Goal: Task Accomplishment & Management: Complete application form

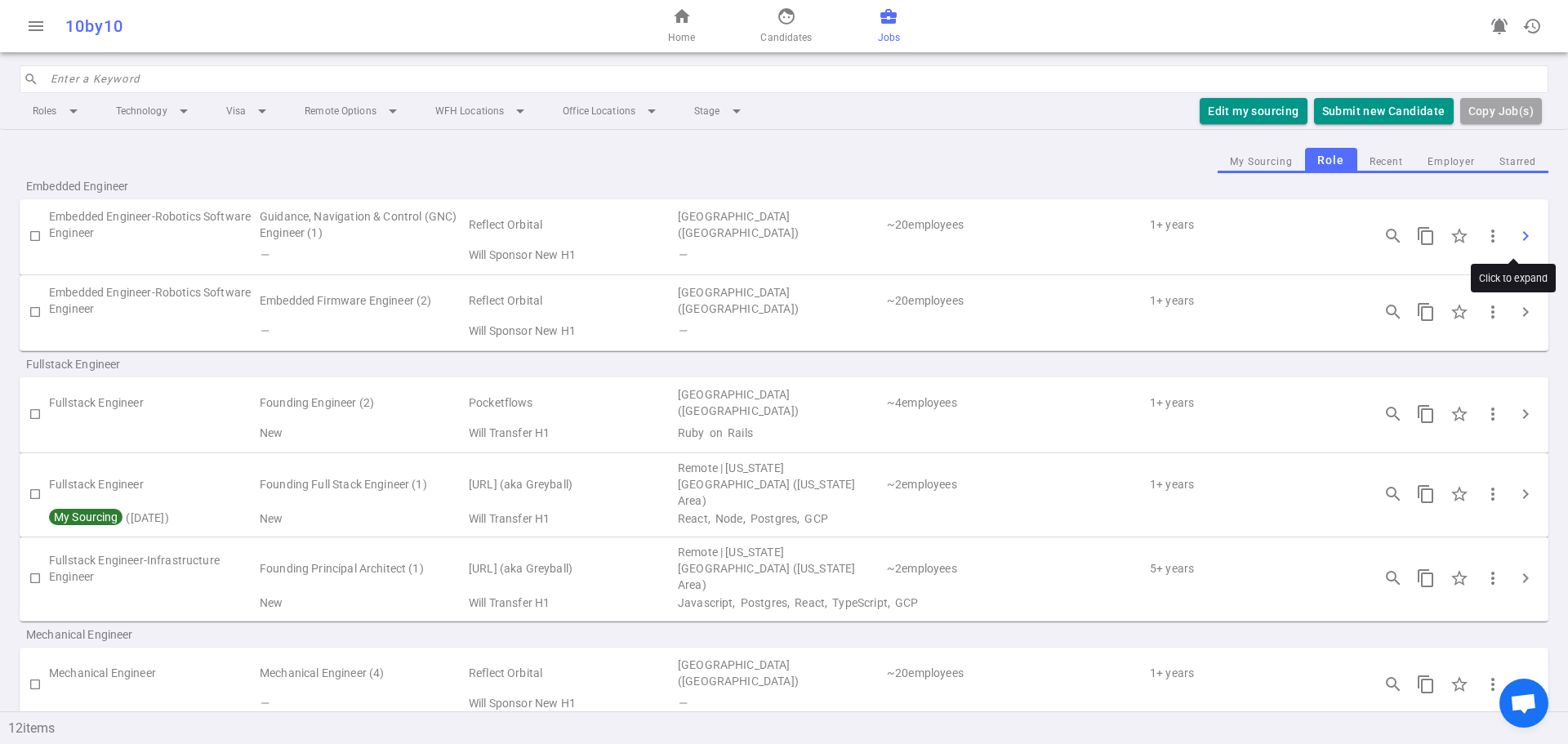
click at [1518, 231] on span "chevron_right" at bounding box center [1525, 236] width 20 height 20
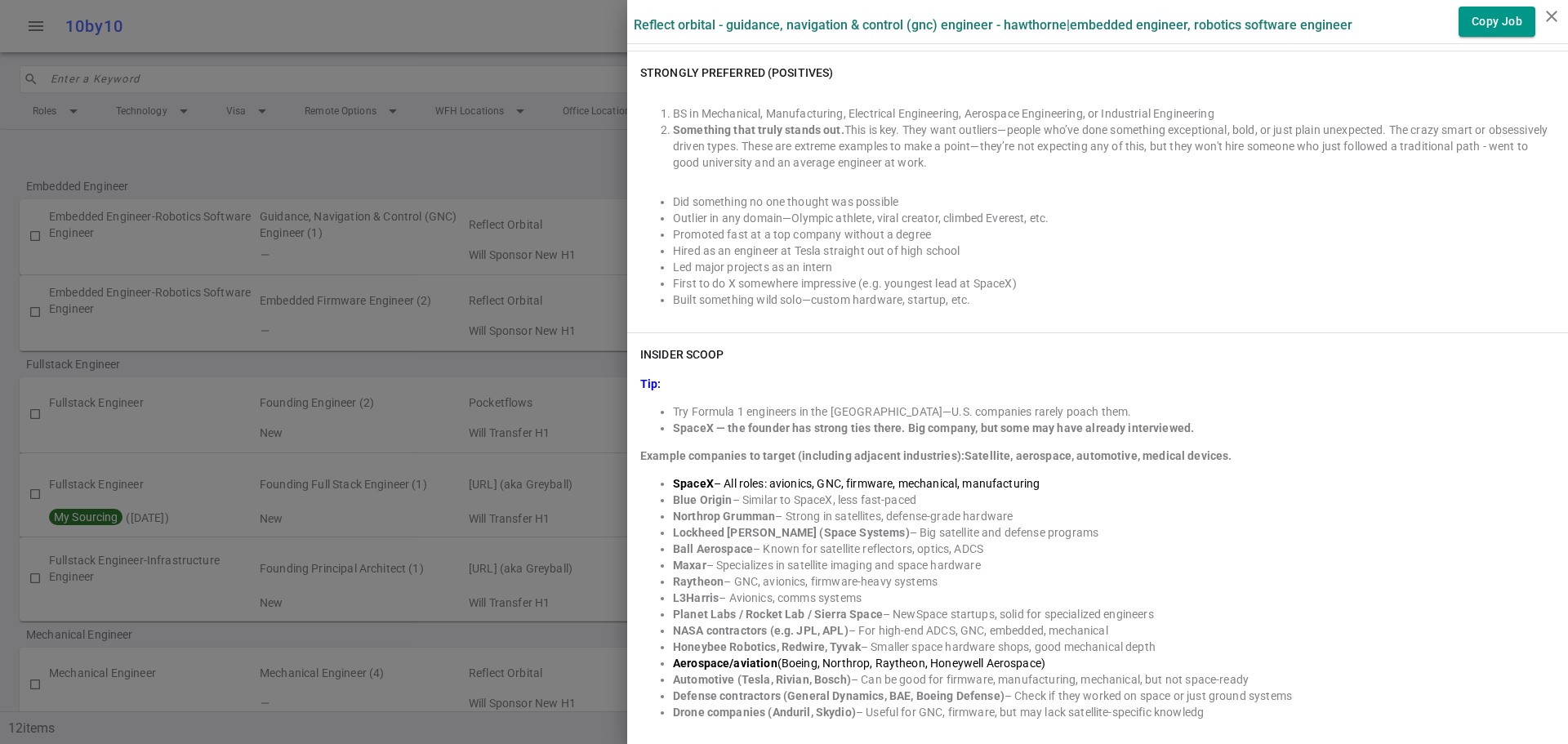
scroll to position [1307, 0]
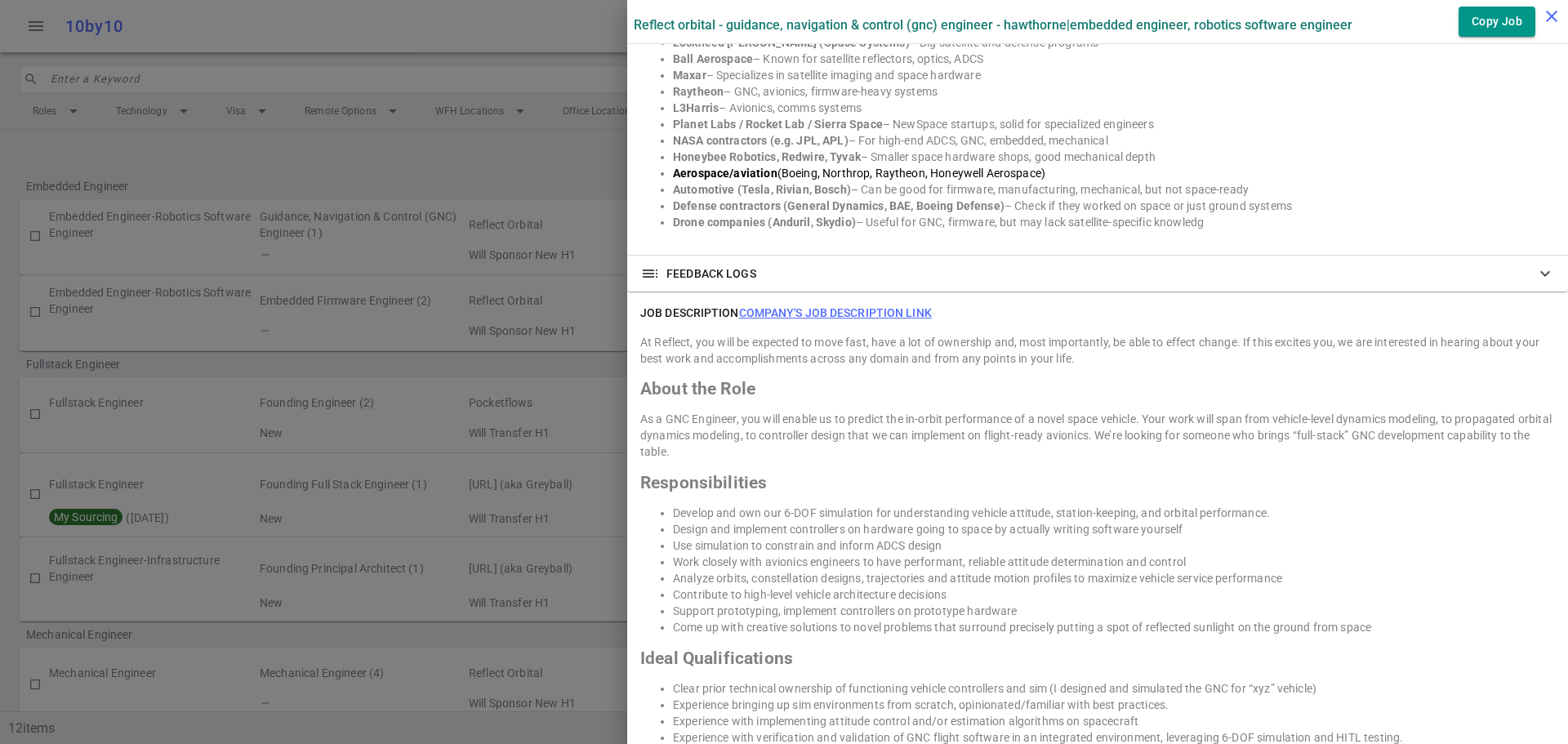
click at [1547, 11] on icon "close" at bounding box center [1551, 16] width 20 height 20
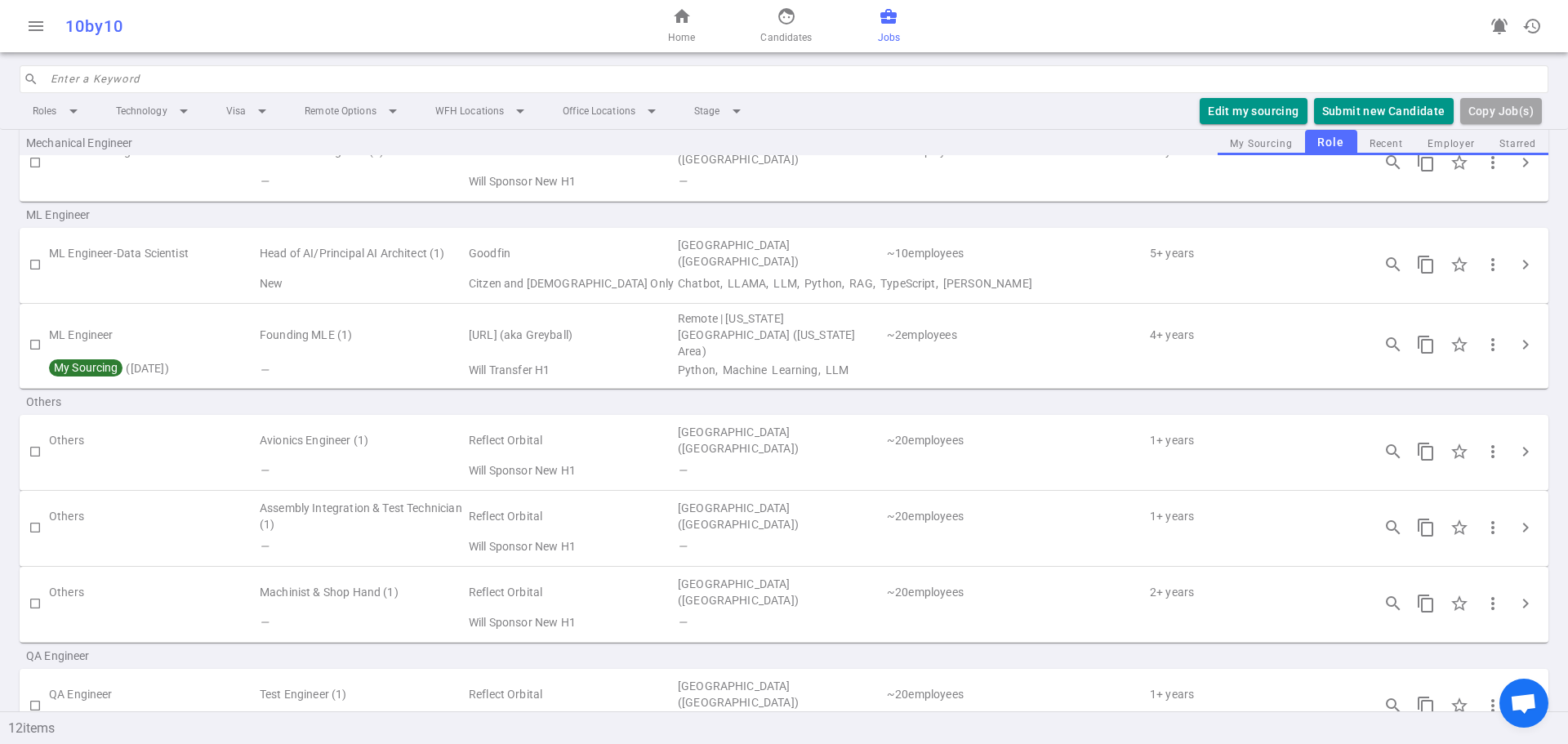
scroll to position [550, 0]
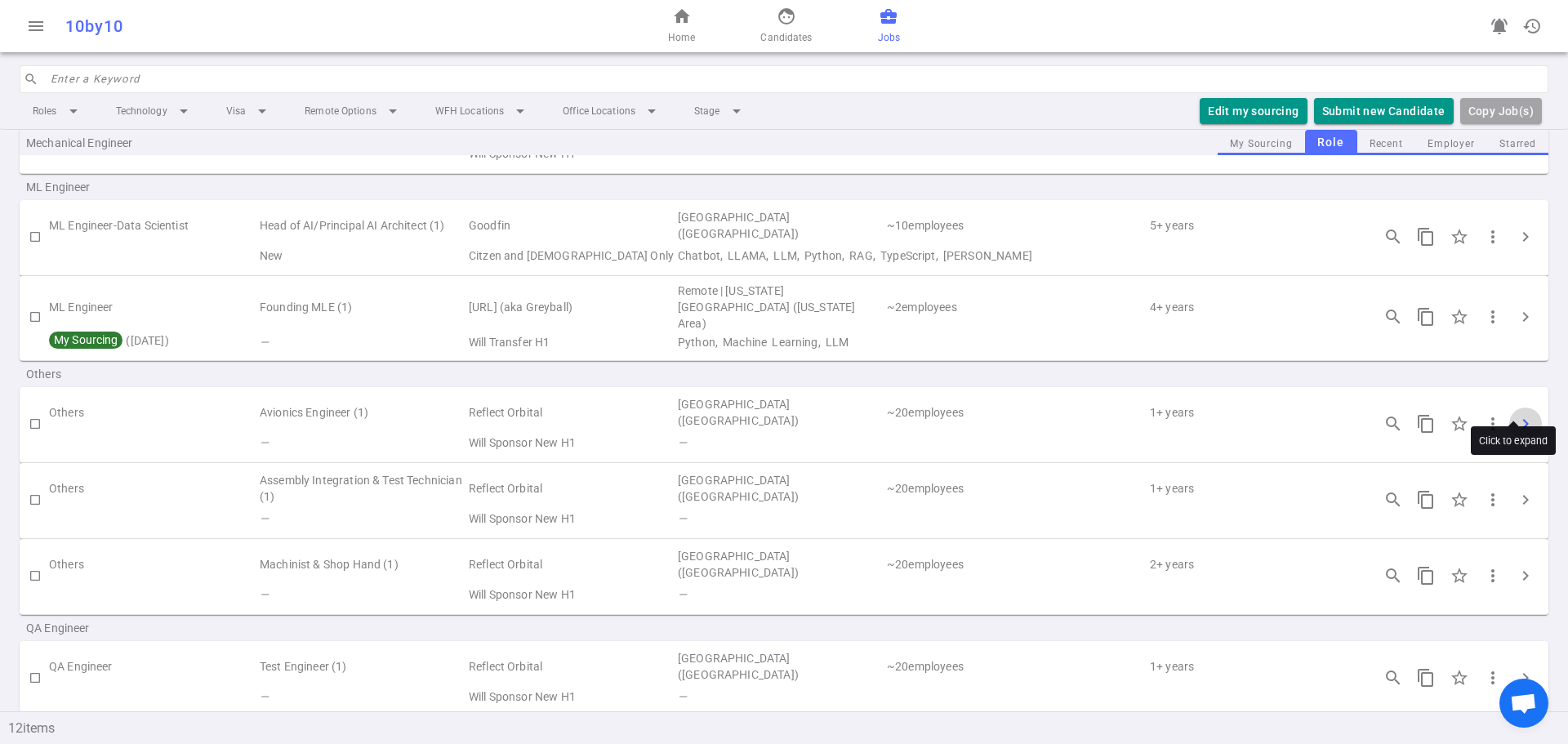
click at [1520, 414] on span "chevron_right" at bounding box center [1525, 423] width 20 height 20
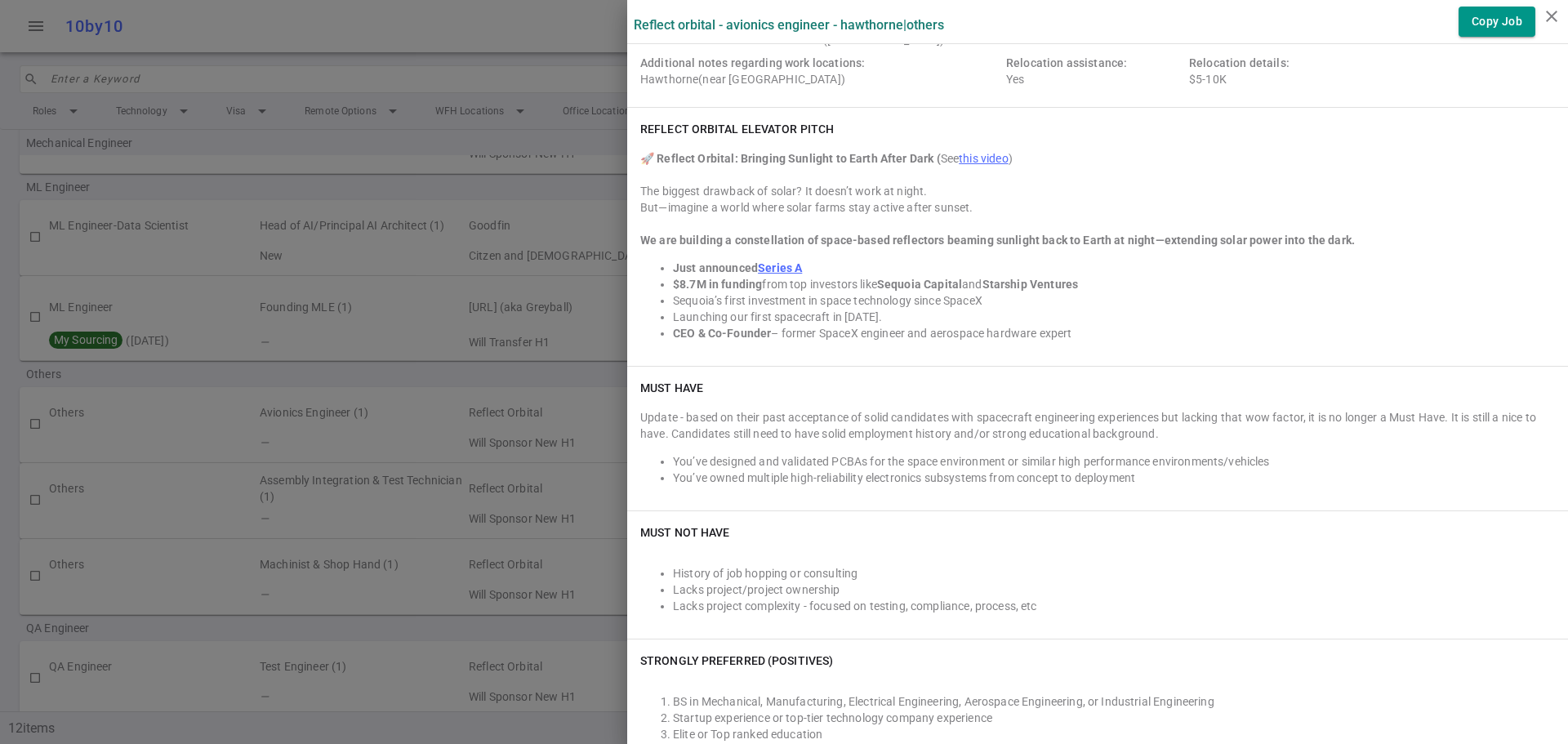
scroll to position [490, 0]
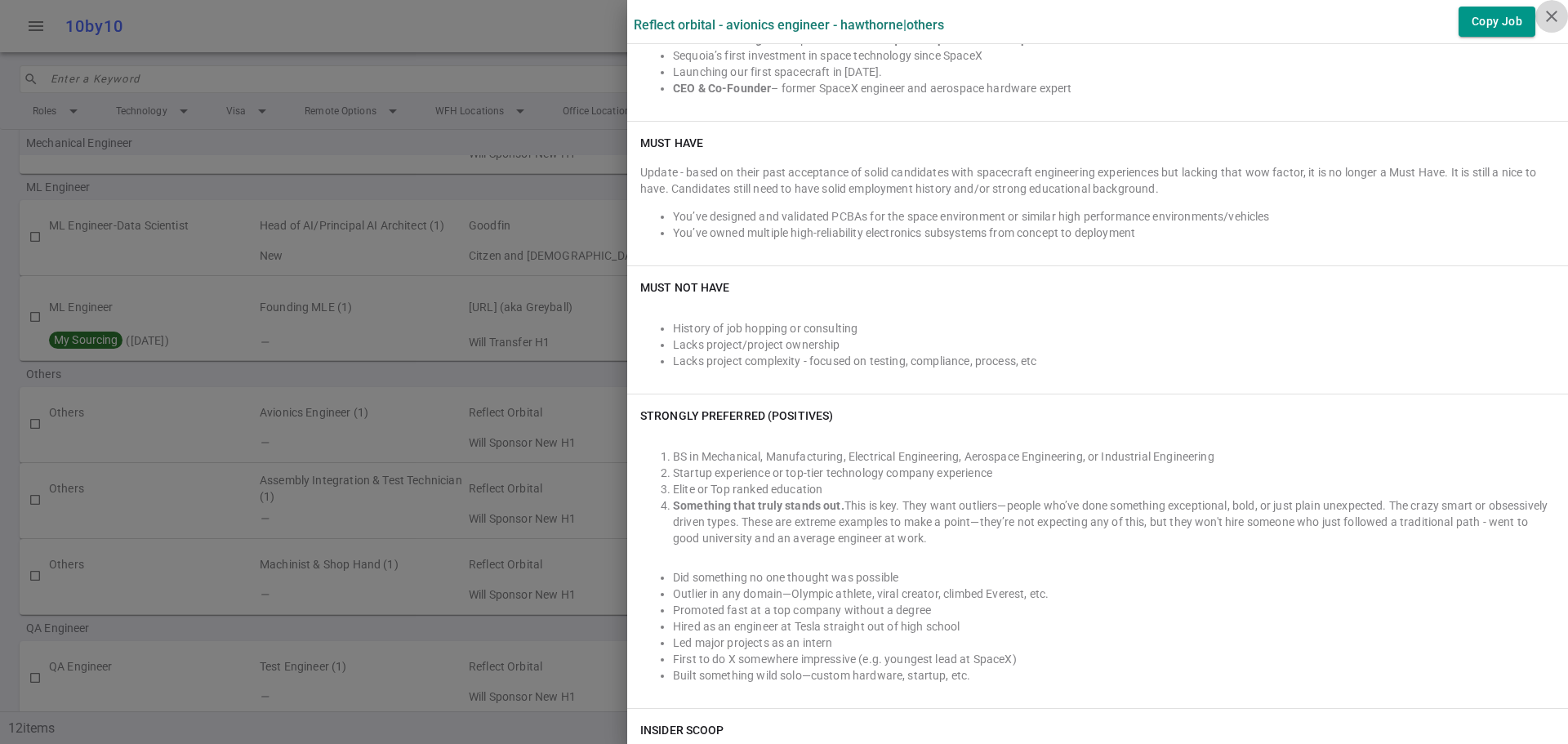
click at [1550, 20] on icon "close" at bounding box center [1551, 16] width 20 height 20
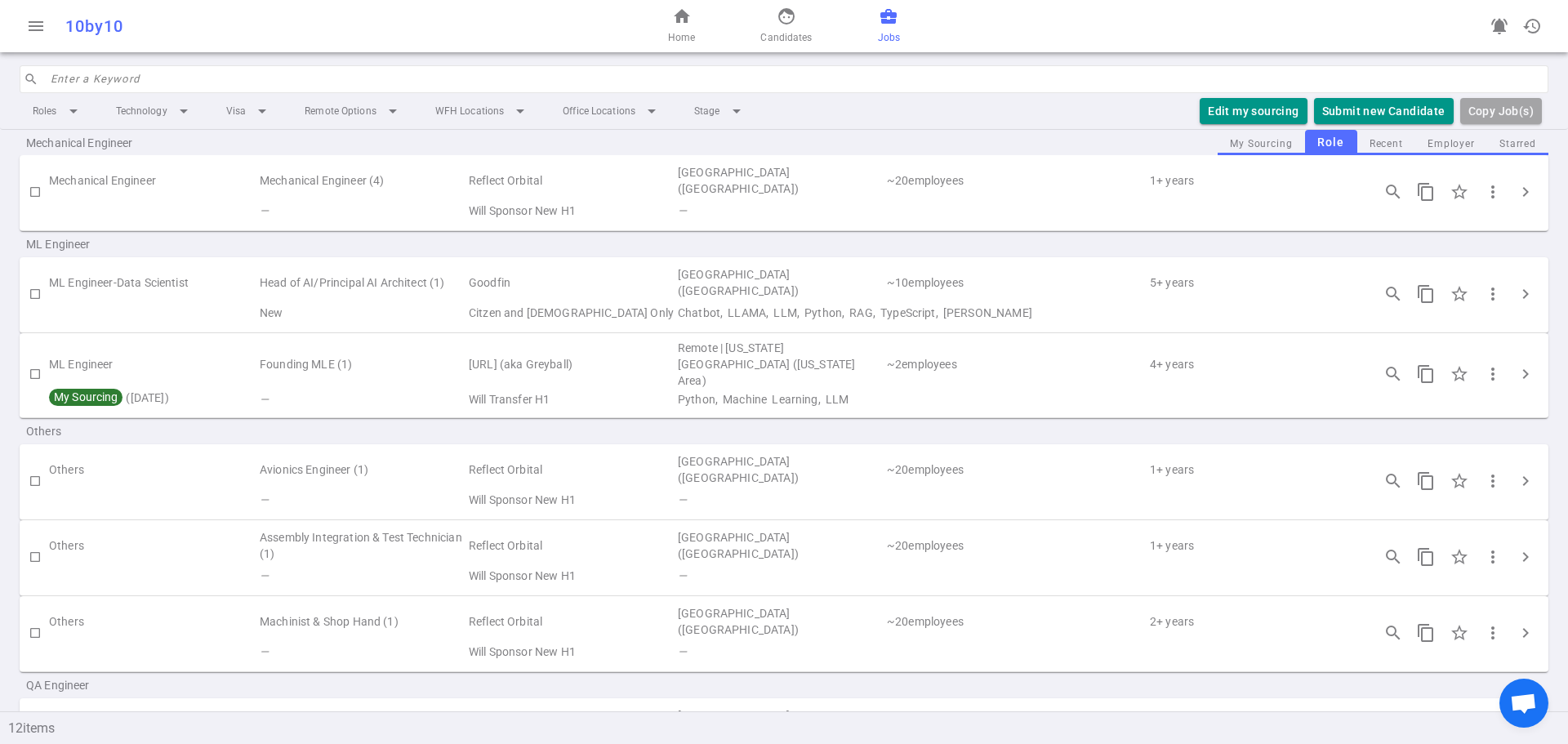
scroll to position [468, 0]
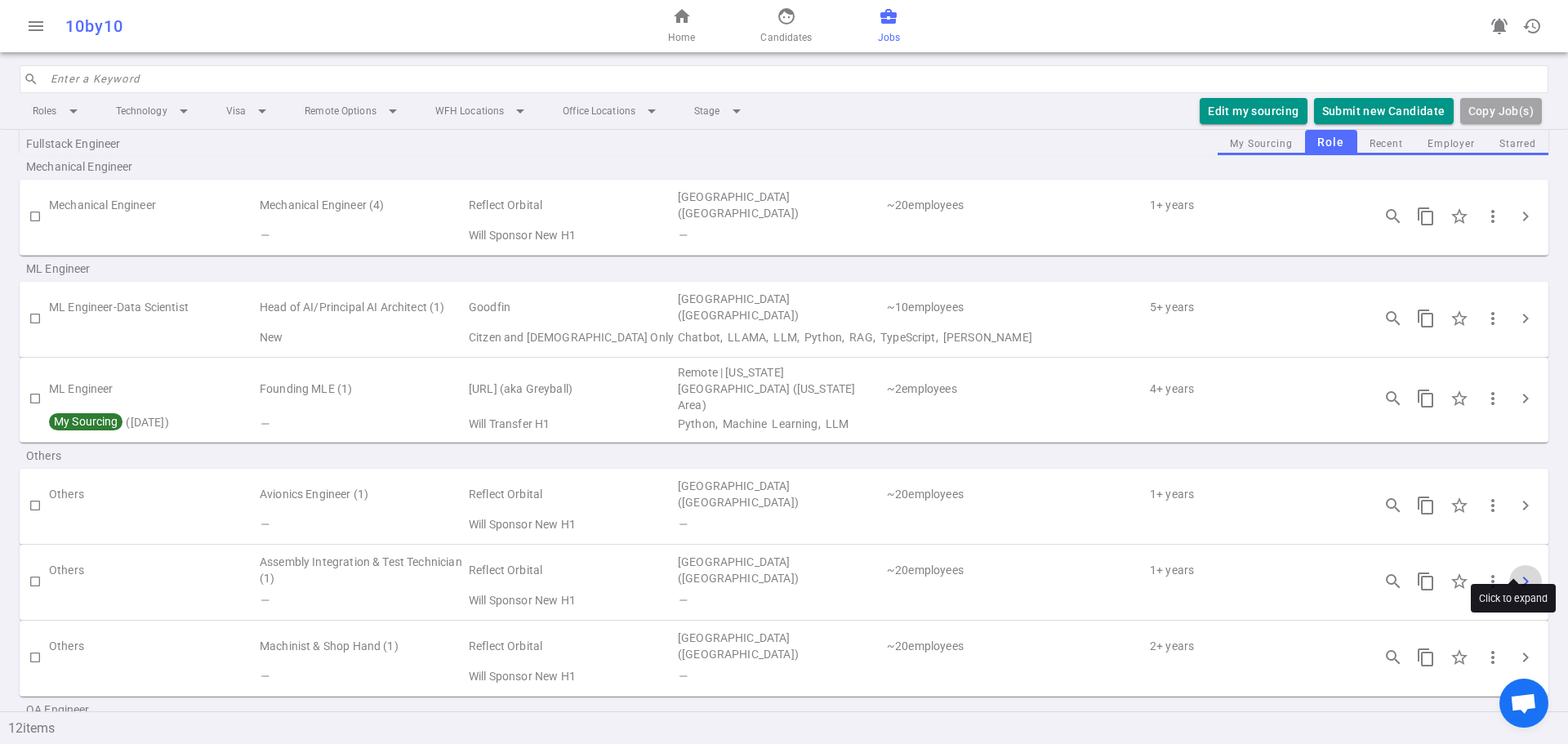
click at [1517, 572] on span "chevron_right" at bounding box center [1525, 581] width 20 height 20
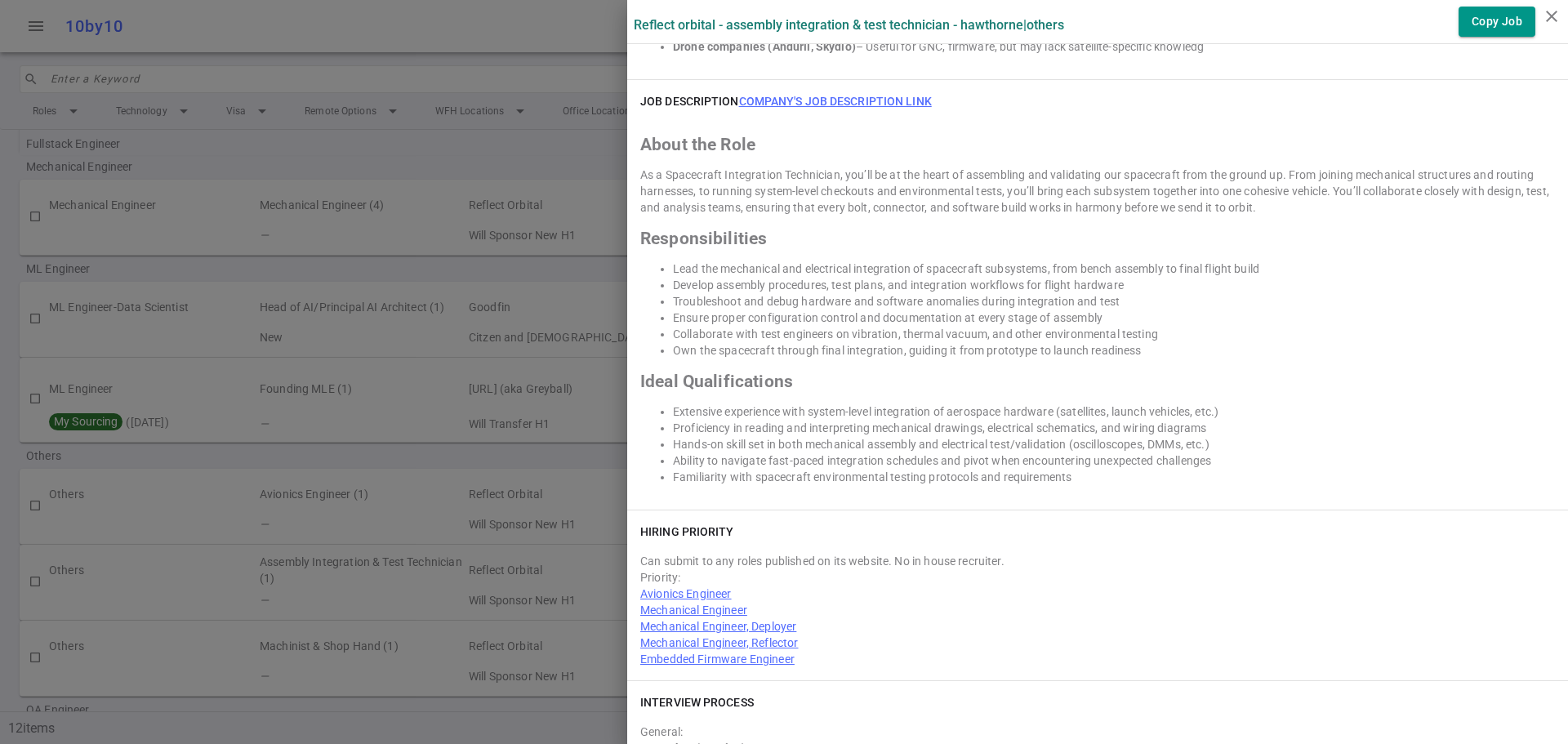
scroll to position [1470, 0]
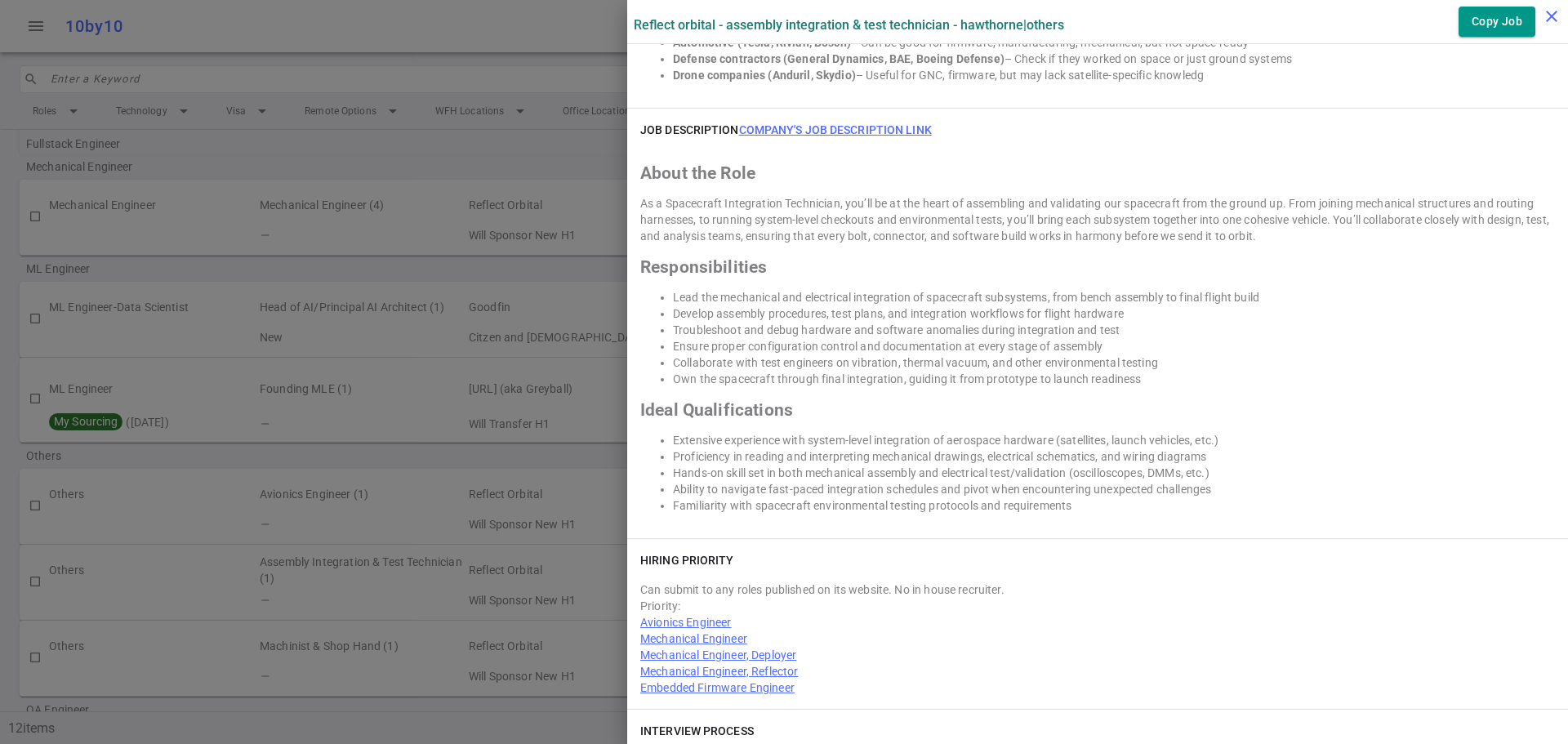
click at [1548, 13] on icon "close" at bounding box center [1551, 16] width 20 height 20
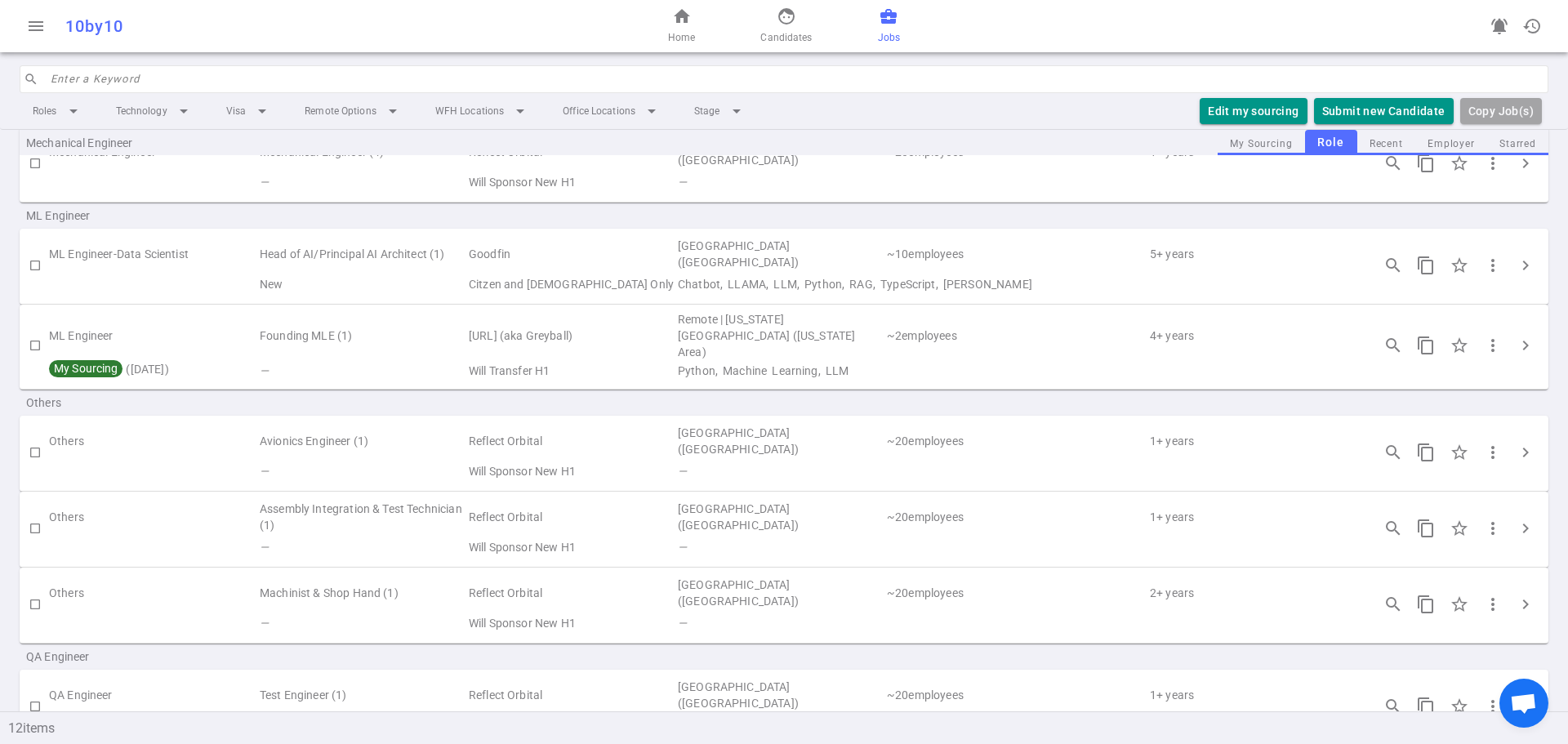
scroll to position [550, 0]
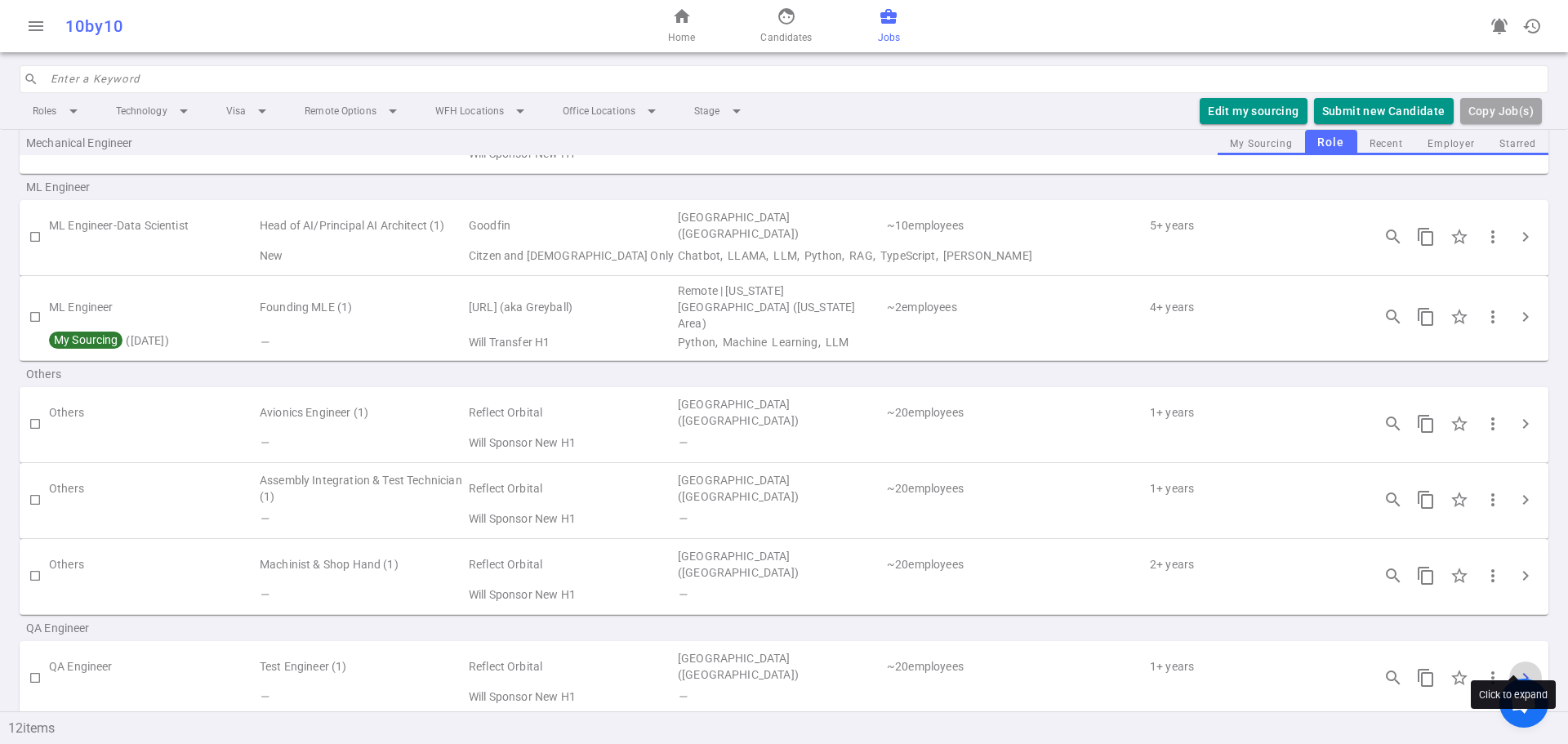
click at [1516, 668] on span "chevron_right" at bounding box center [1525, 678] width 20 height 20
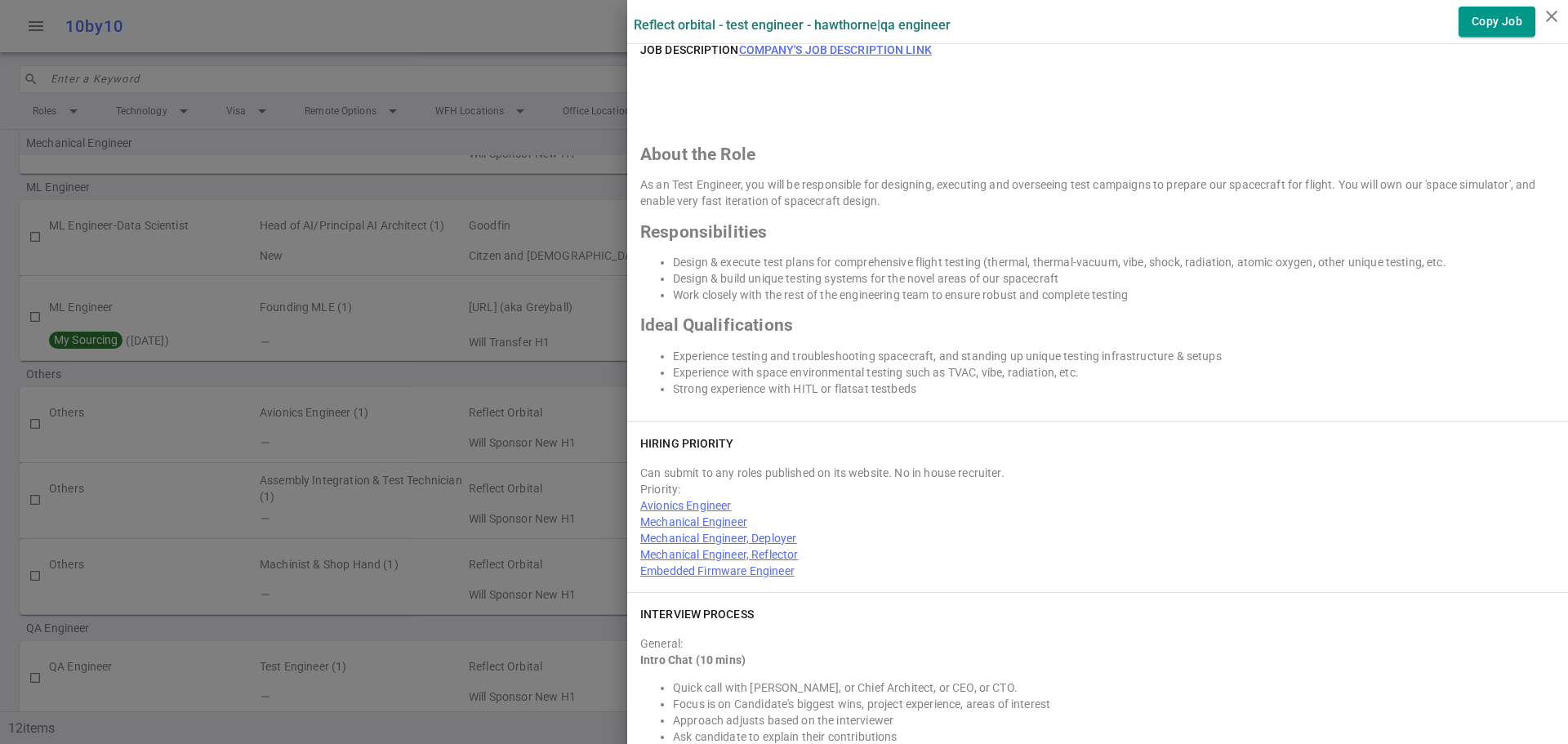
scroll to position [1470, 0]
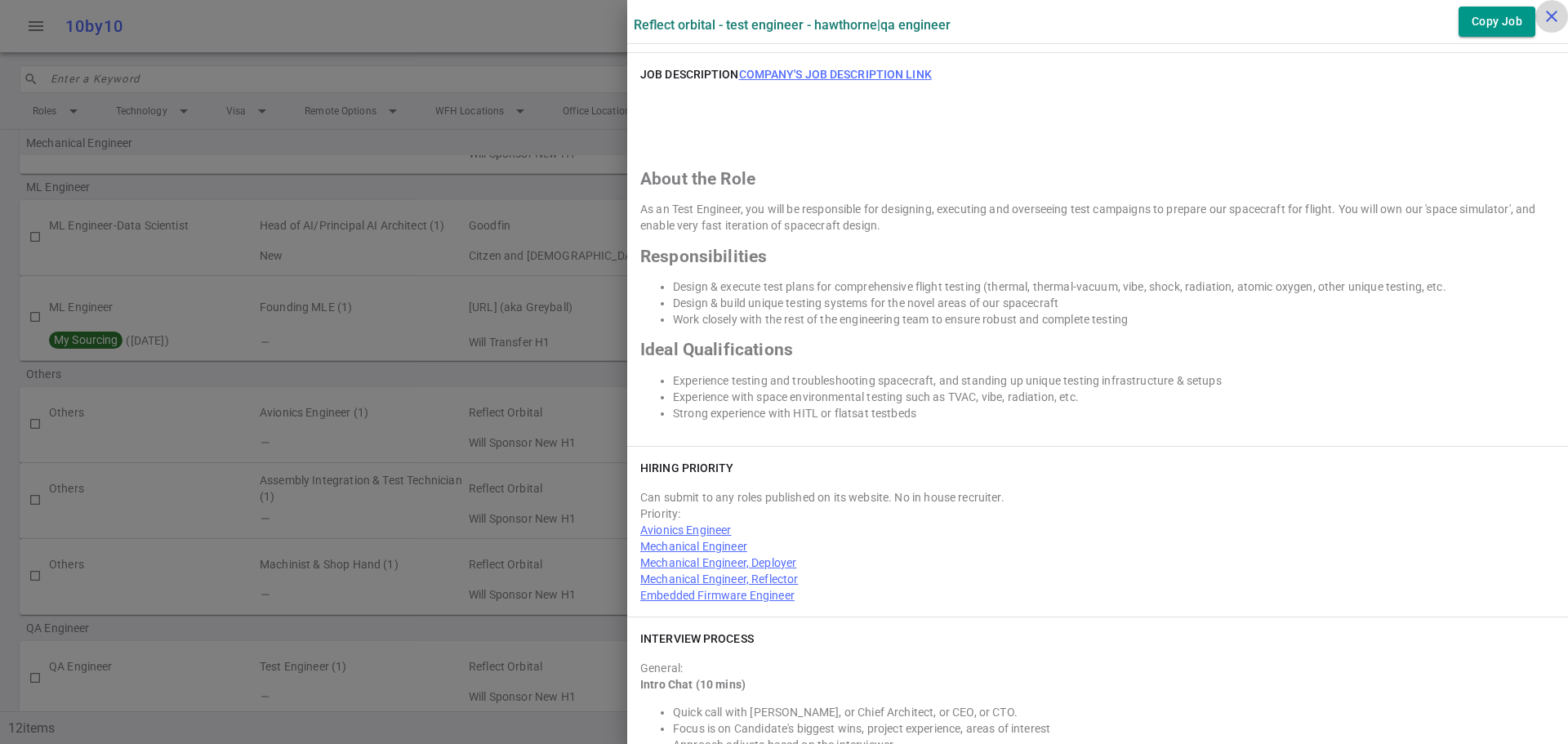
click at [1547, 20] on icon "close" at bounding box center [1551, 16] width 20 height 20
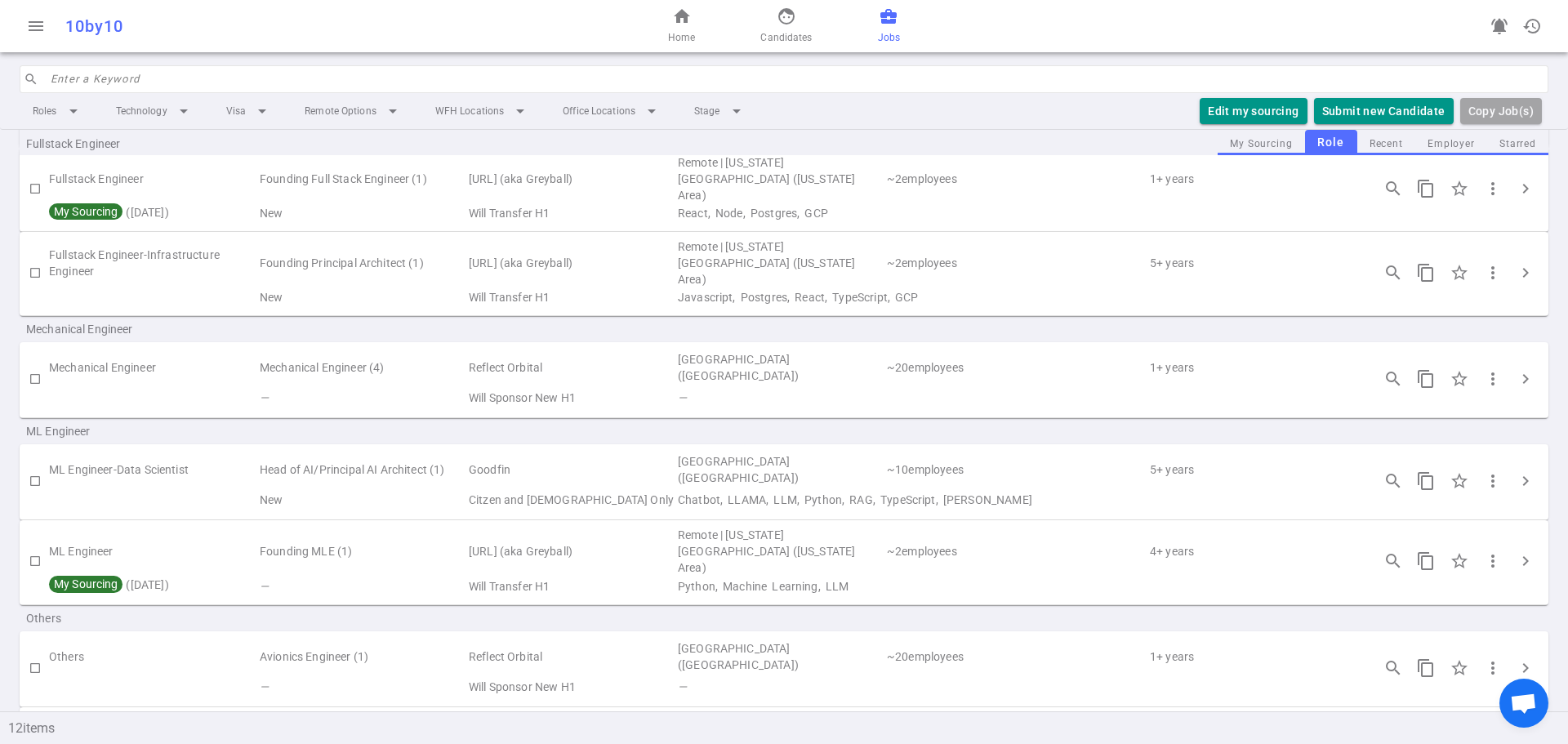
scroll to position [550, 0]
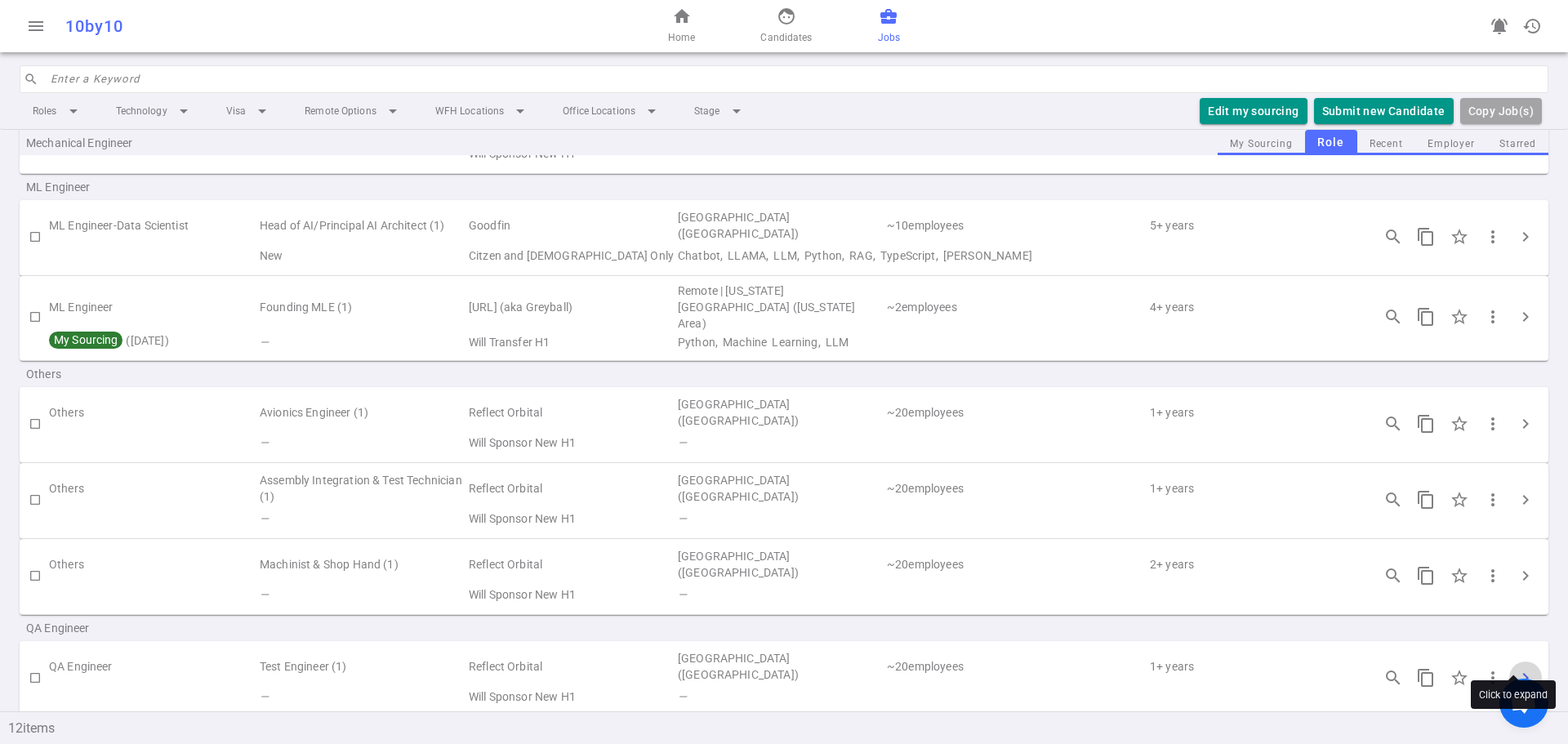
click at [1519, 668] on span "chevron_right" at bounding box center [1525, 678] width 20 height 20
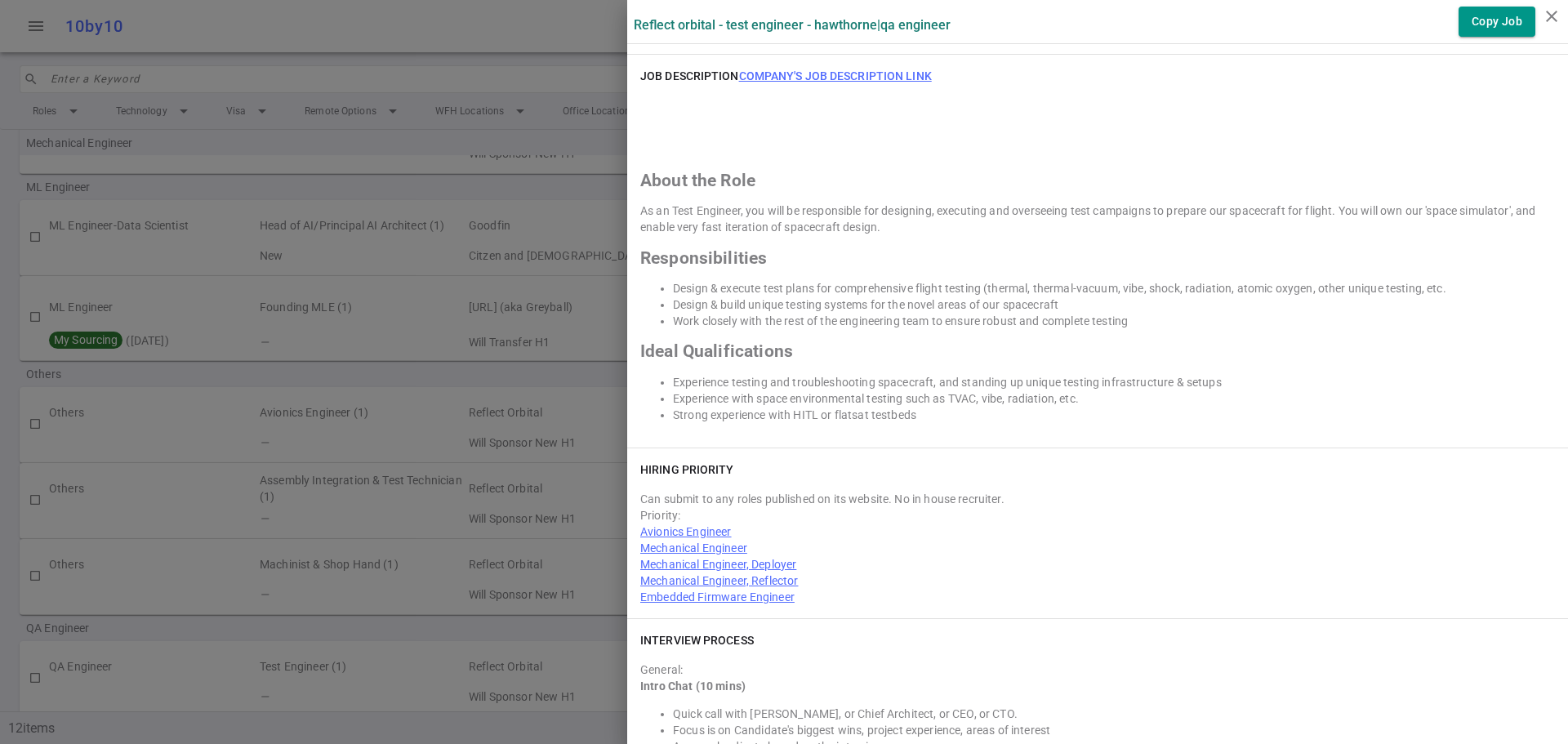
scroll to position [1470, 0]
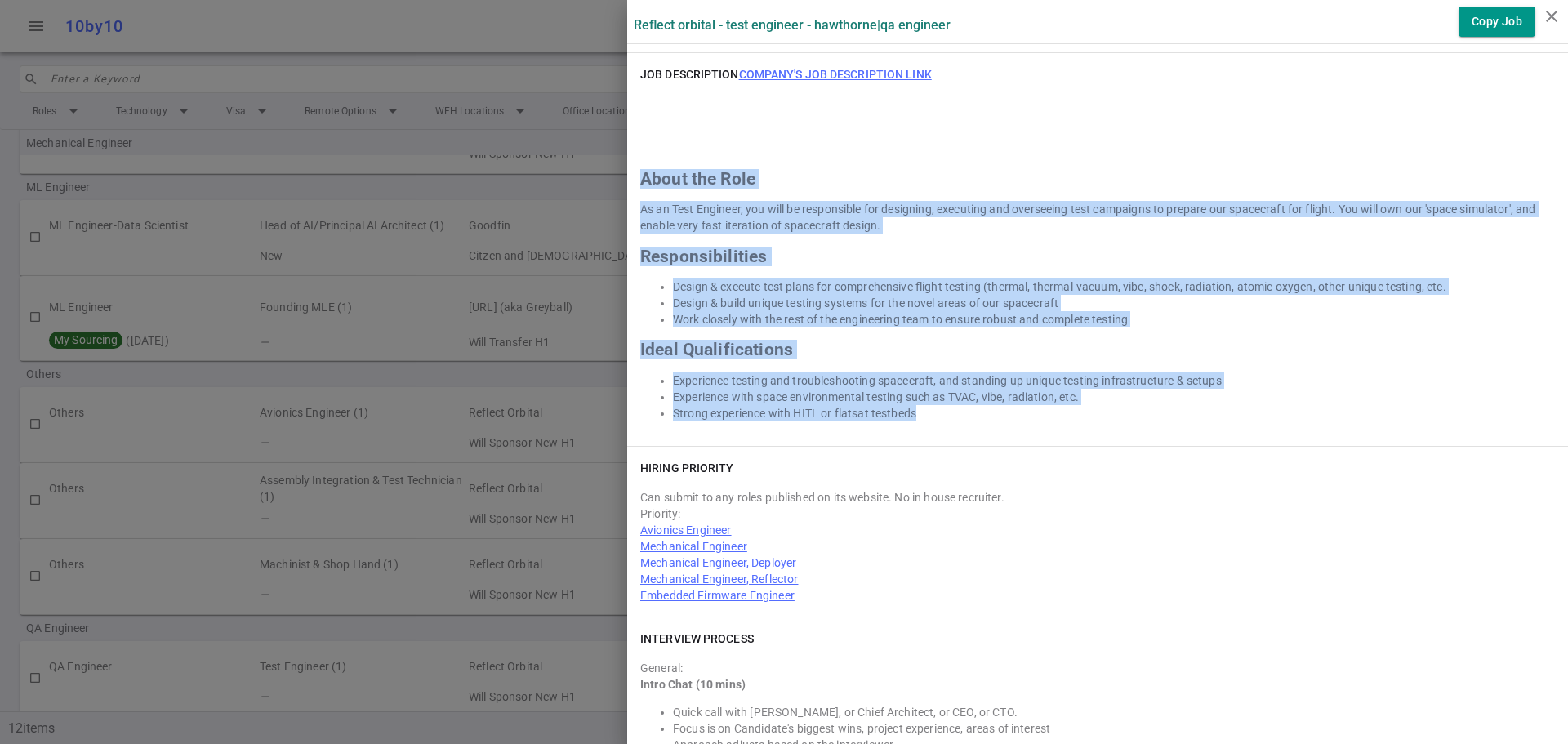
drag, startPoint x: 632, startPoint y: 163, endPoint x: 993, endPoint y: 405, distance: 434.6
click at [993, 405] on div "About the Role As an Test Engineer, you will be responsible for designing, exec…" at bounding box center [1097, 265] width 915 height 312
copy div "About the Role As an Test Engineer, you will be responsible for designing, exec…"
click at [1551, 14] on icon "close" at bounding box center [1551, 16] width 20 height 20
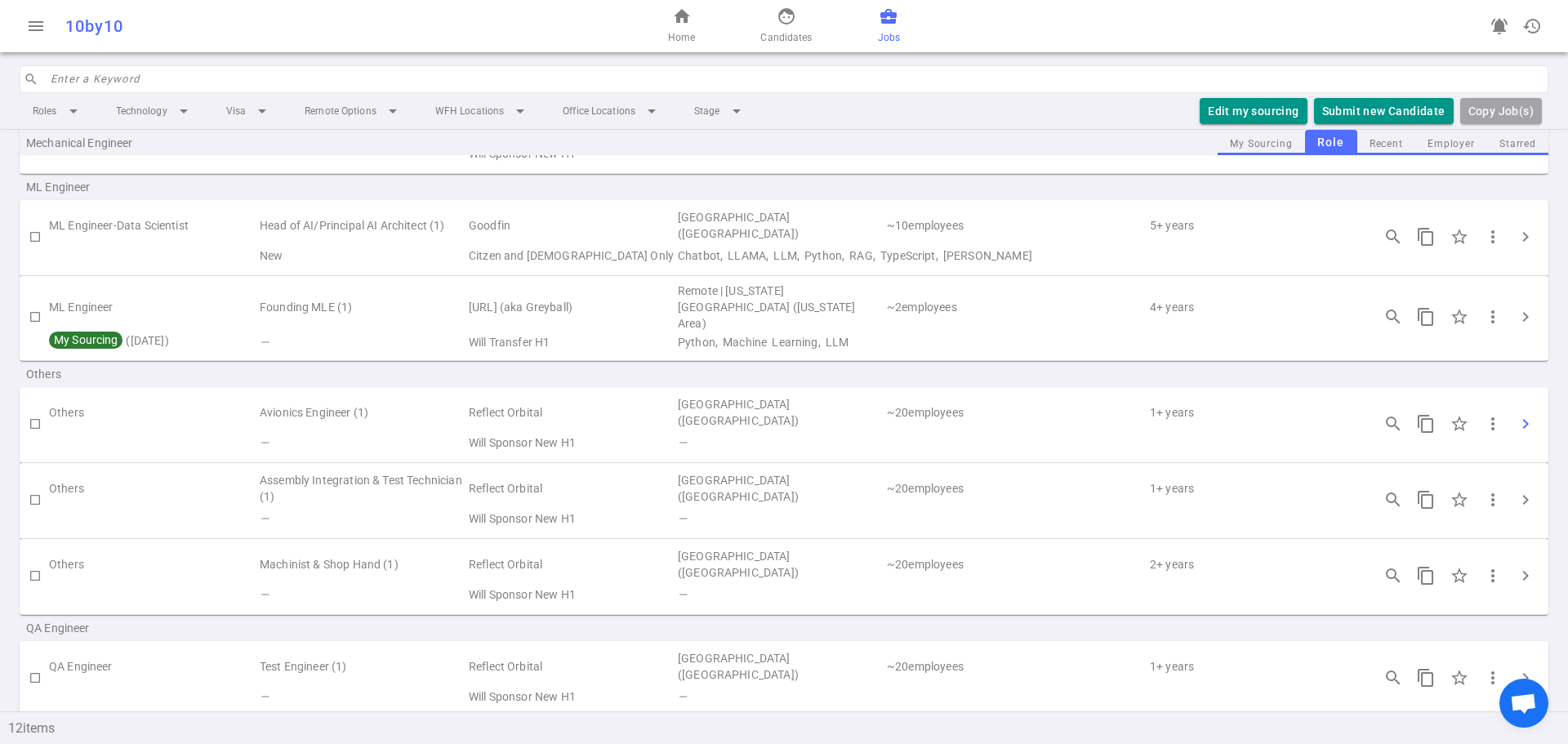
click at [1516, 414] on span "chevron_right" at bounding box center [1525, 423] width 20 height 20
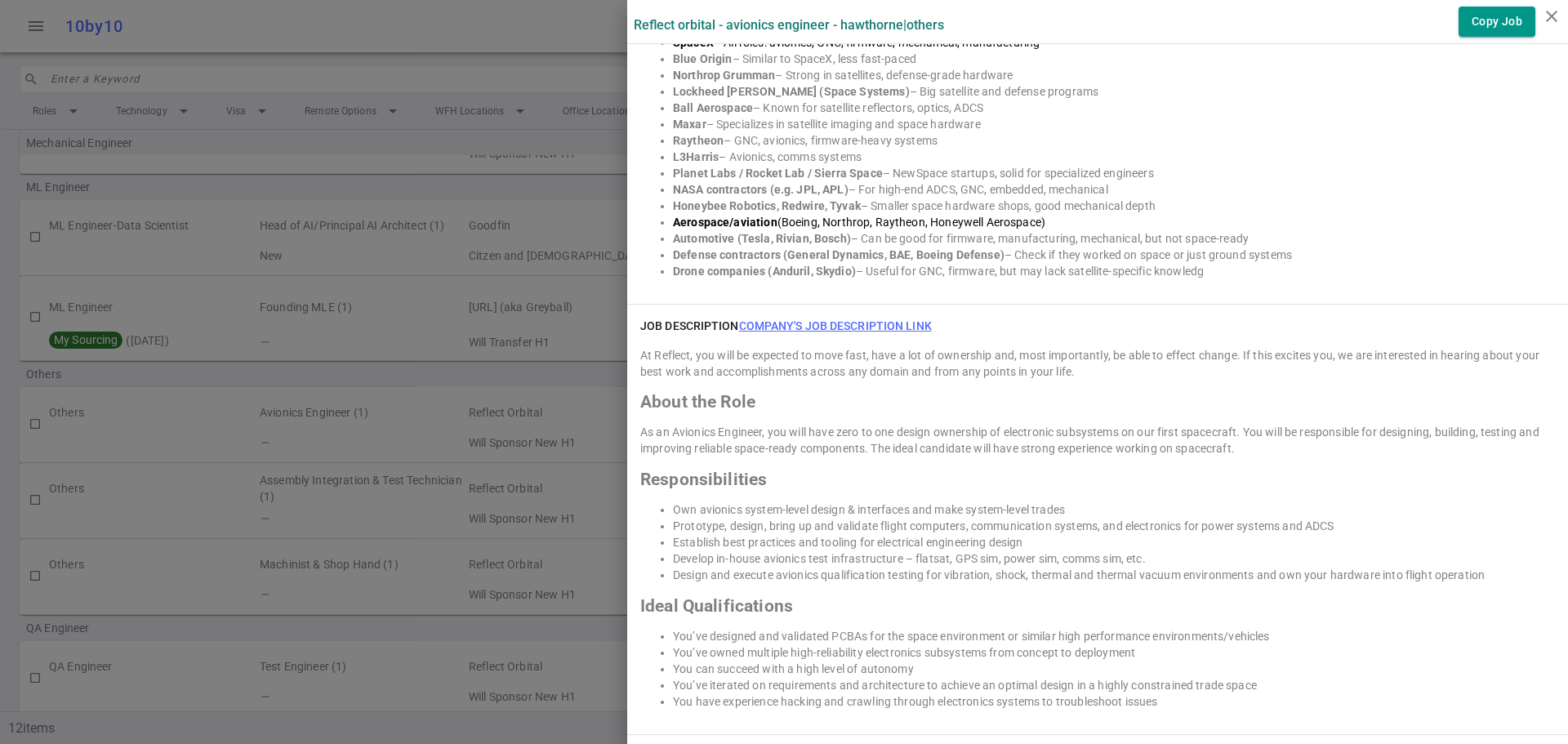
scroll to position [1470, 0]
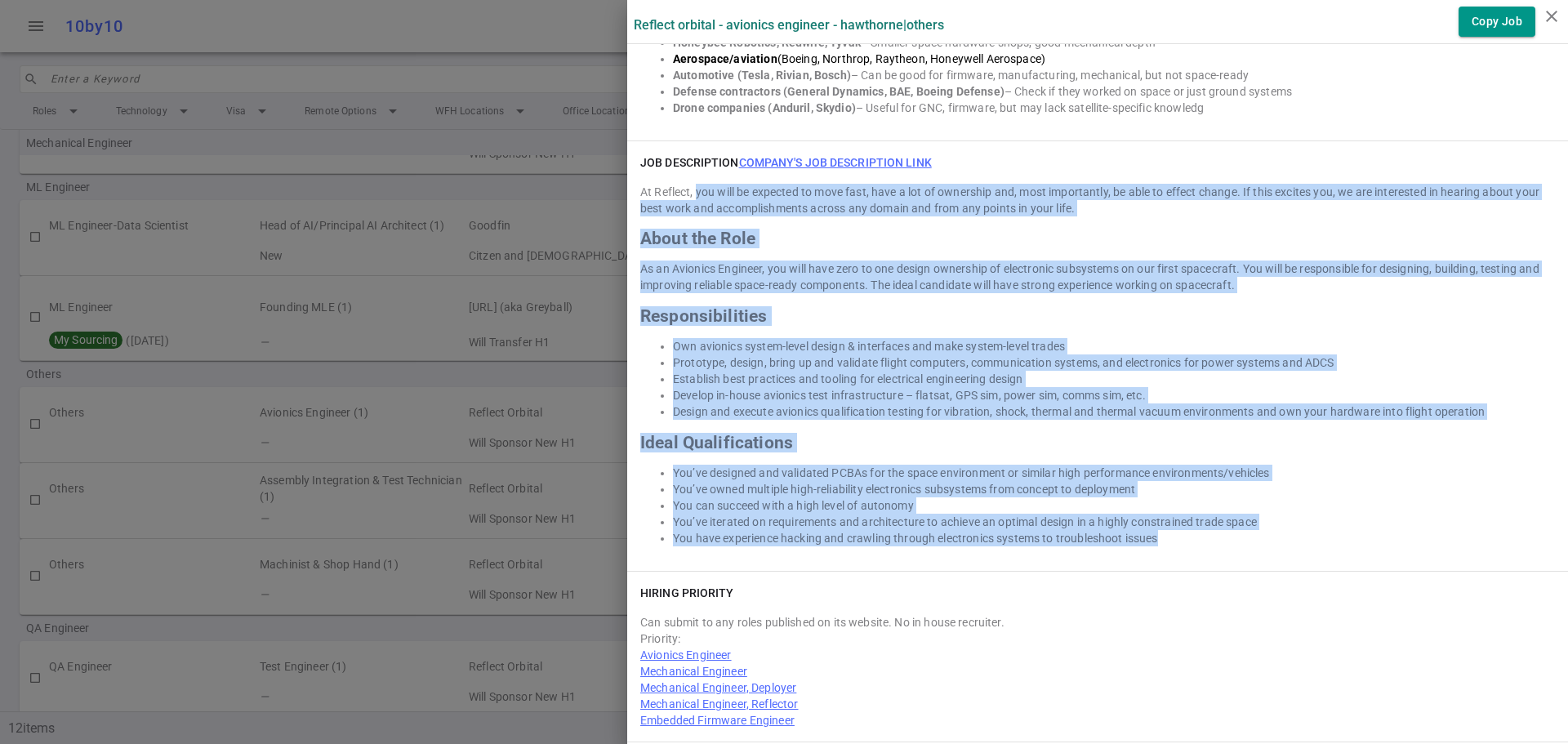
drag, startPoint x: 693, startPoint y: 174, endPoint x: 1198, endPoint y: 541, distance: 624.3
click at [1202, 545] on div "JOB DESCRIPTION Company's job description link At Reflect, you will be expected…" at bounding box center [1097, 356] width 941 height 431
copy div "you will be expected to move fast, have a lot of ownership and, most importantl…"
click at [1543, 19] on icon "close" at bounding box center [1551, 16] width 20 height 20
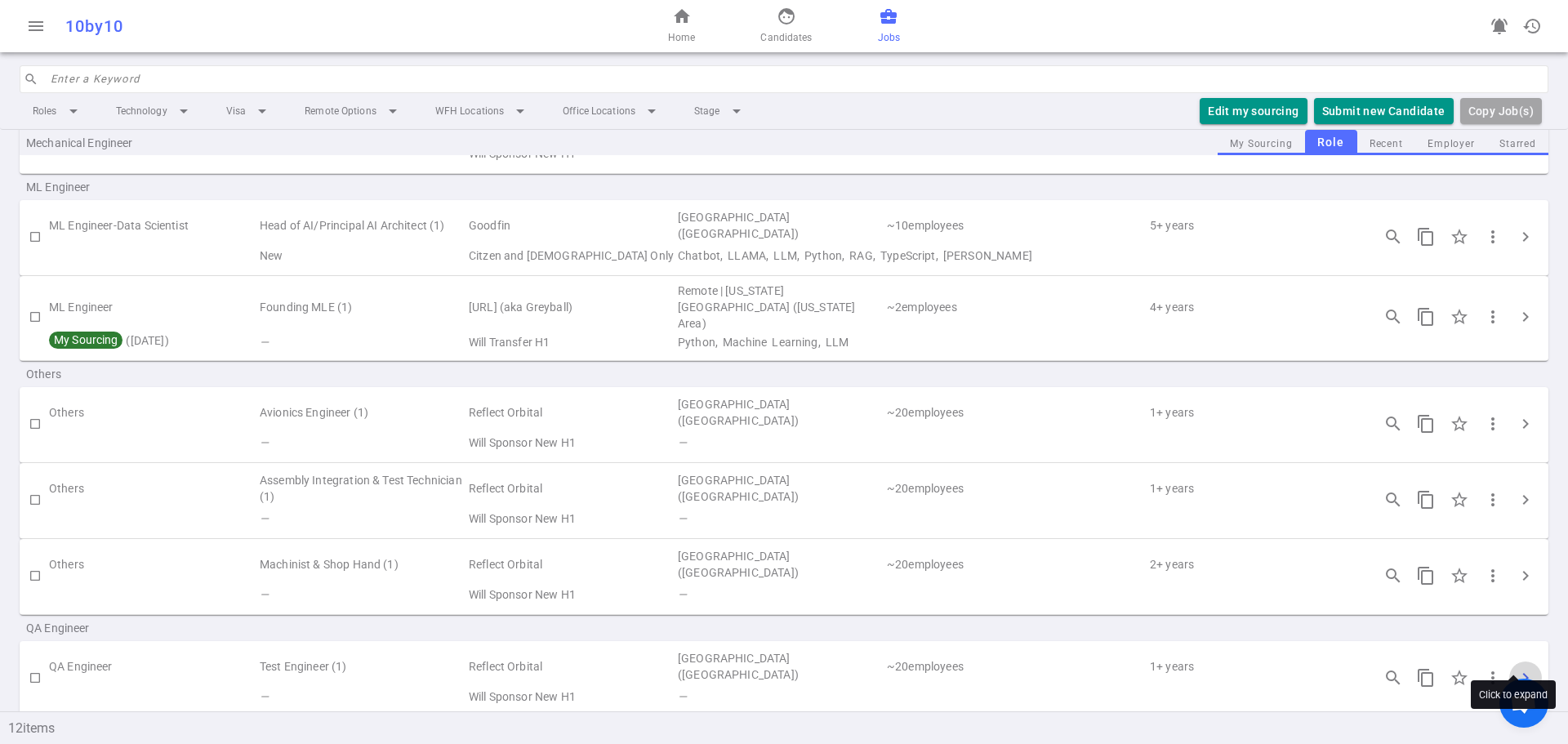
click at [1516, 668] on span "chevron_right" at bounding box center [1525, 678] width 20 height 20
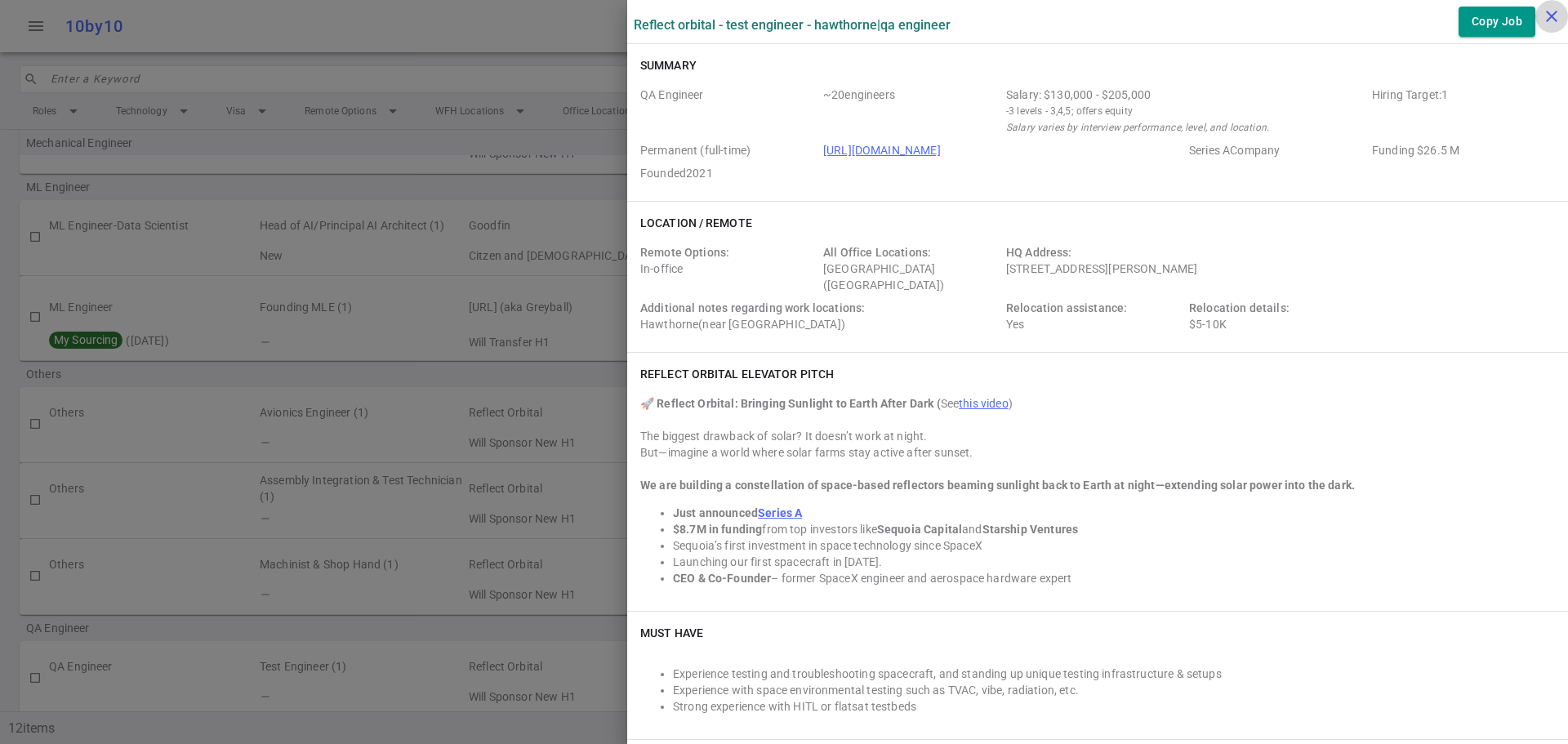
click at [1544, 20] on icon "close" at bounding box center [1551, 16] width 20 height 20
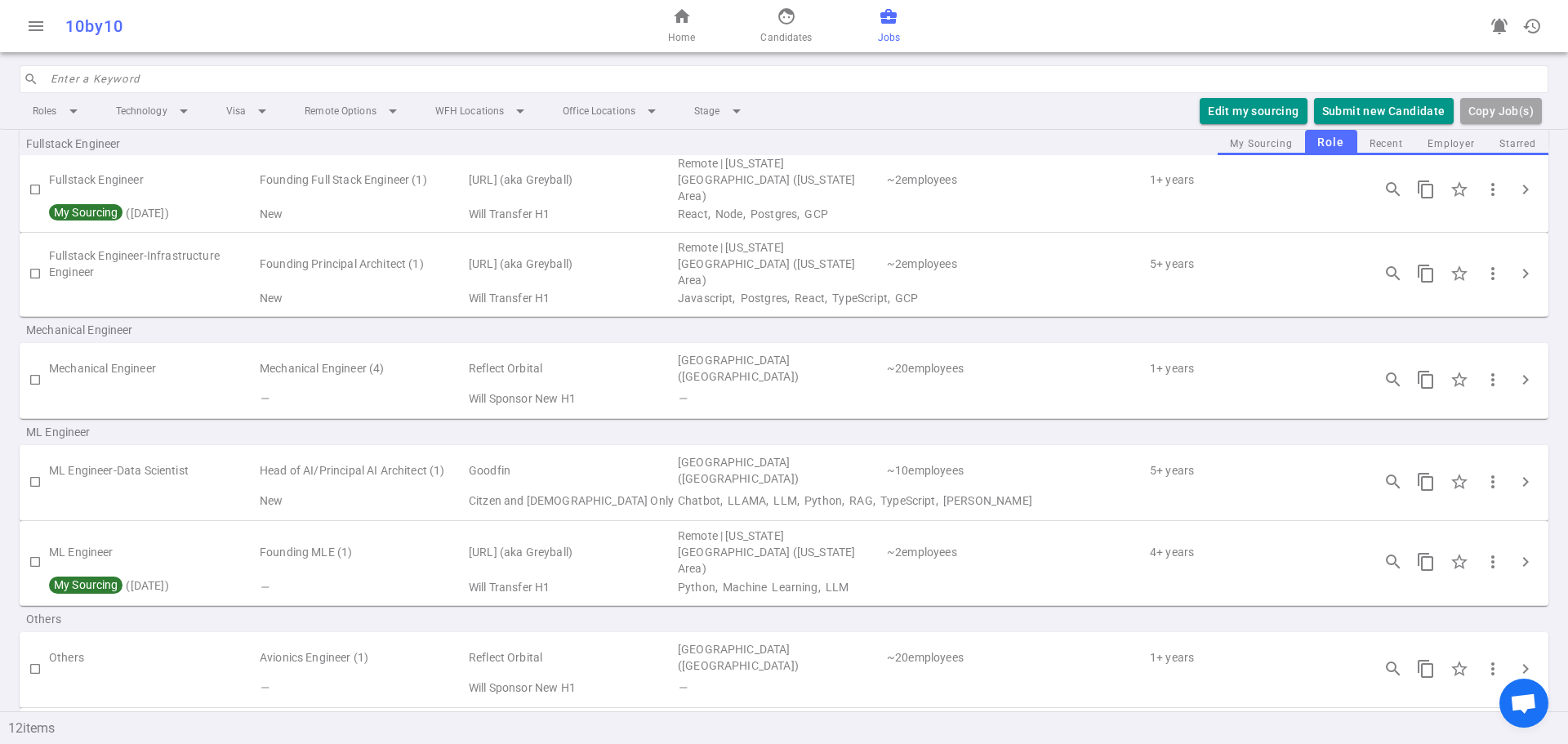
scroll to position [141, 0]
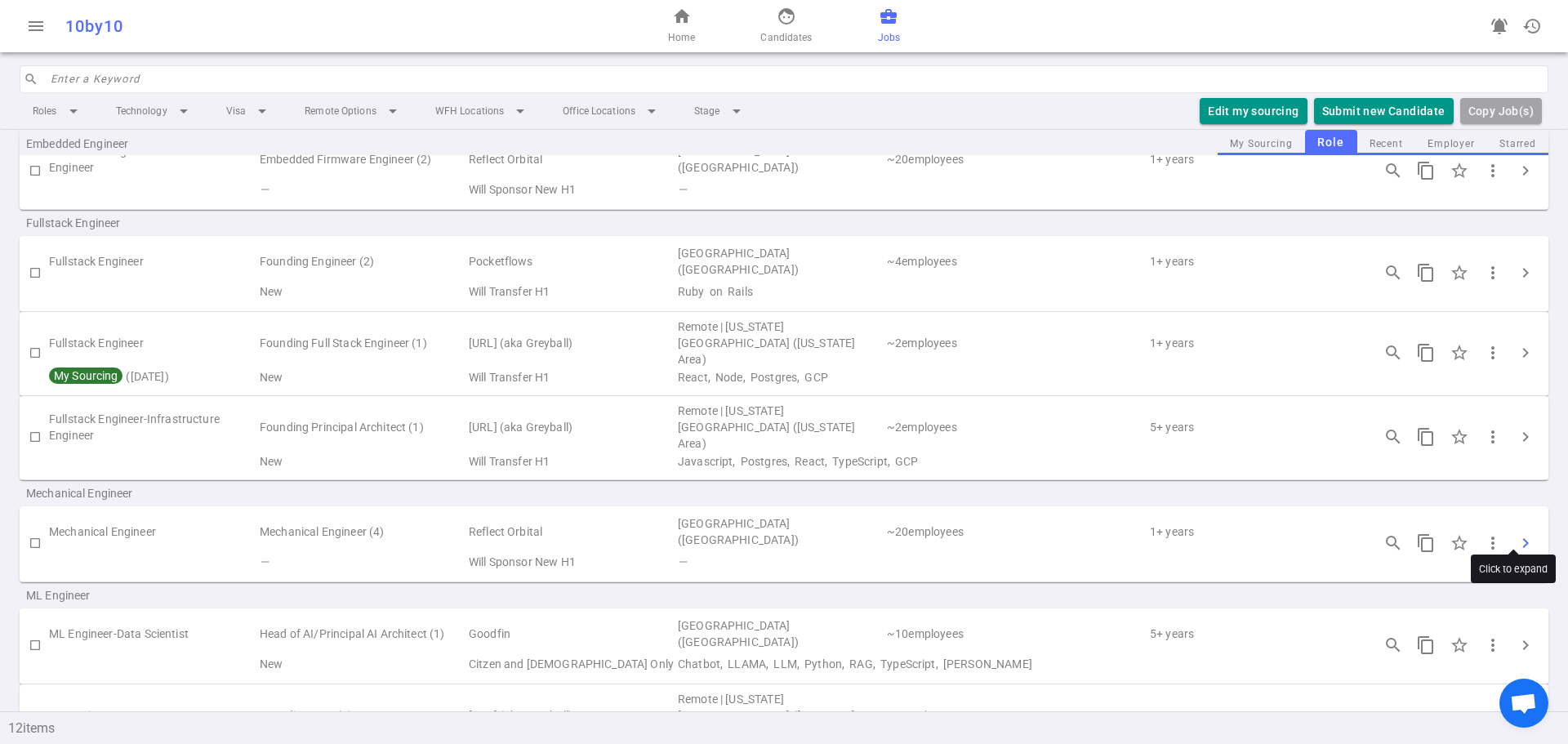
click at [1516, 534] on span "chevron_right" at bounding box center [1525, 543] width 20 height 20
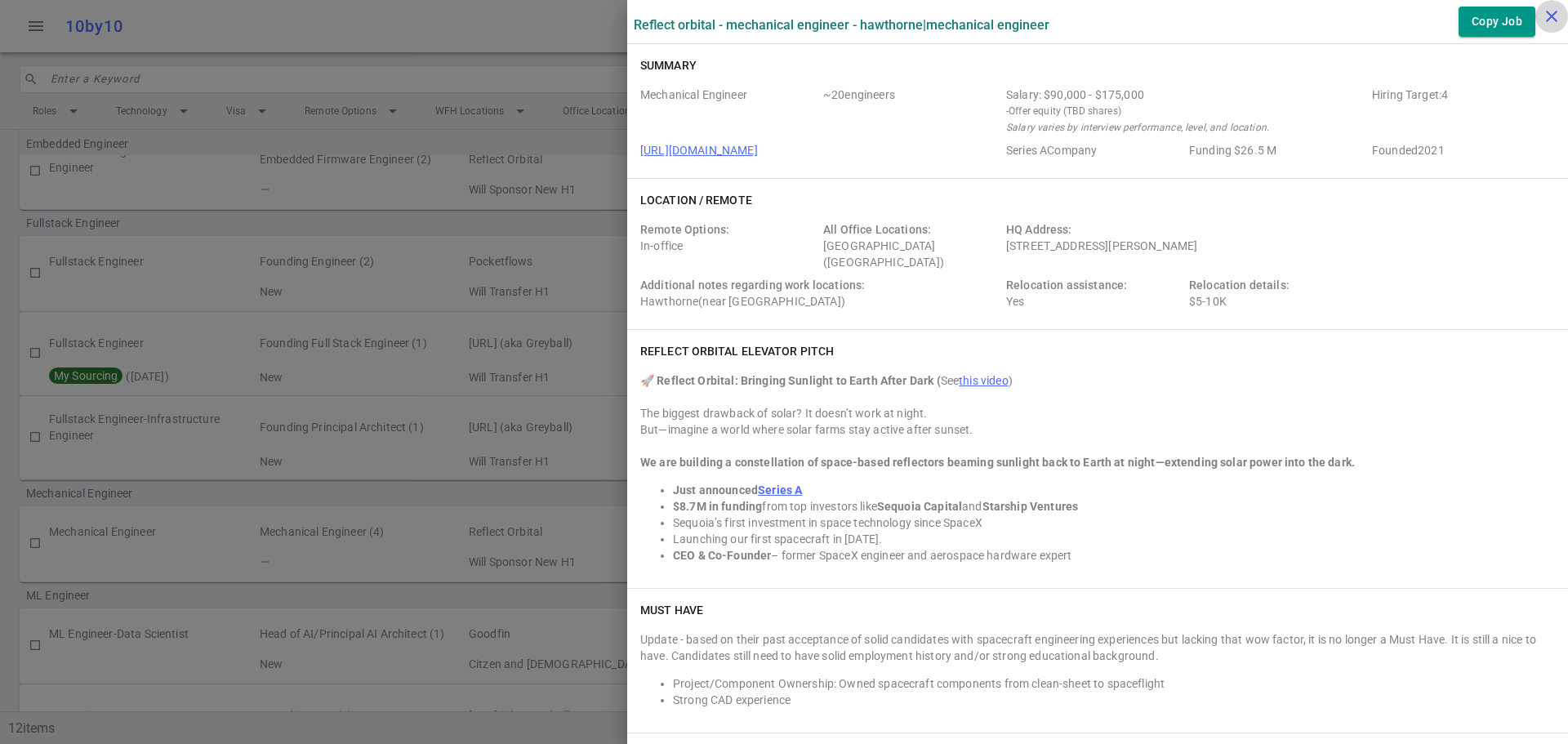
click at [1554, 9] on icon "close" at bounding box center [1551, 16] width 20 height 20
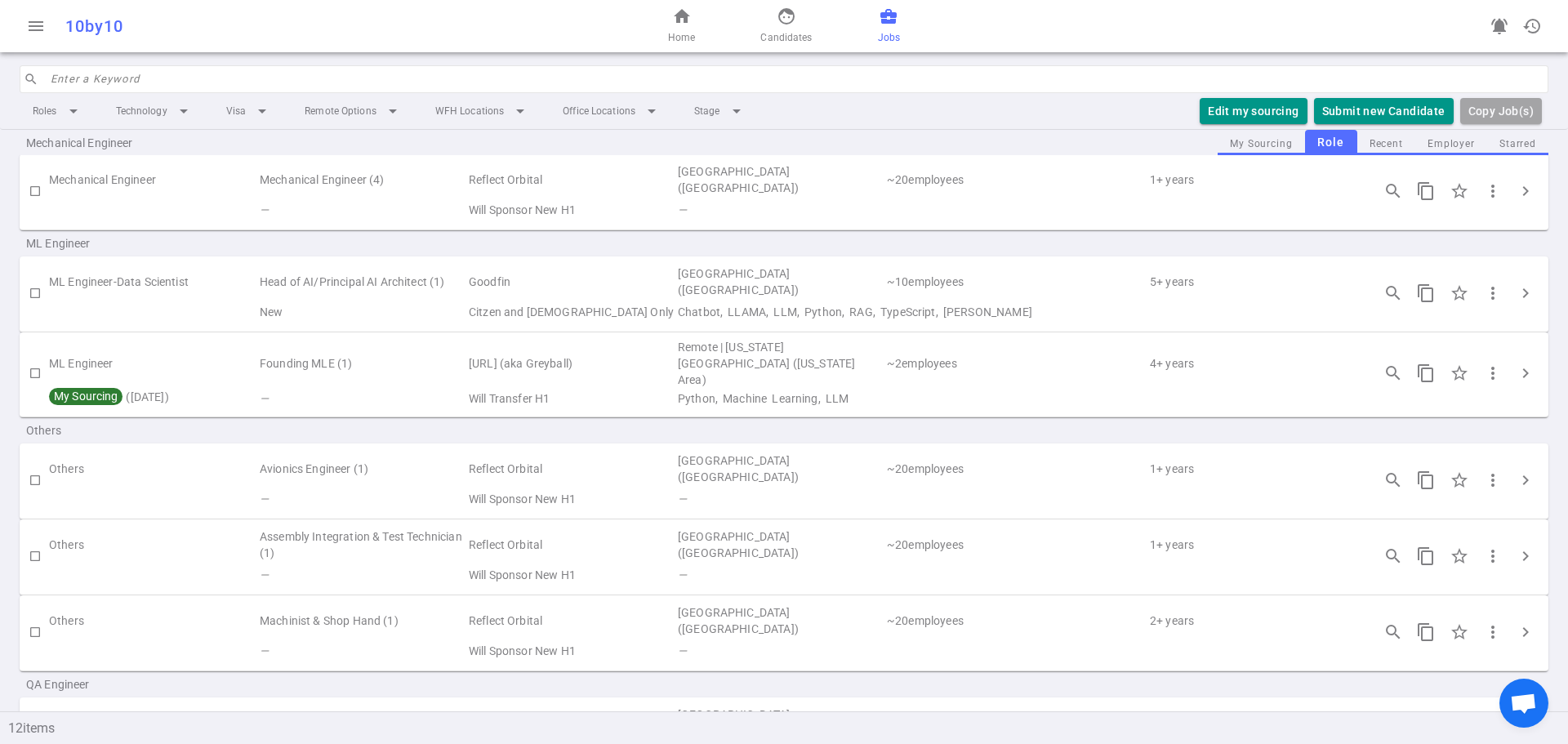
scroll to position [550, 0]
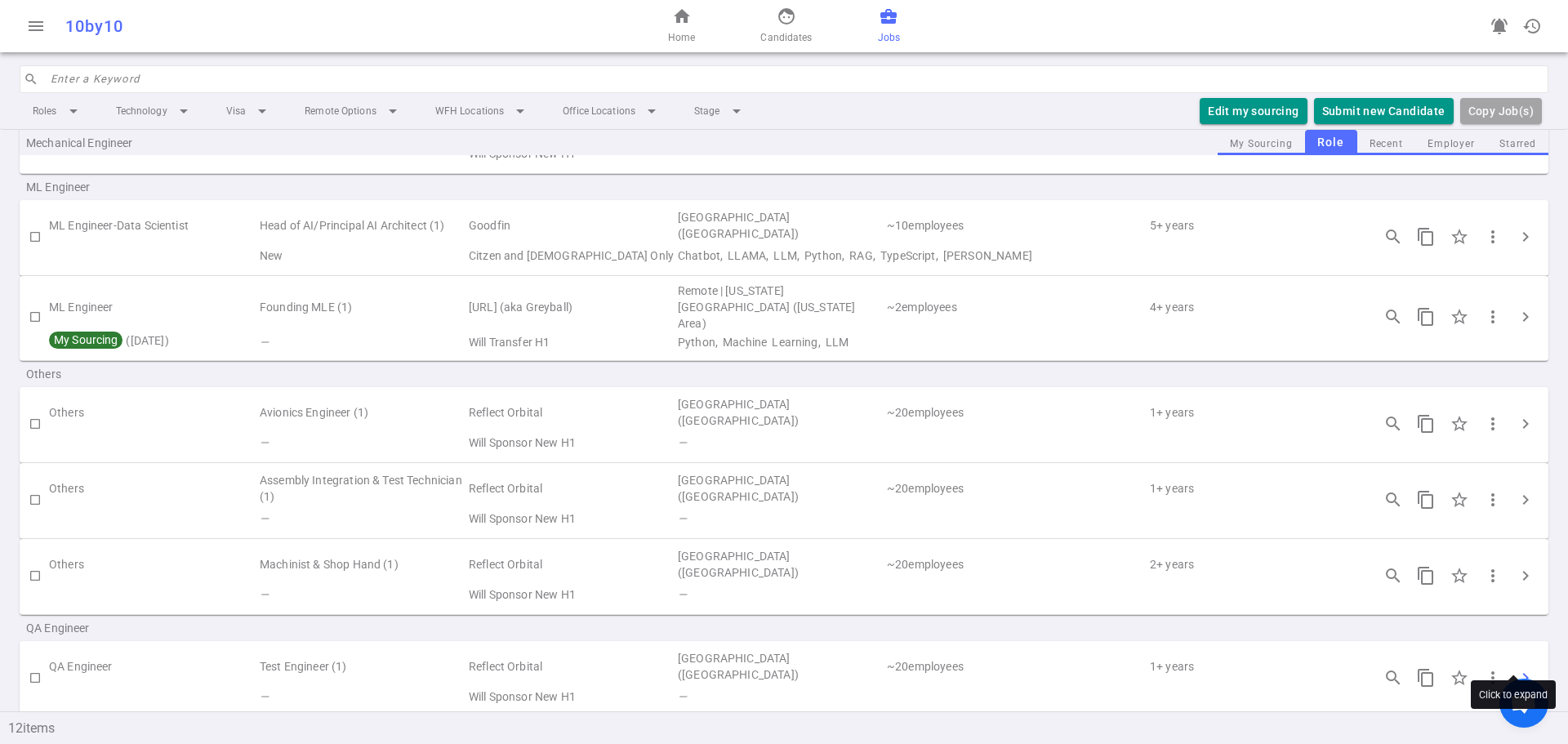
click at [1516, 668] on span "chevron_right" at bounding box center [1525, 678] width 20 height 20
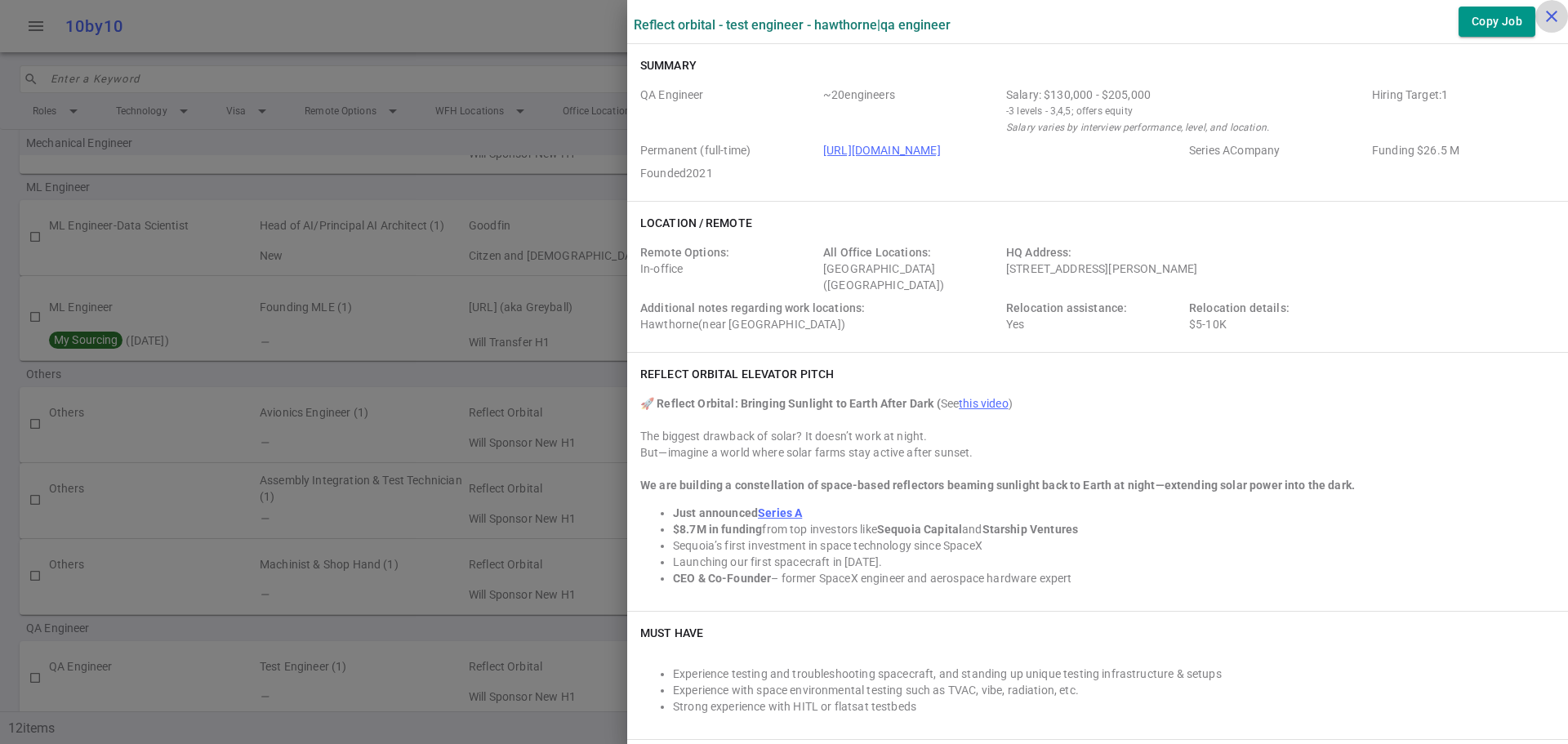
click at [1544, 11] on icon "close" at bounding box center [1551, 16] width 20 height 20
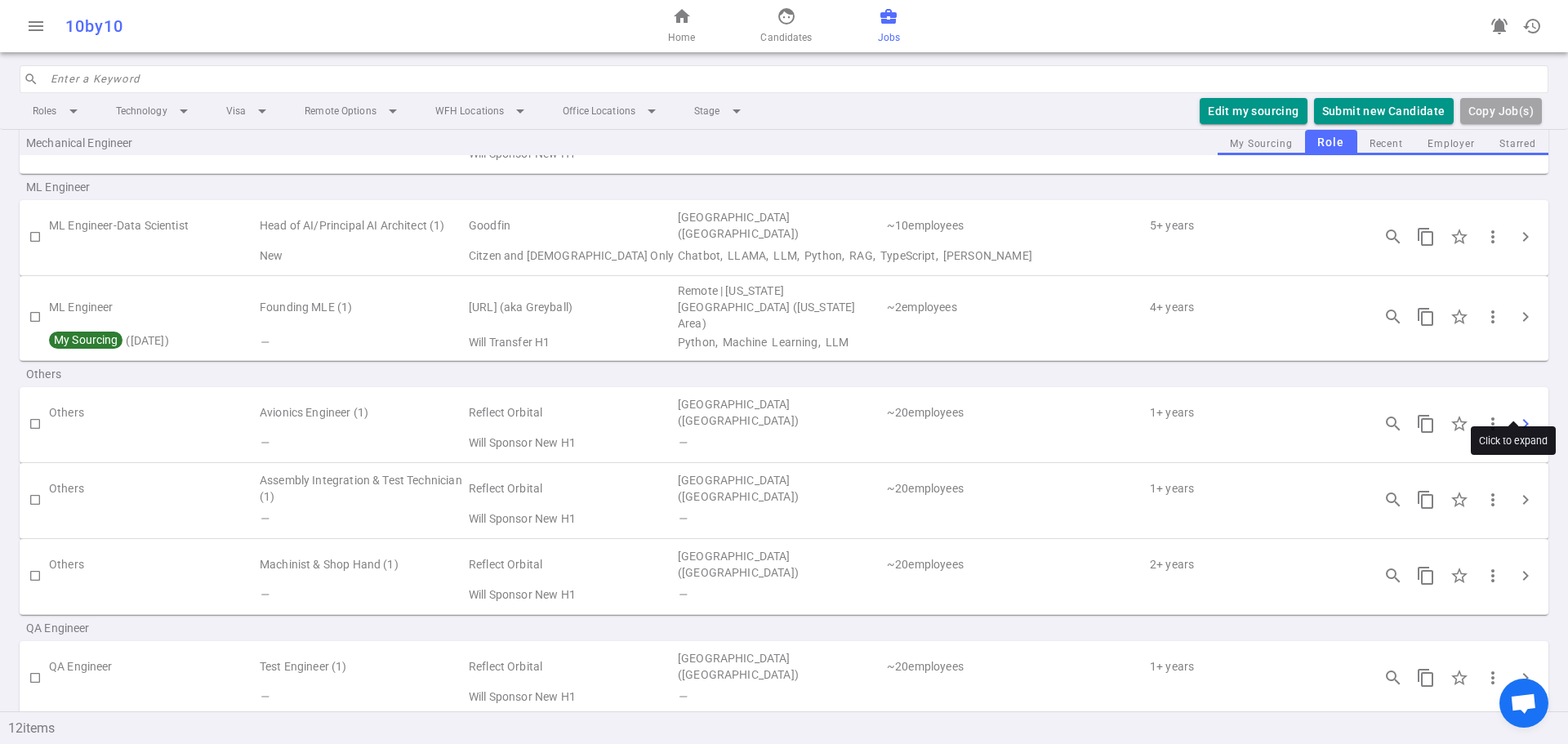
click at [1516, 414] on span "chevron_right" at bounding box center [1525, 423] width 20 height 20
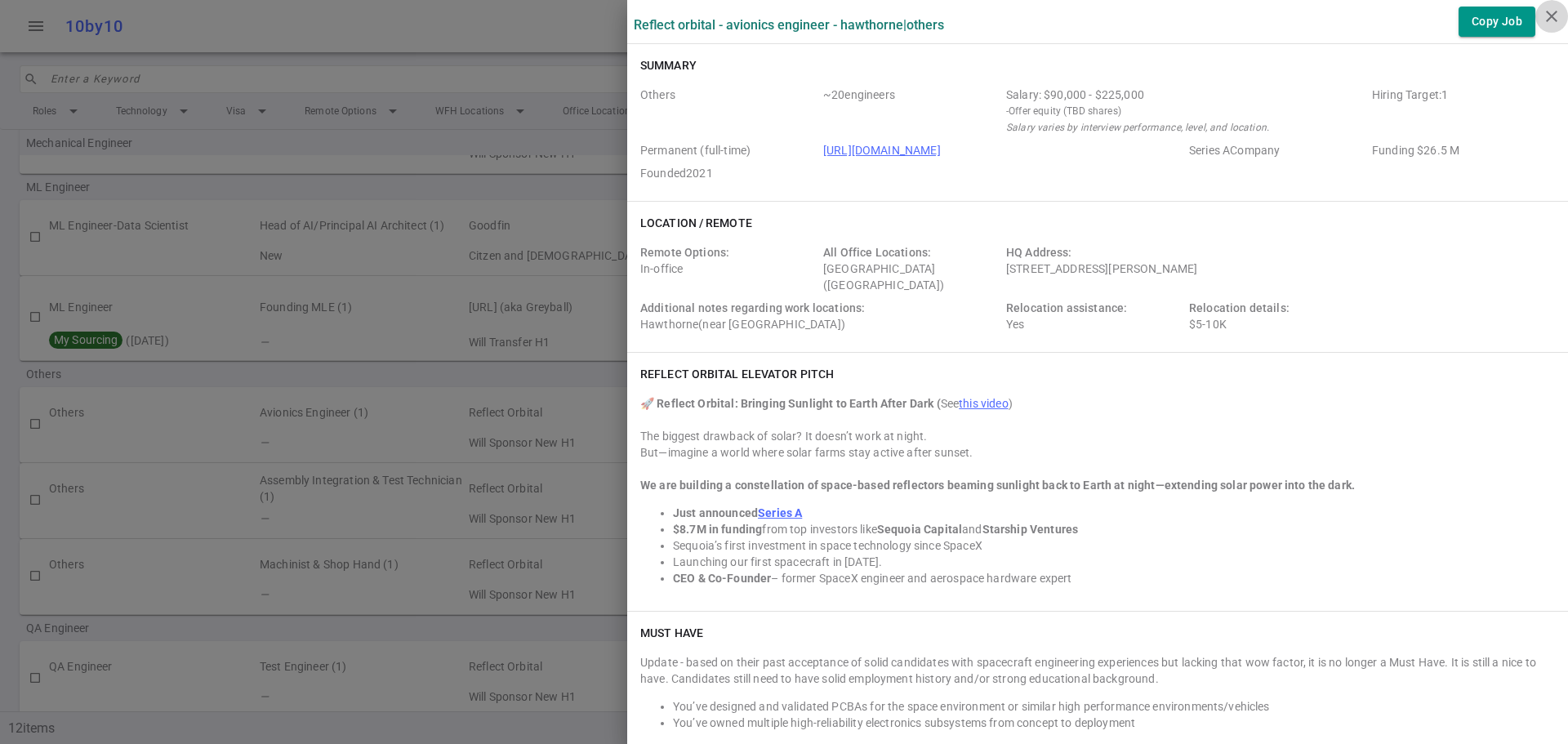
click at [1545, 12] on icon "close" at bounding box center [1551, 16] width 20 height 20
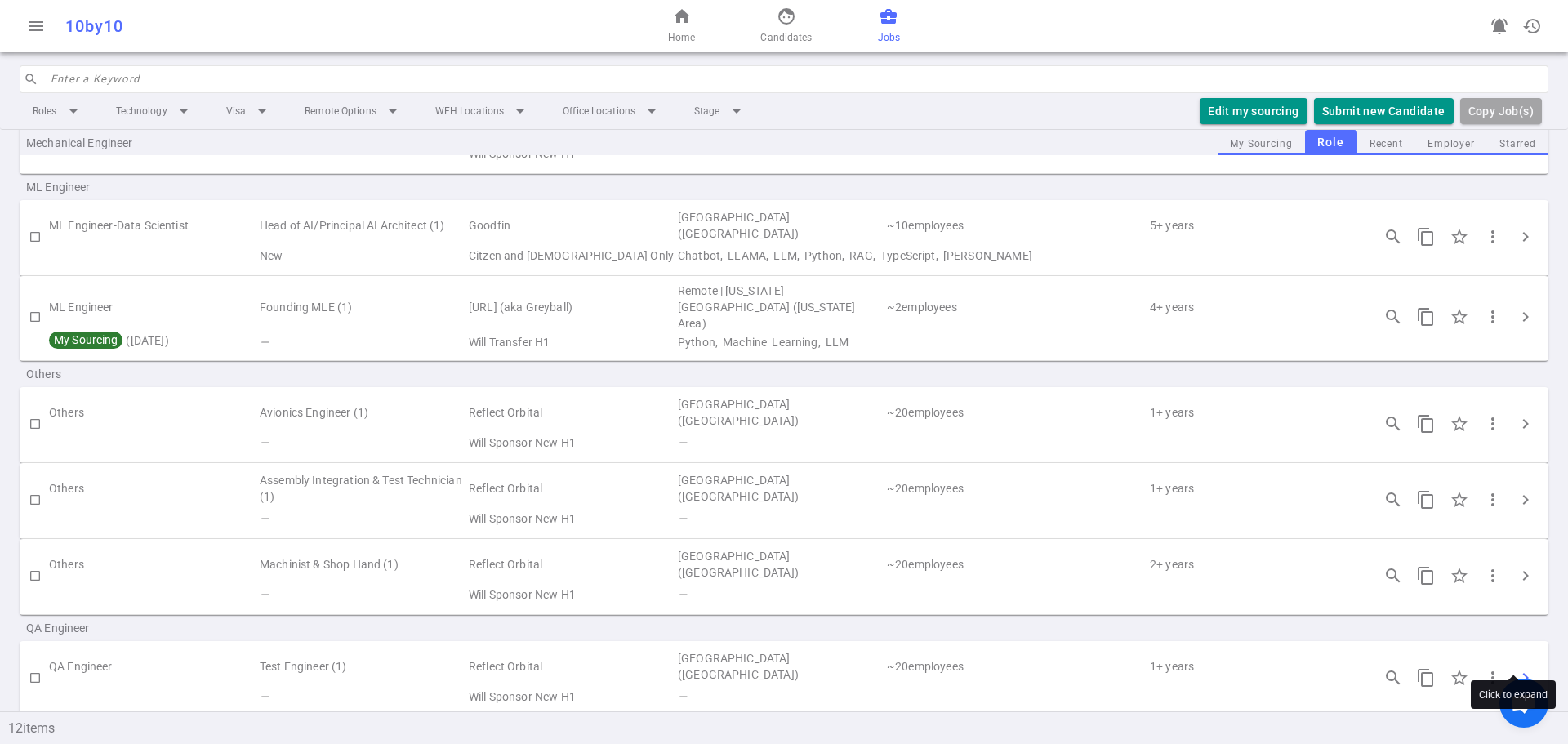
click at [1518, 668] on span "chevron_right" at bounding box center [1525, 678] width 20 height 20
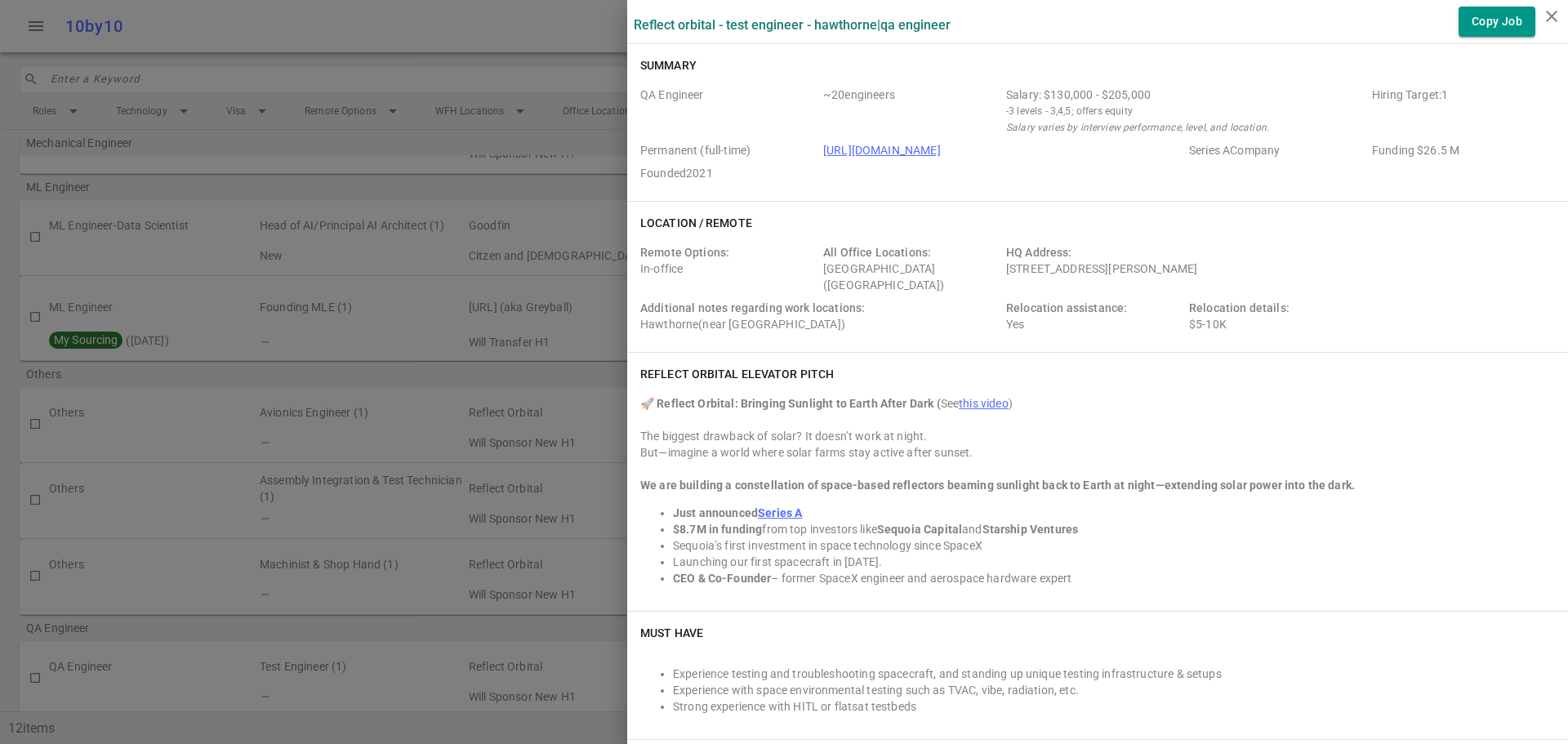
click at [1545, 13] on icon "close" at bounding box center [1551, 16] width 20 height 20
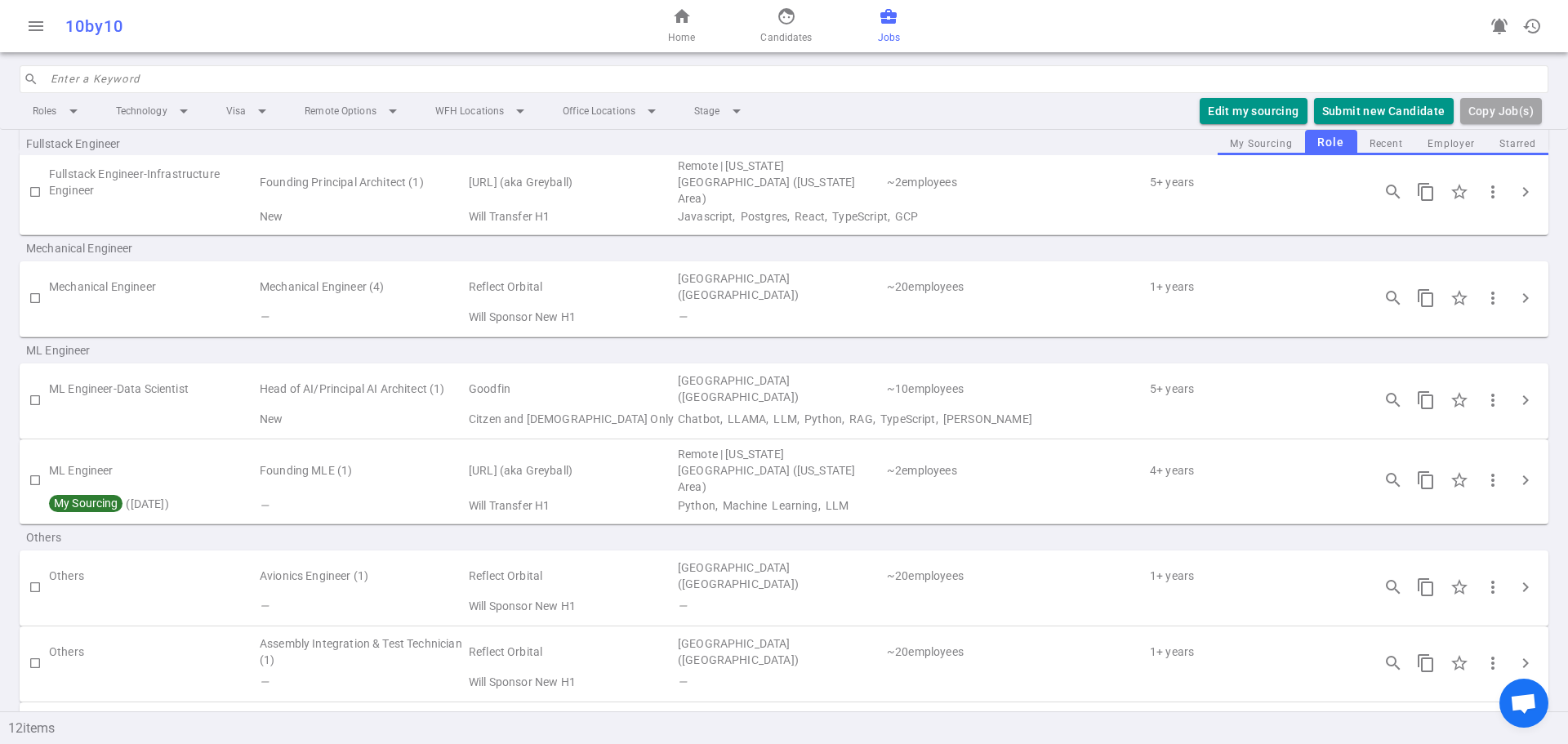
scroll to position [223, 0]
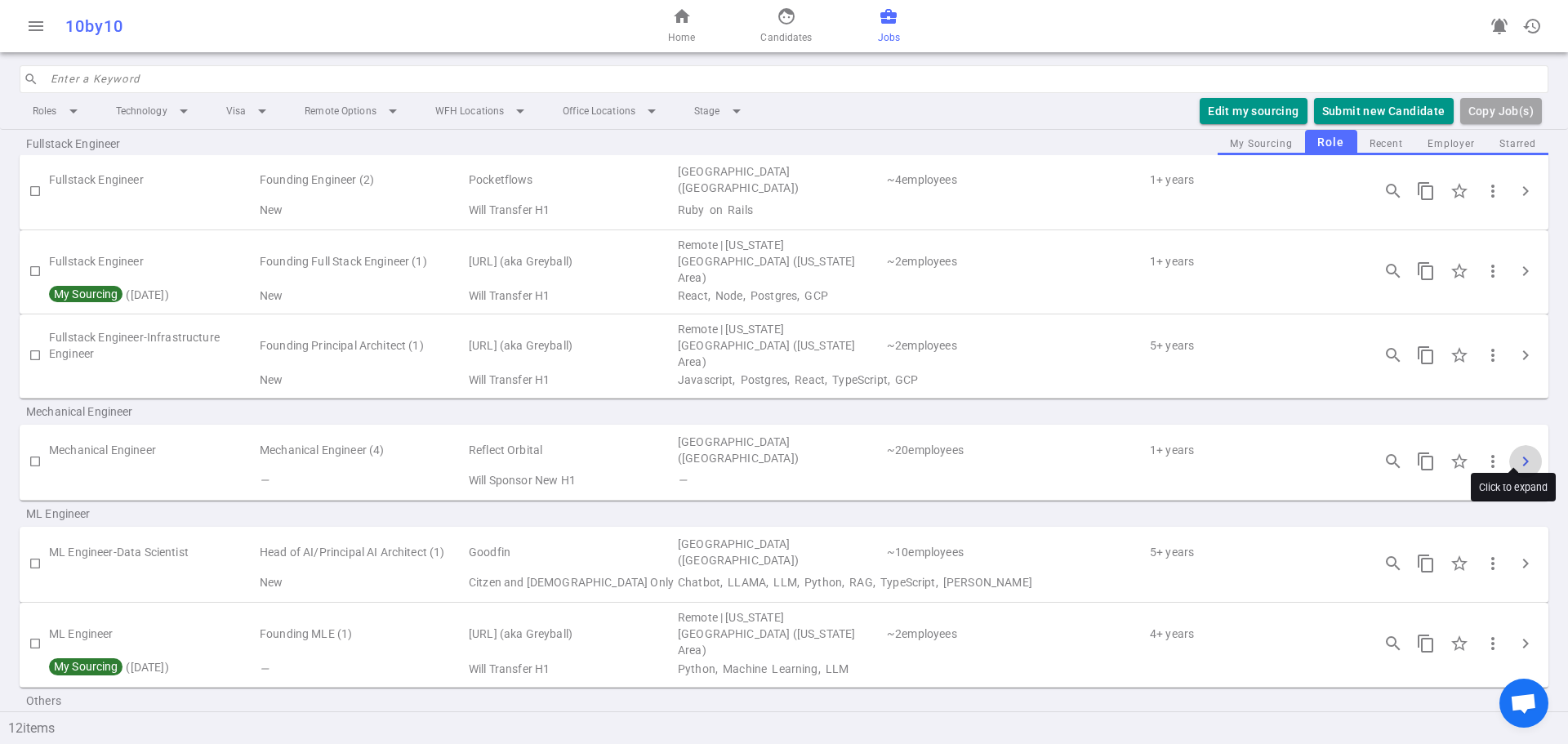
click at [1516, 451] on span "chevron_right" at bounding box center [1525, 461] width 20 height 20
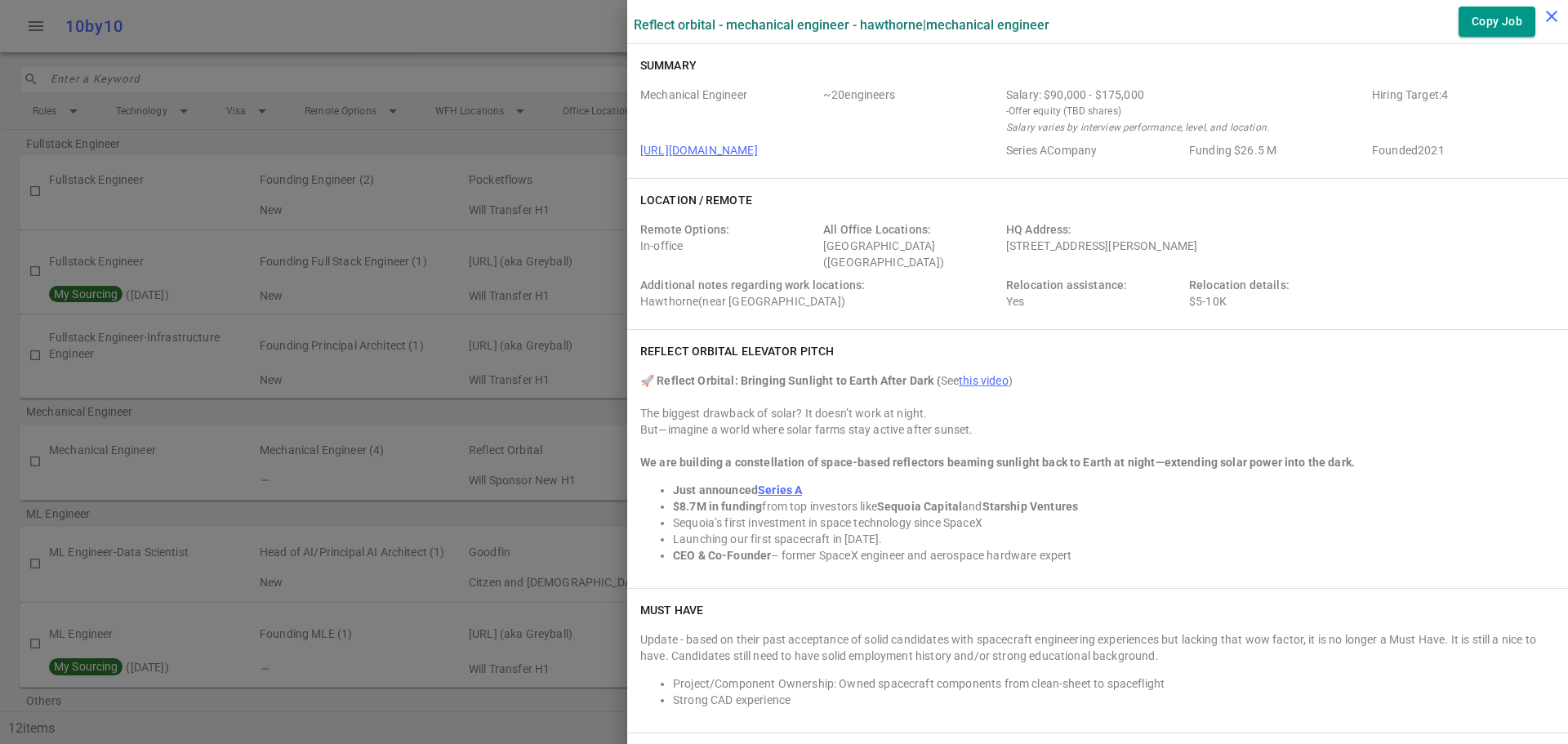
click at [1539, 14] on button "close" at bounding box center [1551, 16] width 33 height 33
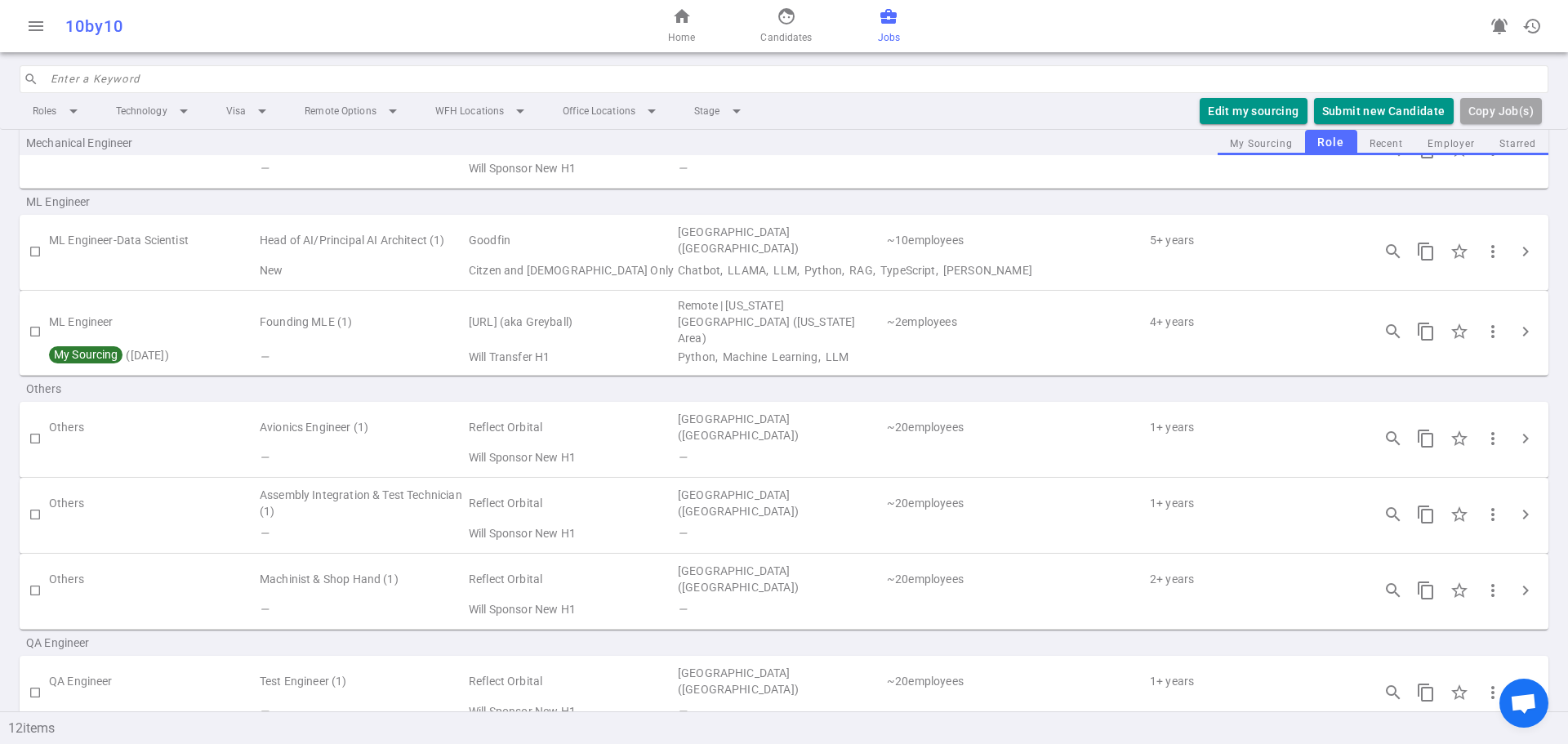
scroll to position [550, 0]
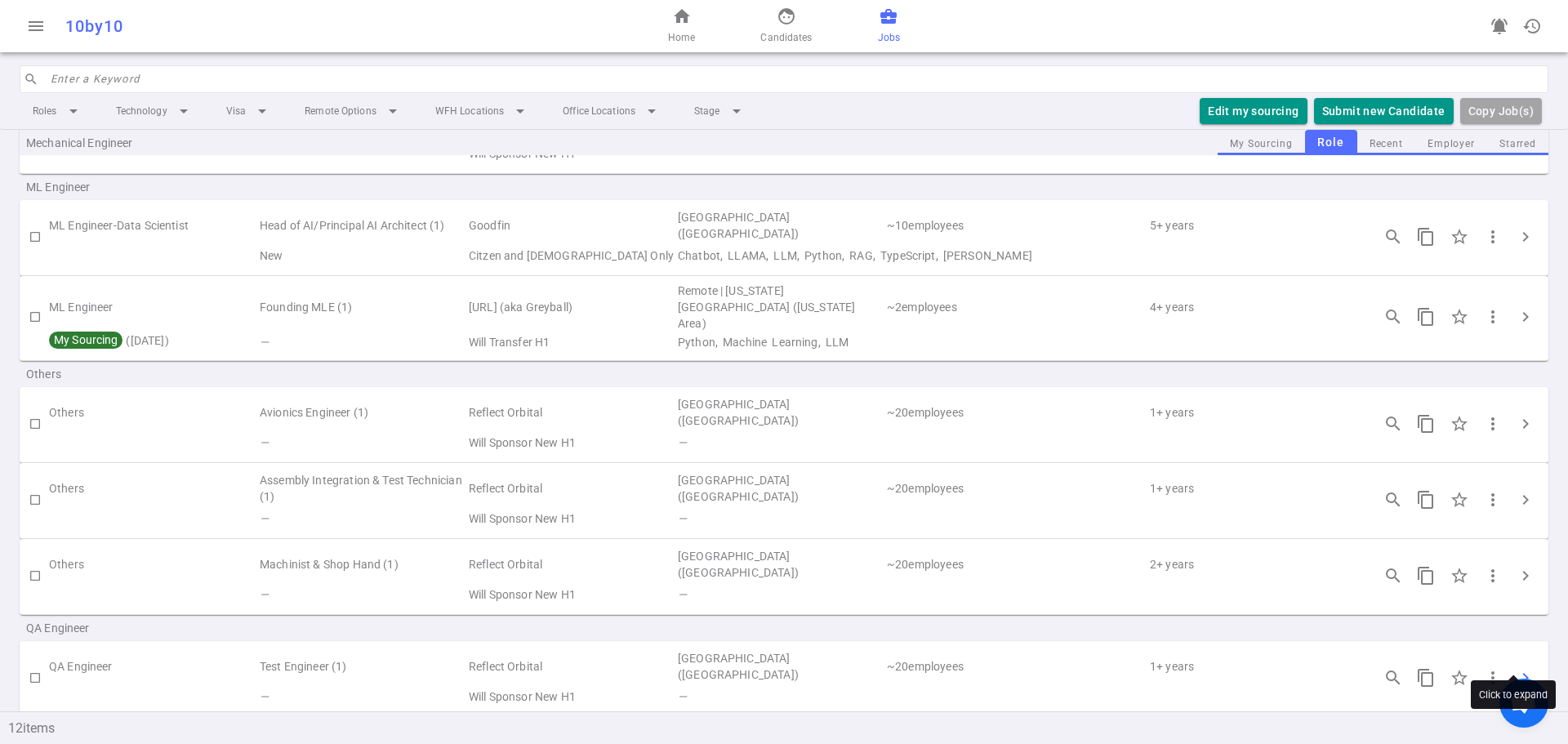
click at [1516, 668] on span "chevron_right" at bounding box center [1525, 678] width 20 height 20
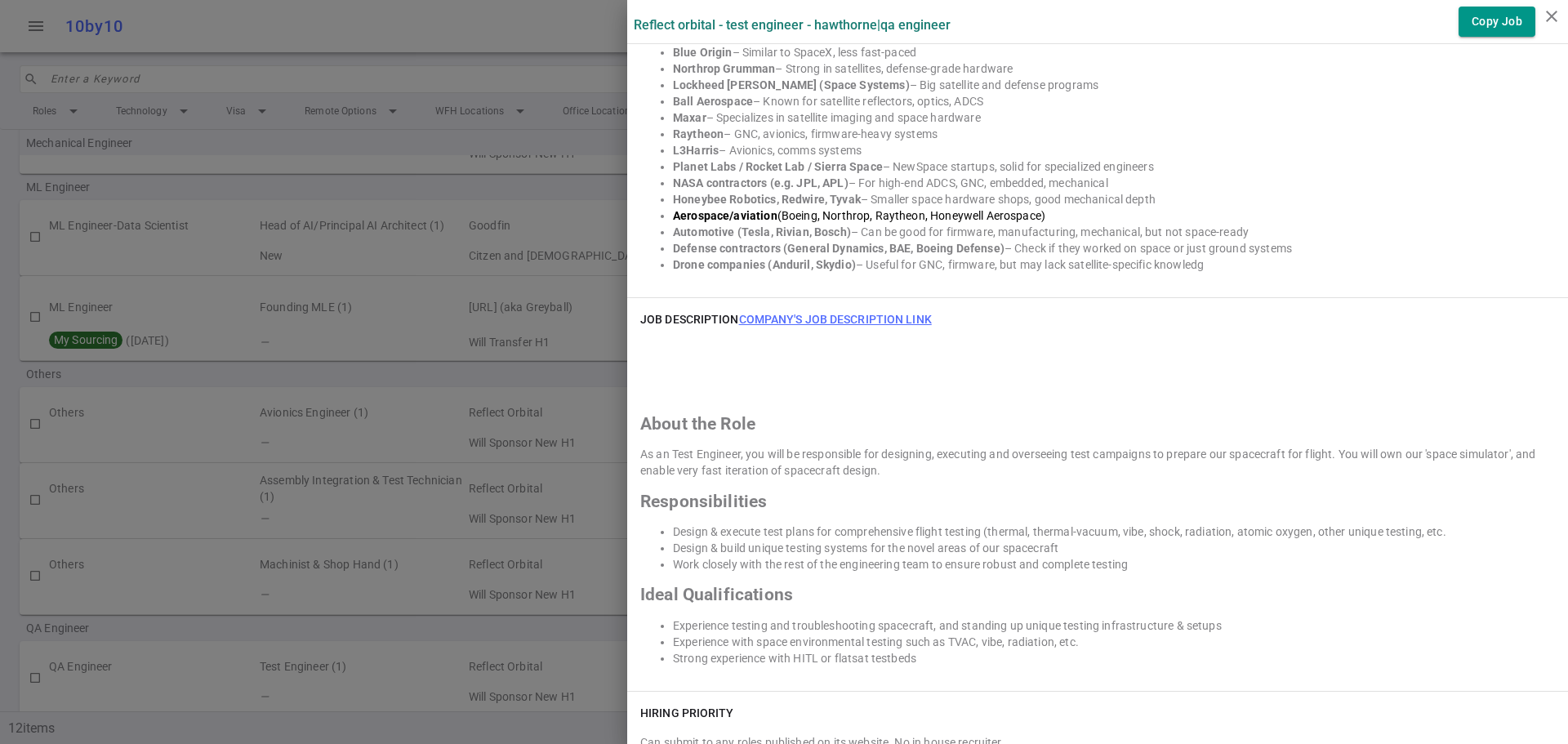
scroll to position [1552, 0]
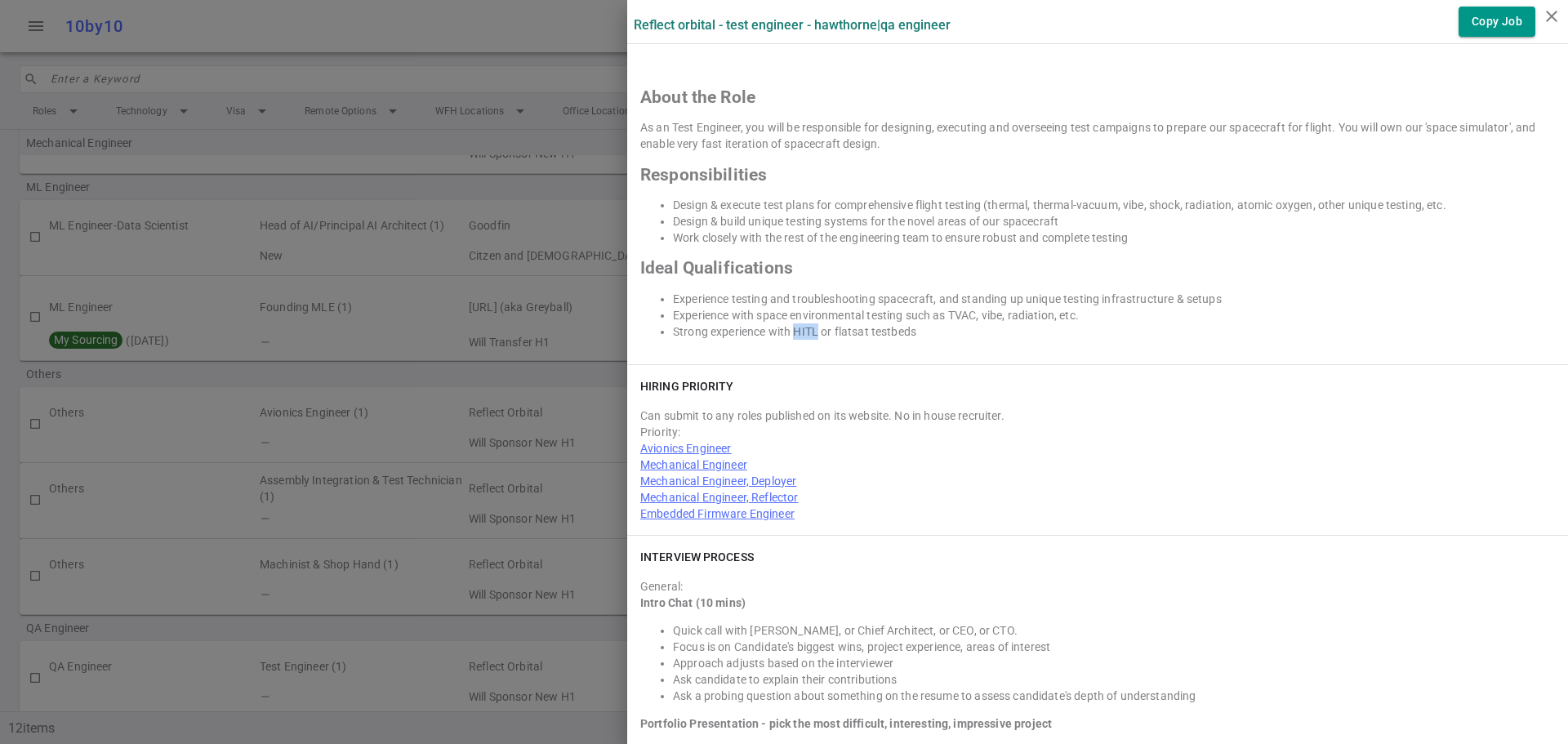
drag, startPoint x: 783, startPoint y: 315, endPoint x: 806, endPoint y: 318, distance: 23.2
click at [806, 323] on li "Strong experience with HITL or flatsat testbeds" at bounding box center [1114, 331] width 882 height 16
copy li "HITL"
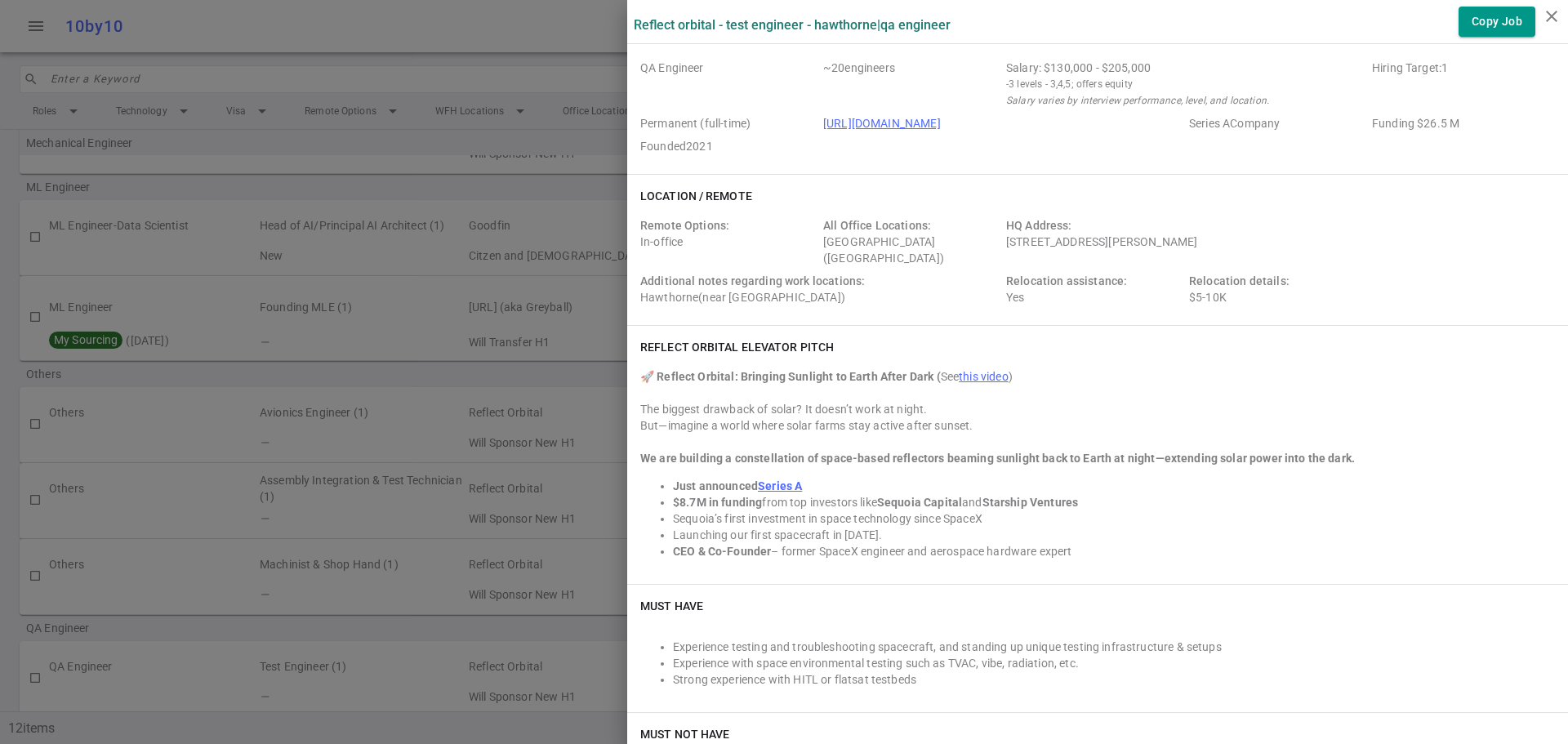
scroll to position [0, 0]
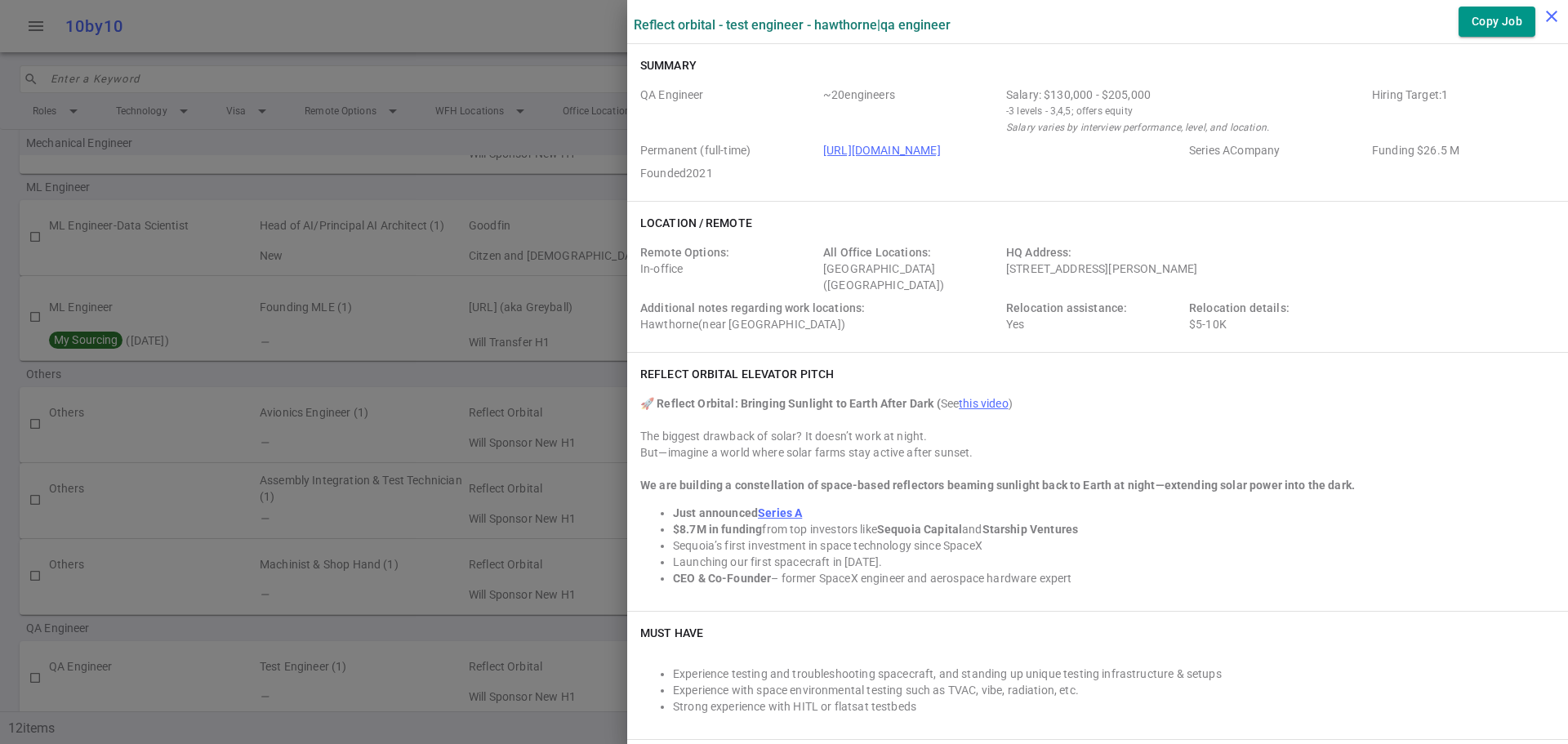
click at [1550, 17] on icon "close" at bounding box center [1551, 16] width 20 height 20
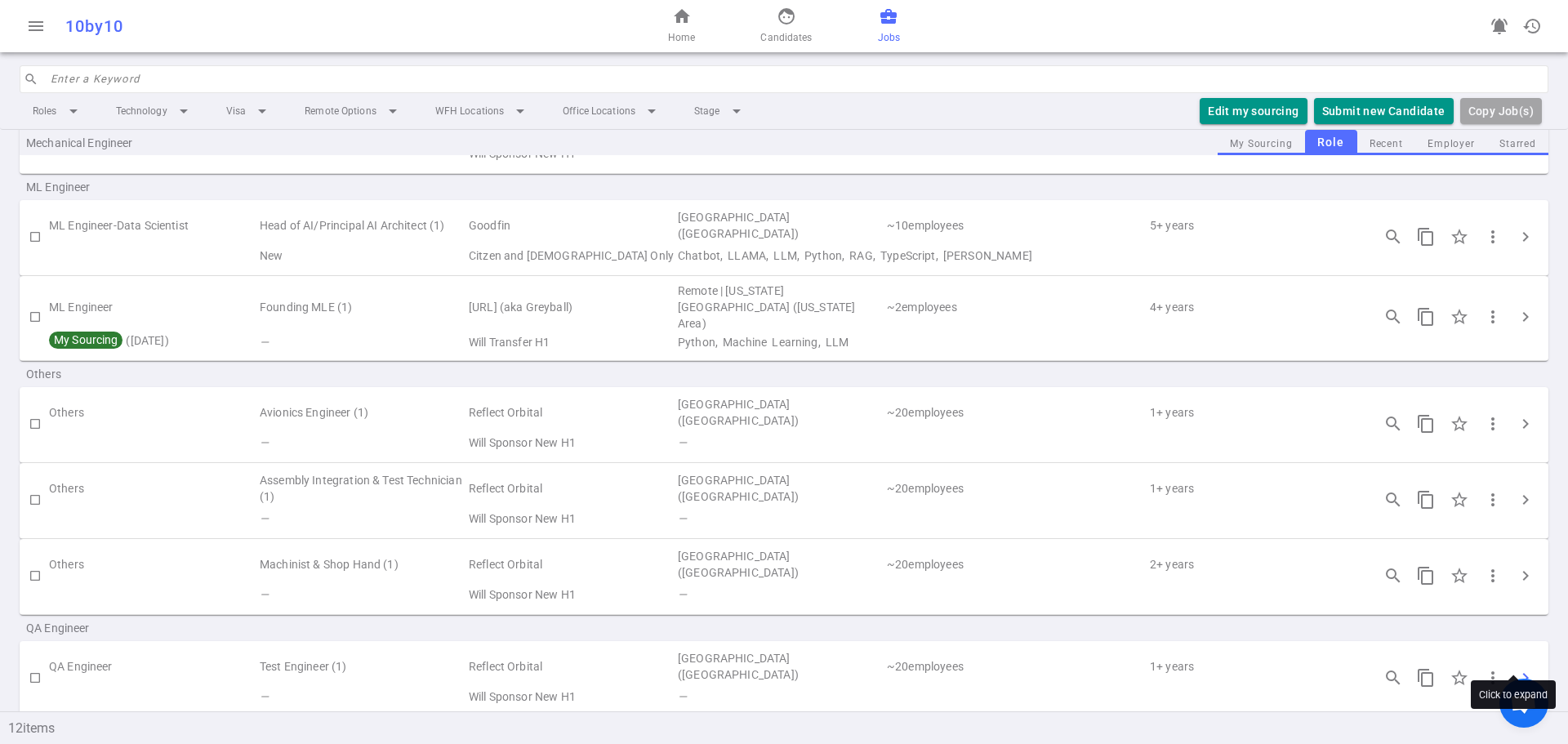
click at [1516, 668] on span "chevron_right" at bounding box center [1525, 678] width 20 height 20
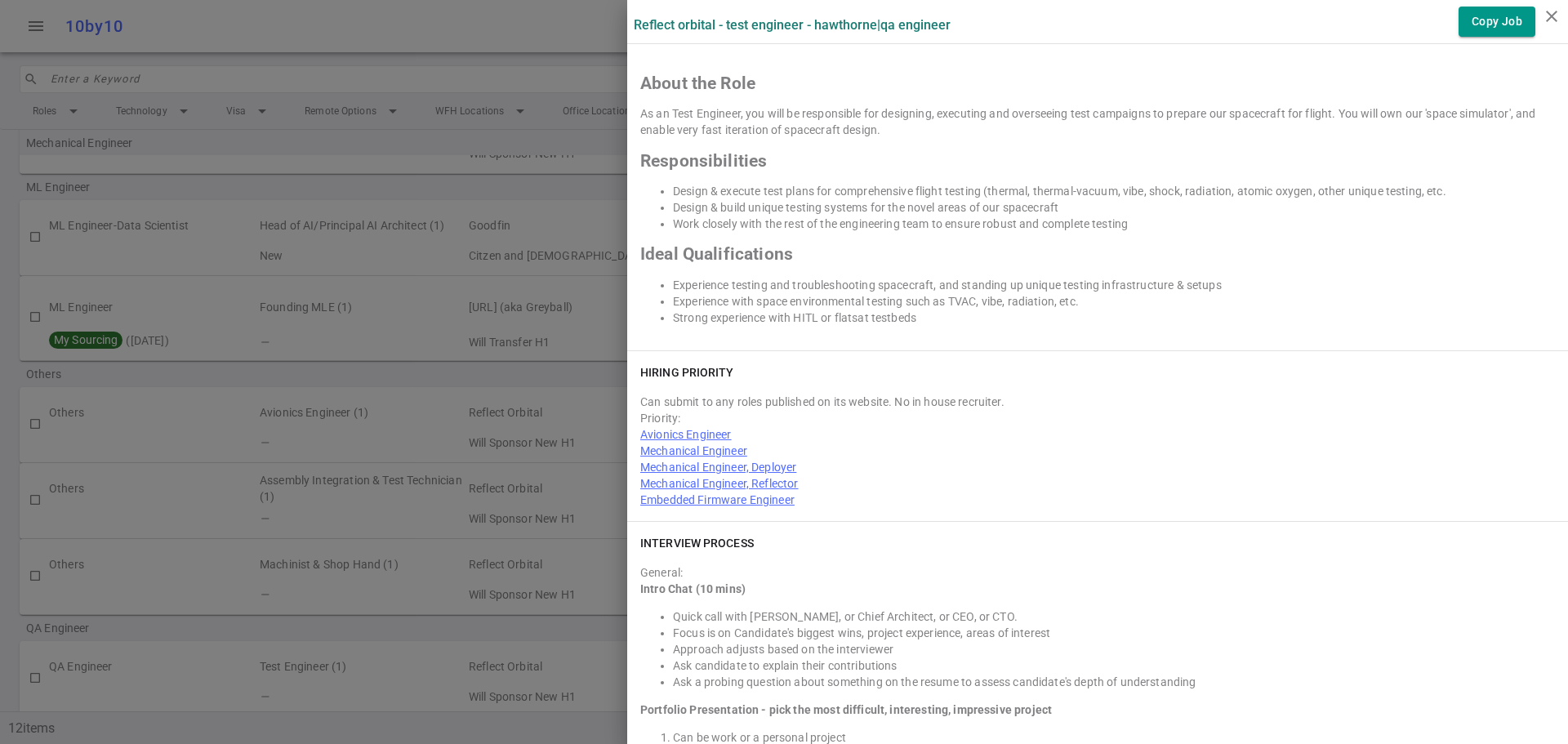
scroll to position [1634, 0]
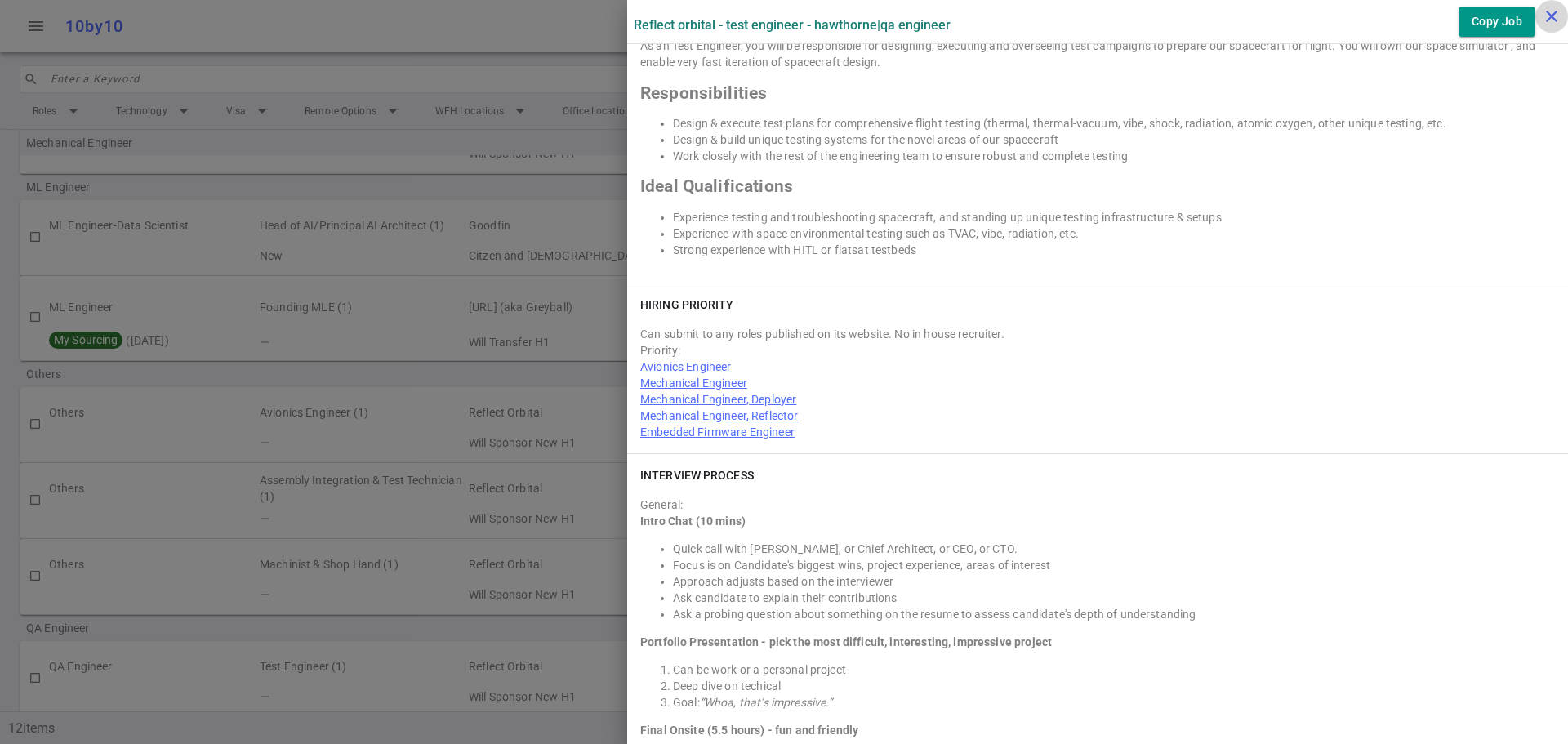
click at [1553, 7] on icon "close" at bounding box center [1551, 16] width 20 height 20
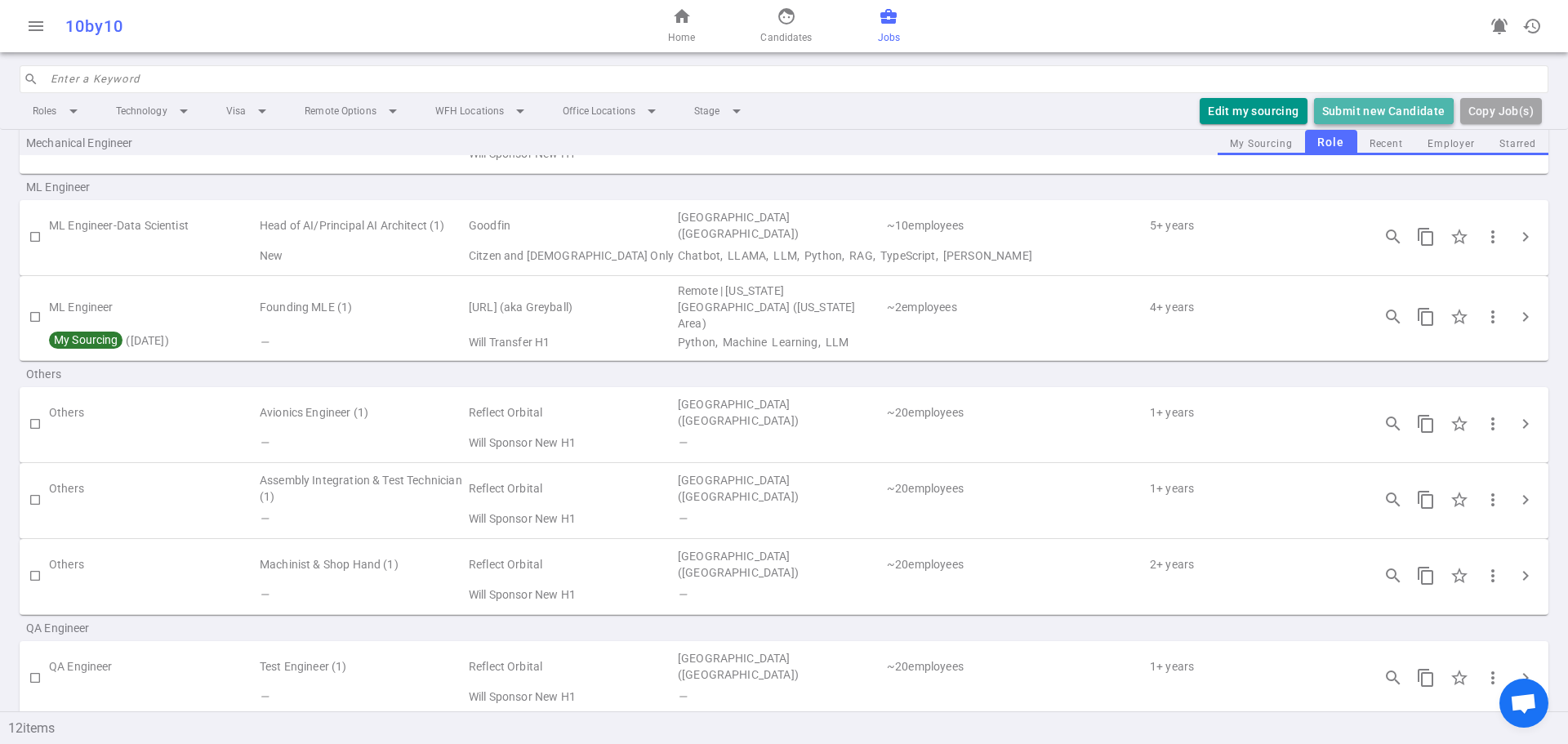
click at [1371, 114] on button "Submit new Candidate" at bounding box center [1383, 111] width 139 height 27
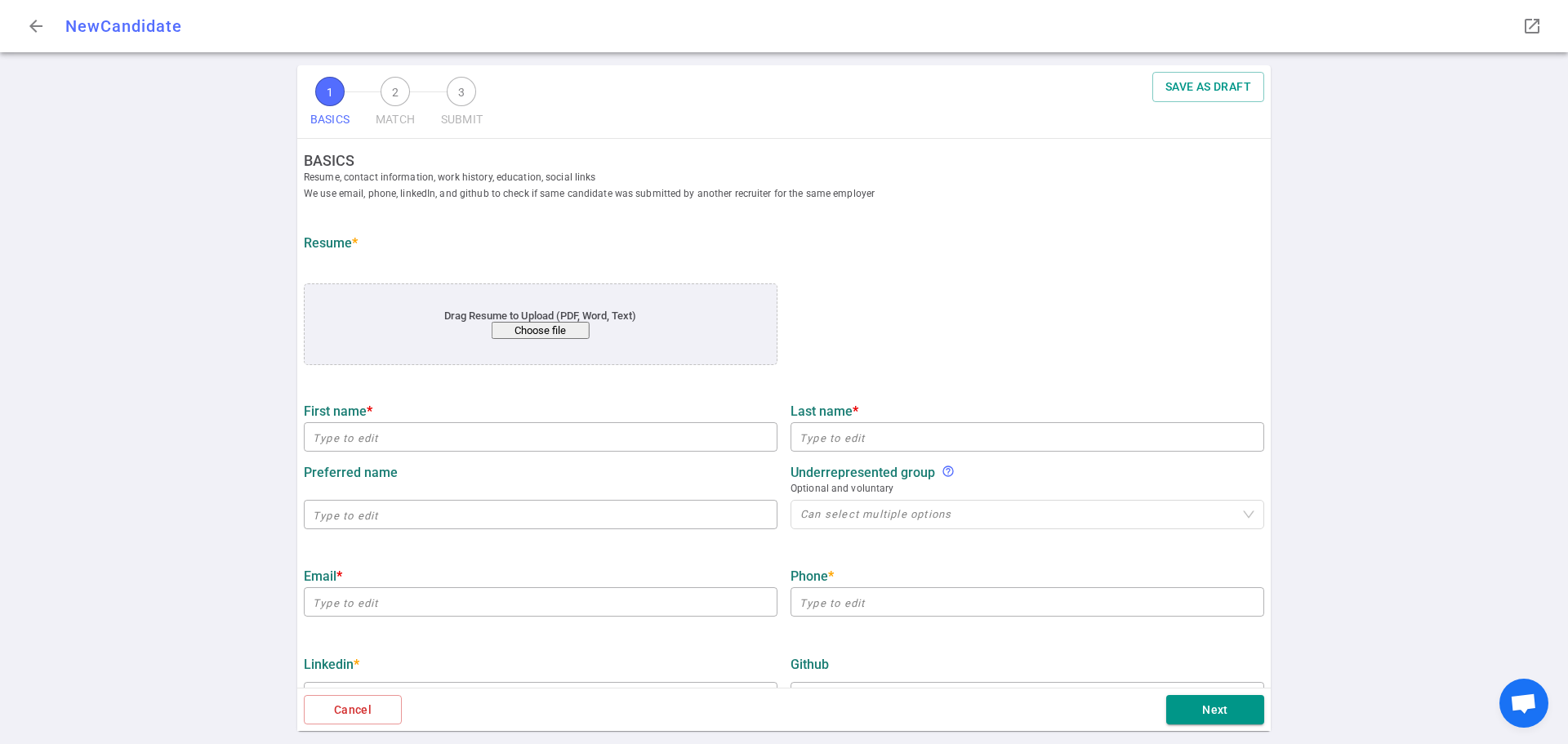
click at [509, 332] on button "Choose file" at bounding box center [540, 330] width 98 height 17
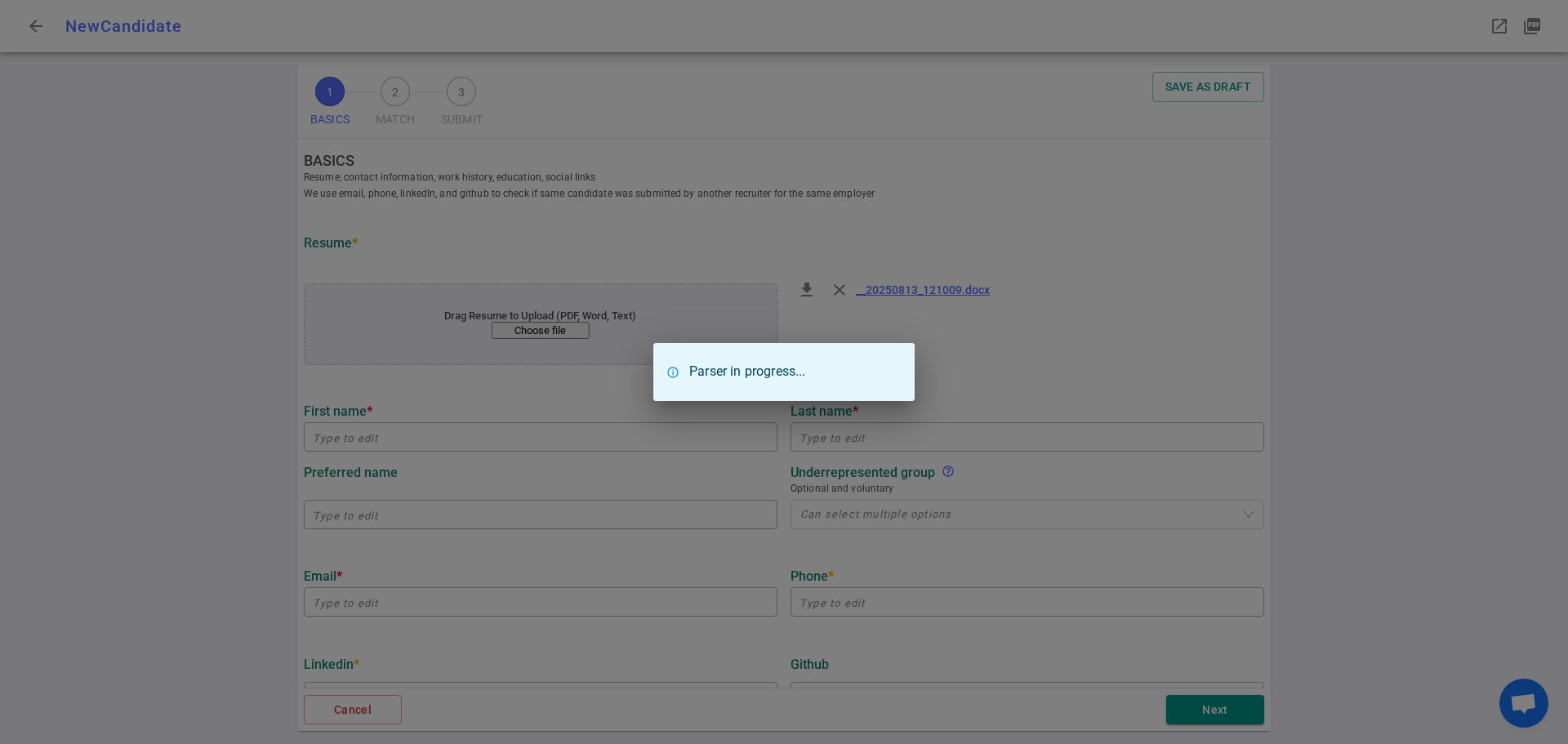
type input "Natalie"
type input "Trinh"
type input "natalietrinh102@gmail.com"
type input "+1 626-672-8842"
type textarea "nataliebuildsthings.com"
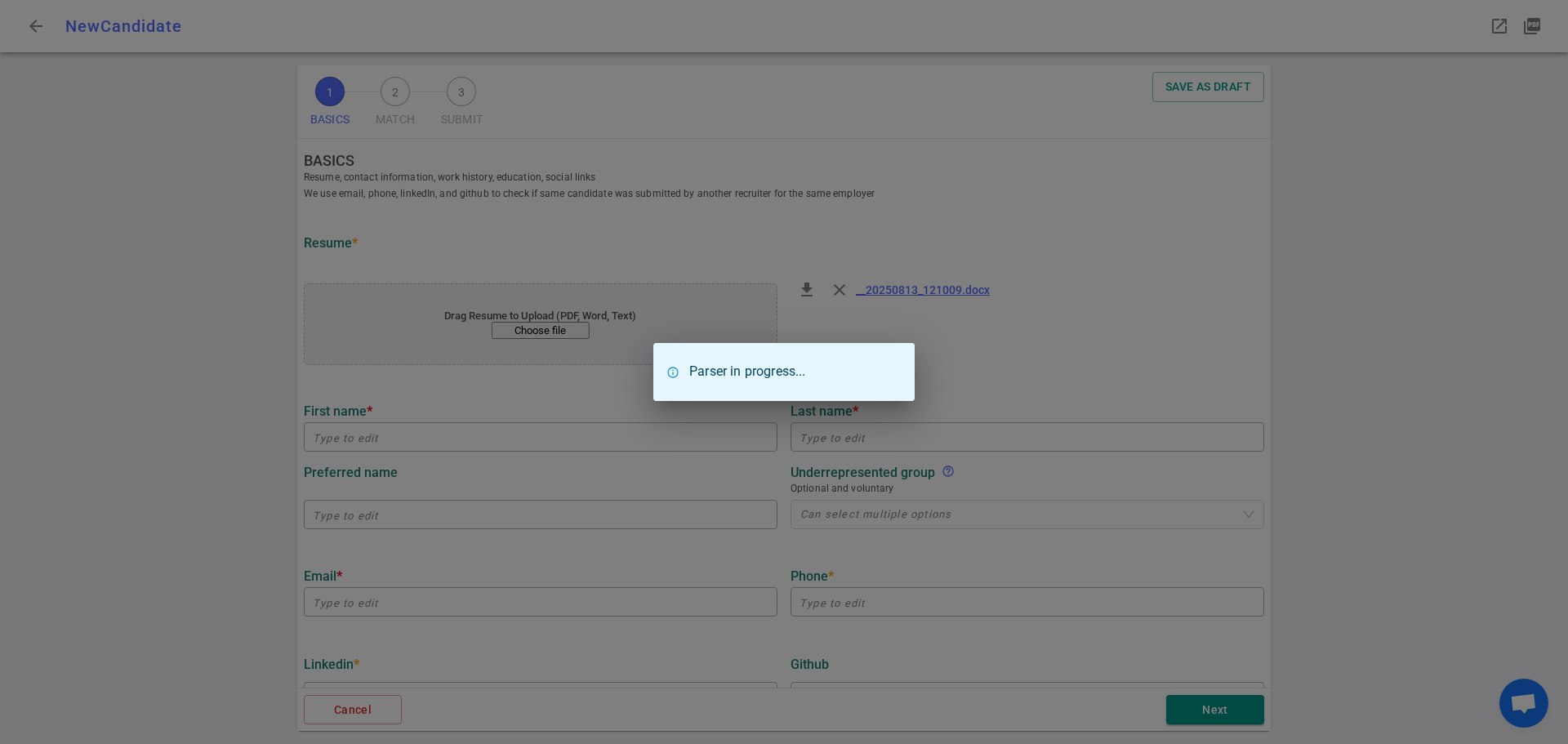
type input "Systems Integration Test Team"
type textarea "Mechatronics Engineer"
type input "7.2"
type input "California State Polytechnic University"
type input "Mechanical Engineering"
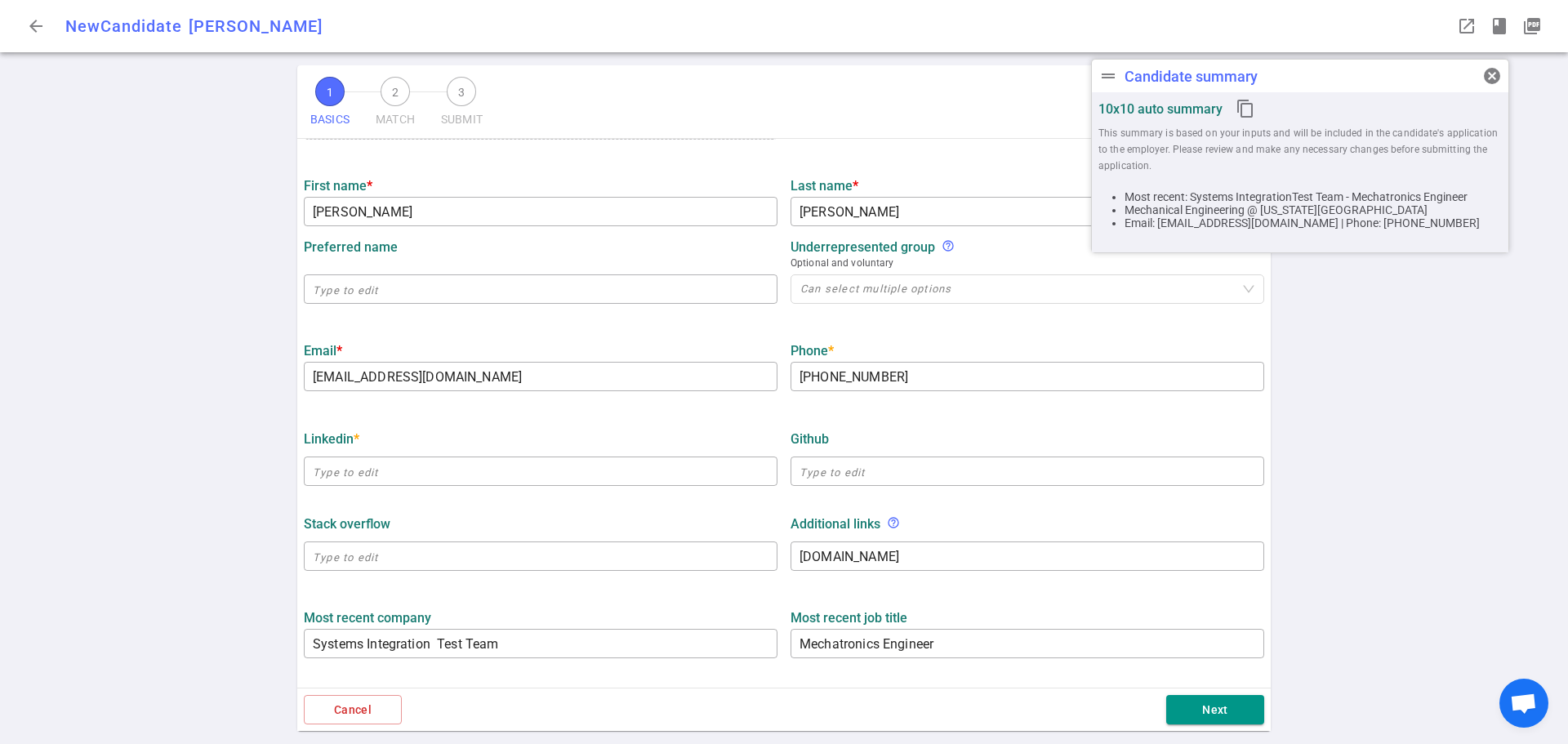
scroll to position [327, 0]
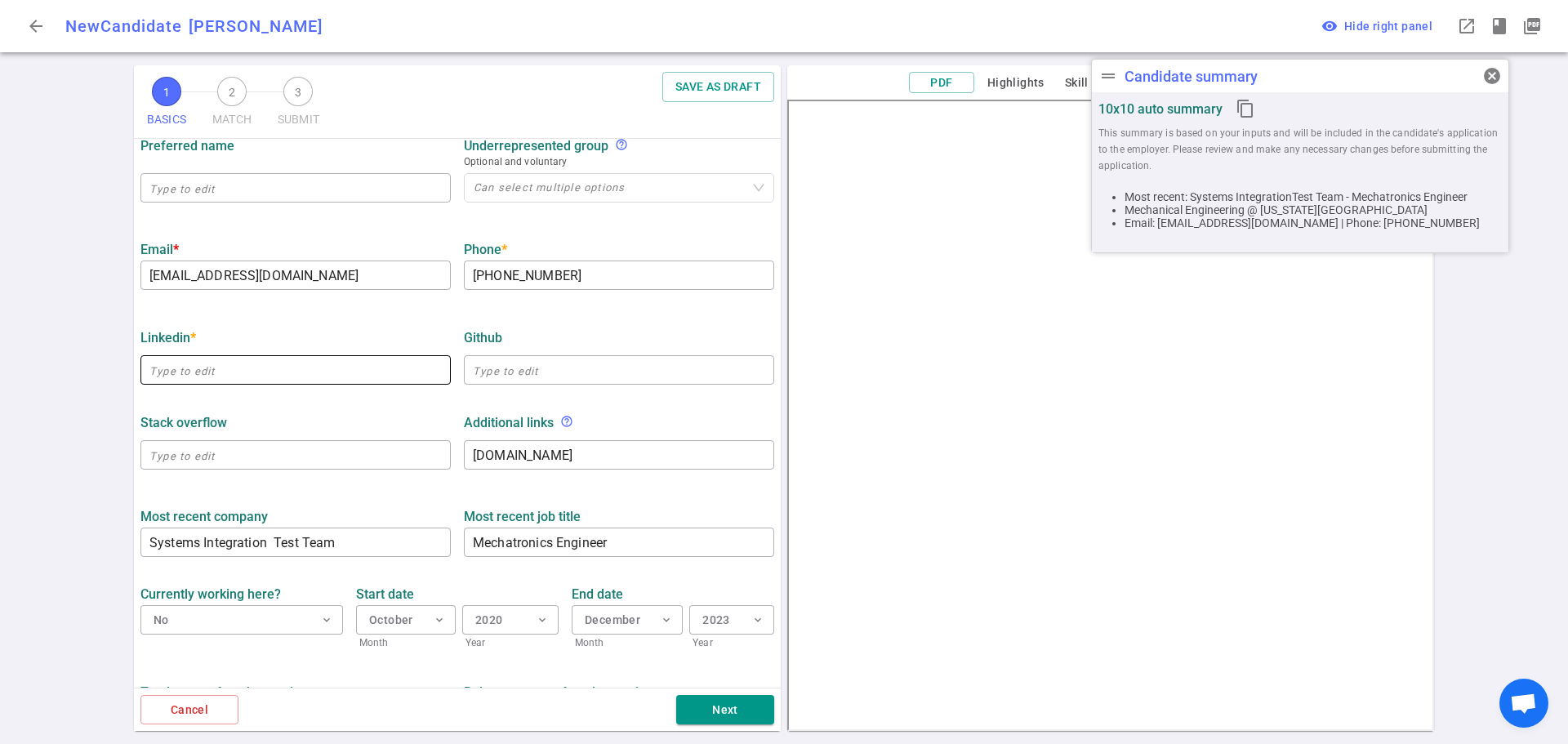
click at [195, 382] on input "text" at bounding box center [295, 370] width 310 height 26
paste input "https://www.linkedin.com/in/ntrinh1"
type input "https://www.linkedin.com/in/ntrinh1"
click at [93, 396] on div "1 BASICS 2 MATCH 3 SUBMIT SAVE AS DRAFT BASICS Resume, contact information, wor…" at bounding box center [784, 405] width 1568 height 679
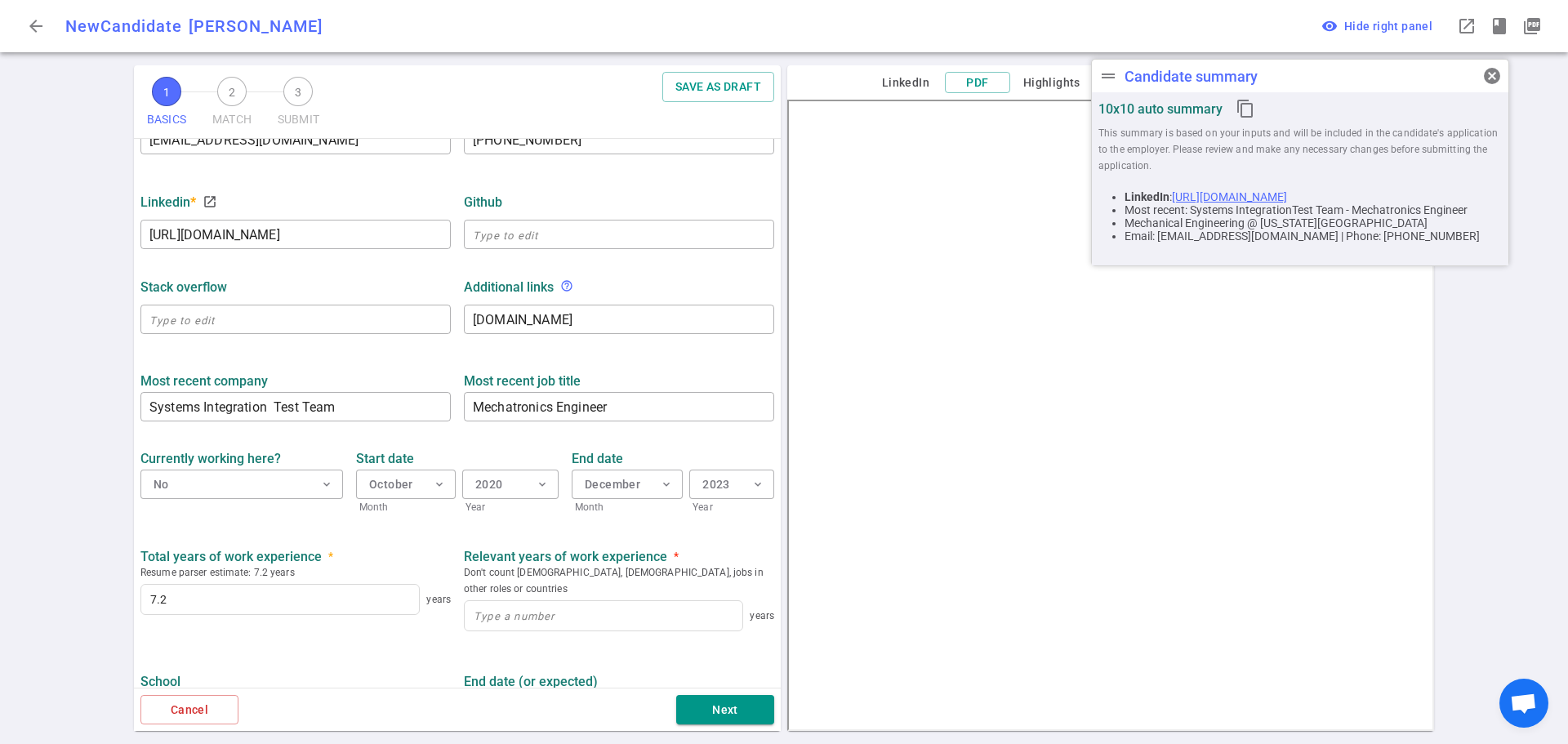
scroll to position [490, 0]
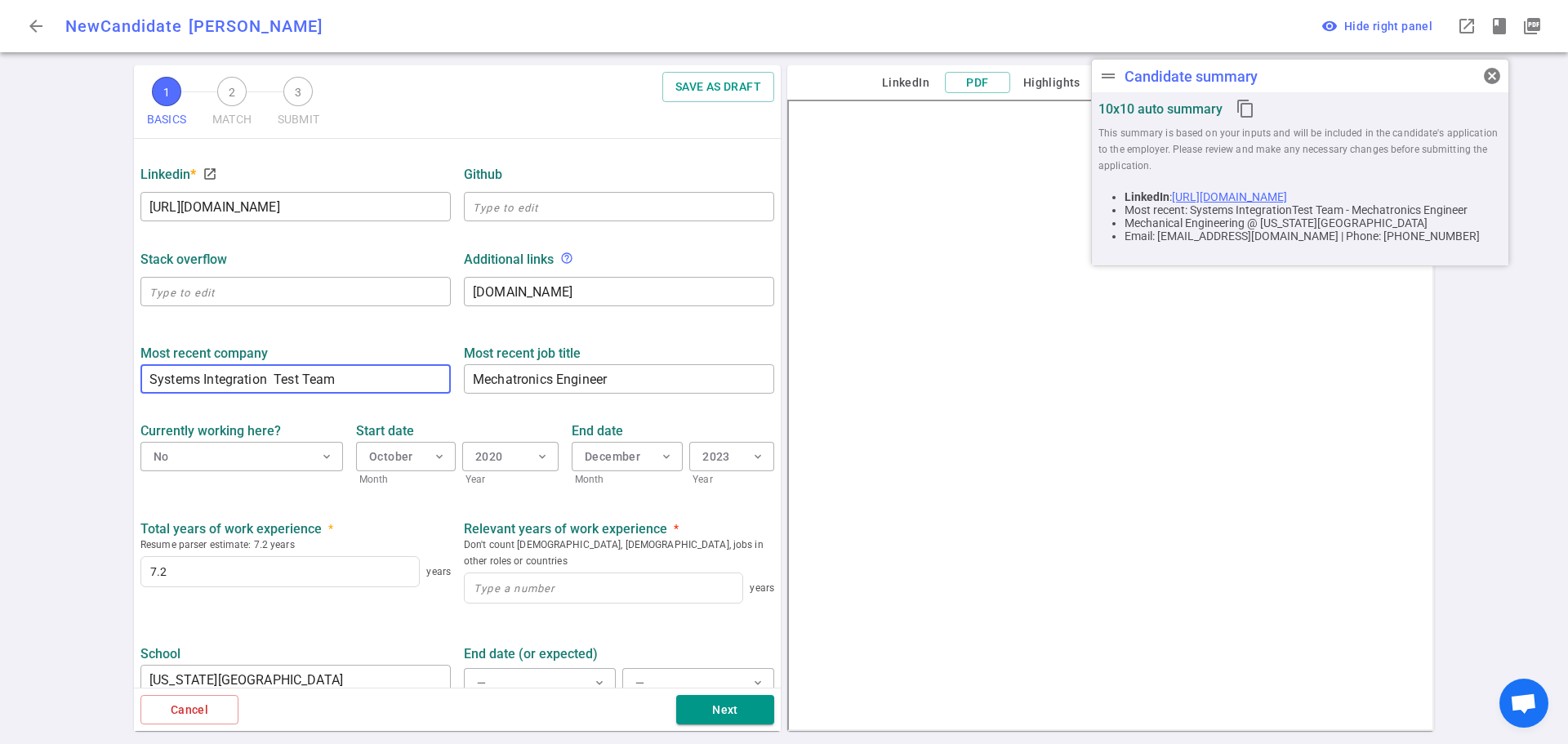
drag, startPoint x: 349, startPoint y: 379, endPoint x: 64, endPoint y: 406, distance: 286.3
click at [63, 406] on div "1 BASICS 2 MATCH 3 SUBMIT SAVE AS DRAFT BASICS Resume, contact information, wor…" at bounding box center [784, 405] width 1568 height 679
type input "Maxar"
click at [301, 502] on div "Most recent company Maxar ​ Most recent job title Mechatronics Engineer x ​ Cur…" at bounding box center [457, 476] width 647 height 281
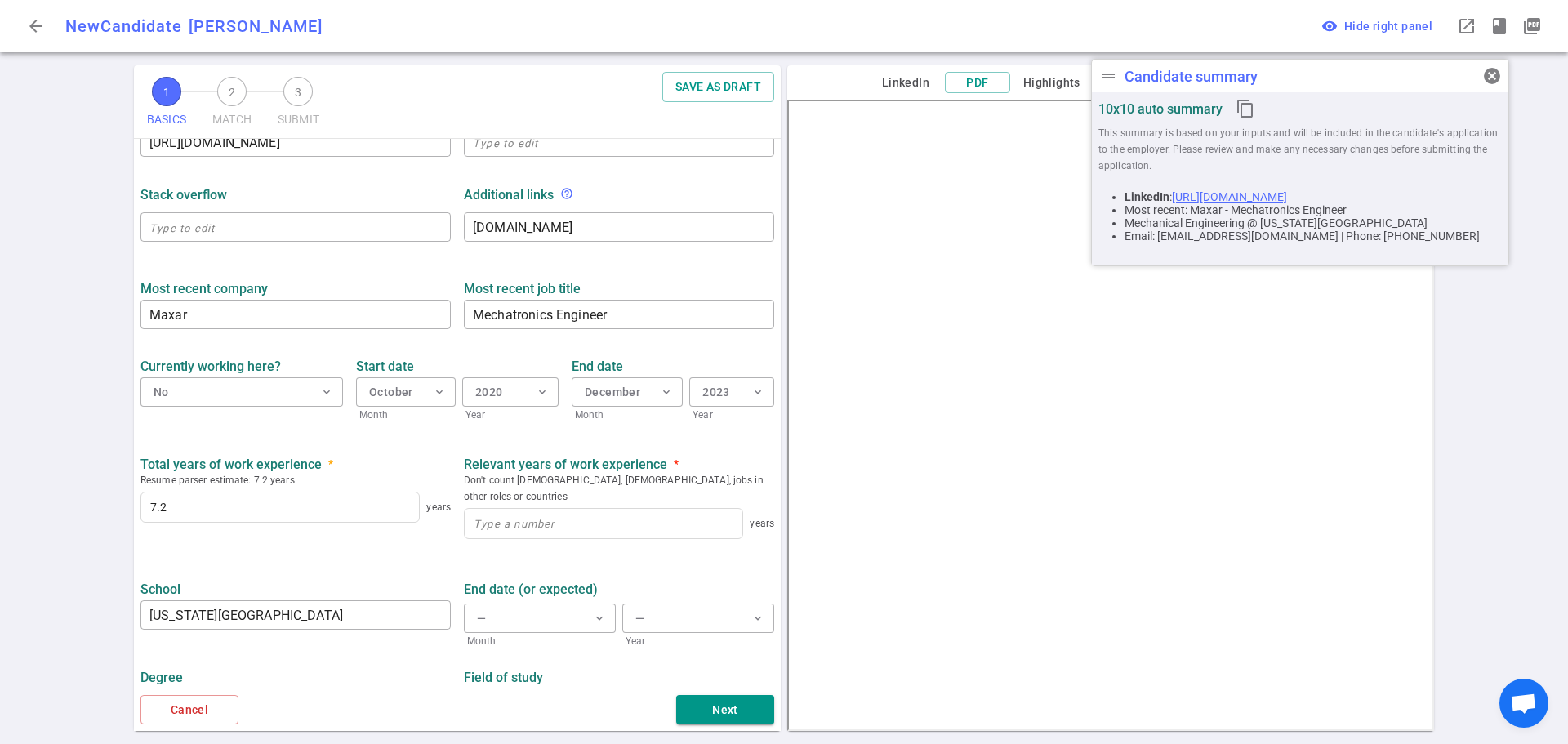
scroll to position [572, 0]
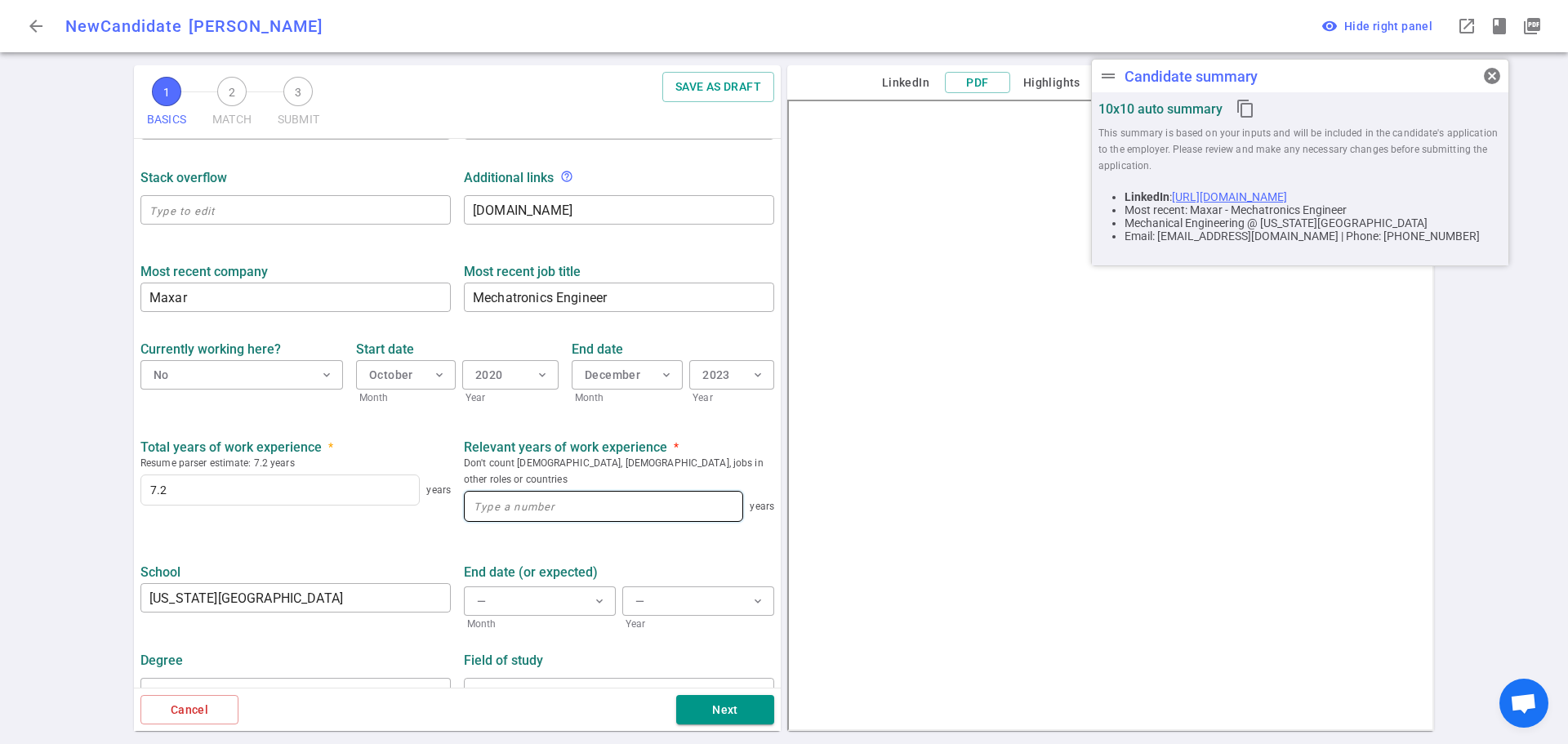
click at [553, 492] on input at bounding box center [603, 506] width 278 height 29
type input "7"
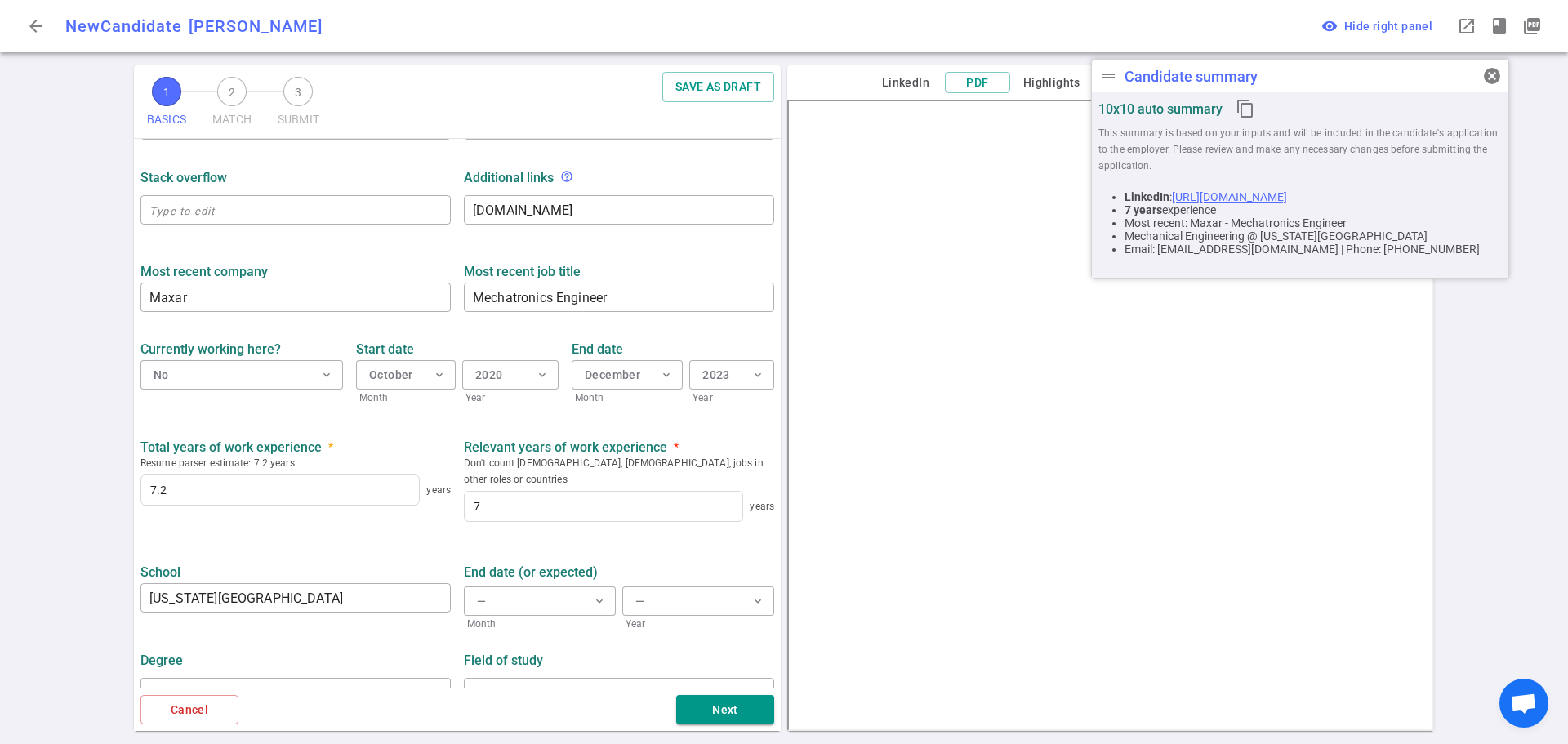
click at [354, 554] on div "School California State Polytechnic University ​" at bounding box center [295, 593] width 323 height 78
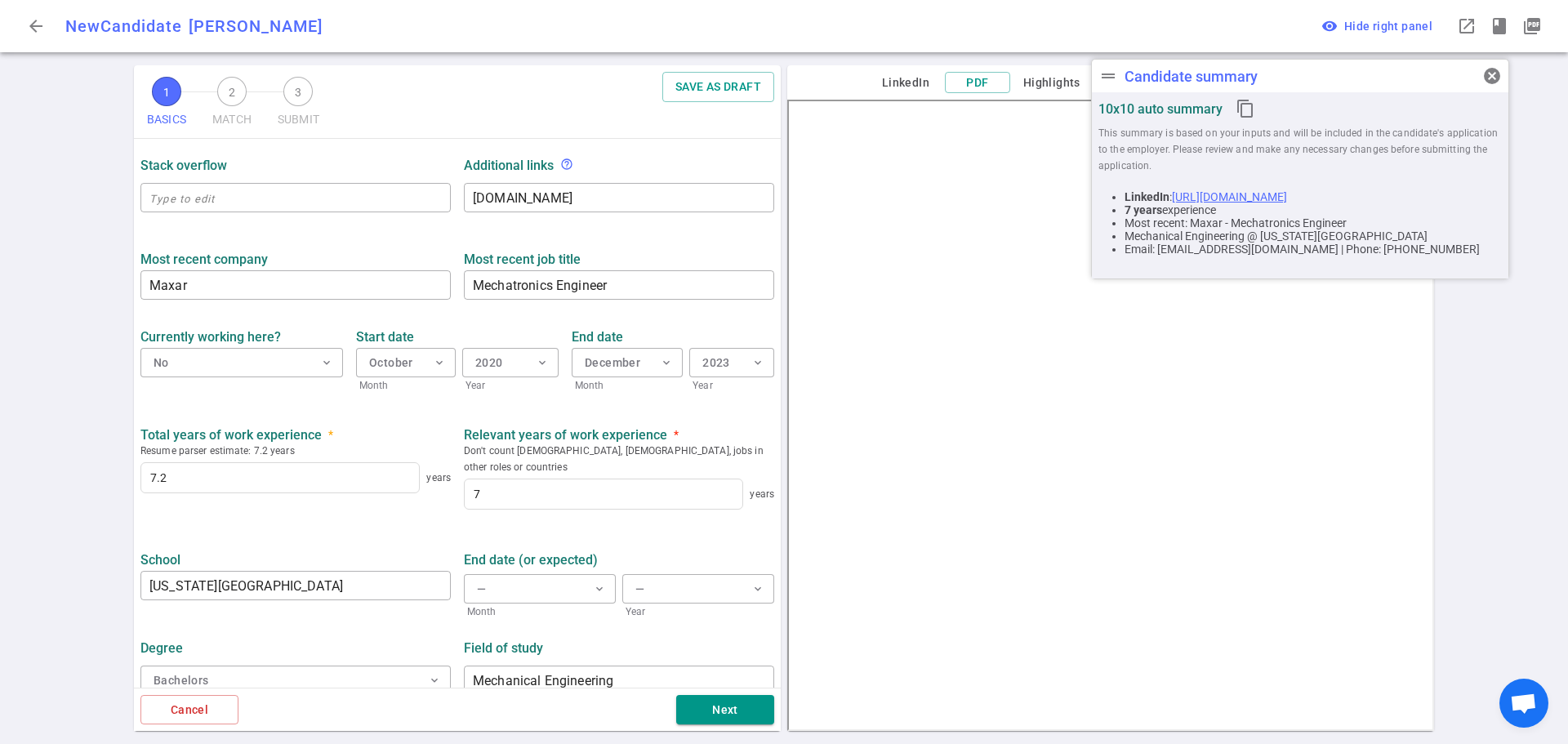
scroll to position [587, 0]
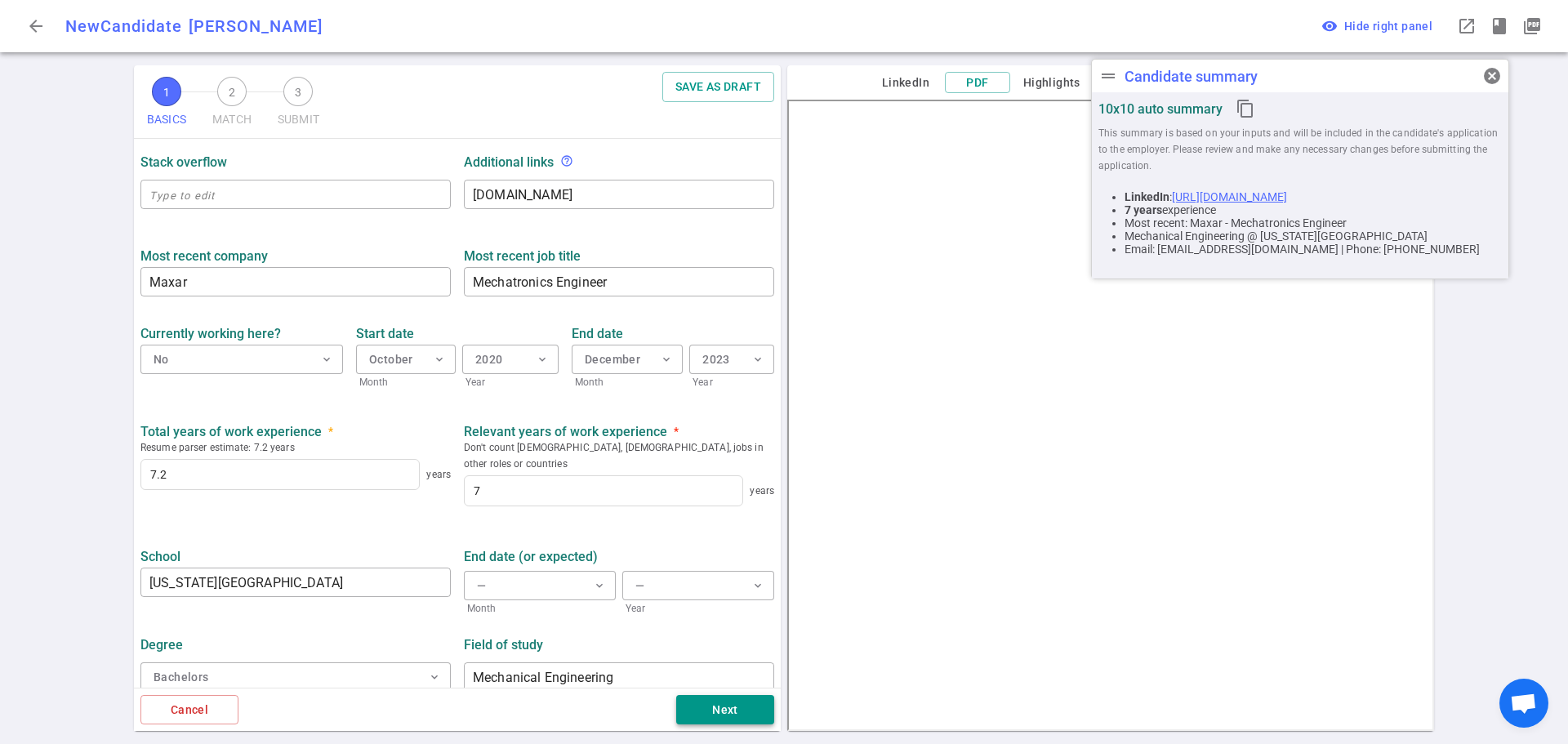
click at [714, 704] on button "Next" at bounding box center [725, 710] width 98 height 30
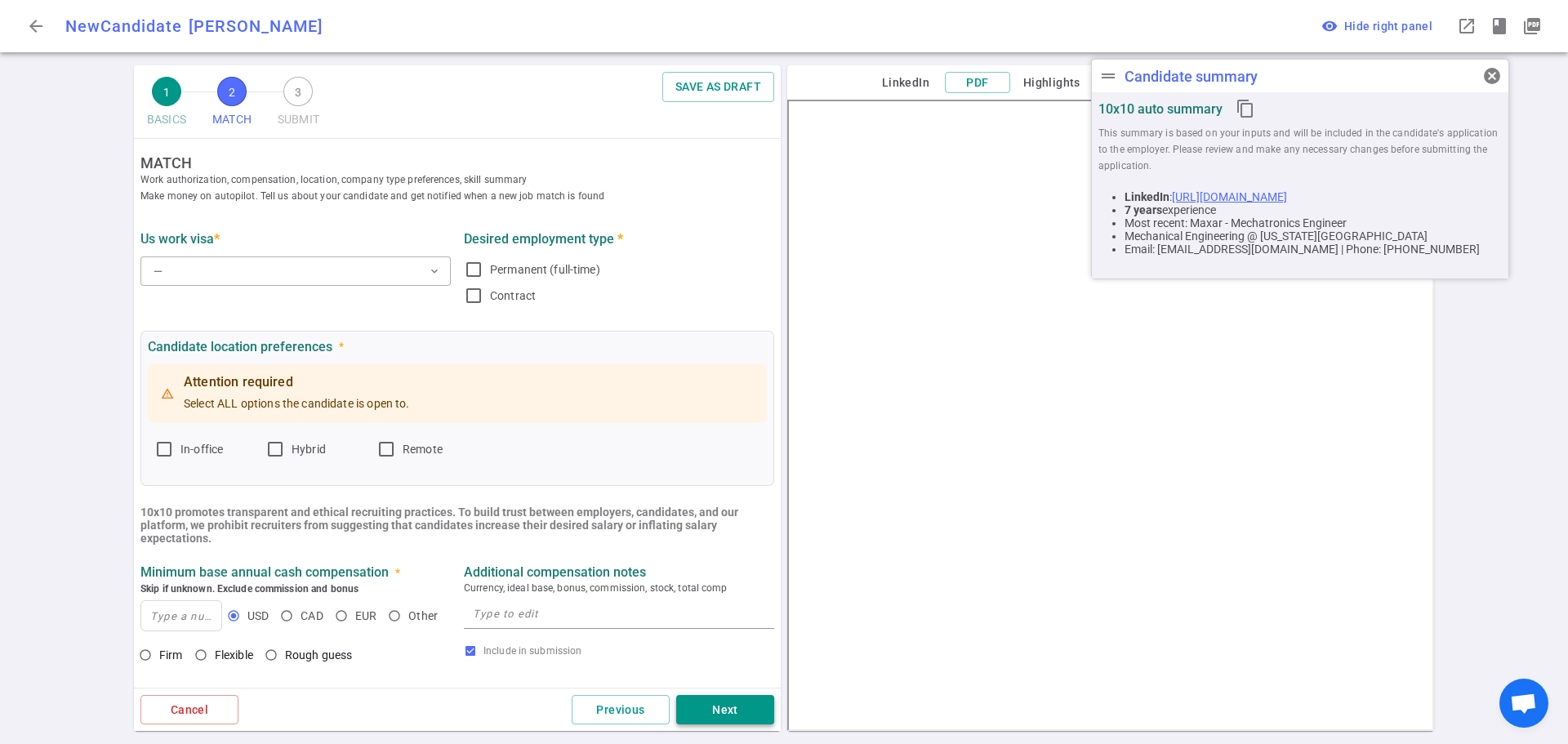
scroll to position [0, 0]
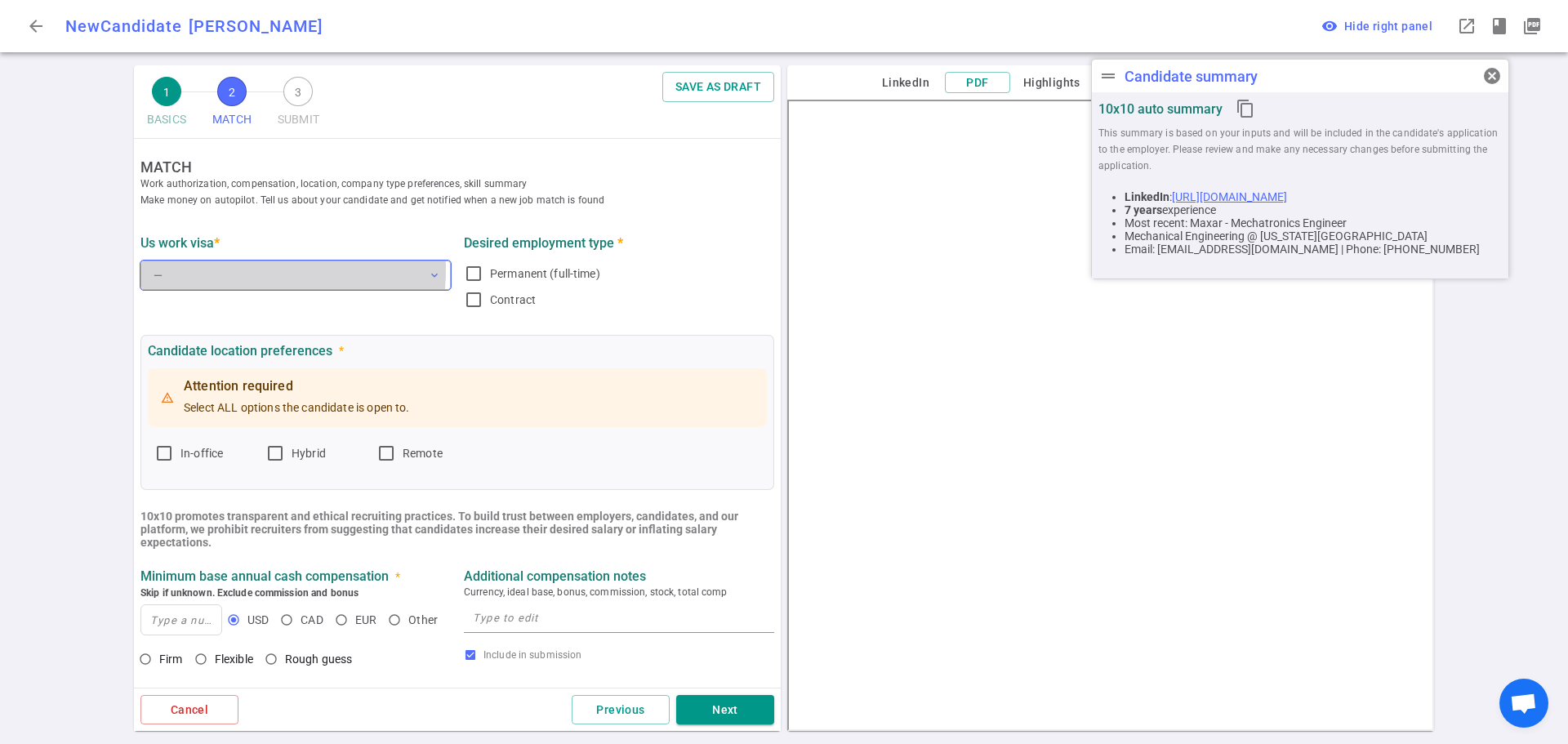
click at [230, 269] on button "— expand_more" at bounding box center [295, 275] width 310 height 29
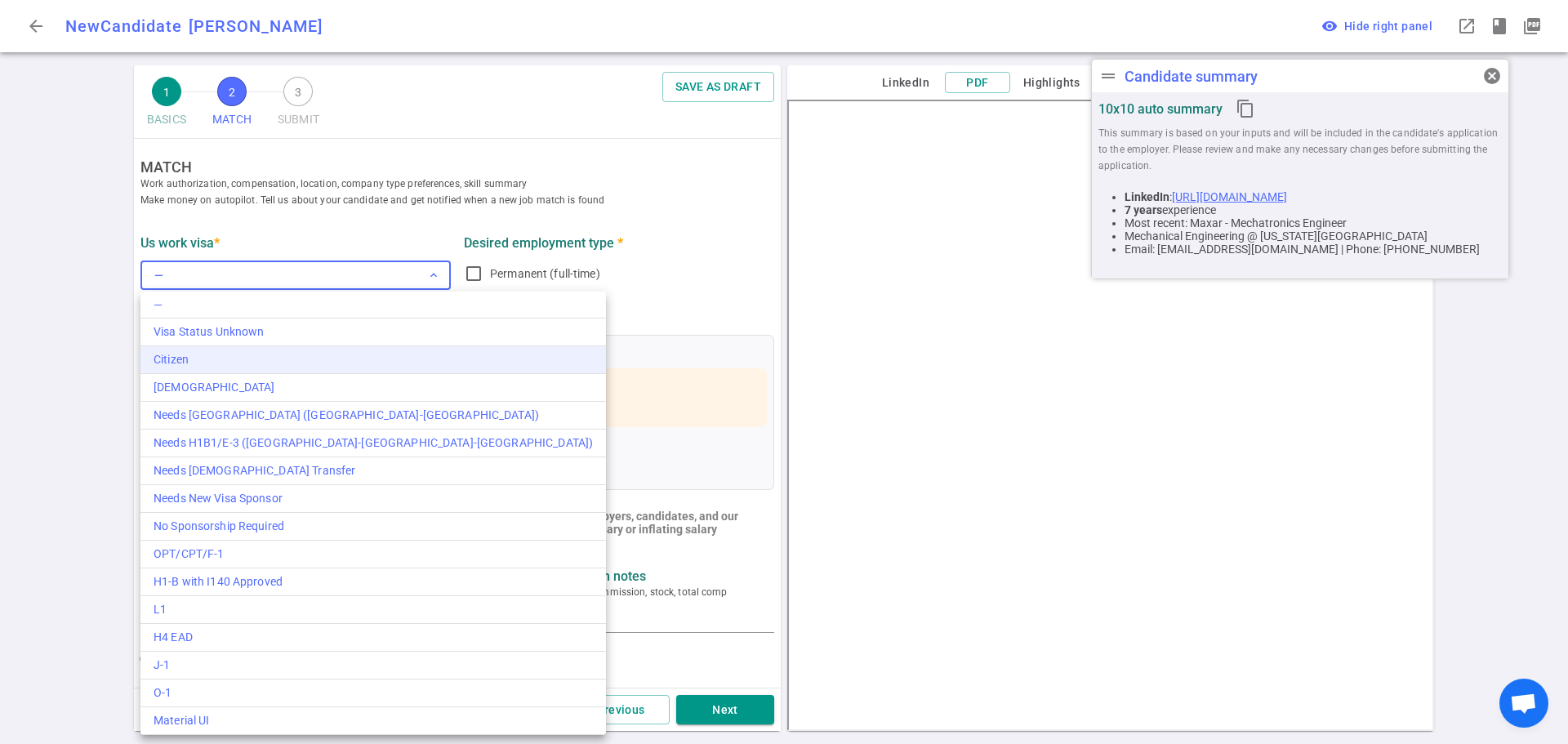
click at [184, 359] on div "Citizen" at bounding box center [373, 360] width 439 height 17
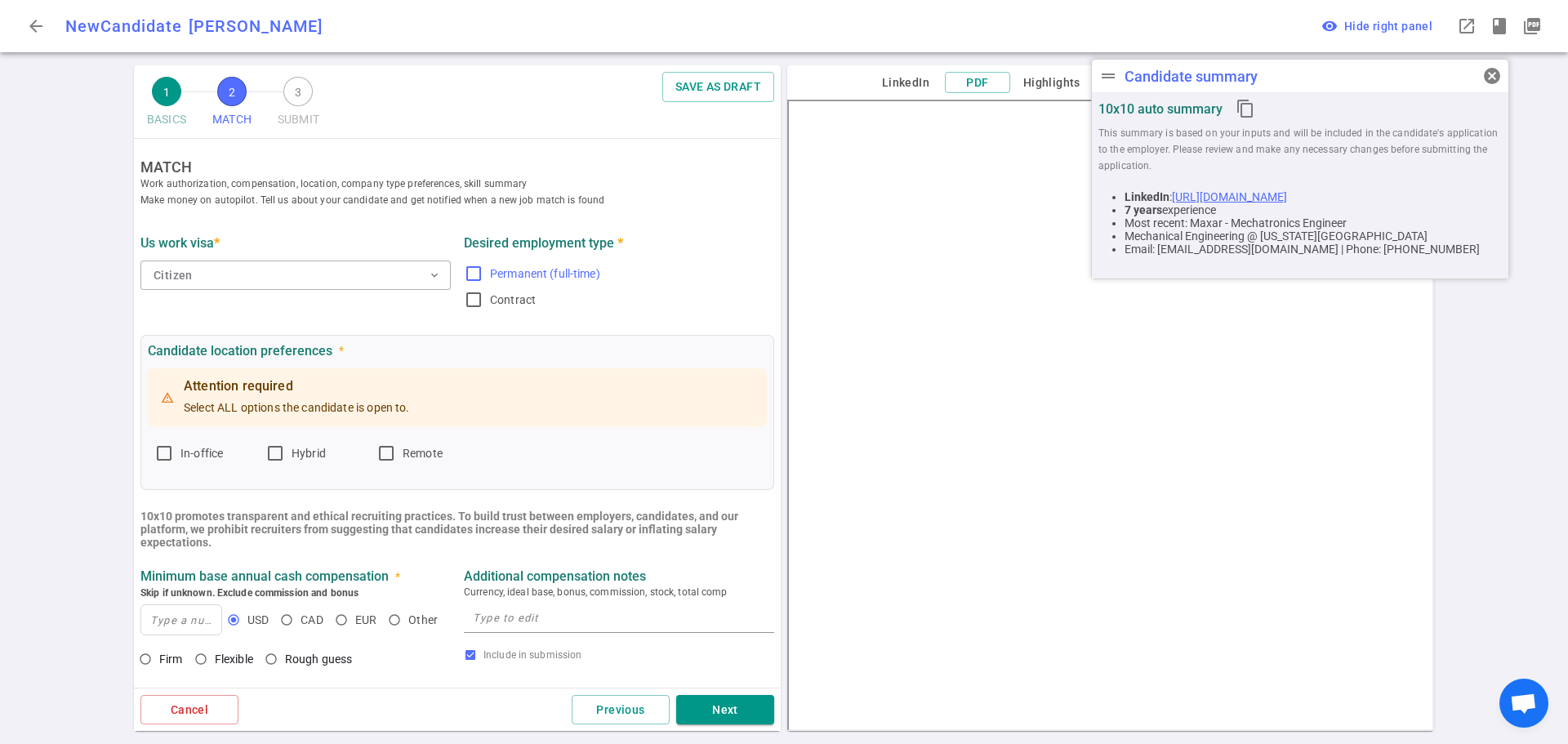
click at [465, 273] on input "Permanent (full-time)" at bounding box center [473, 273] width 20 height 20
checkbox input "true"
click at [165, 457] on input "In-office" at bounding box center [164, 453] width 20 height 20
checkbox input "true"
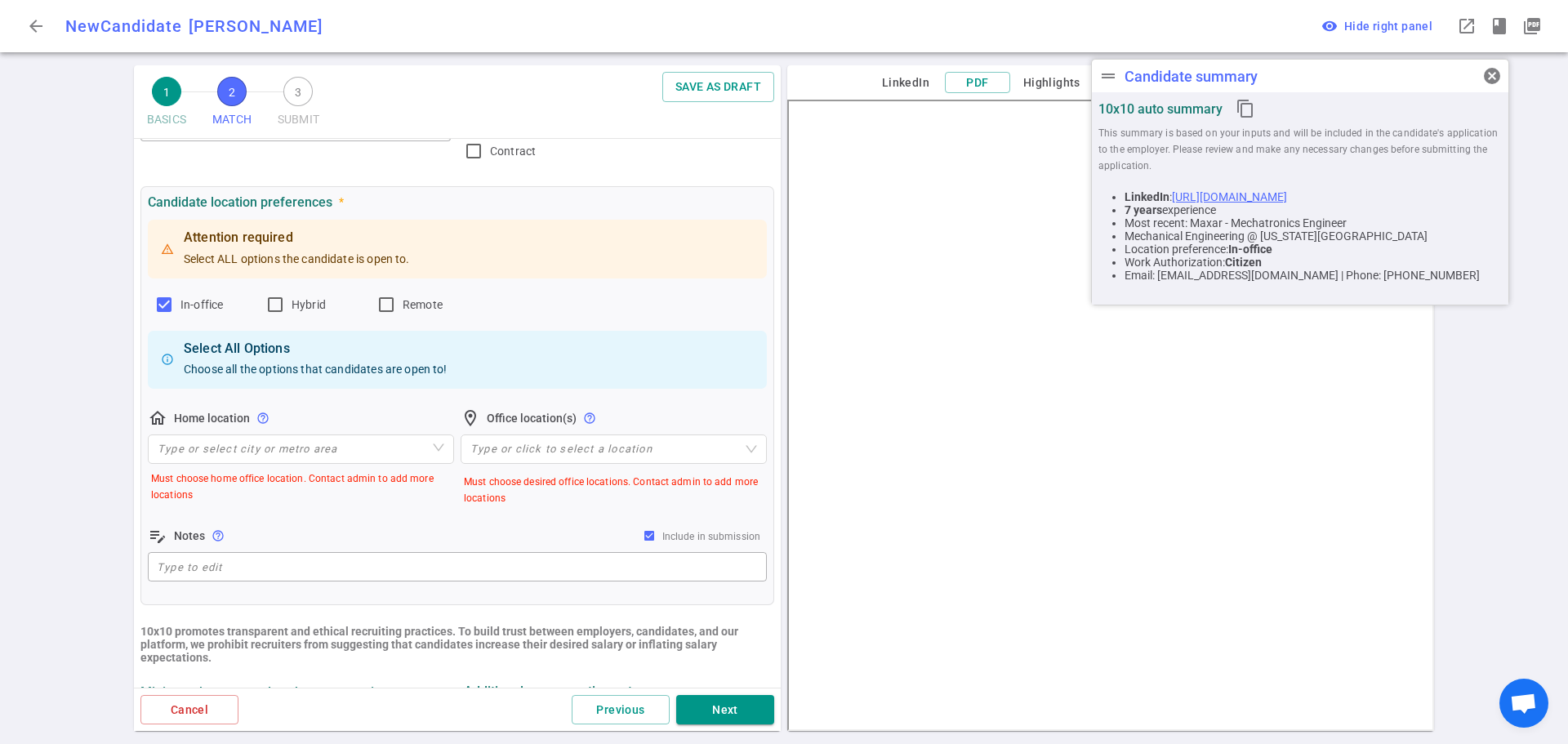
scroll to position [245, 0]
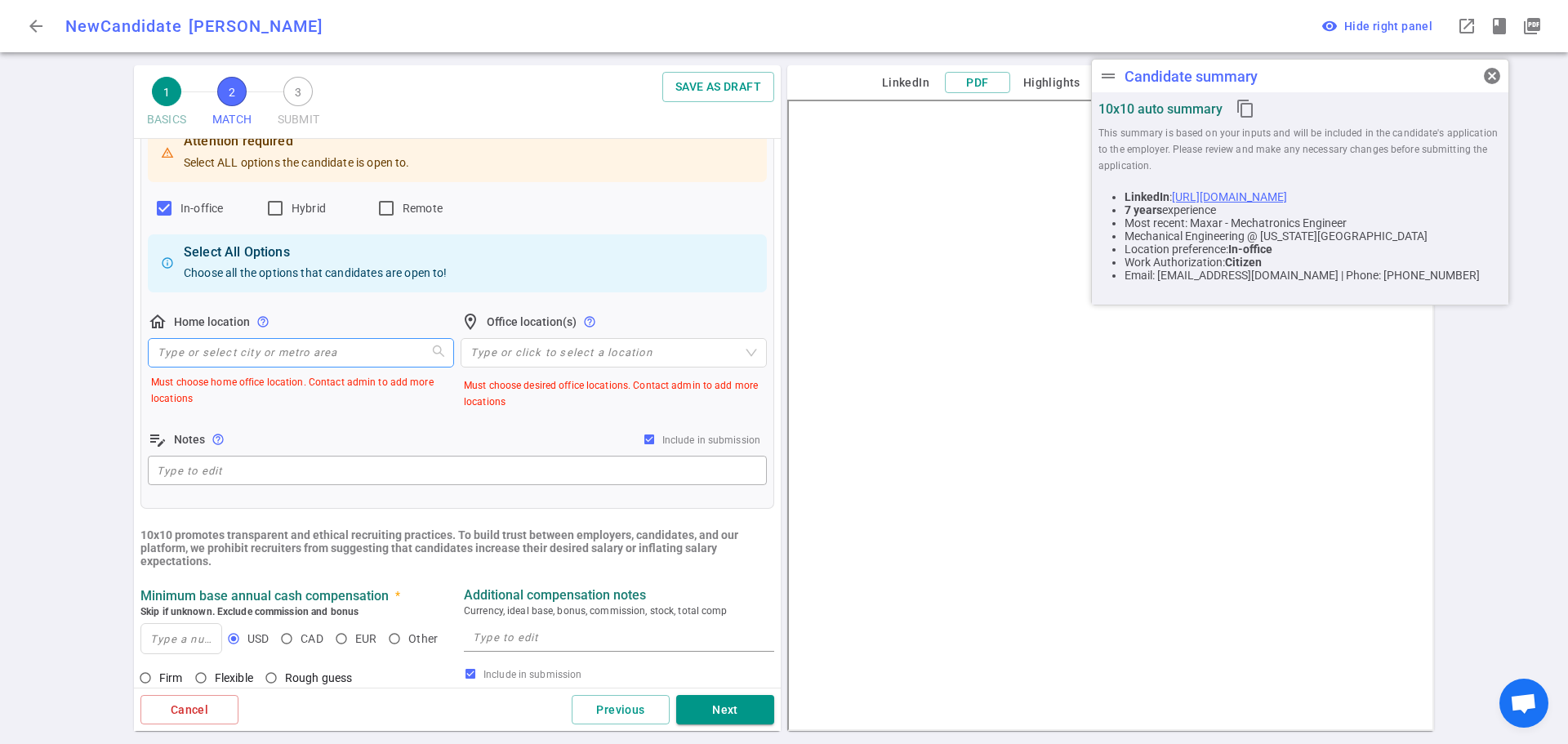
click at [301, 355] on input "search" at bounding box center [301, 353] width 287 height 28
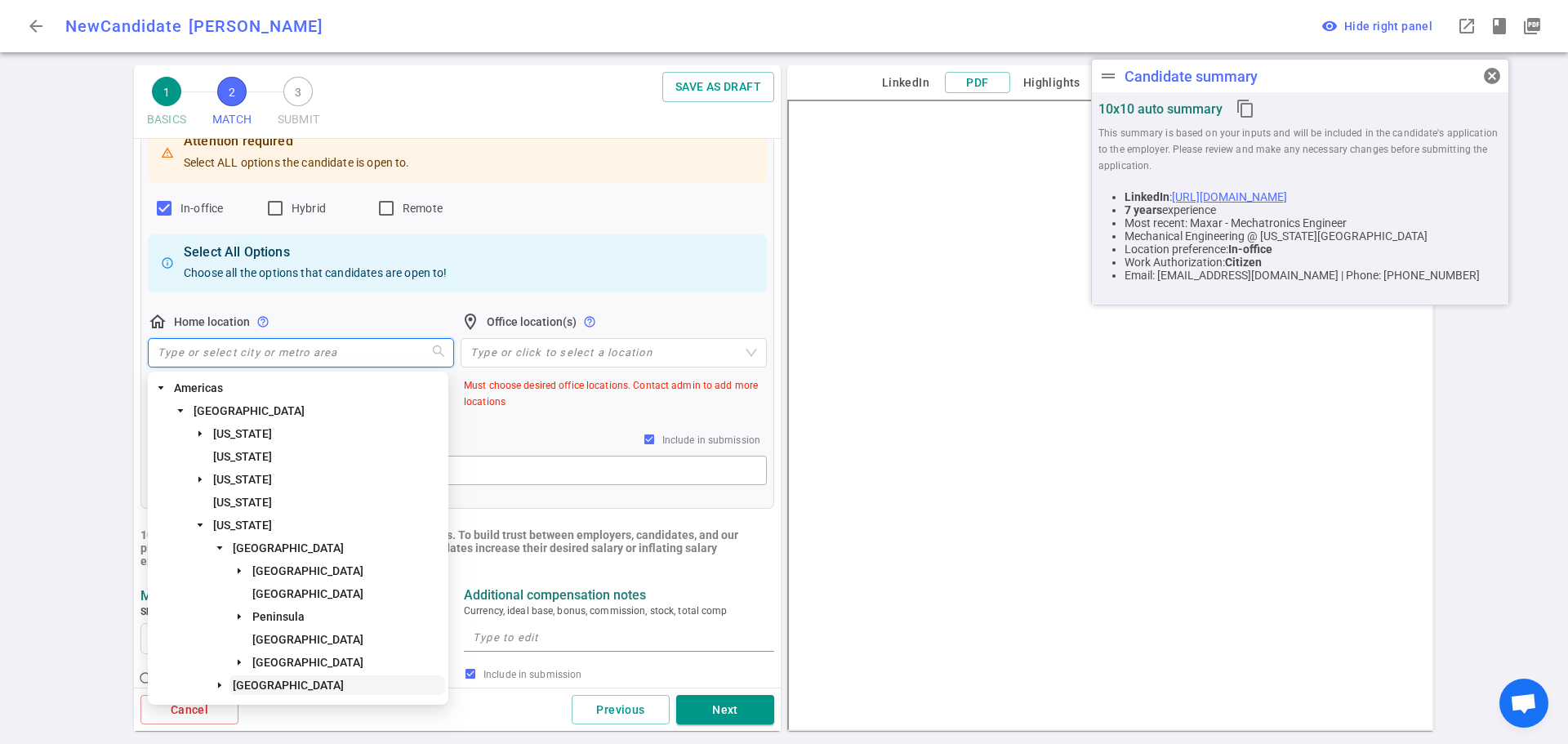
click at [263, 690] on span "Los Angeles Area" at bounding box center [288, 685] width 111 height 13
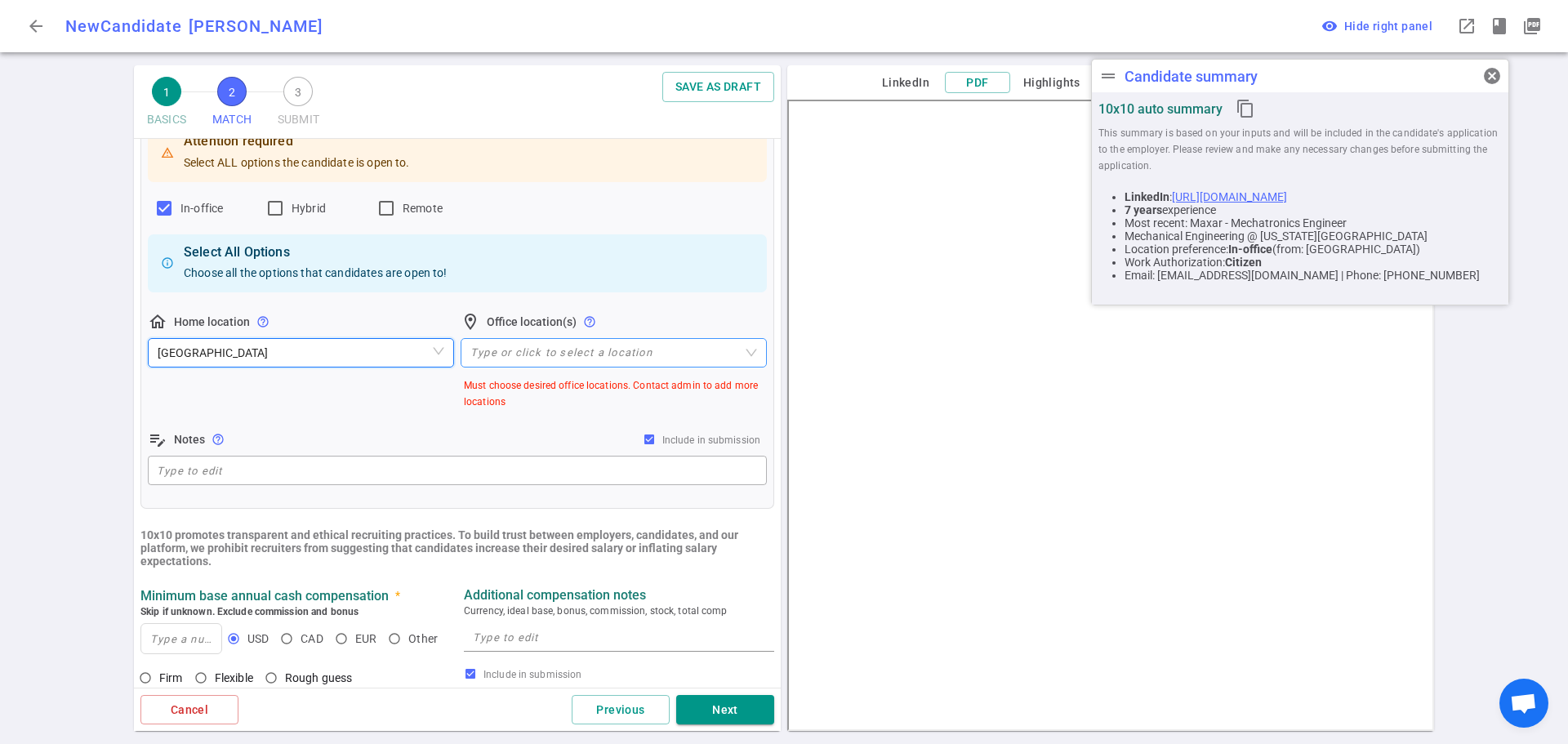
click at [521, 350] on div at bounding box center [605, 352] width 282 height 12
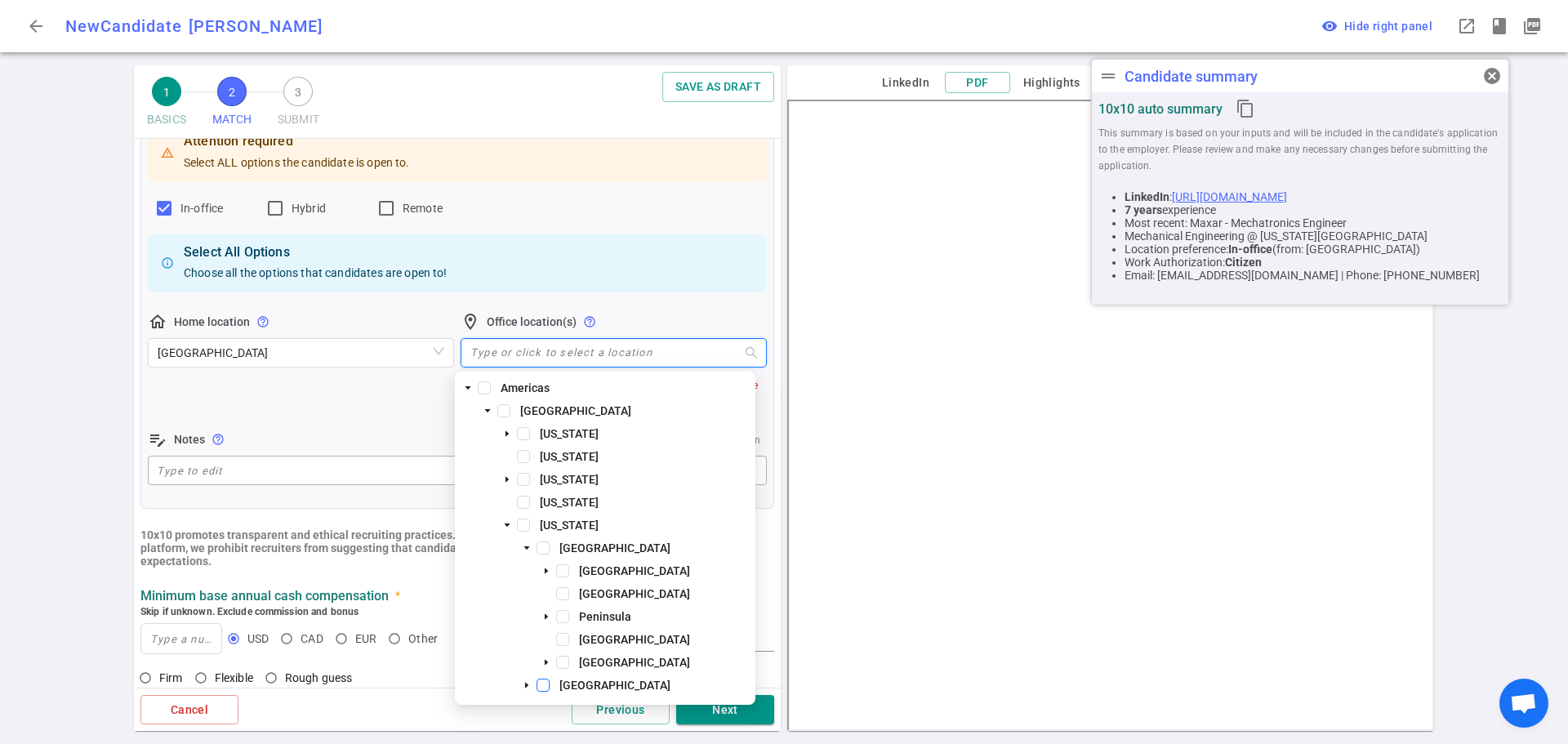
click at [543, 684] on span at bounding box center [543, 685] width 13 height 13
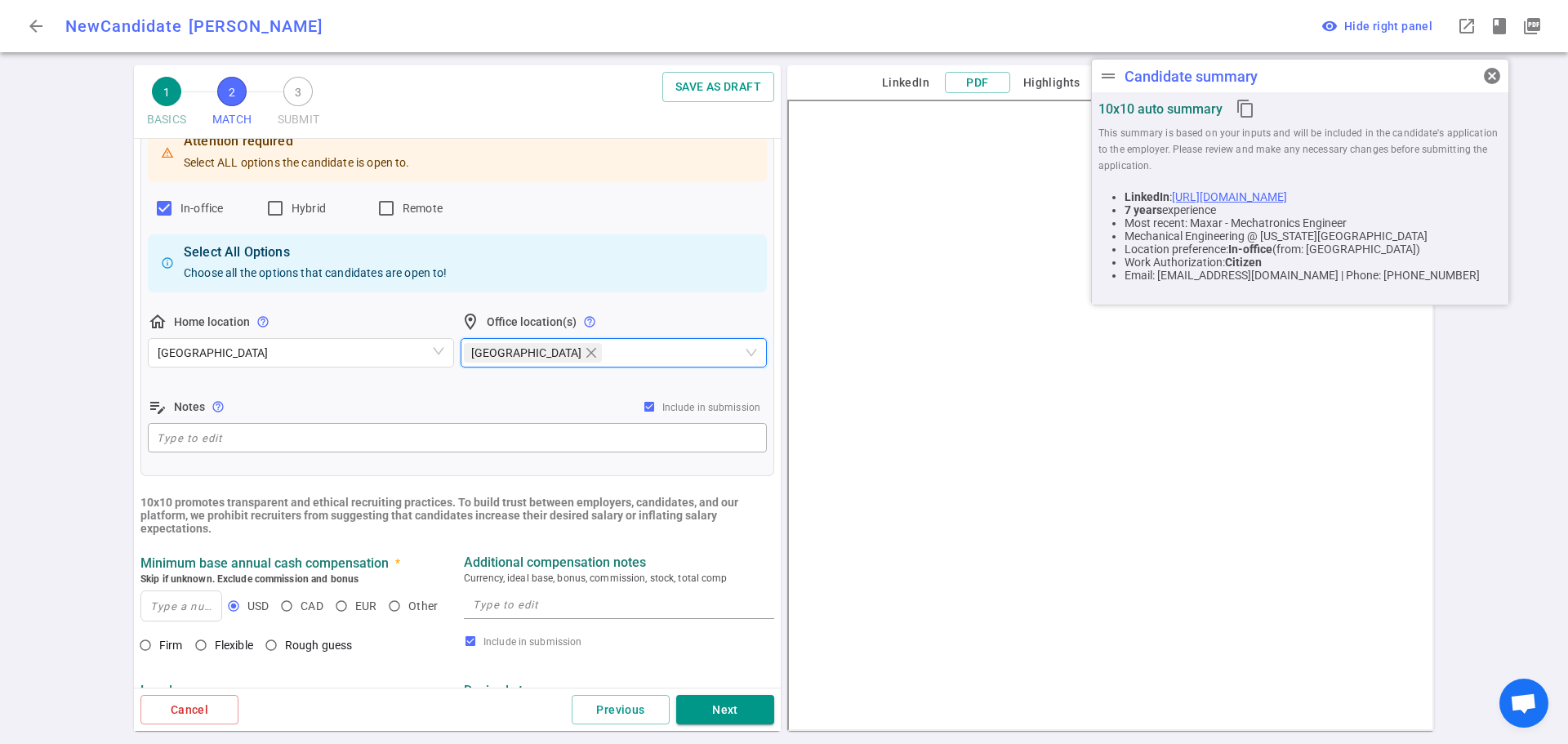
click at [374, 377] on div "home_pin Home location help_outline Los Angeles Area" at bounding box center [301, 345] width 306 height 65
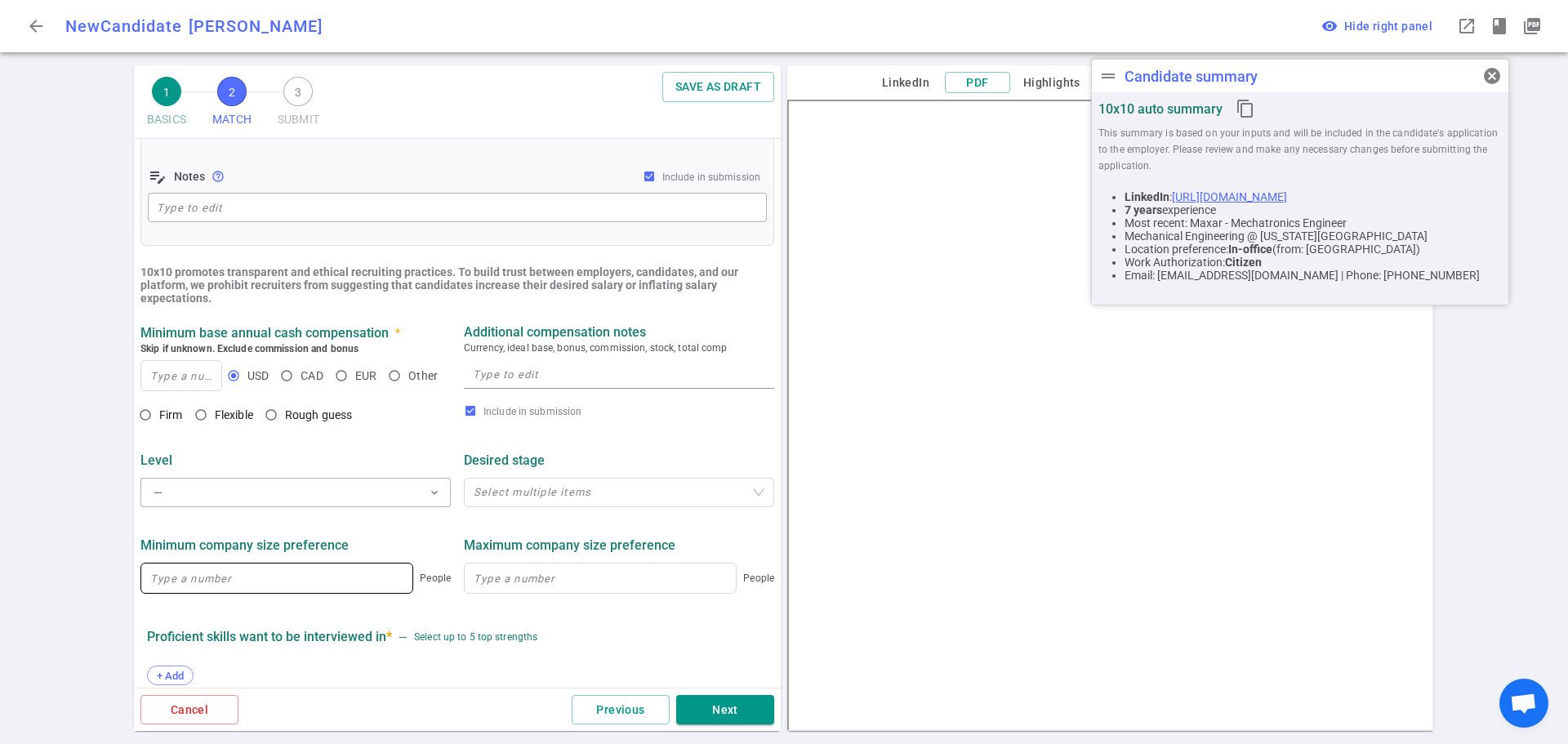
scroll to position [572, 0]
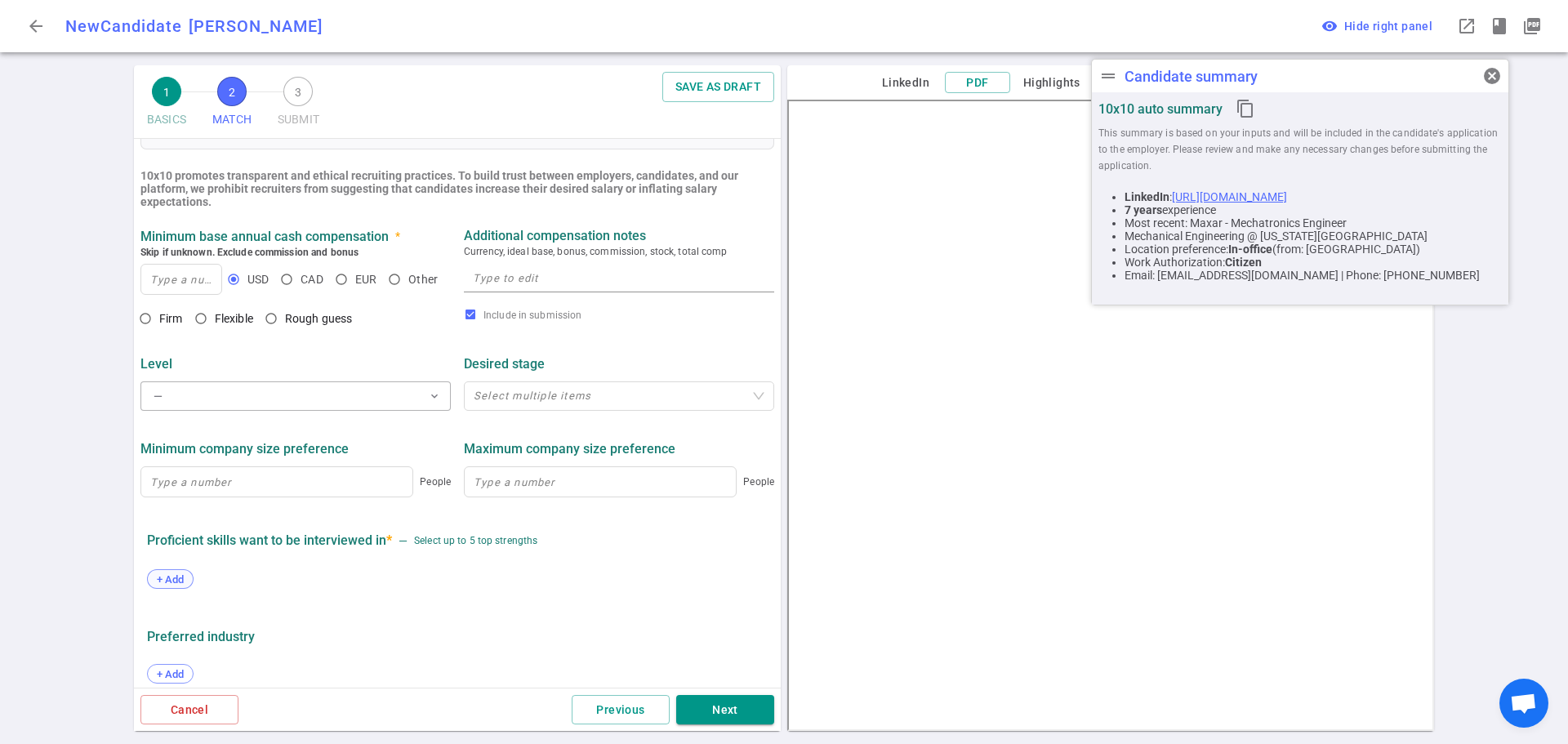
click at [165, 579] on span "+ Add" at bounding box center [170, 579] width 38 height 12
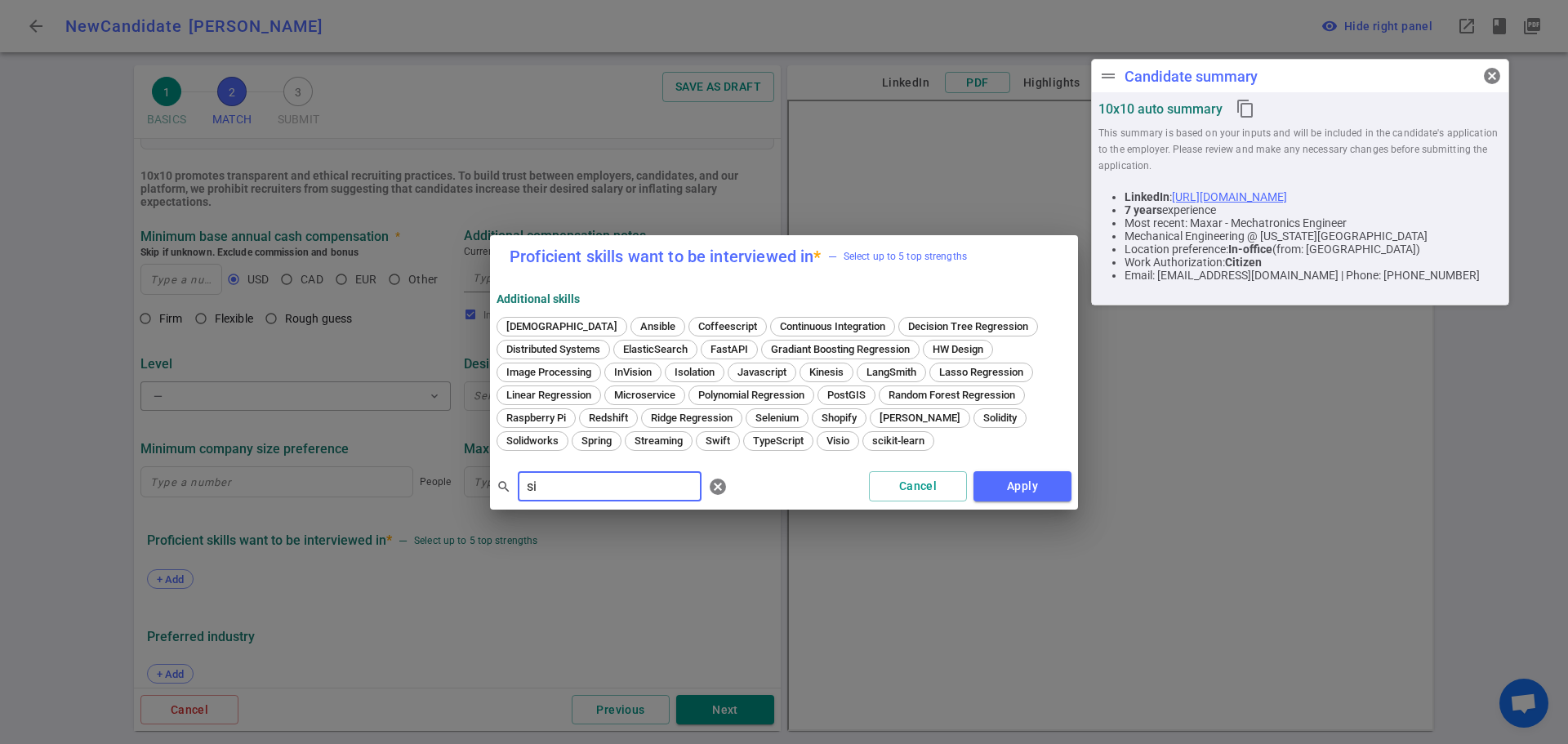
type input "s"
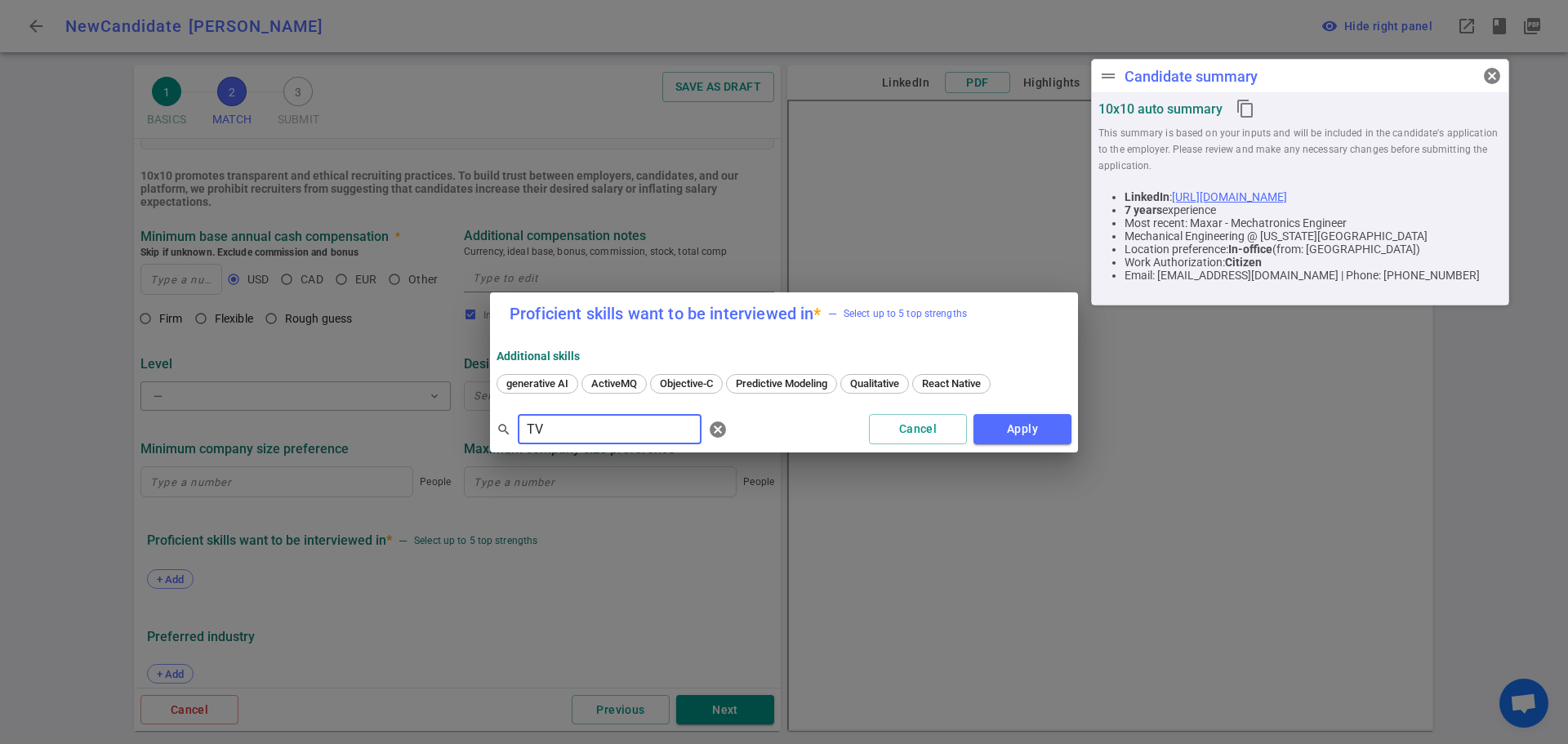
type input "T"
click at [606, 379] on span "Solidworks" at bounding box center [589, 383] width 64 height 12
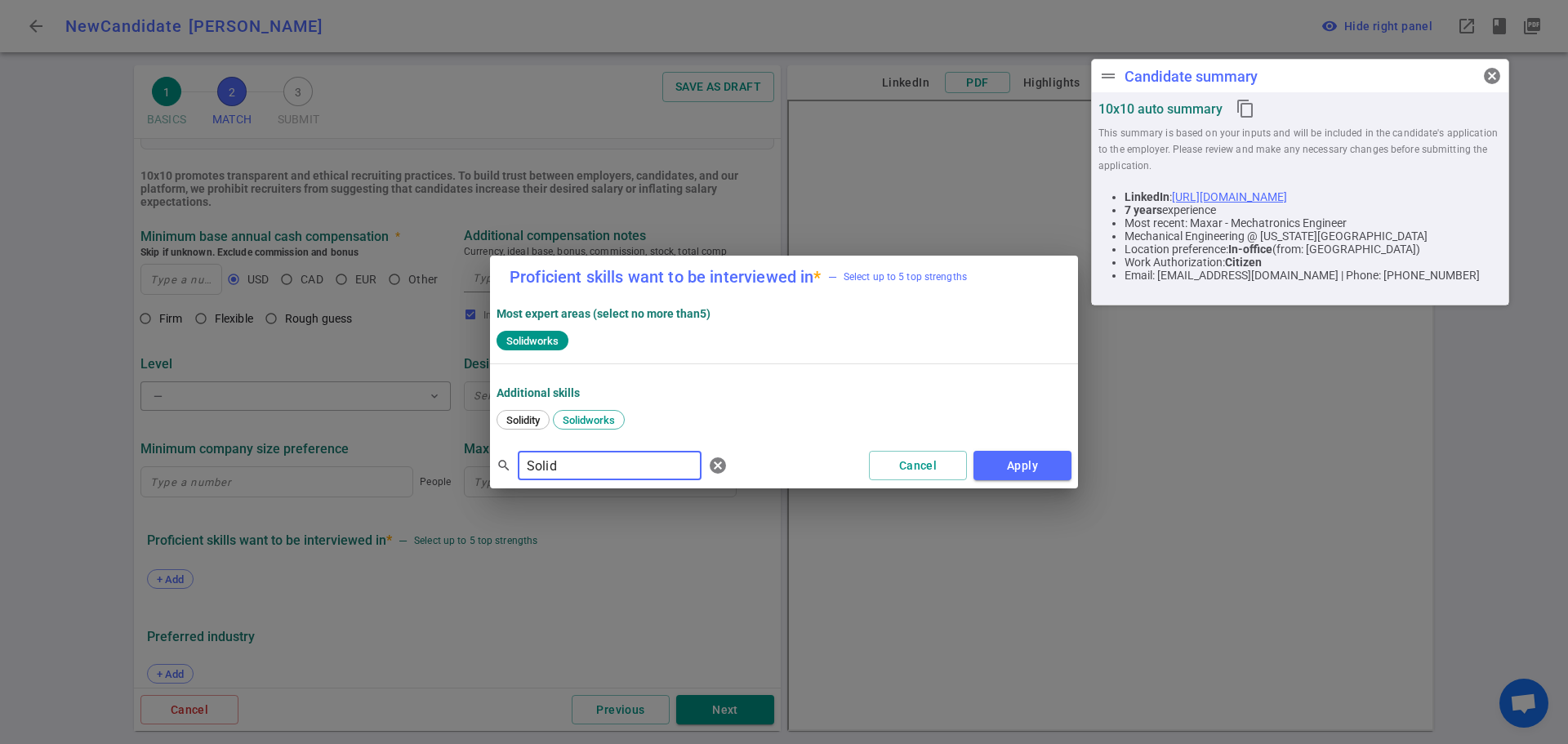
drag, startPoint x: 594, startPoint y: 466, endPoint x: 455, endPoint y: 493, distance: 141.6
click at [455, 493] on div "Proficient skills want to be interviewed in * — Select up to 5 top strengths Mo…" at bounding box center [784, 372] width 1568 height 744
click at [523, 421] on span "Matlab" at bounding box center [522, 420] width 43 height 12
drag, startPoint x: 618, startPoint y: 466, endPoint x: 428, endPoint y: 500, distance: 193.0
click at [433, 498] on div "Proficient skills want to be interviewed in * — Select up to 5 top strengths Mo…" at bounding box center [784, 372] width 1568 height 744
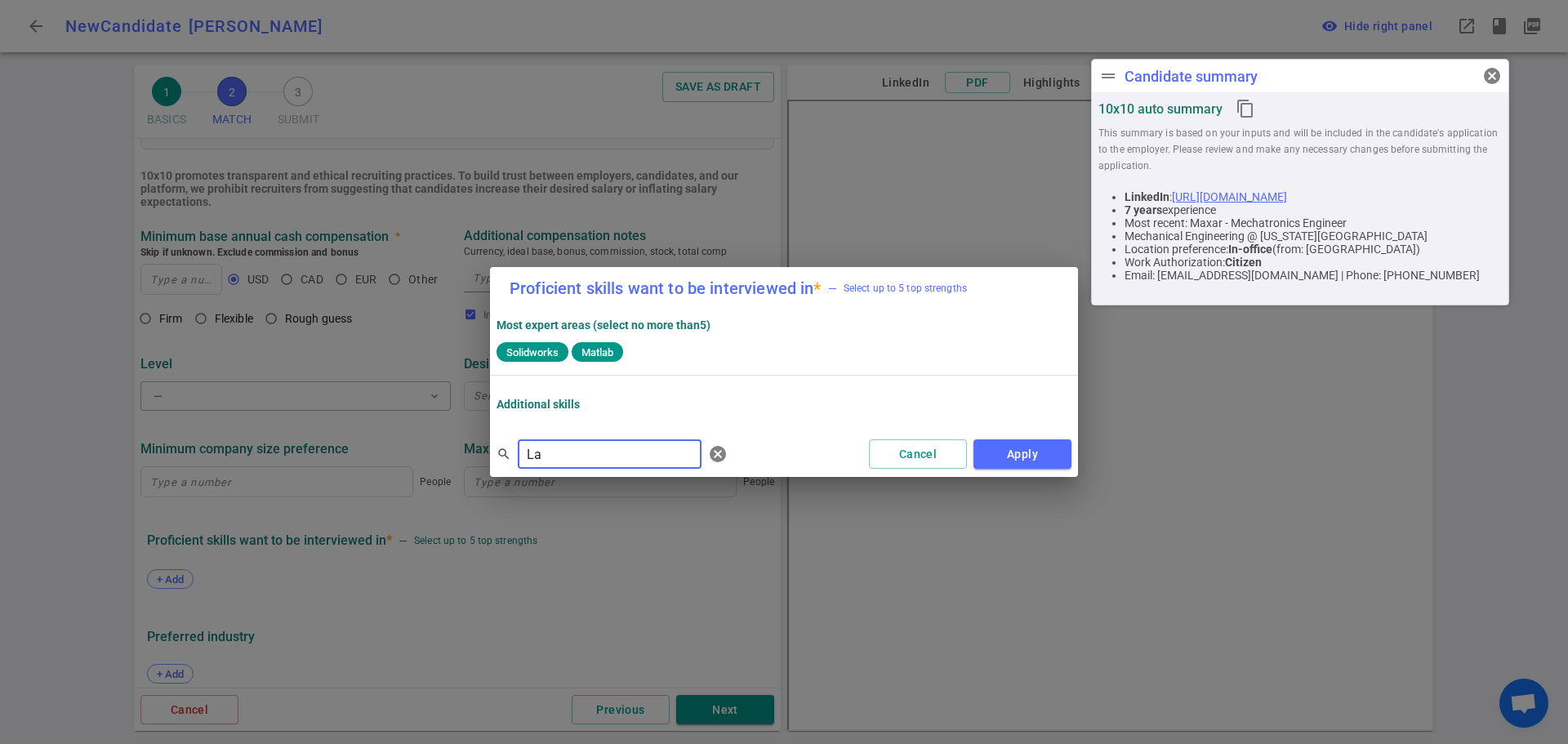
type input "L"
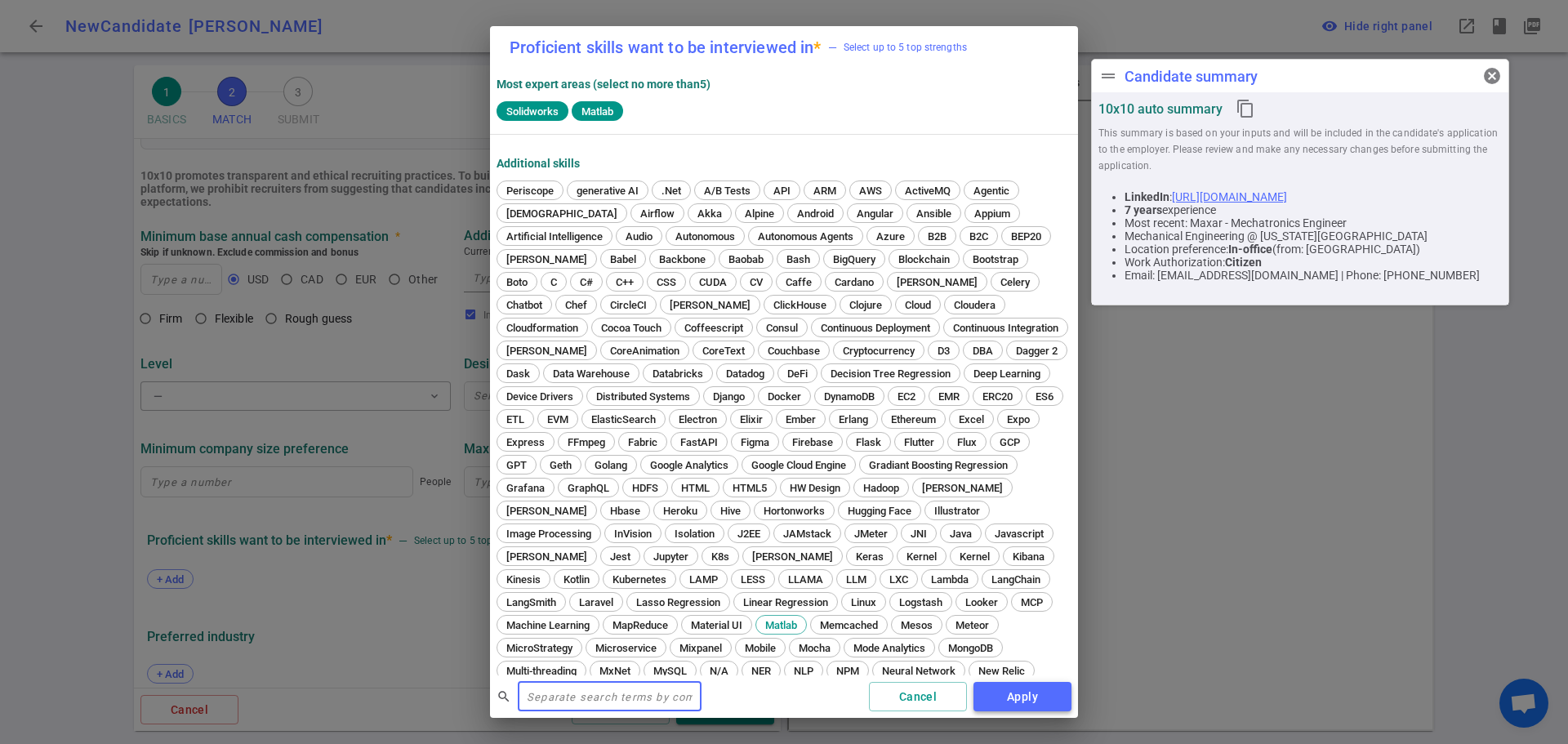
click at [1026, 694] on button "Apply" at bounding box center [1022, 697] width 98 height 30
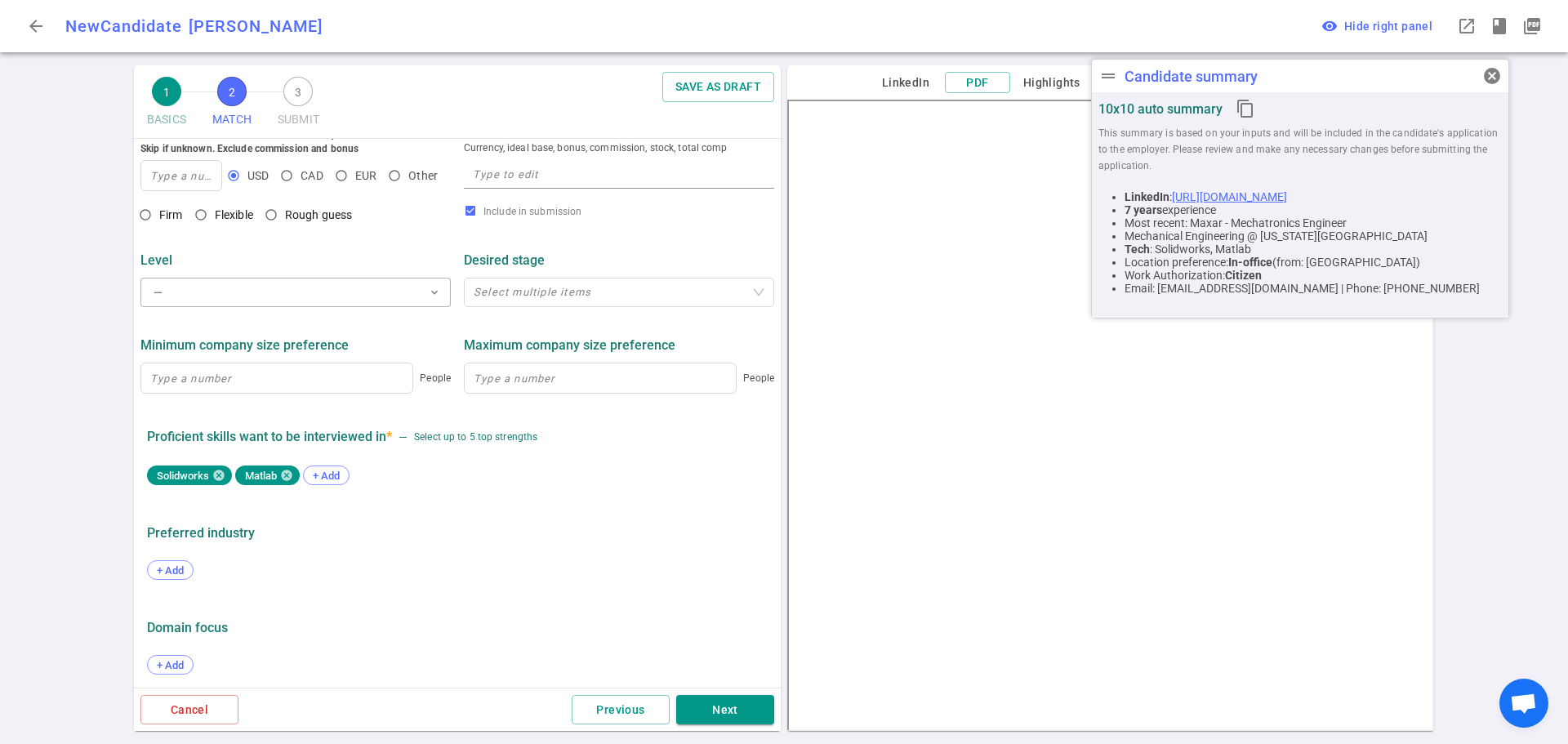
scroll to position [685, 0]
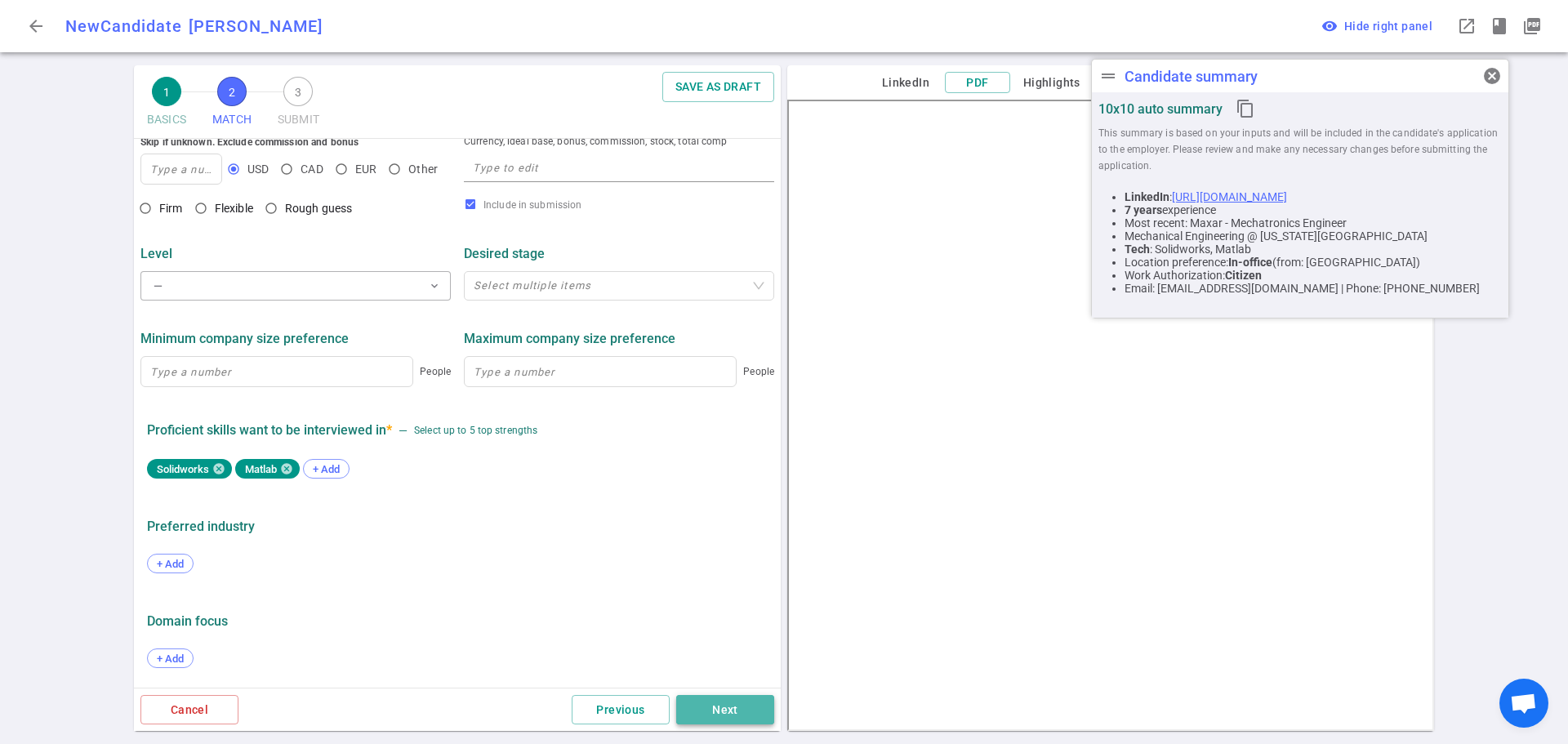
click at [720, 705] on button "Next" at bounding box center [725, 710] width 98 height 30
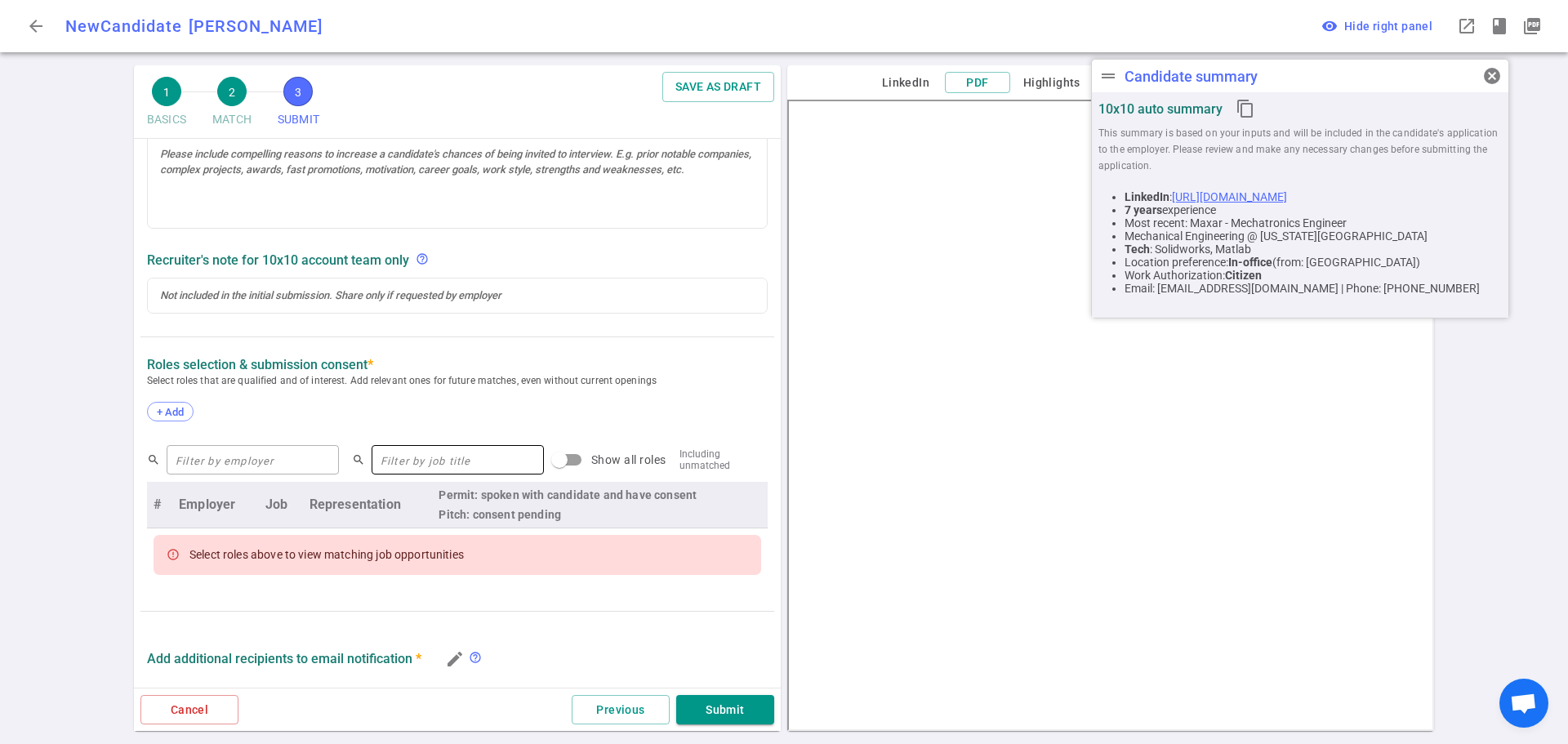
scroll to position [408, 0]
click at [162, 408] on span "+ Add" at bounding box center [170, 409] width 38 height 12
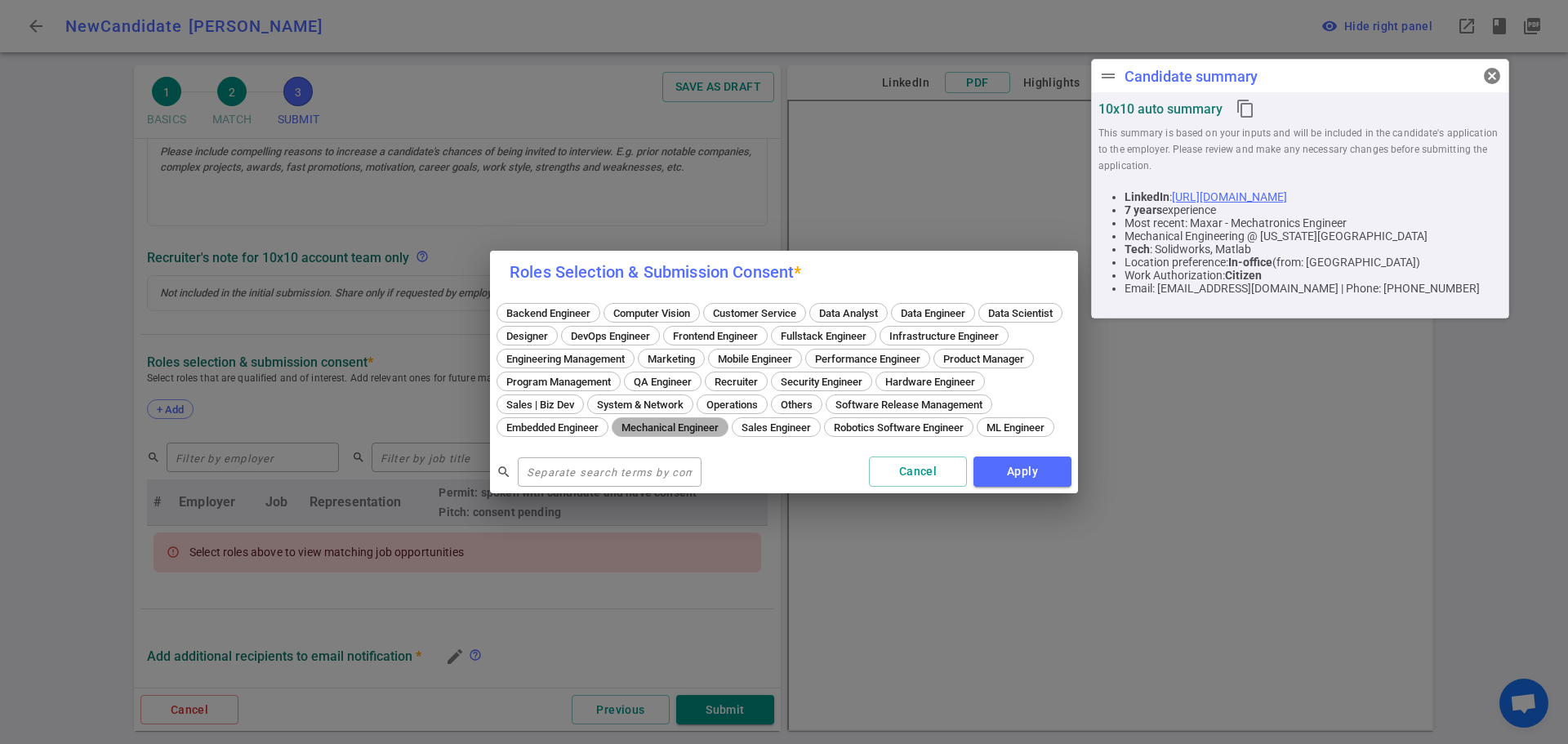
click at [724, 422] on span "Mechanical Engineer" at bounding box center [670, 427] width 108 height 12
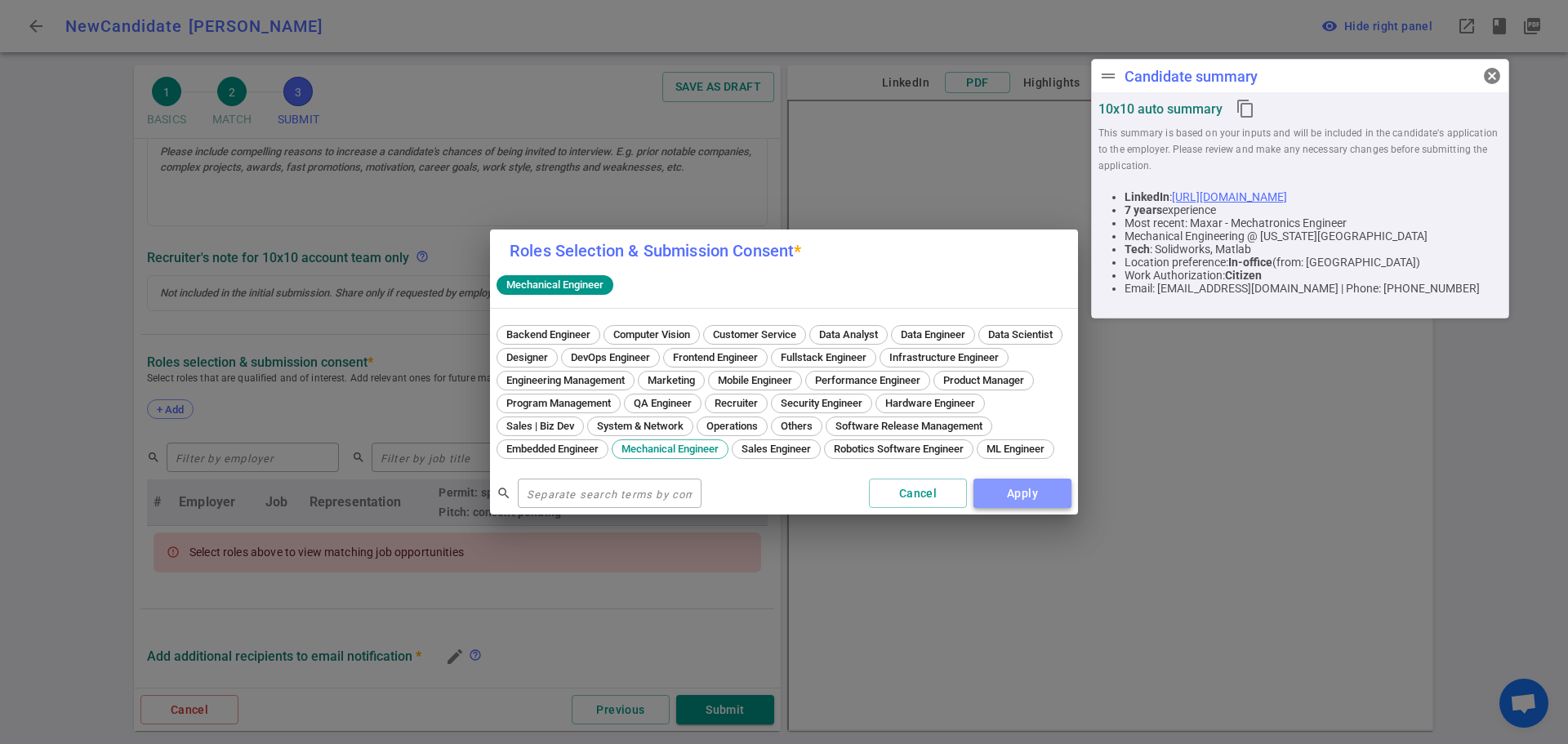
click at [1018, 495] on button "Apply" at bounding box center [1022, 494] width 98 height 30
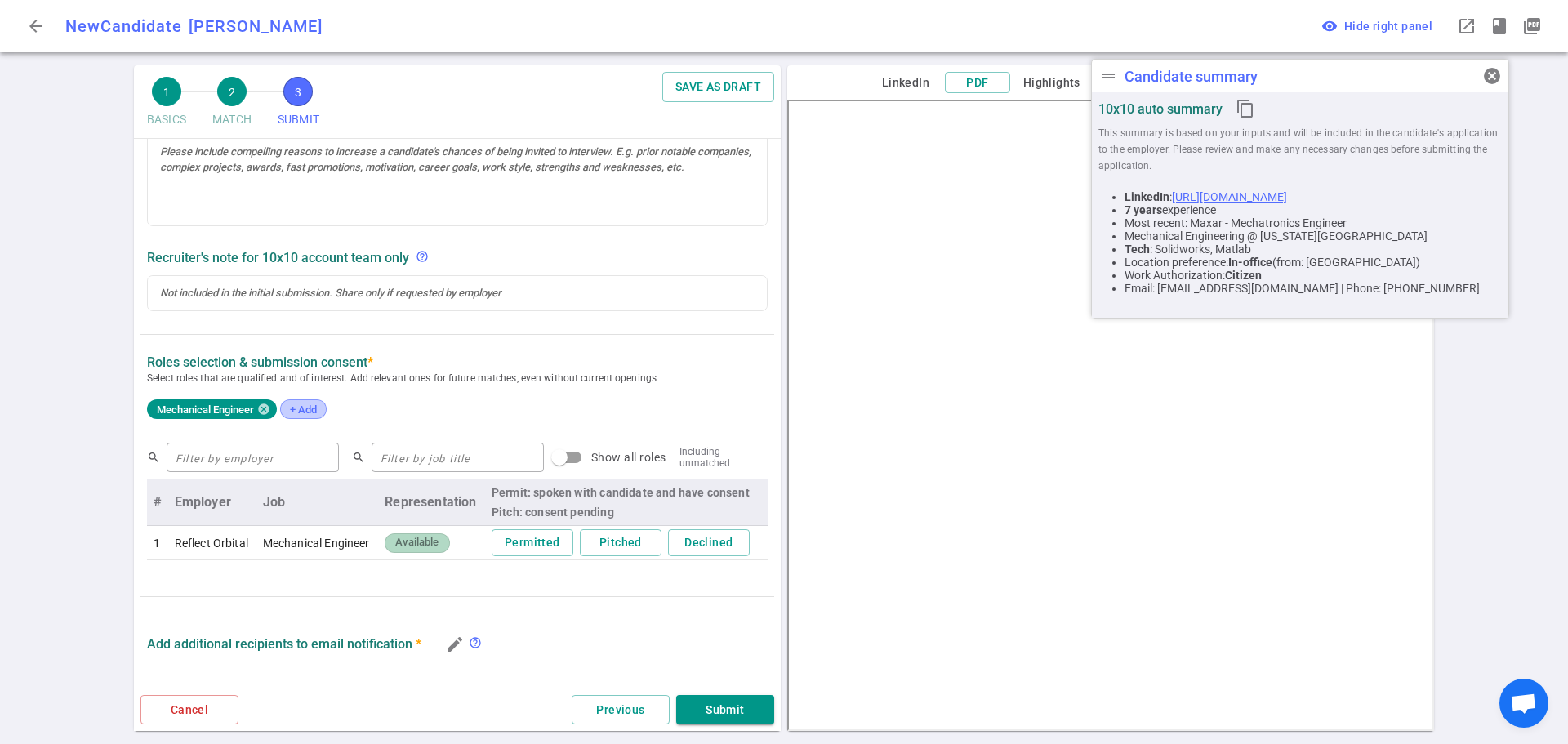
click at [302, 410] on span "+ Add" at bounding box center [303, 409] width 38 height 12
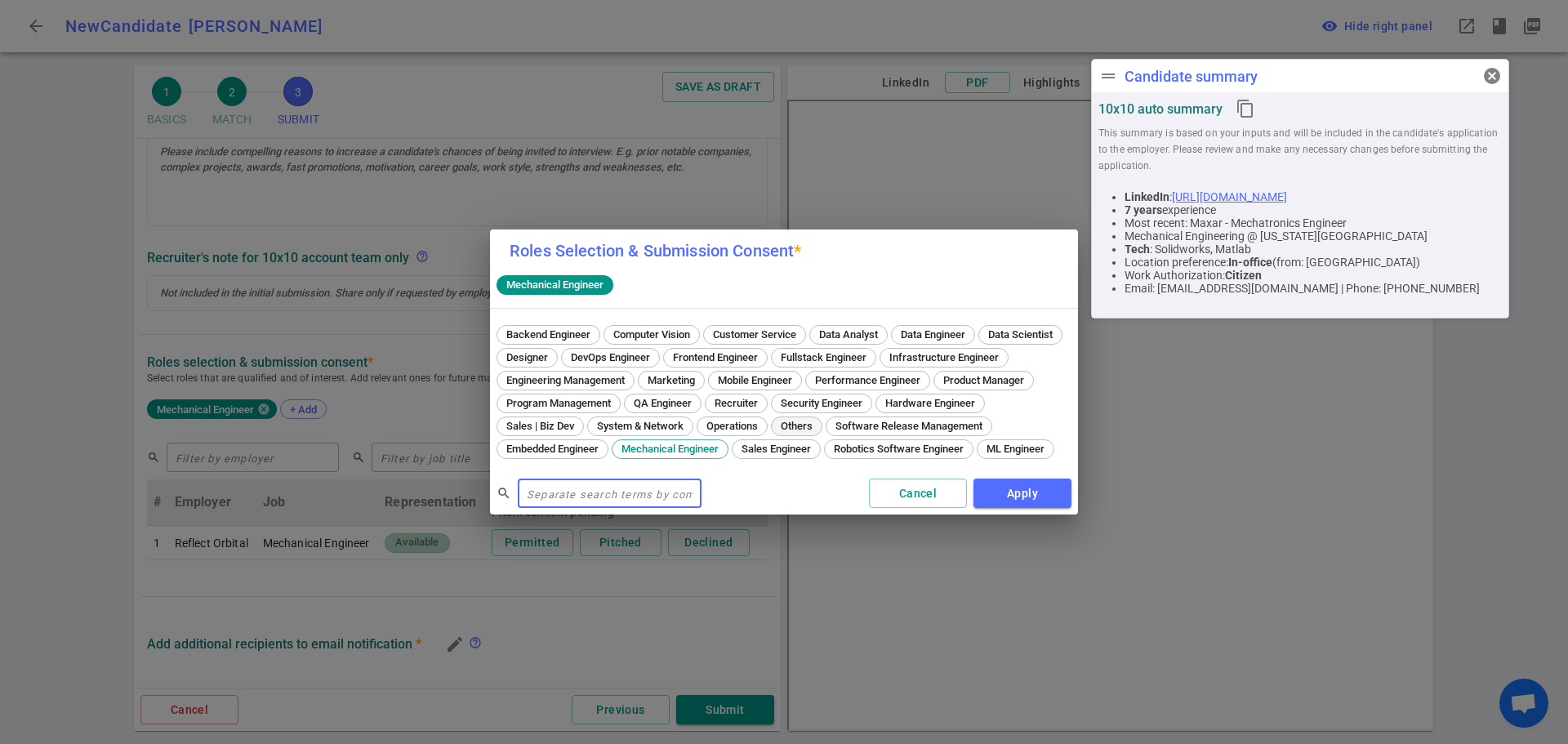
click at [819, 420] on span "Others" at bounding box center [796, 425] width 43 height 12
click at [1019, 508] on button "Apply" at bounding box center [1022, 494] width 98 height 30
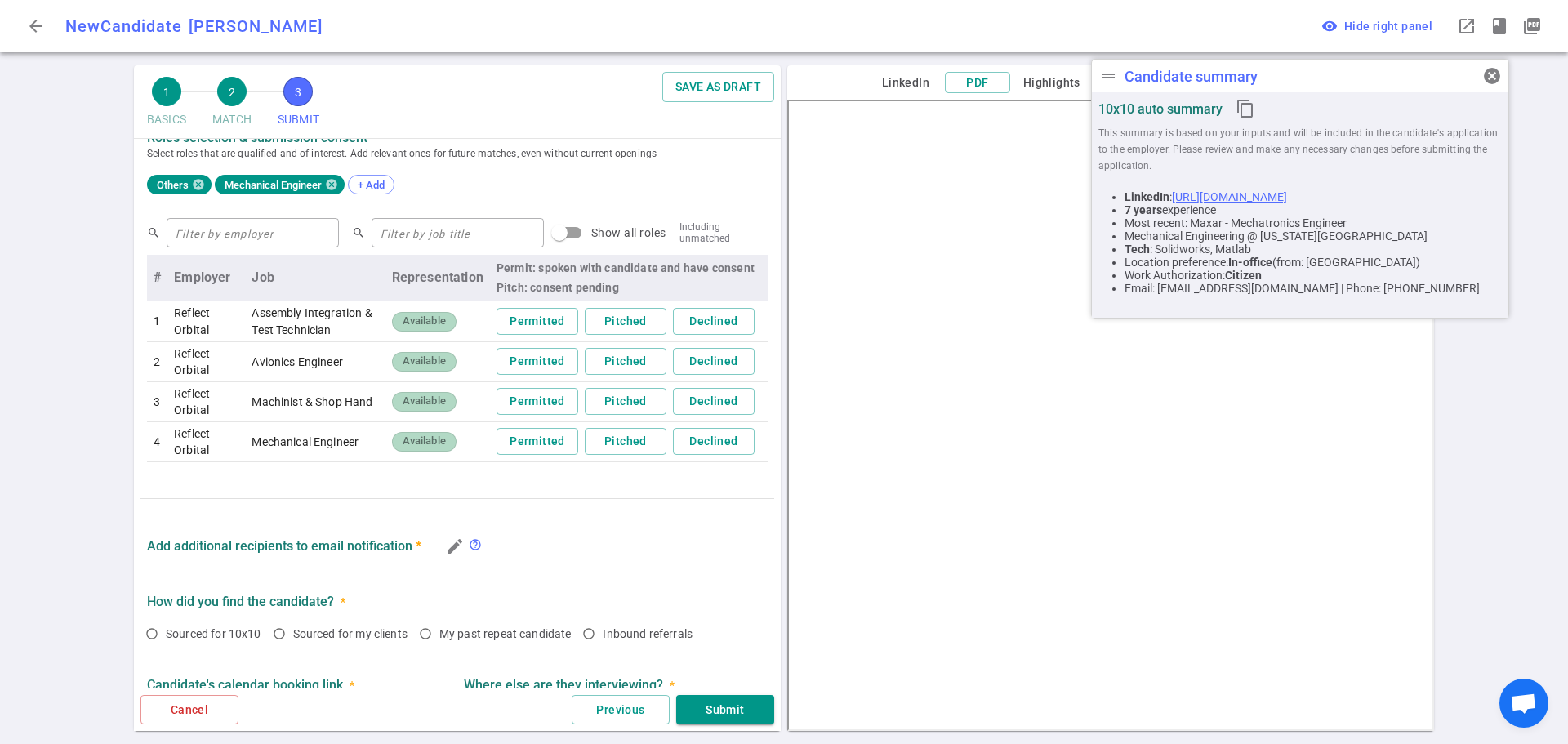
scroll to position [653, 0]
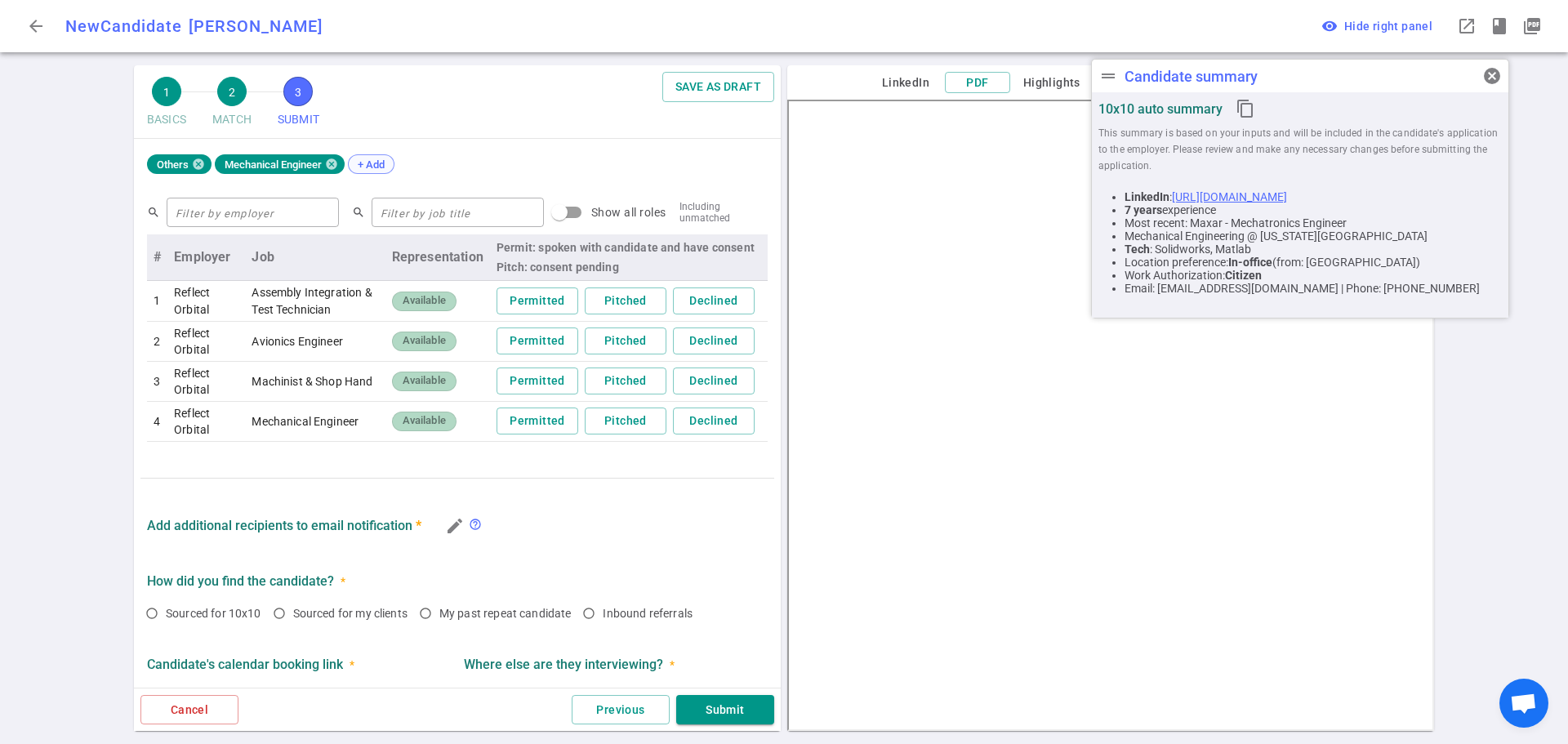
click at [381, 156] on div "+ Add" at bounding box center [371, 164] width 47 height 20
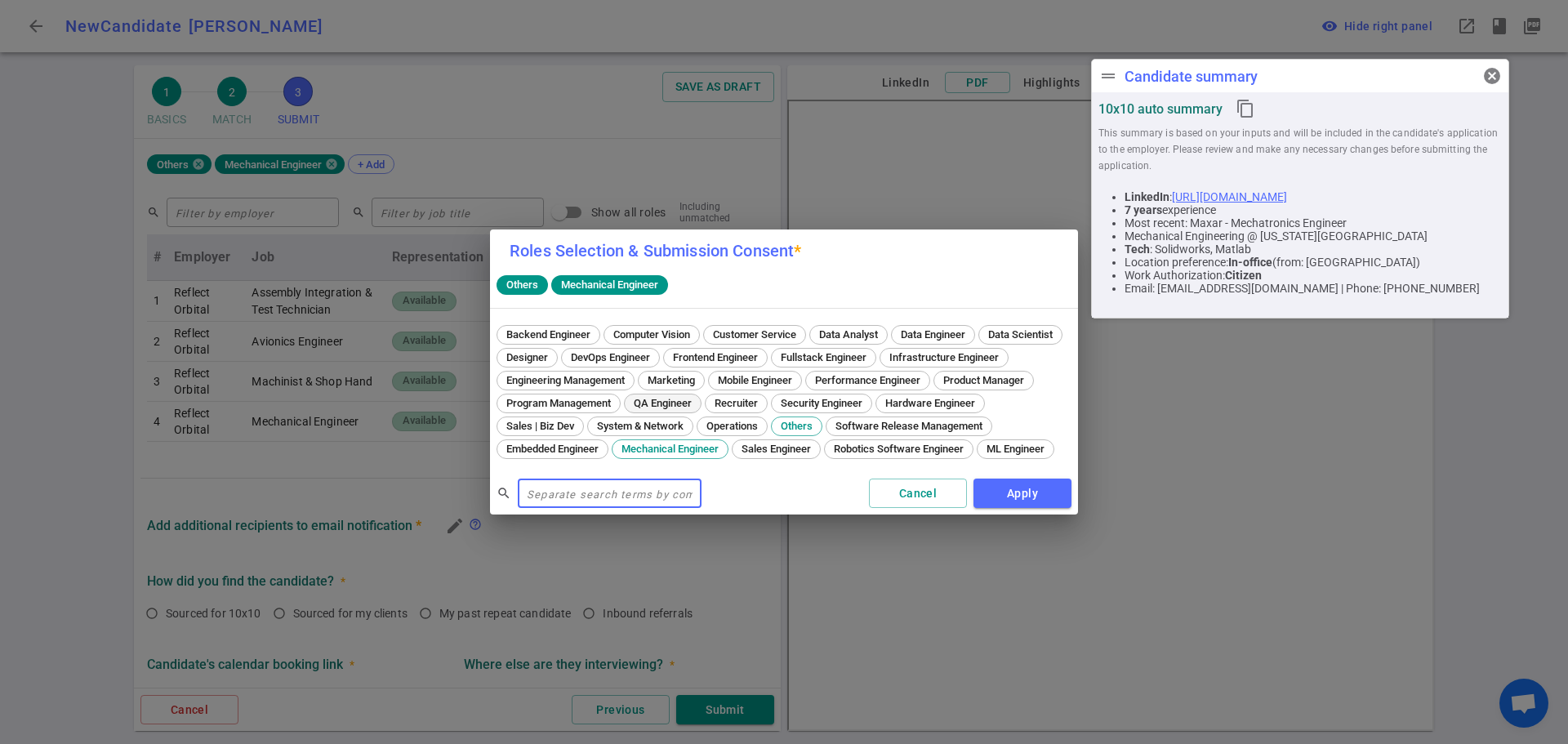
click at [702, 393] on div "QA Engineer" at bounding box center [663, 403] width 78 height 20
click at [1002, 506] on button "Apply" at bounding box center [1022, 494] width 98 height 30
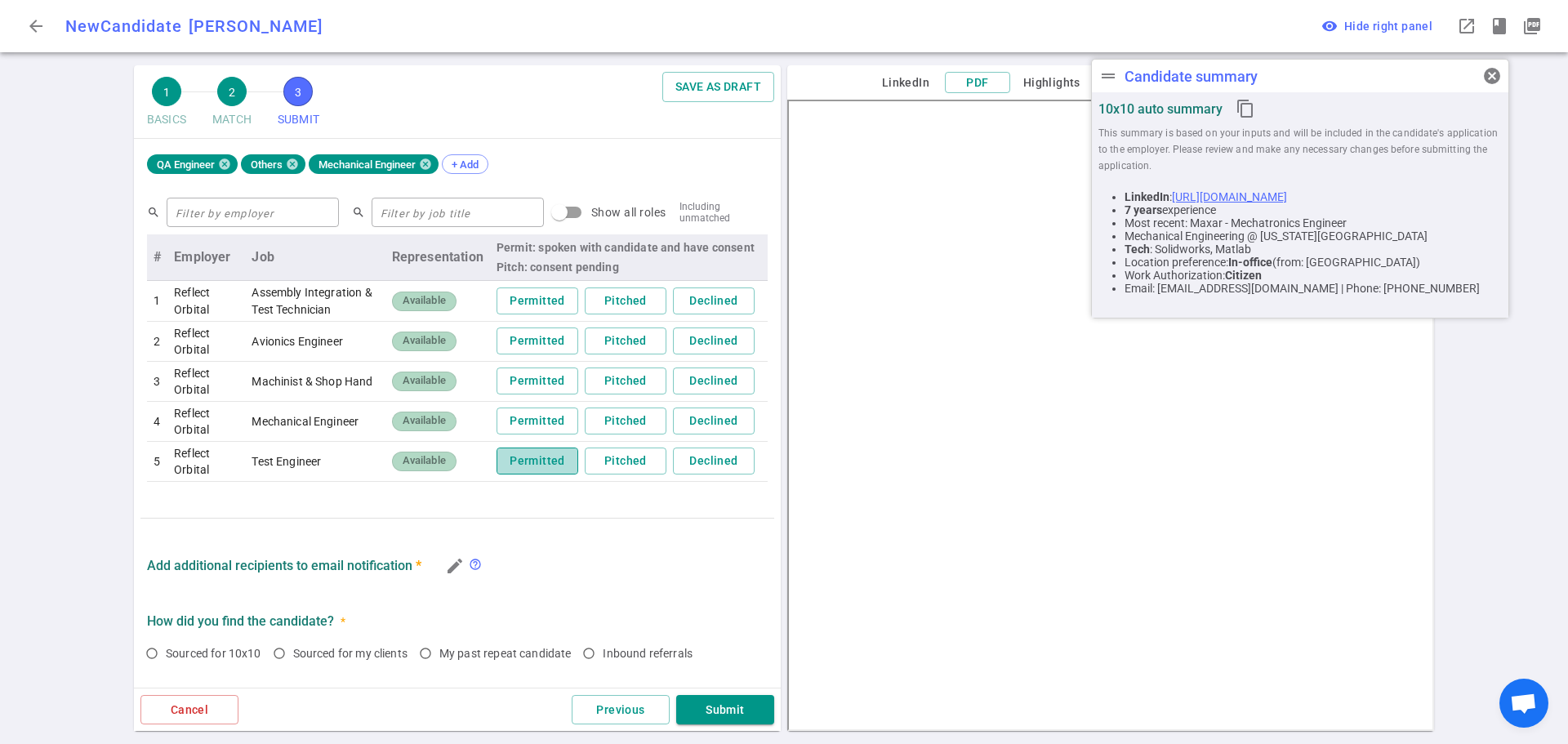
click at [534, 463] on button "Permitted" at bounding box center [536, 461] width 81 height 27
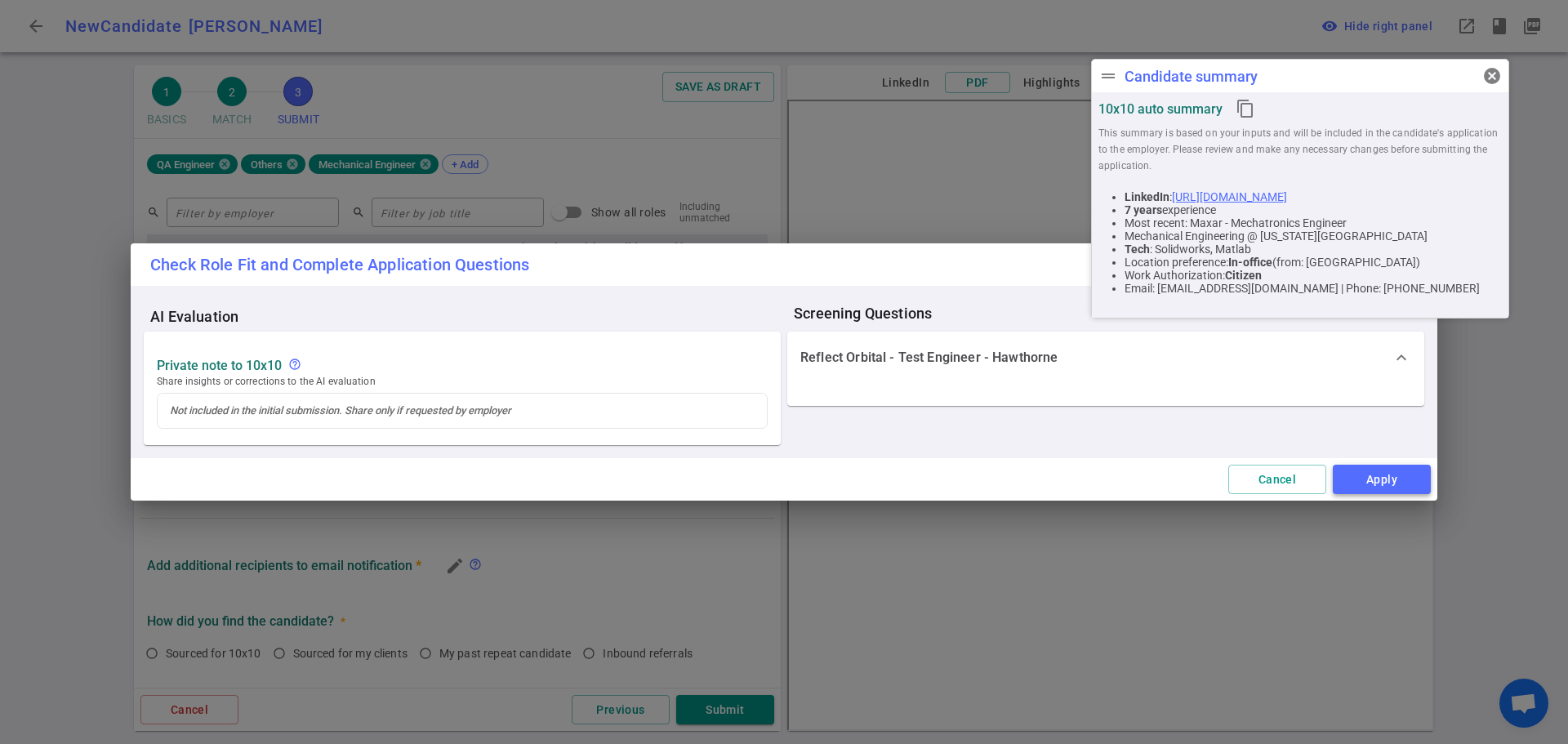
click at [1379, 476] on button "Apply" at bounding box center [1381, 479] width 98 height 30
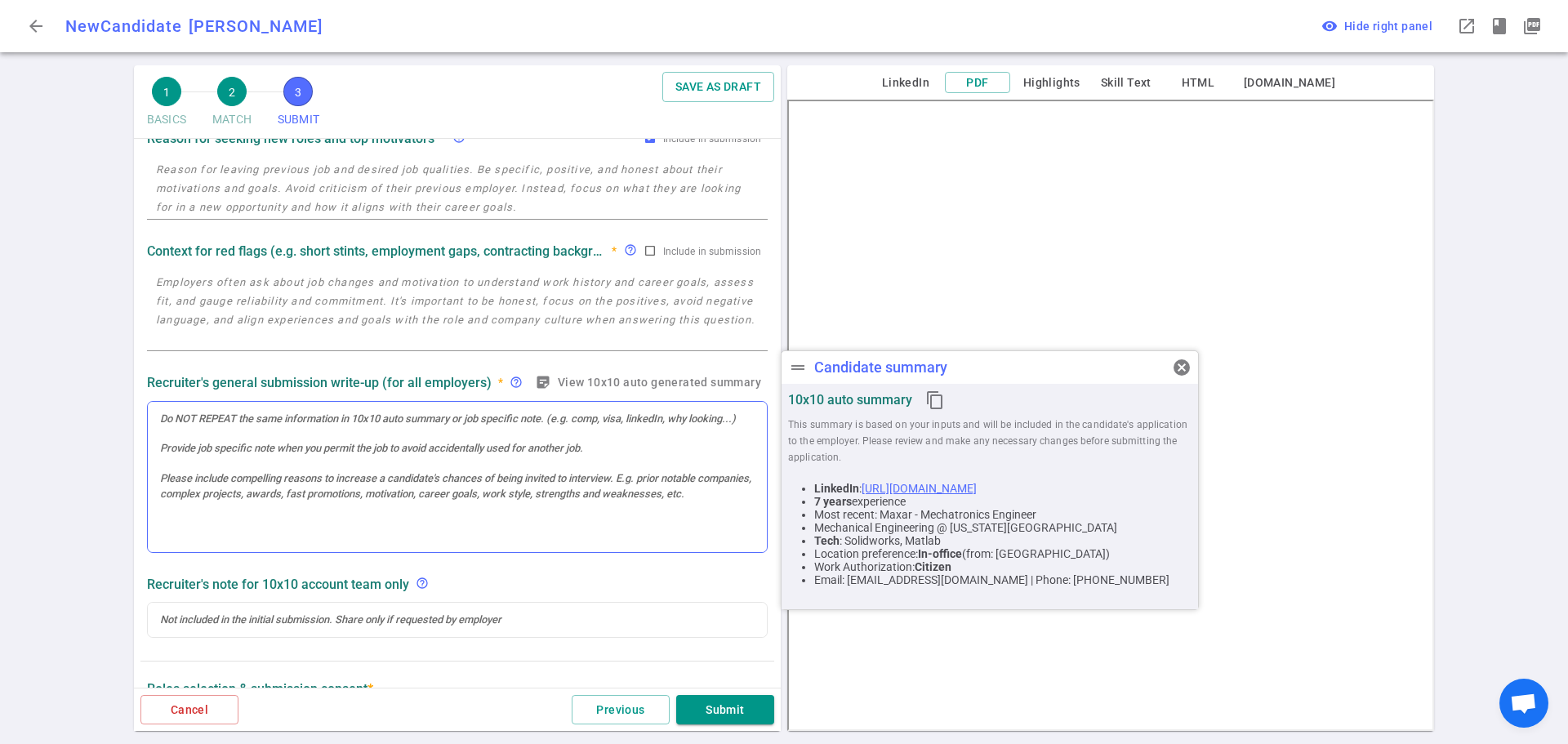
click at [210, 482] on div at bounding box center [457, 478] width 619 height 151
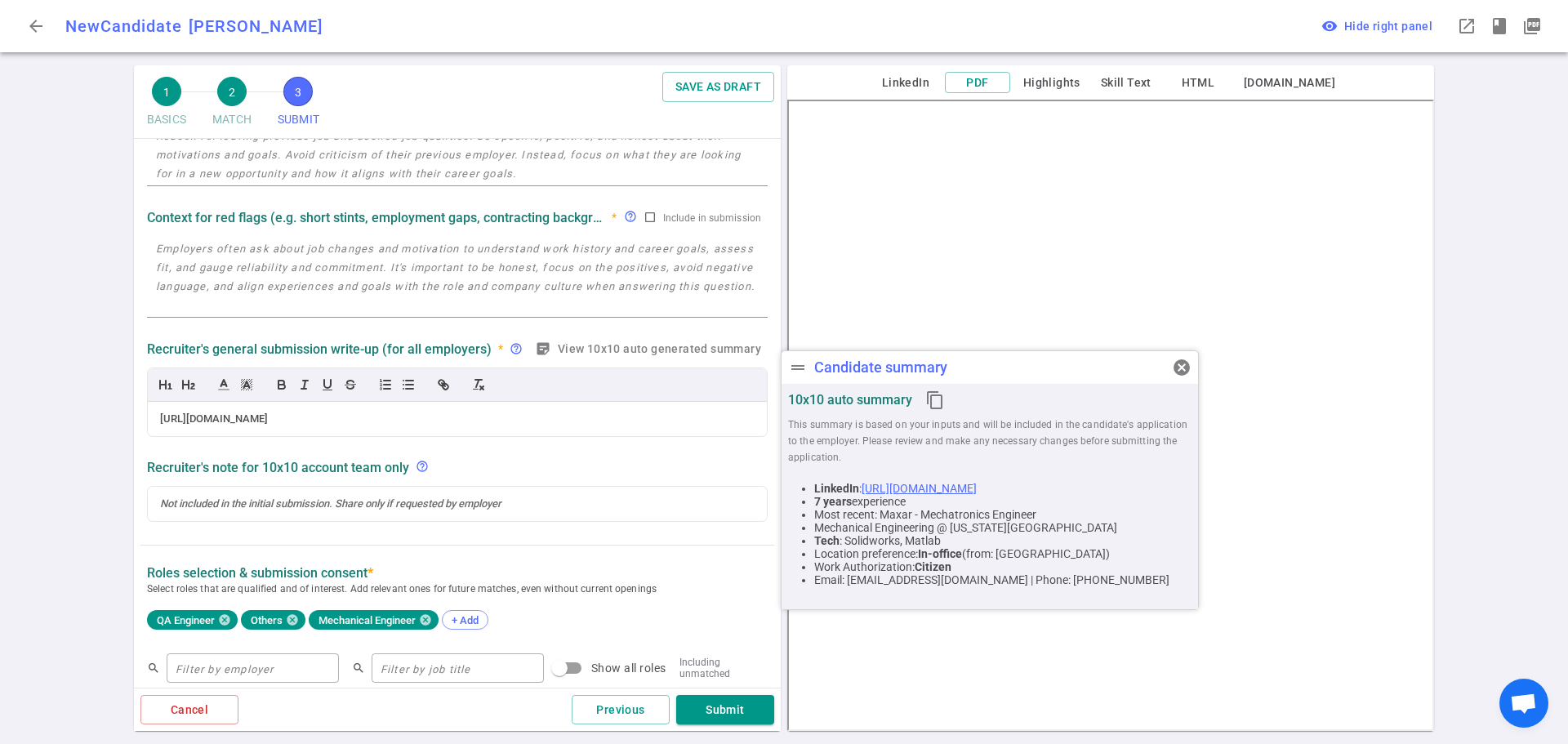
drag, startPoint x: 350, startPoint y: 417, endPoint x: 49, endPoint y: 454, distance: 303.3
click at [57, 451] on div "1 BASICS 2 MATCH 3 SUBMIT SAVE AS DRAFT SUBMIT Roles and jobs applying, recruit…" at bounding box center [784, 405] width 1568 height 679
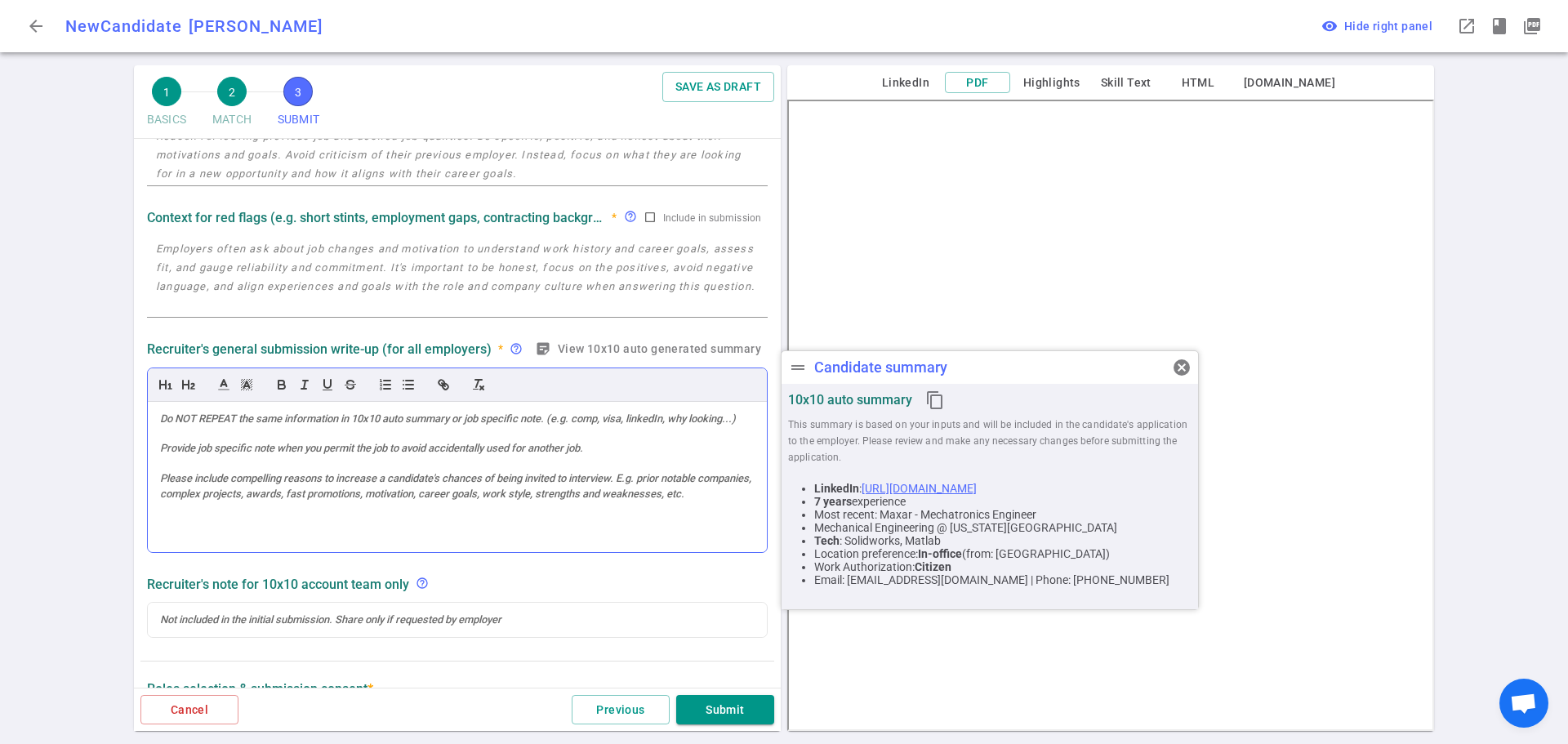
click at [192, 447] on div at bounding box center [457, 478] width 619 height 151
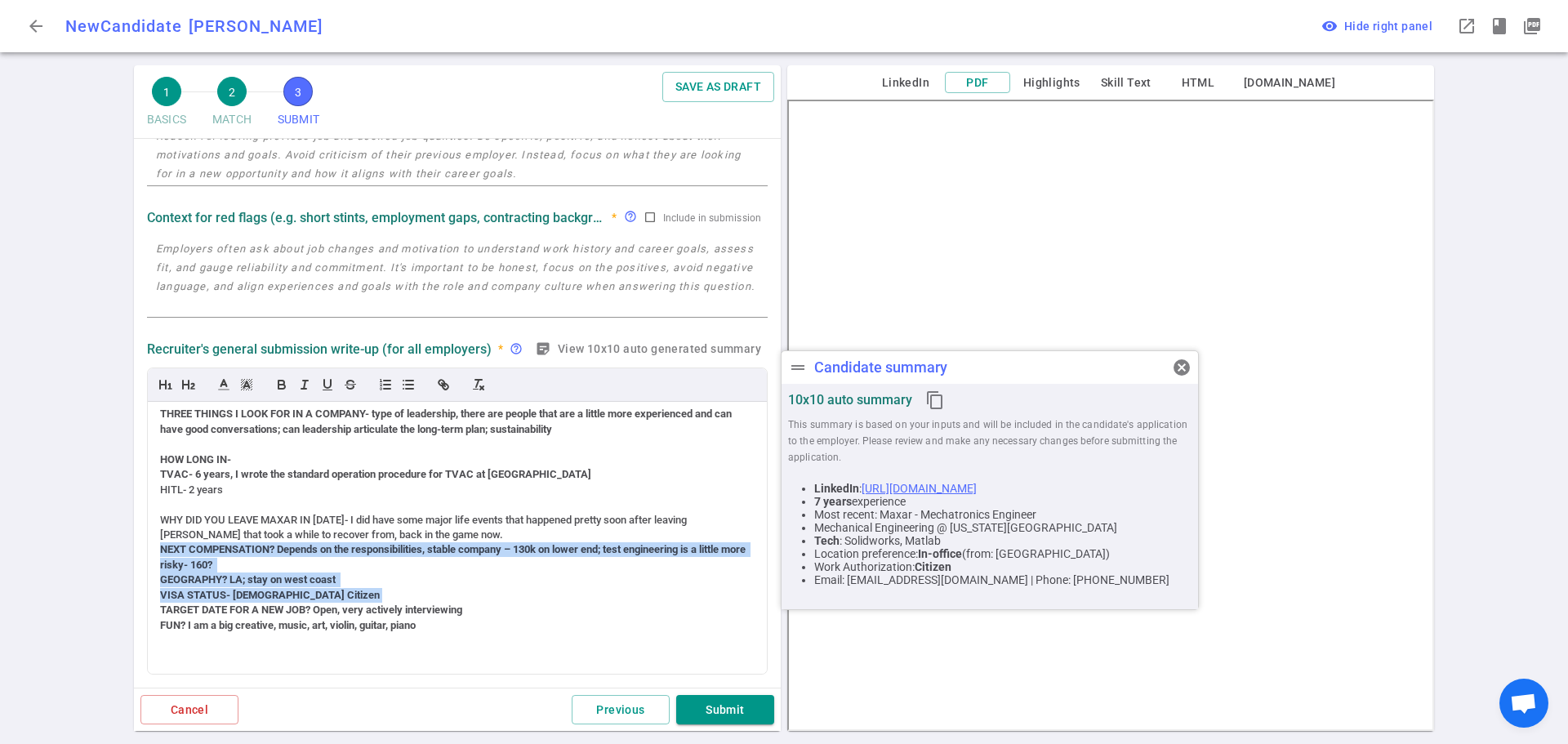
drag, startPoint x: 297, startPoint y: 602, endPoint x: 143, endPoint y: 564, distance: 158.6
click at [143, 564] on div "Recruiter's general submission write-up (for all employers) * help_outline stic…" at bounding box center [457, 506] width 634 height 344
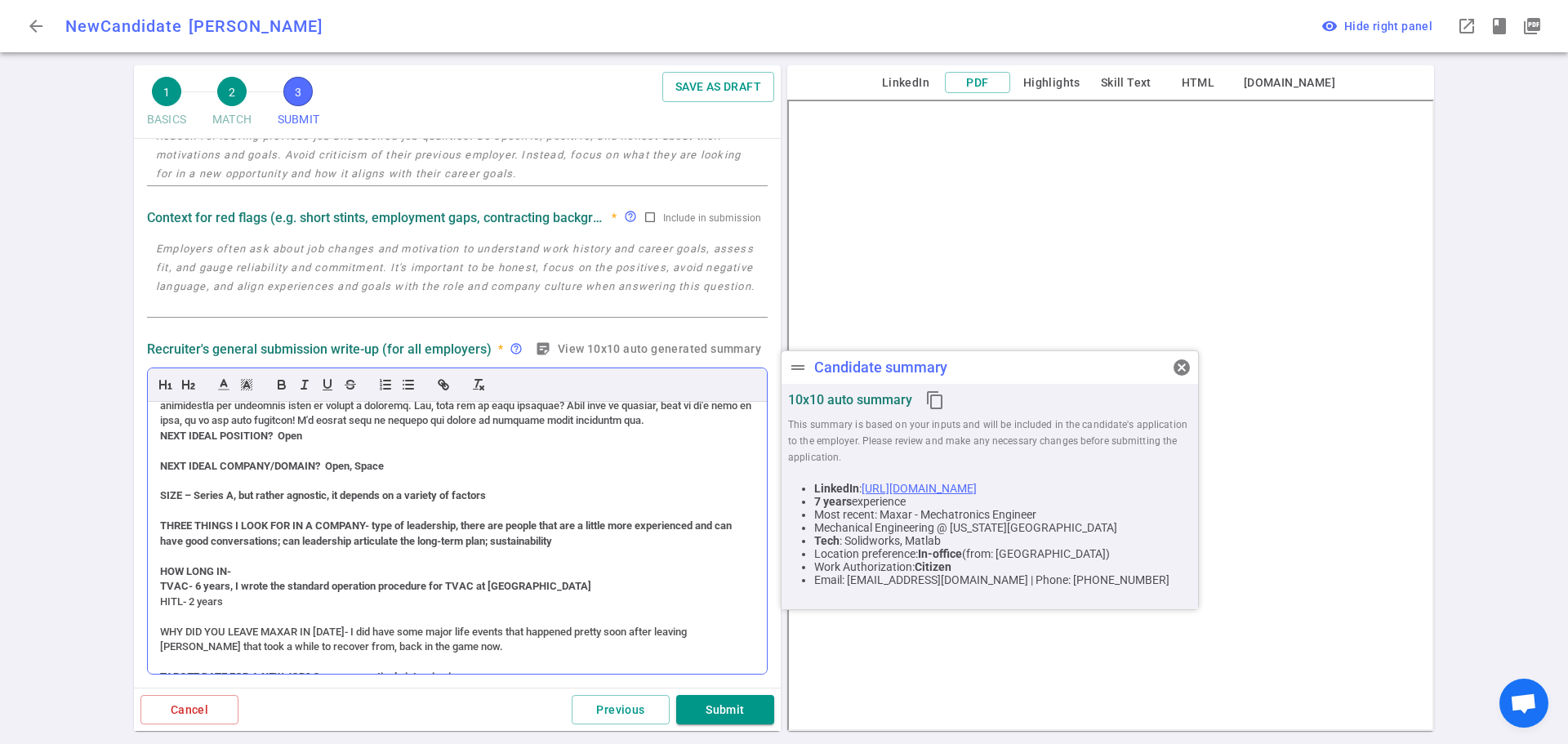
scroll to position [338, 0]
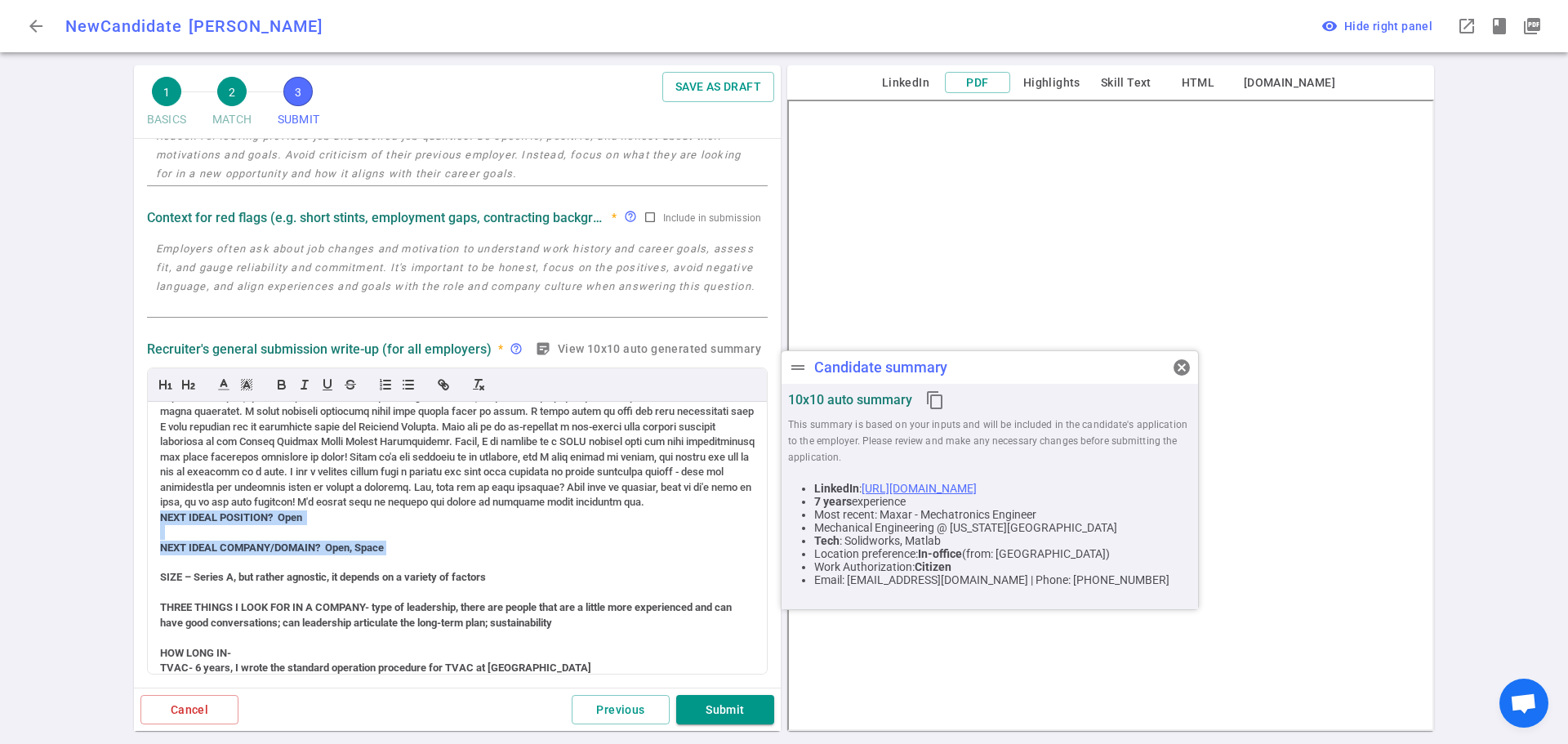
drag, startPoint x: 416, startPoint y: 565, endPoint x: 145, endPoint y: 536, distance: 272.5
click at [145, 536] on div "Recruiter's general submission write-up (for all employers) * help_outline stic…" at bounding box center [457, 506] width 634 height 344
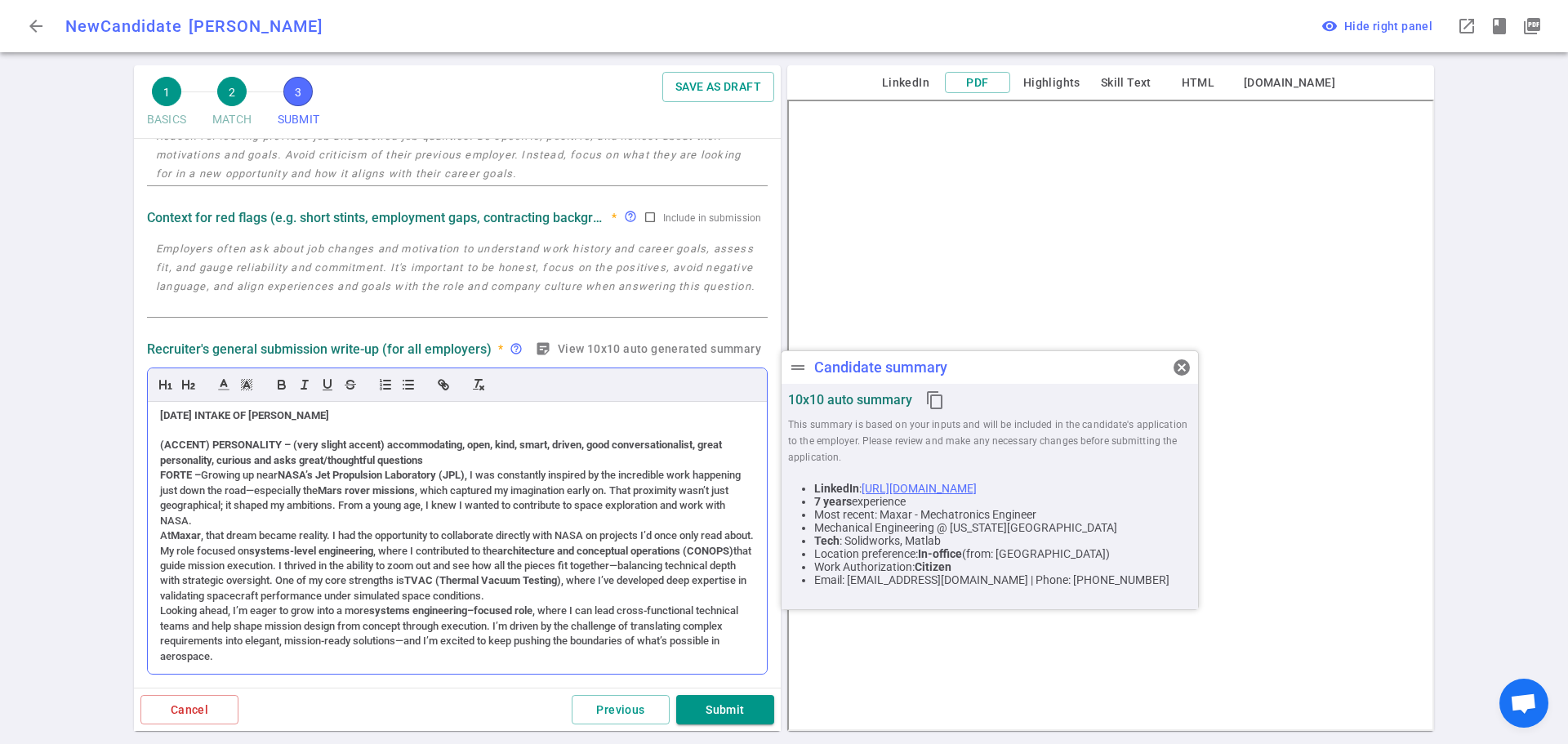
scroll to position [0, 0]
click at [491, 463] on div "(ACCENT) PERSONALITY – (very slight accent) accommodating, open, kind, smart, d…" at bounding box center [457, 456] width 594 height 30
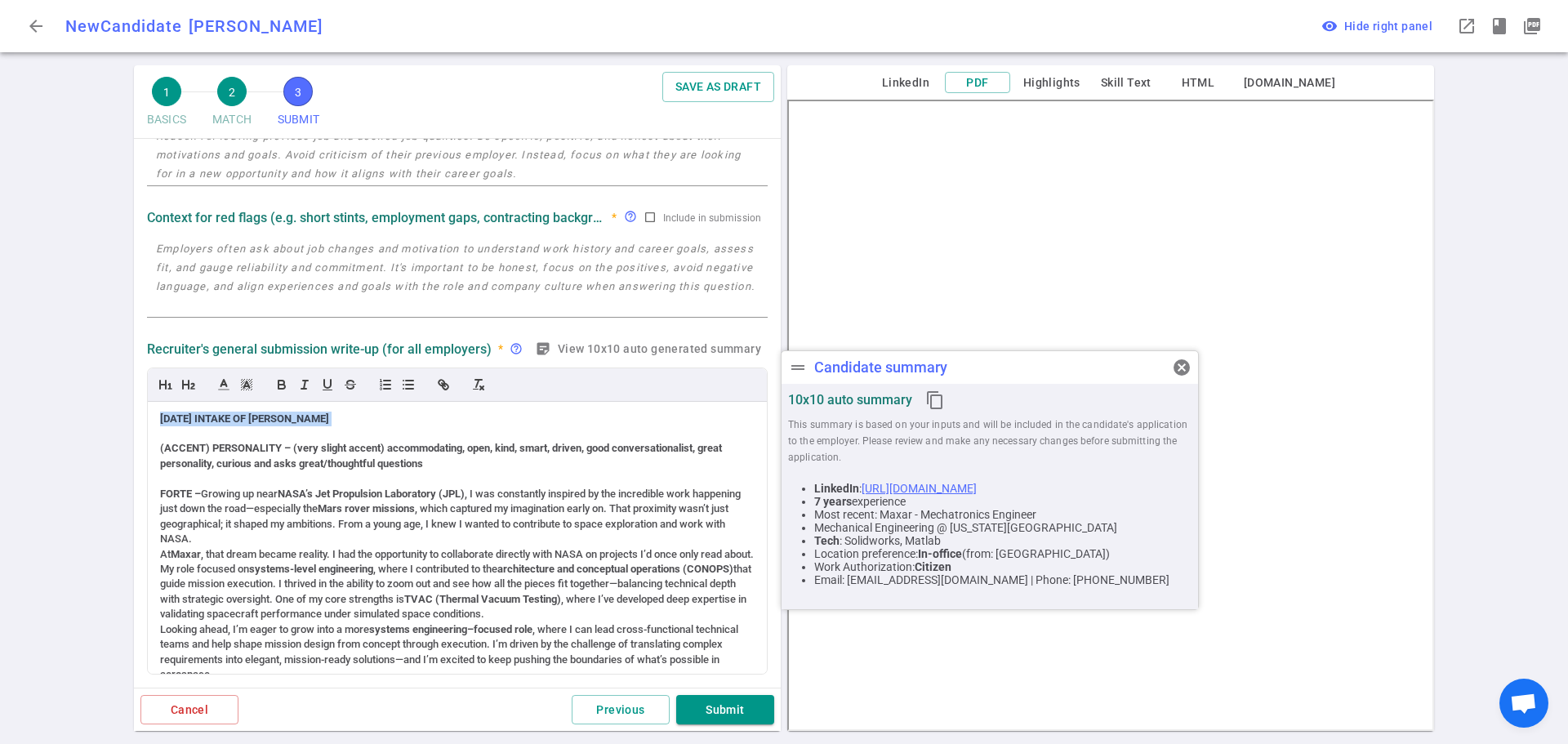
drag, startPoint x: 337, startPoint y: 423, endPoint x: 130, endPoint y: 424, distance: 207.0
click at [130, 424] on div "1 BASICS 2 MATCH 3 SUBMIT SAVE AS DRAFT SUBMIT Roles and jobs applying, recruit…" at bounding box center [784, 405] width 1568 height 679
click at [159, 449] on div "(ACCENT) PERSONALITY – (very slight accent) accommodating, open, kind, smart, d…" at bounding box center [457, 537] width 619 height 272
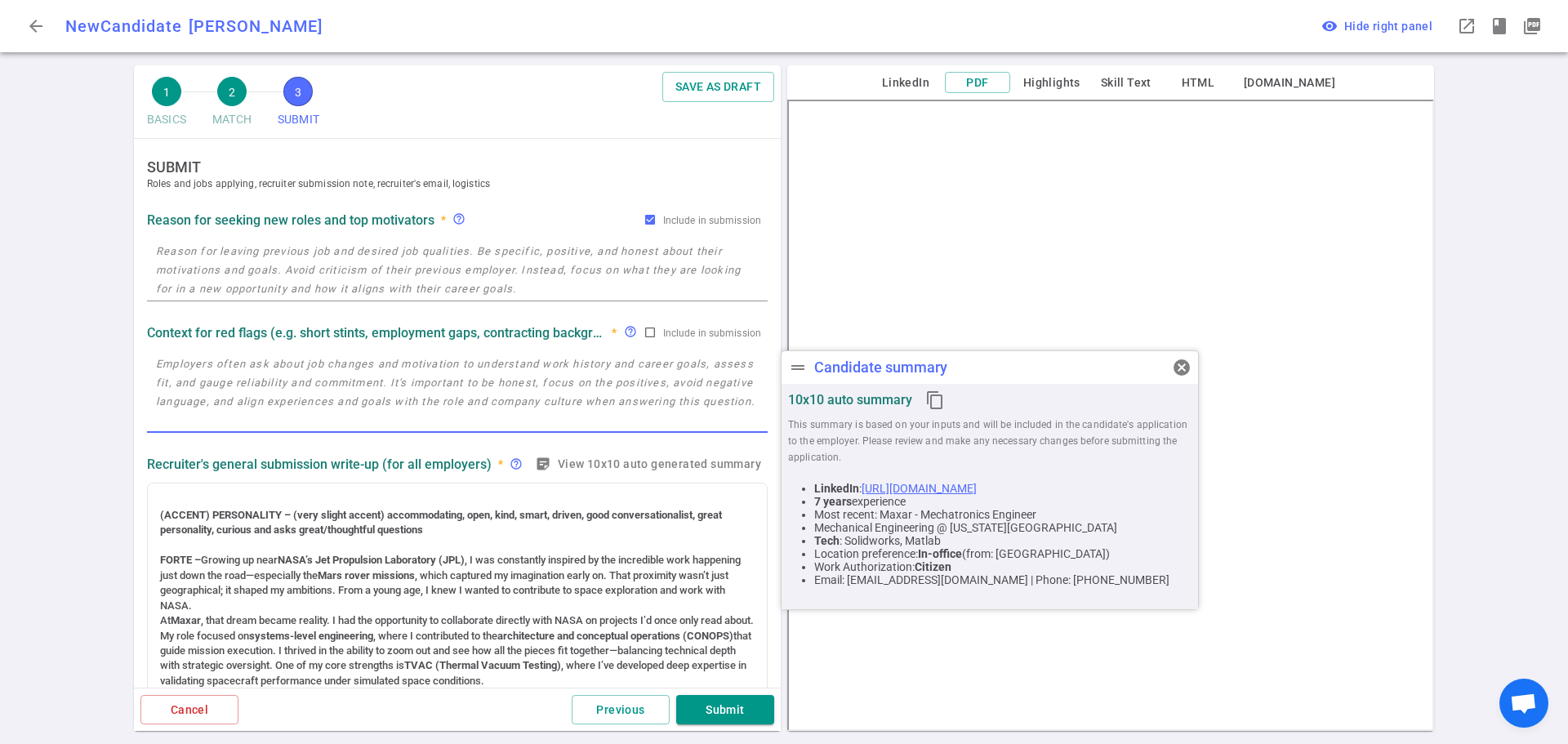
click at [200, 371] on textarea at bounding box center [457, 392] width 603 height 75
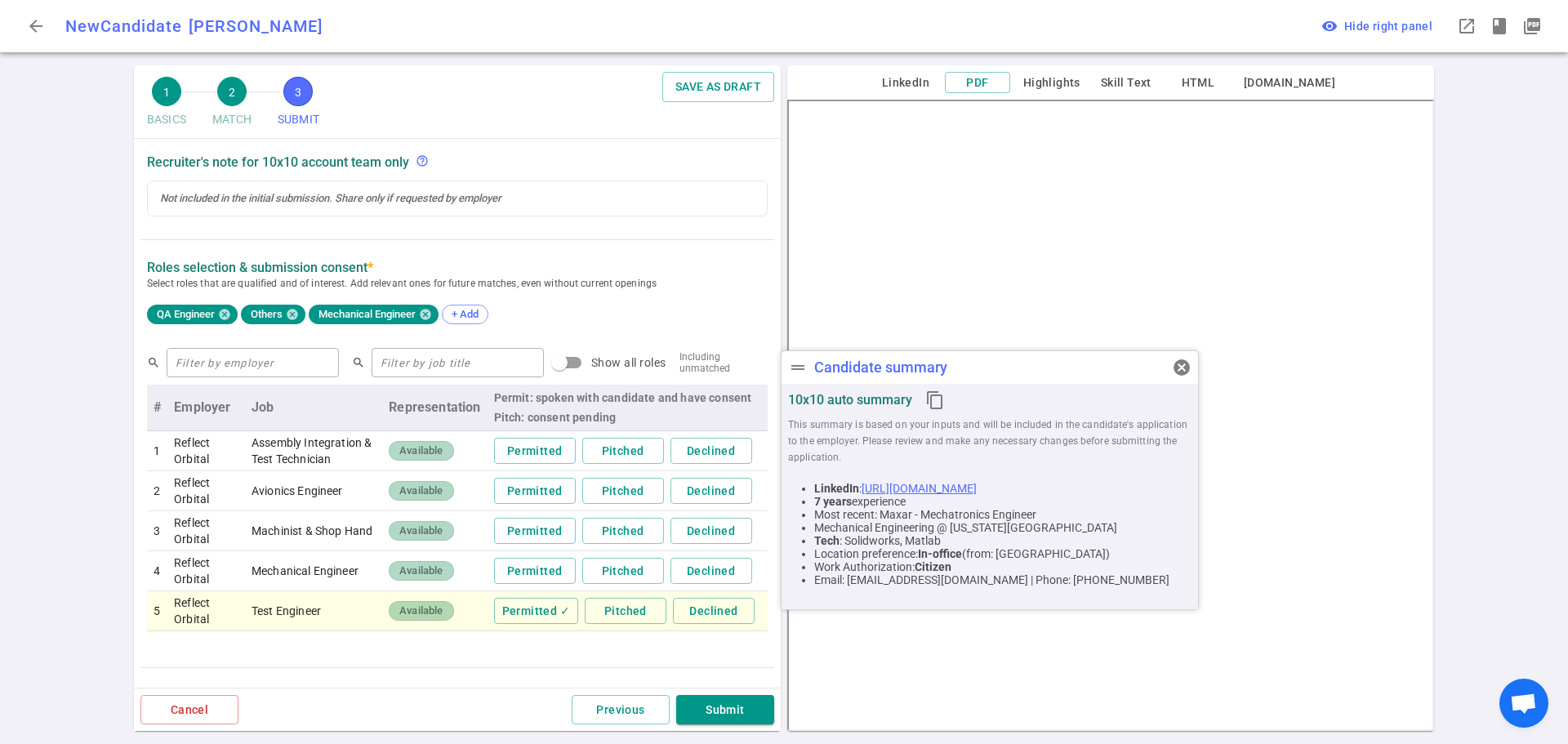
scroll to position [902, 0]
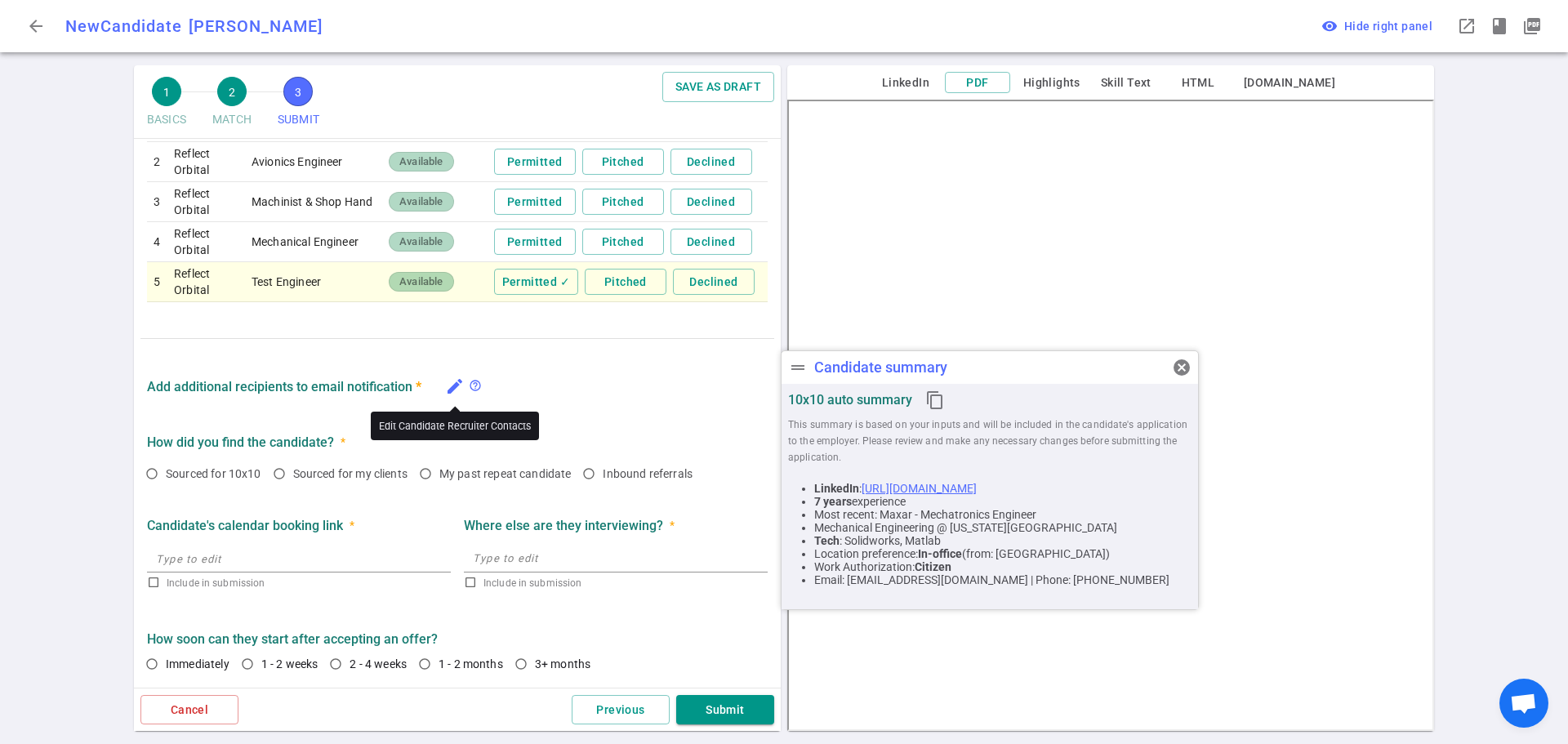
type textarea "Natalie has been recovering from a major life event since she left Maxar in Dec…"
click at [452, 381] on icon "edit" at bounding box center [454, 386] width 20 height 20
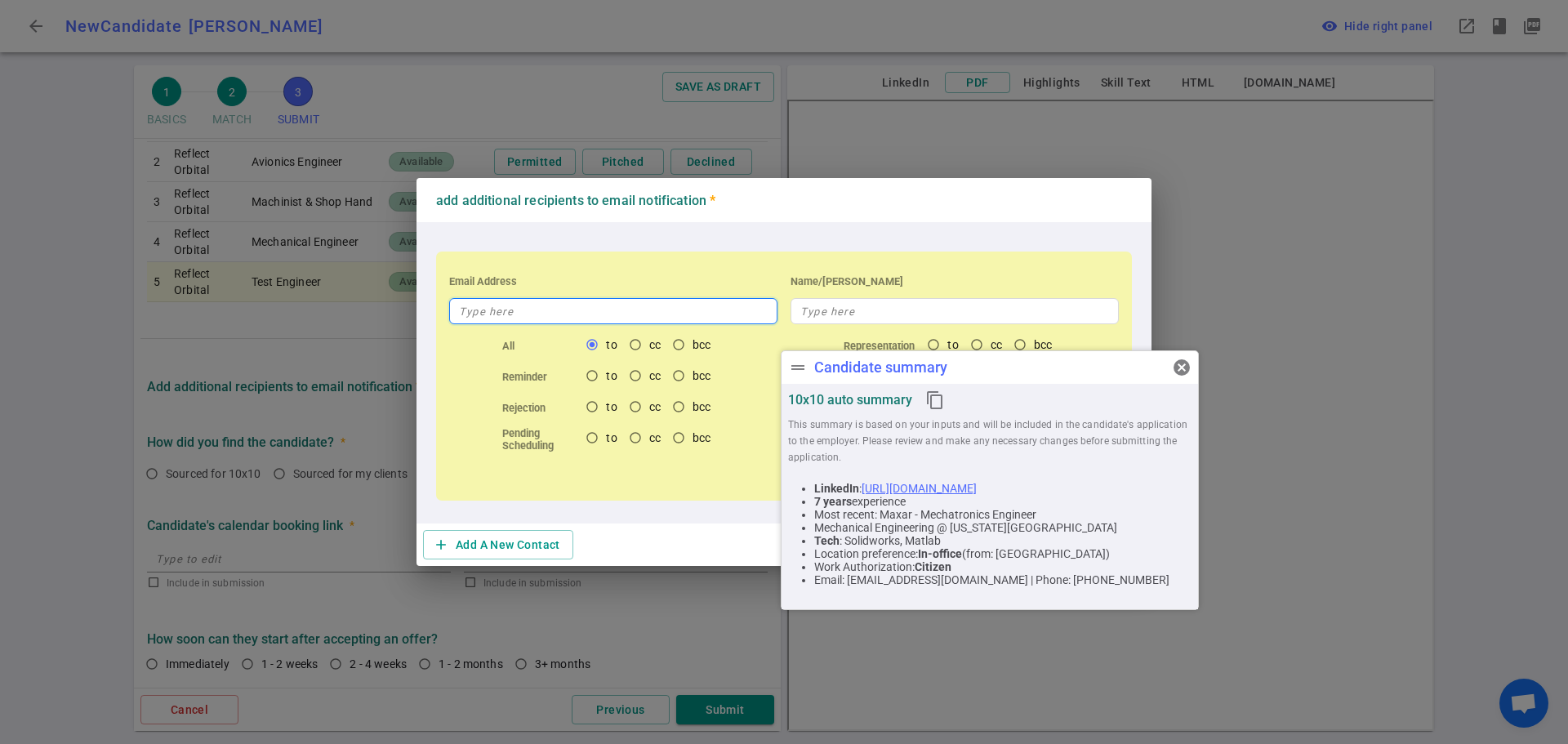
click at [502, 313] on input "text" at bounding box center [613, 311] width 328 height 26
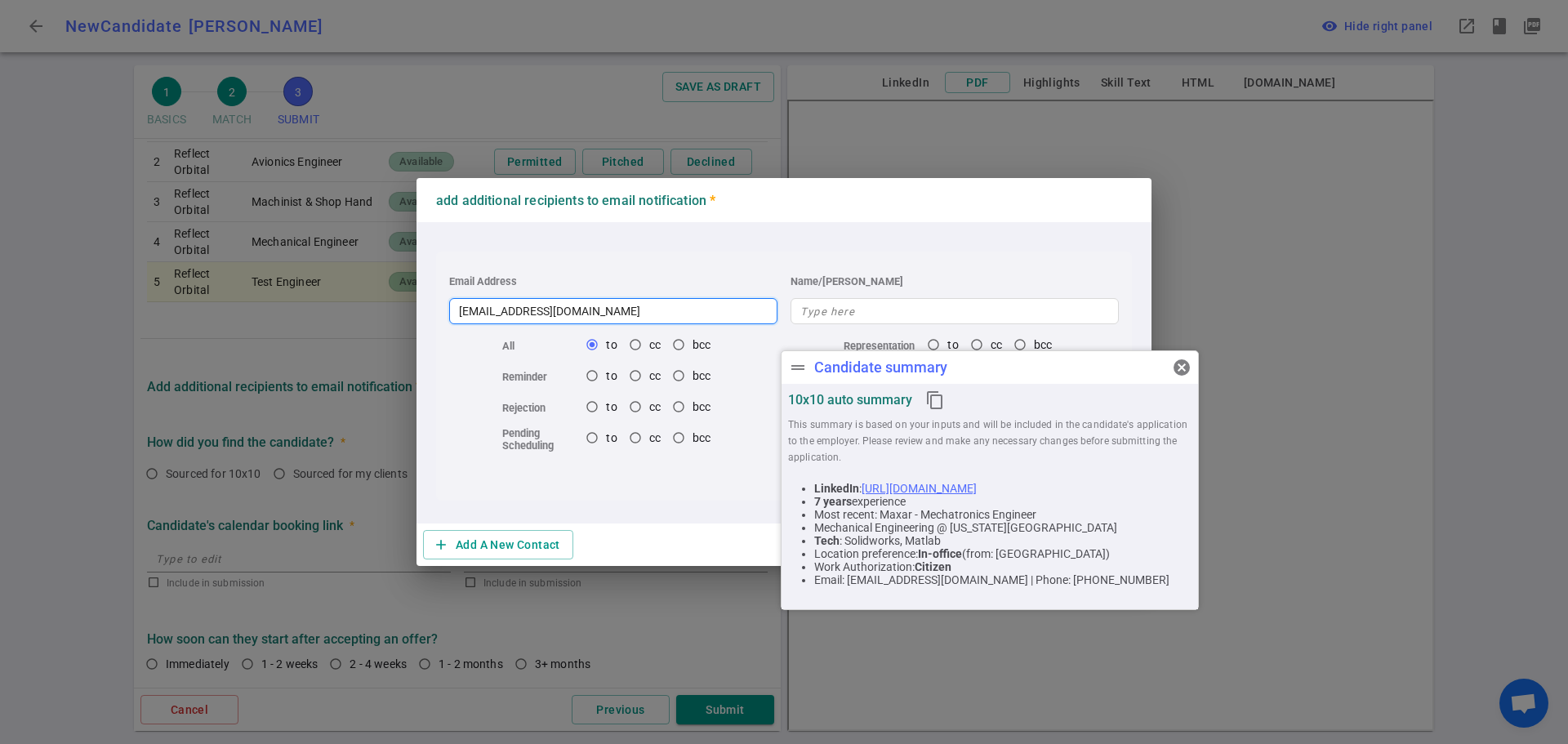
type input "pat.r@terransys.com"
click at [1180, 371] on span "cancel" at bounding box center [1181, 367] width 20 height 20
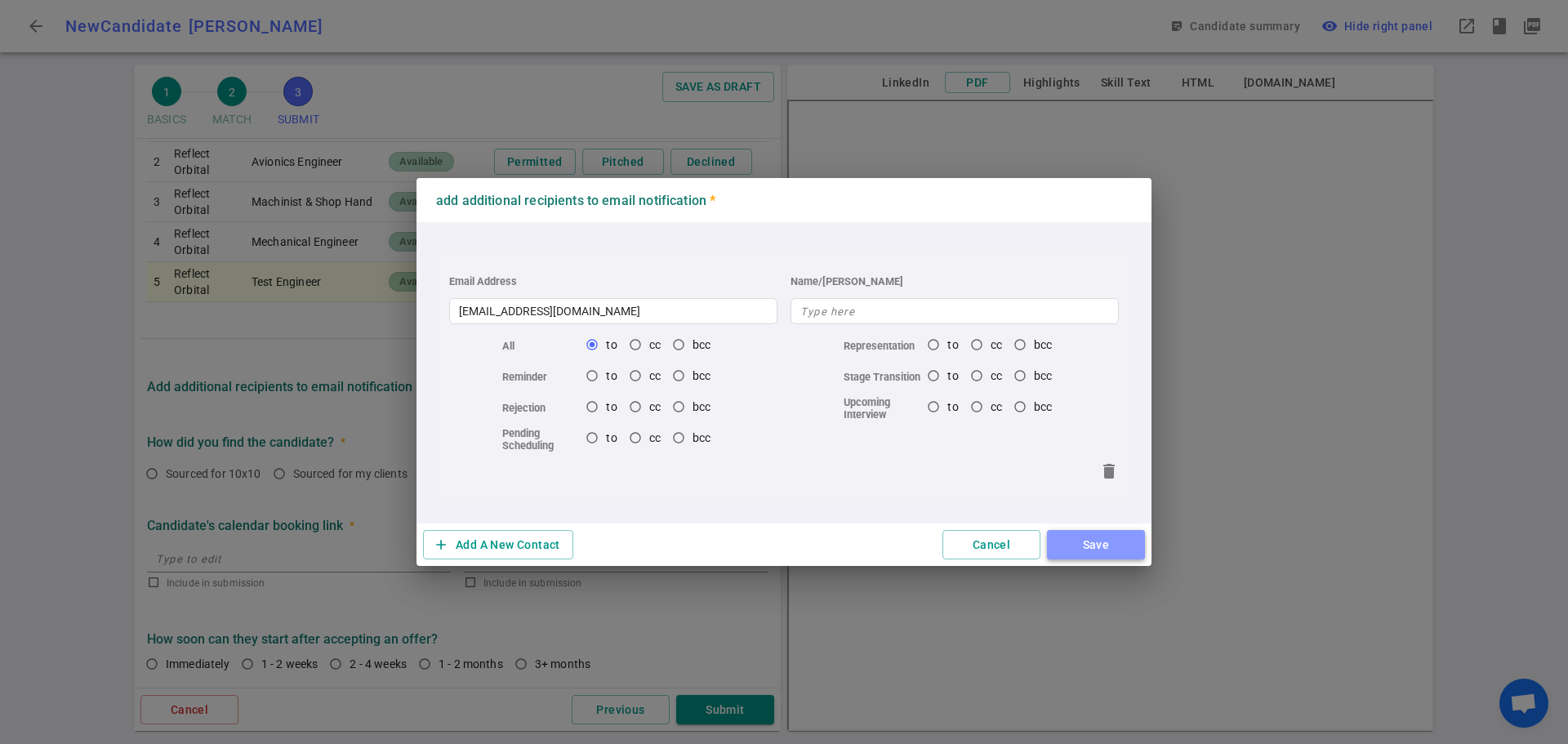
click at [1090, 546] on button "Save" at bounding box center [1095, 545] width 98 height 30
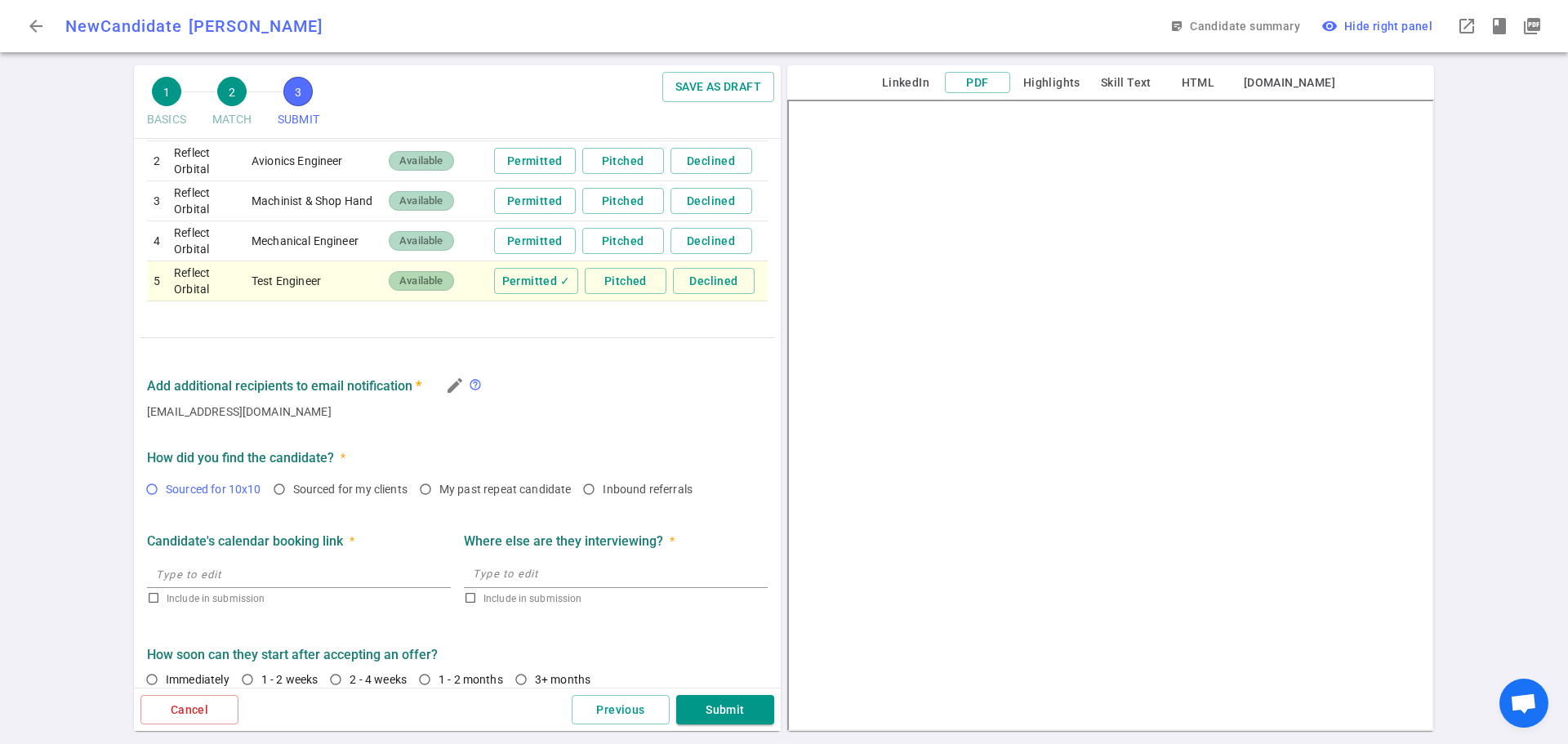
click at [143, 482] on input "Sourced for 10x10" at bounding box center [152, 490] width 28 height 28
click at [150, 486] on input "Sourced for 10x10" at bounding box center [152, 490] width 28 height 28
radio input "false"
click at [150, 676] on input "Immediately" at bounding box center [152, 680] width 28 height 28
radio input "true"
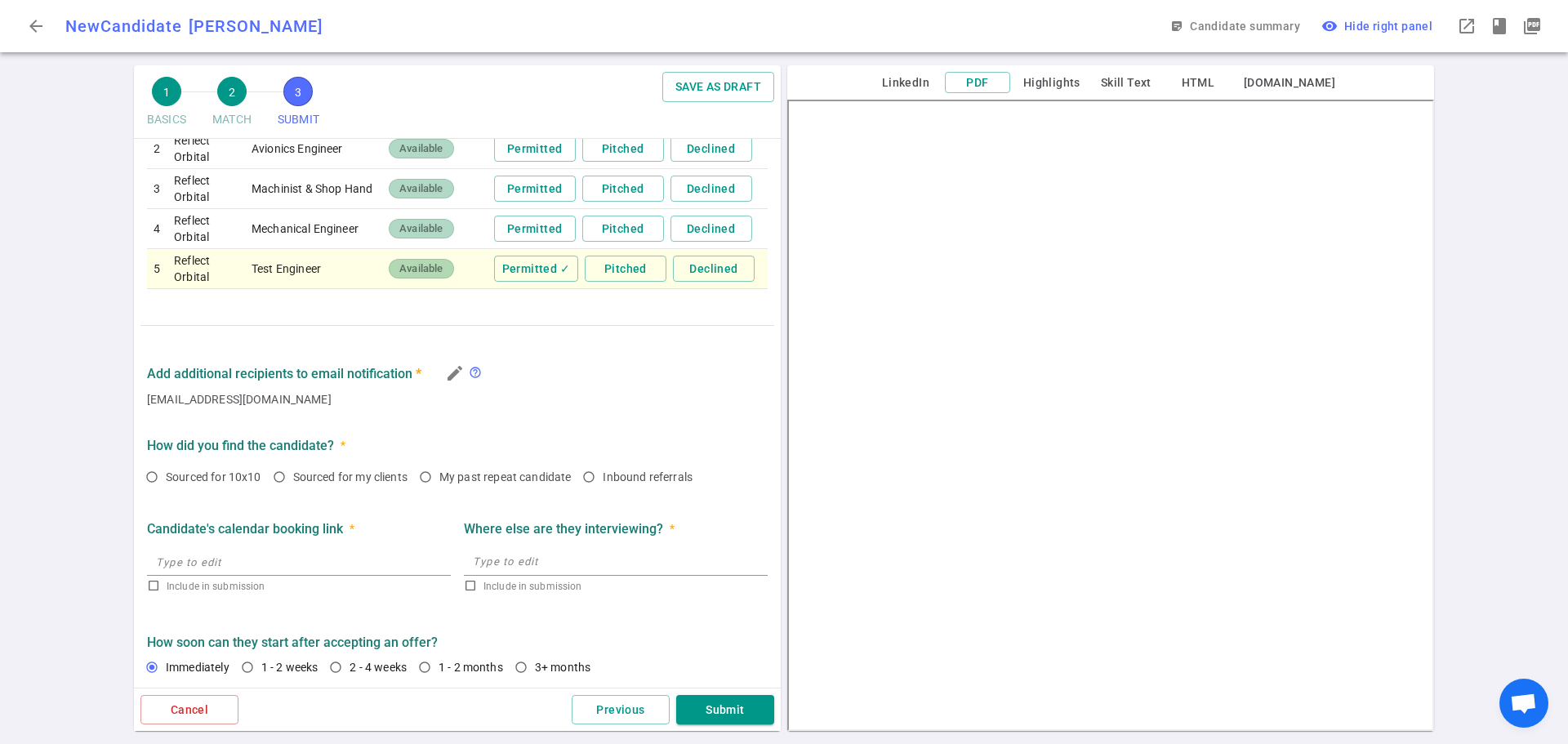
scroll to position [918, 0]
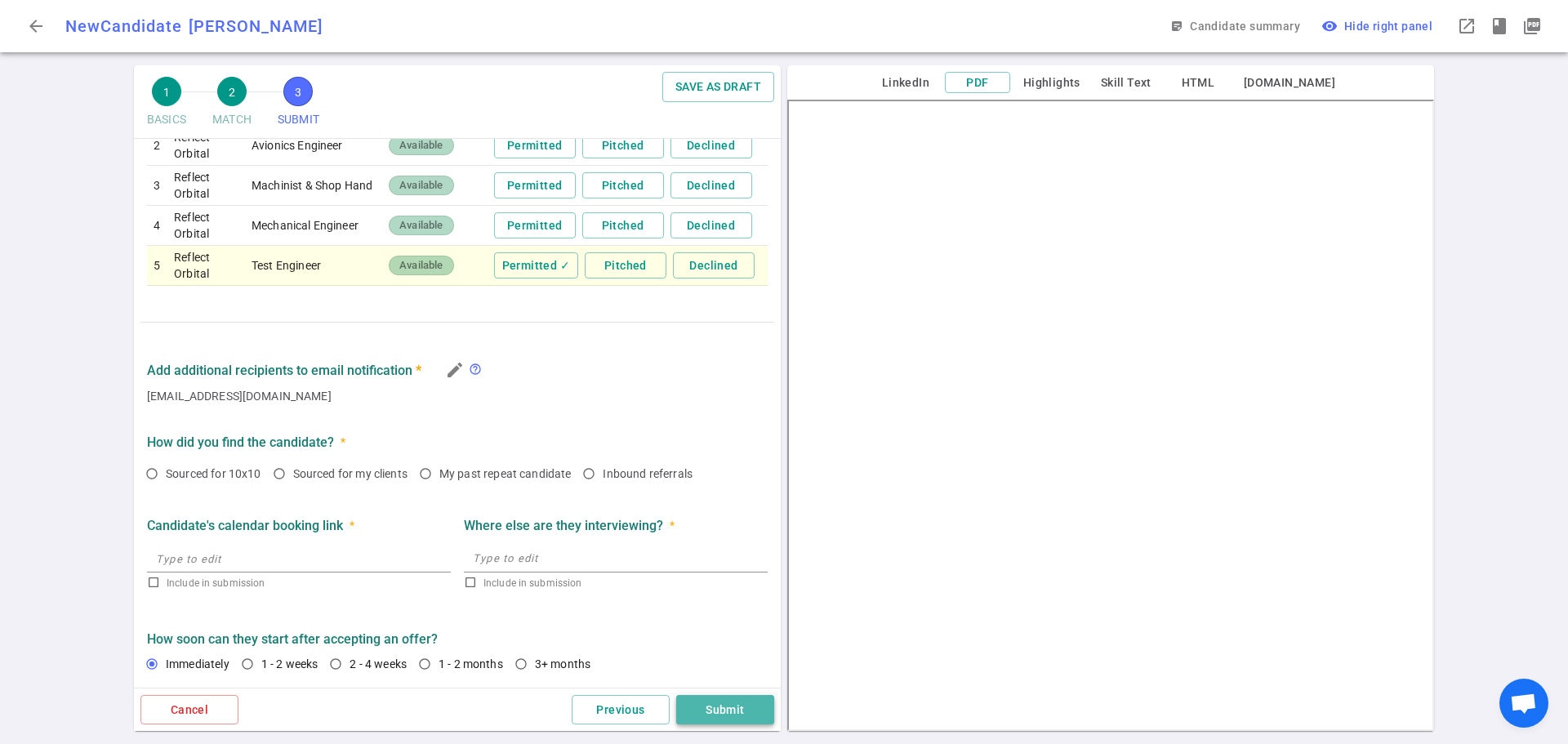
click at [707, 703] on button "Submit" at bounding box center [725, 710] width 98 height 30
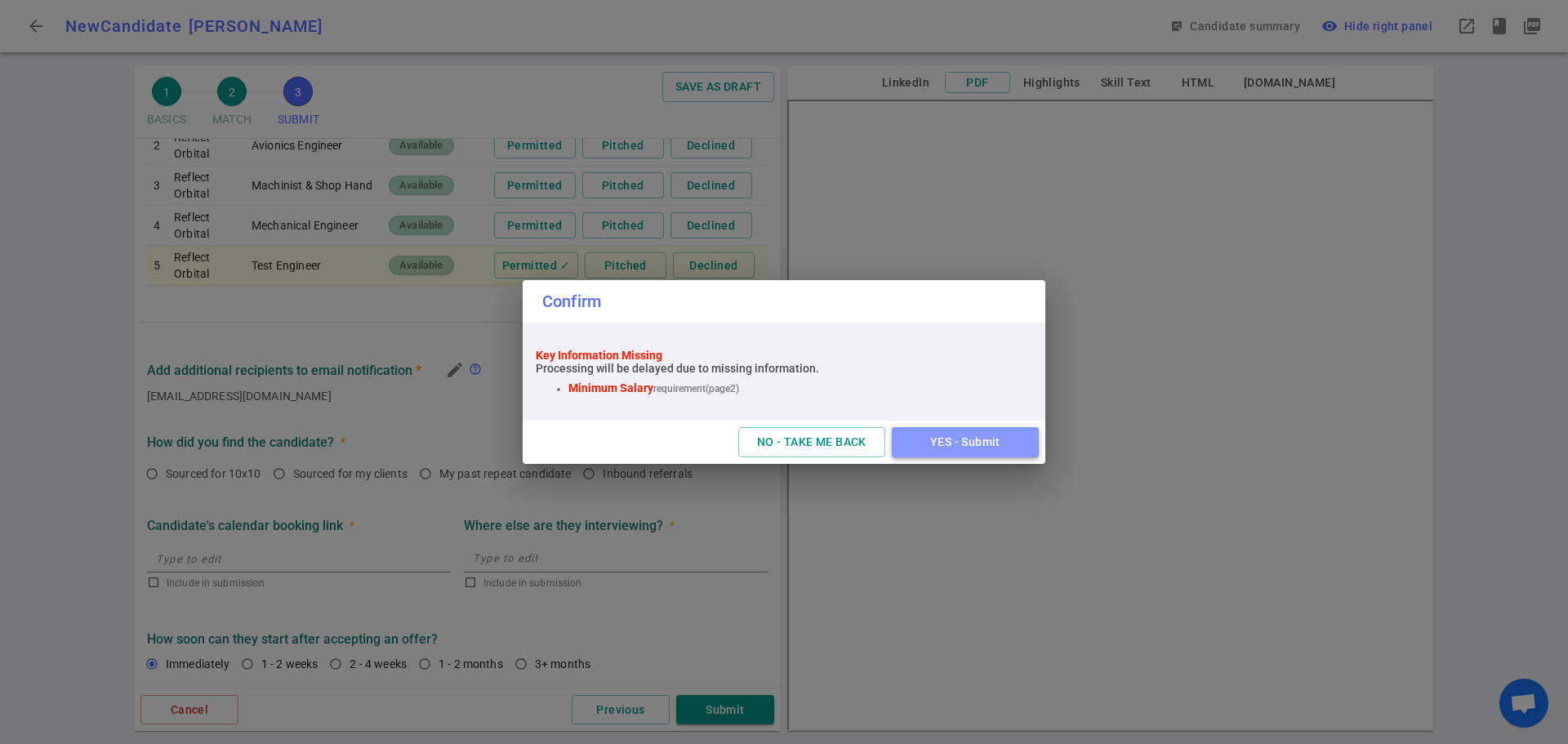
click at [963, 436] on button "YES - Submit" at bounding box center [964, 442] width 147 height 30
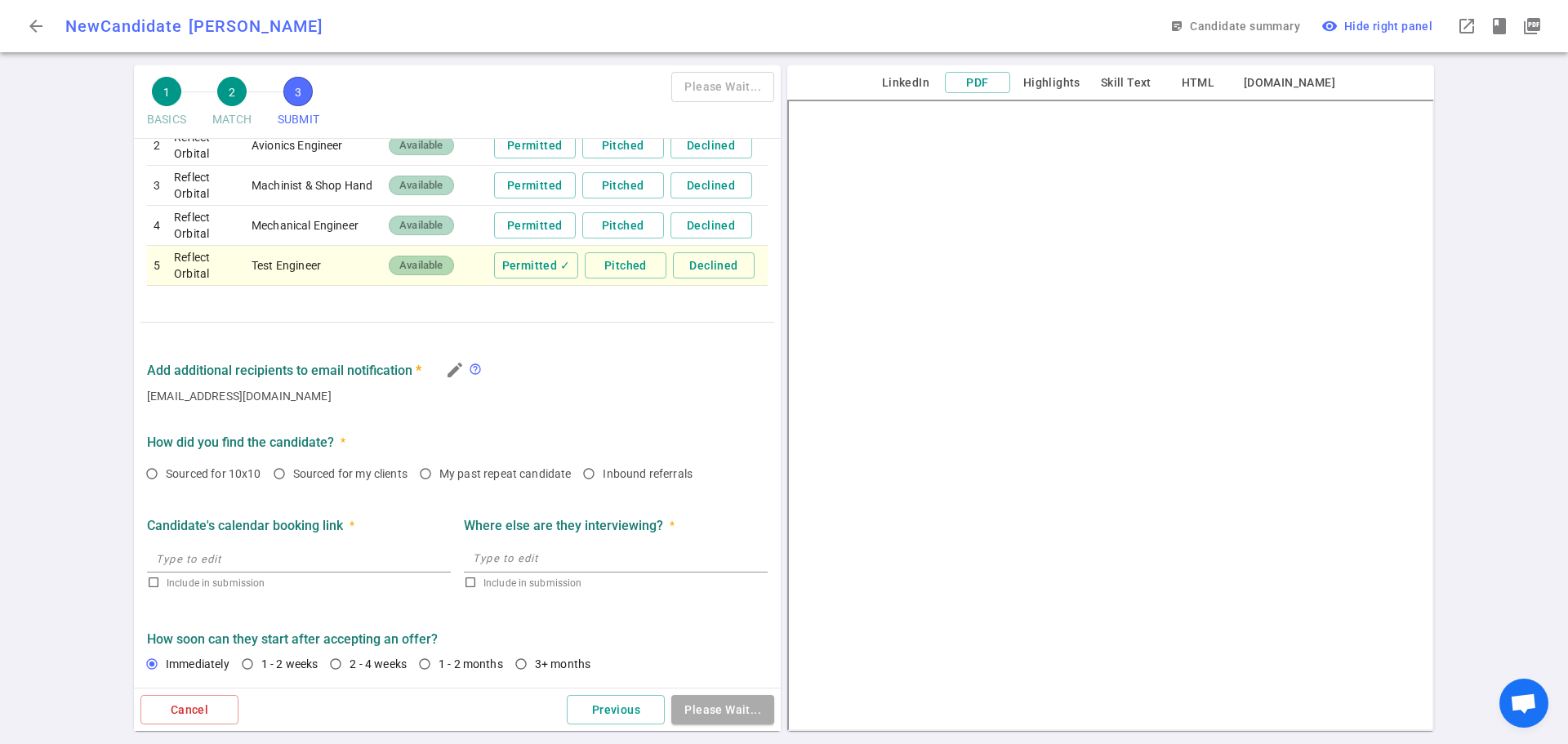
type textarea "Natalie has been recovering from a major life event since she left Maxar in Dec…"
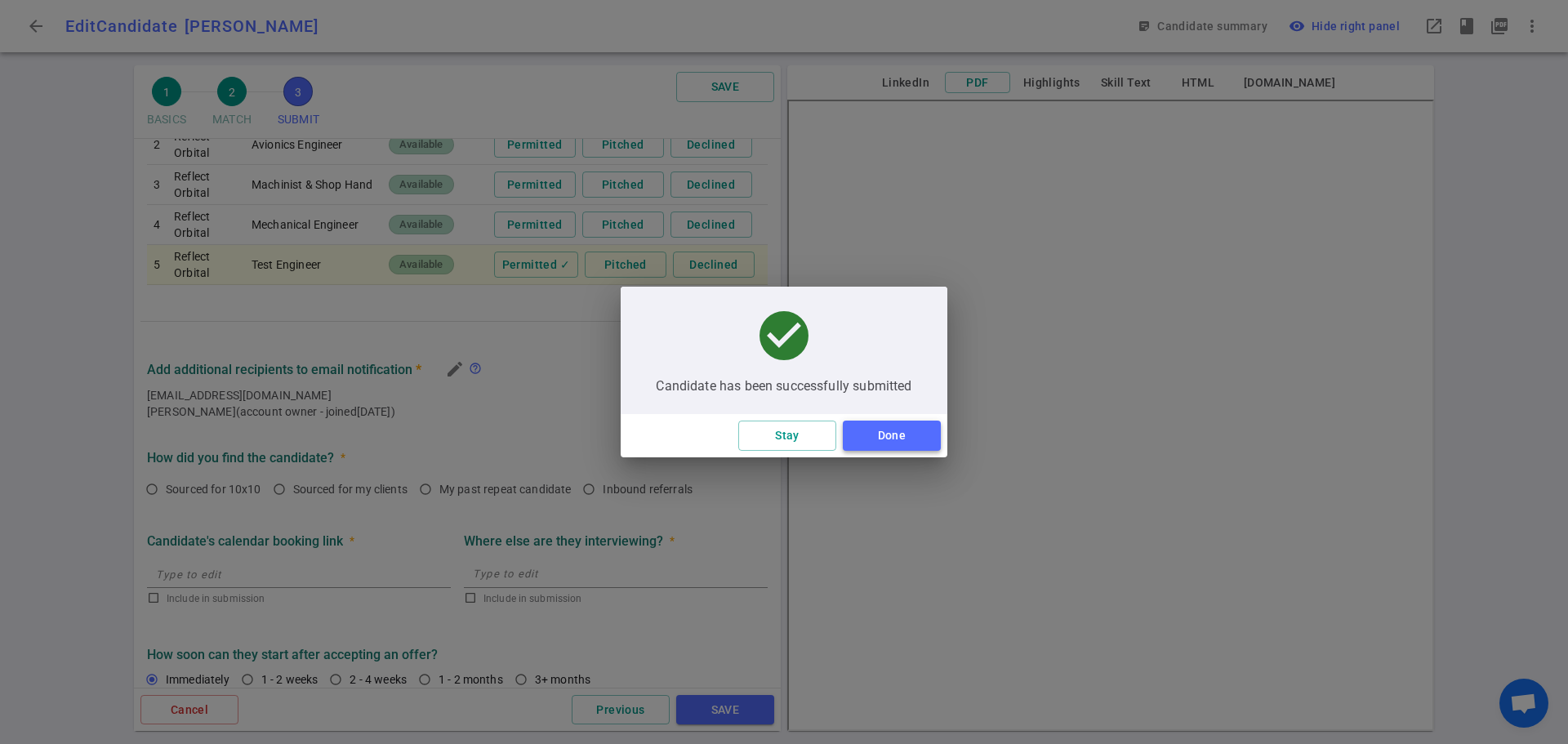
click at [862, 430] on button "Done" at bounding box center [891, 436] width 98 height 30
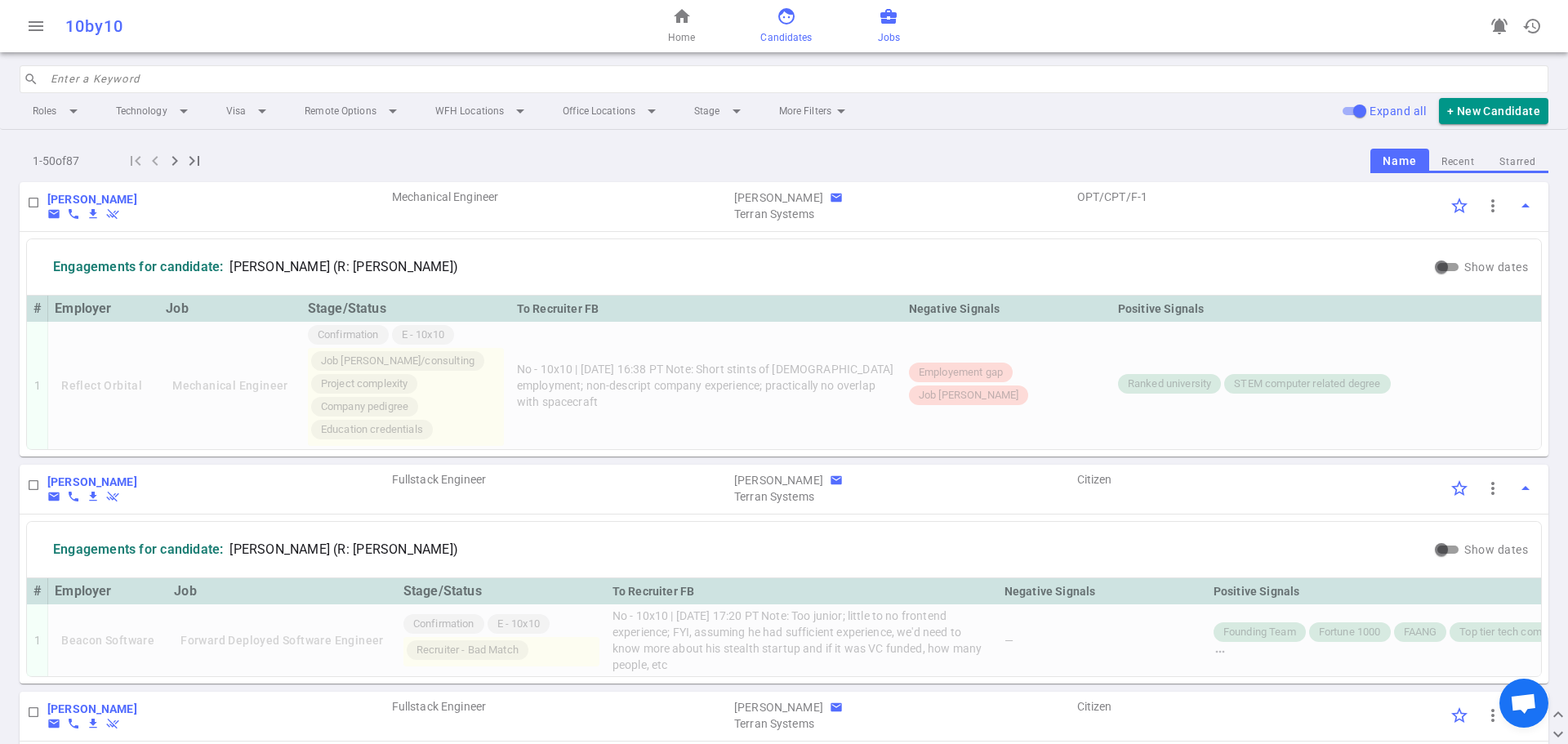
click at [891, 32] on span "Jobs" at bounding box center [889, 36] width 22 height 16
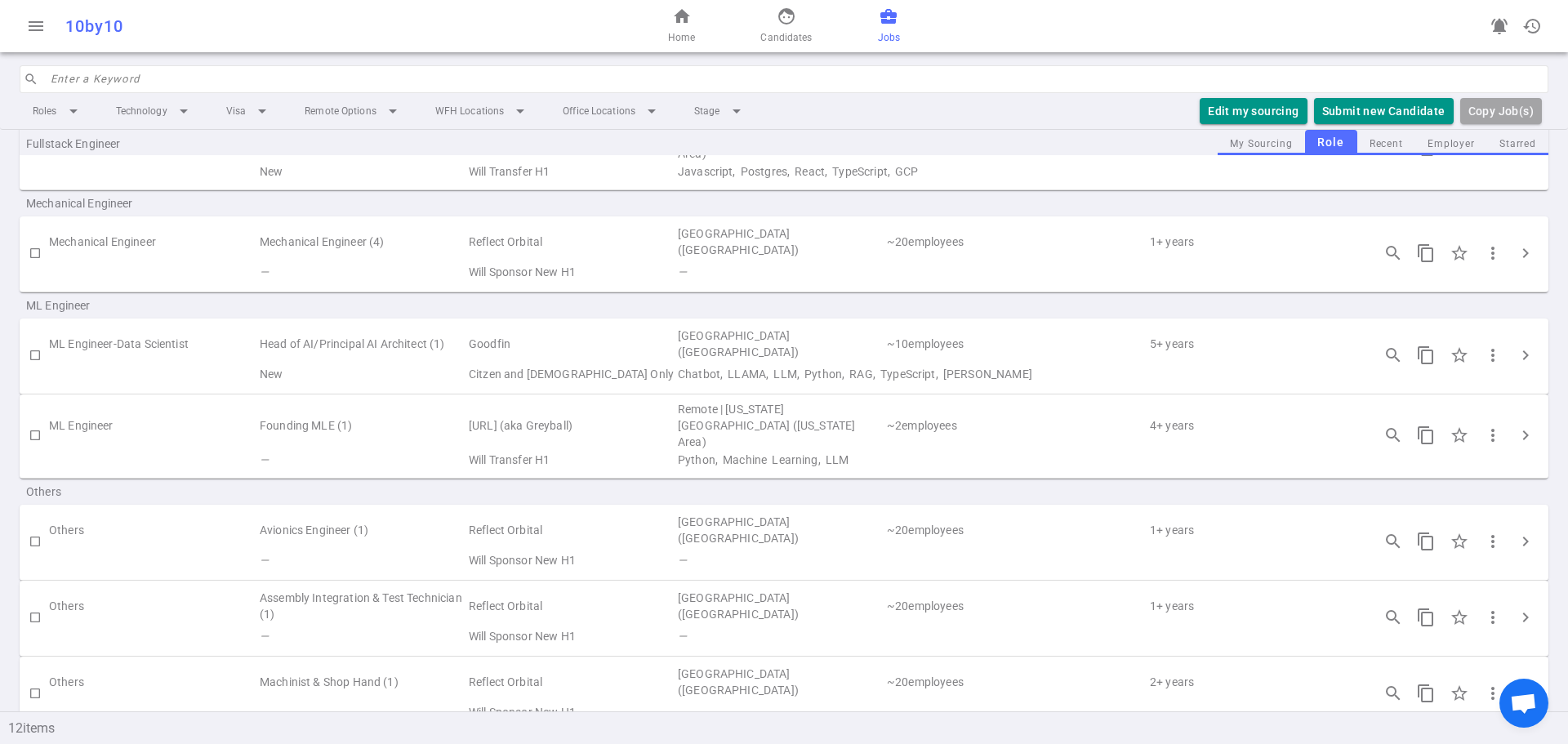
scroll to position [550, 0]
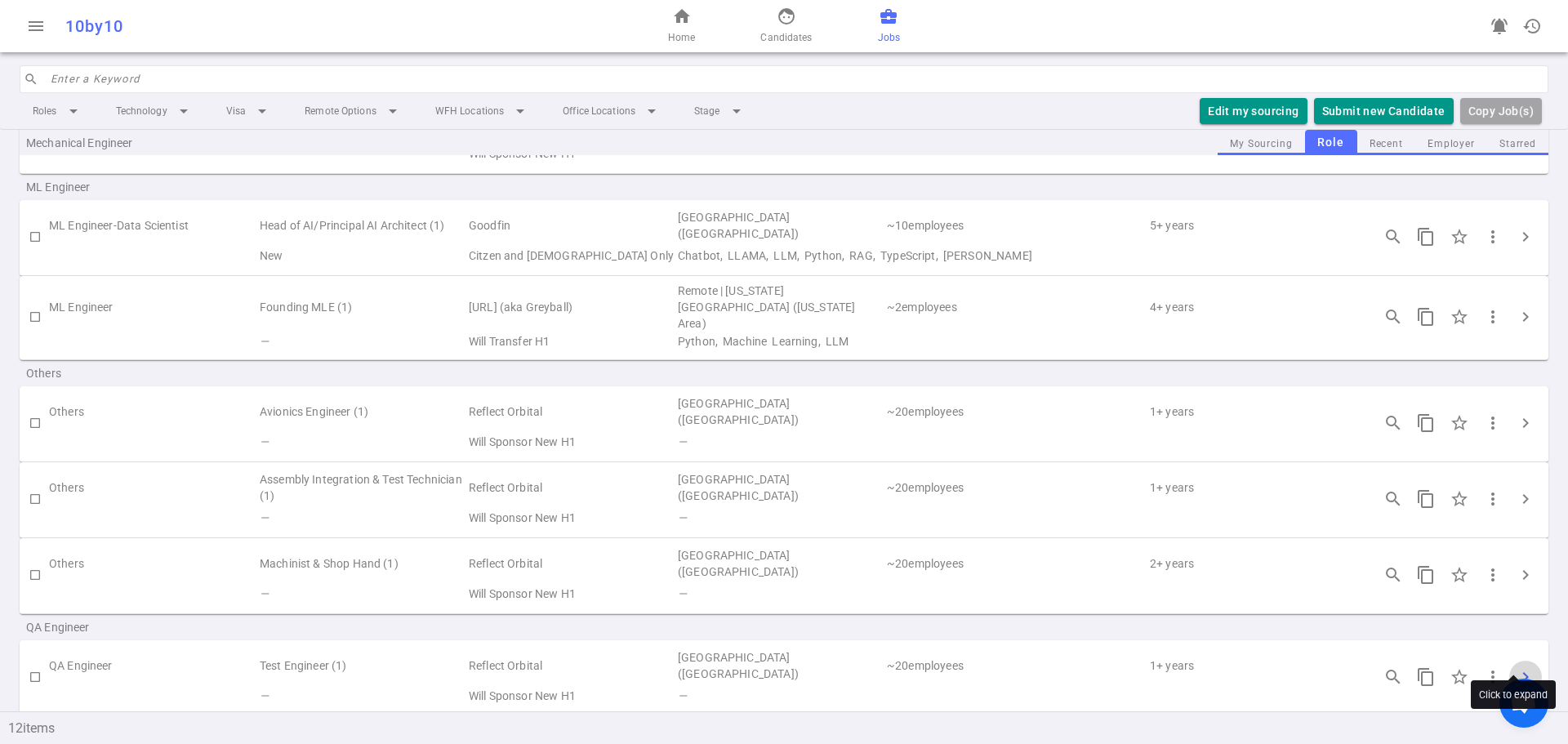
click at [1517, 667] on span "chevron_right" at bounding box center [1525, 677] width 20 height 20
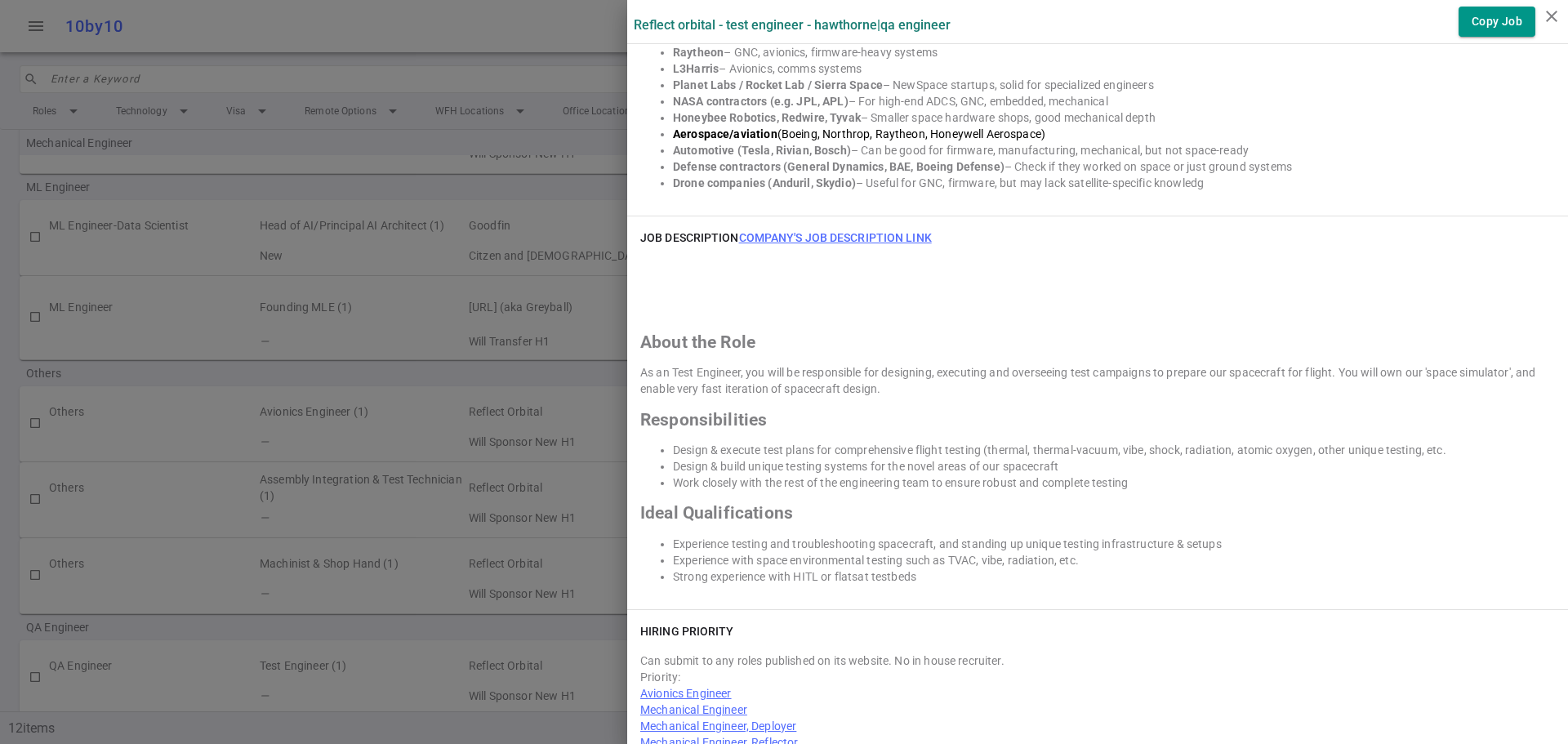
scroll to position [1470, 0]
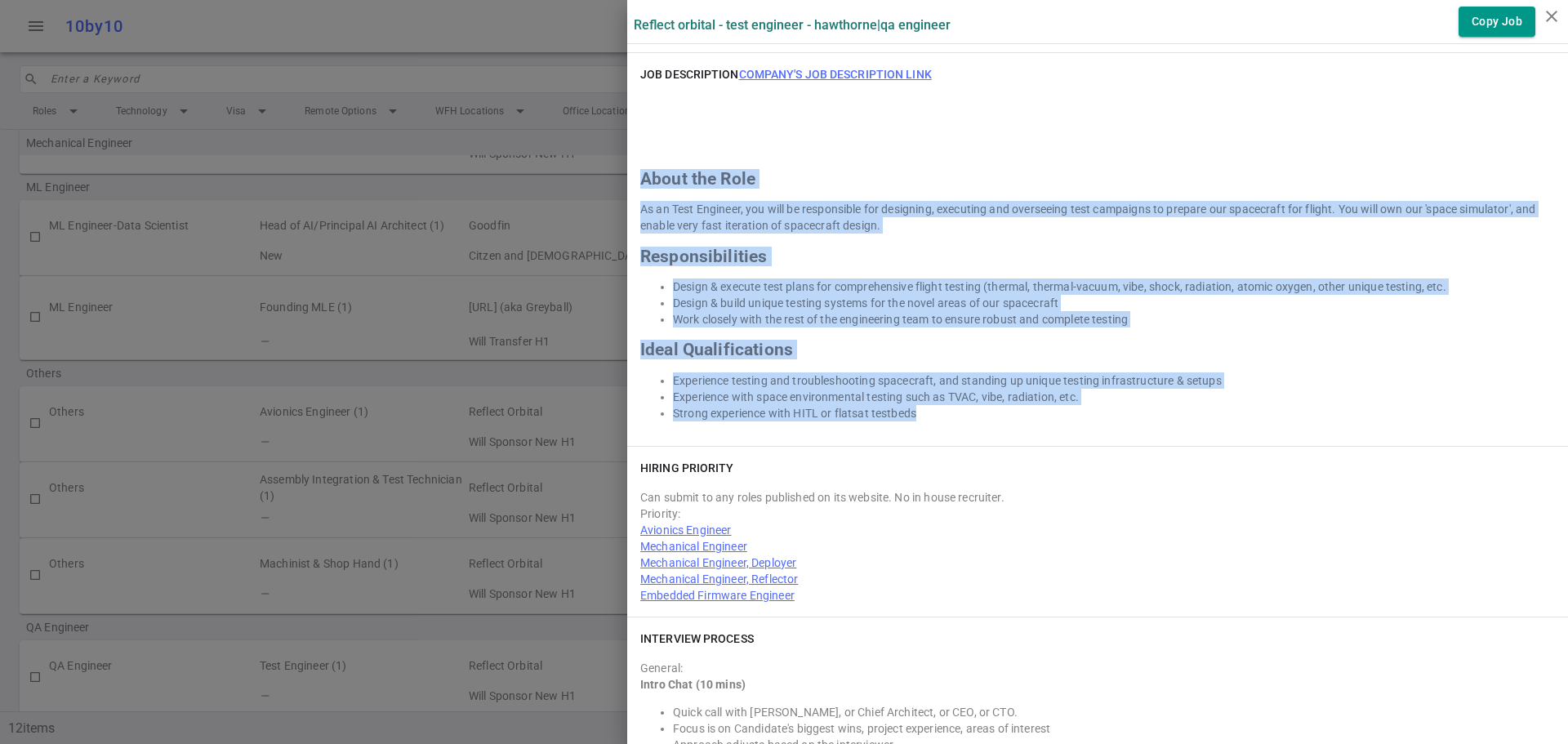
drag, startPoint x: 632, startPoint y: 159, endPoint x: 1097, endPoint y: 391, distance: 519.7
click at [1097, 391] on div "About the Role As an Test Engineer, you will be responsible for designing, exec…" at bounding box center [1097, 265] width 915 height 312
copy div "About the Role As an Test Engineer, you will be responsible for designing, exec…"
click at [1550, 17] on icon "close" at bounding box center [1551, 16] width 20 height 20
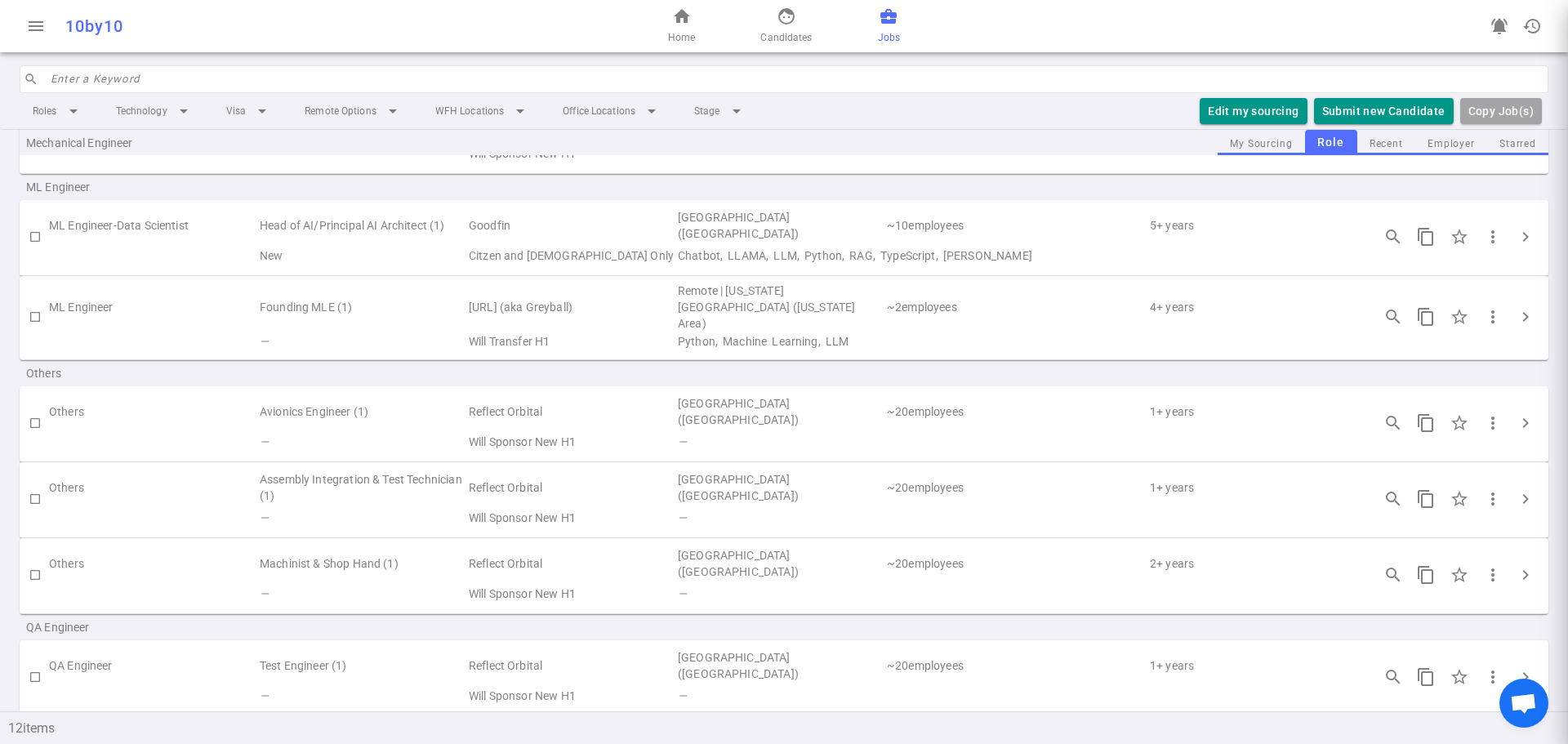
scroll to position [0, 0]
click at [678, 22] on span "home" at bounding box center [681, 16] width 20 height 20
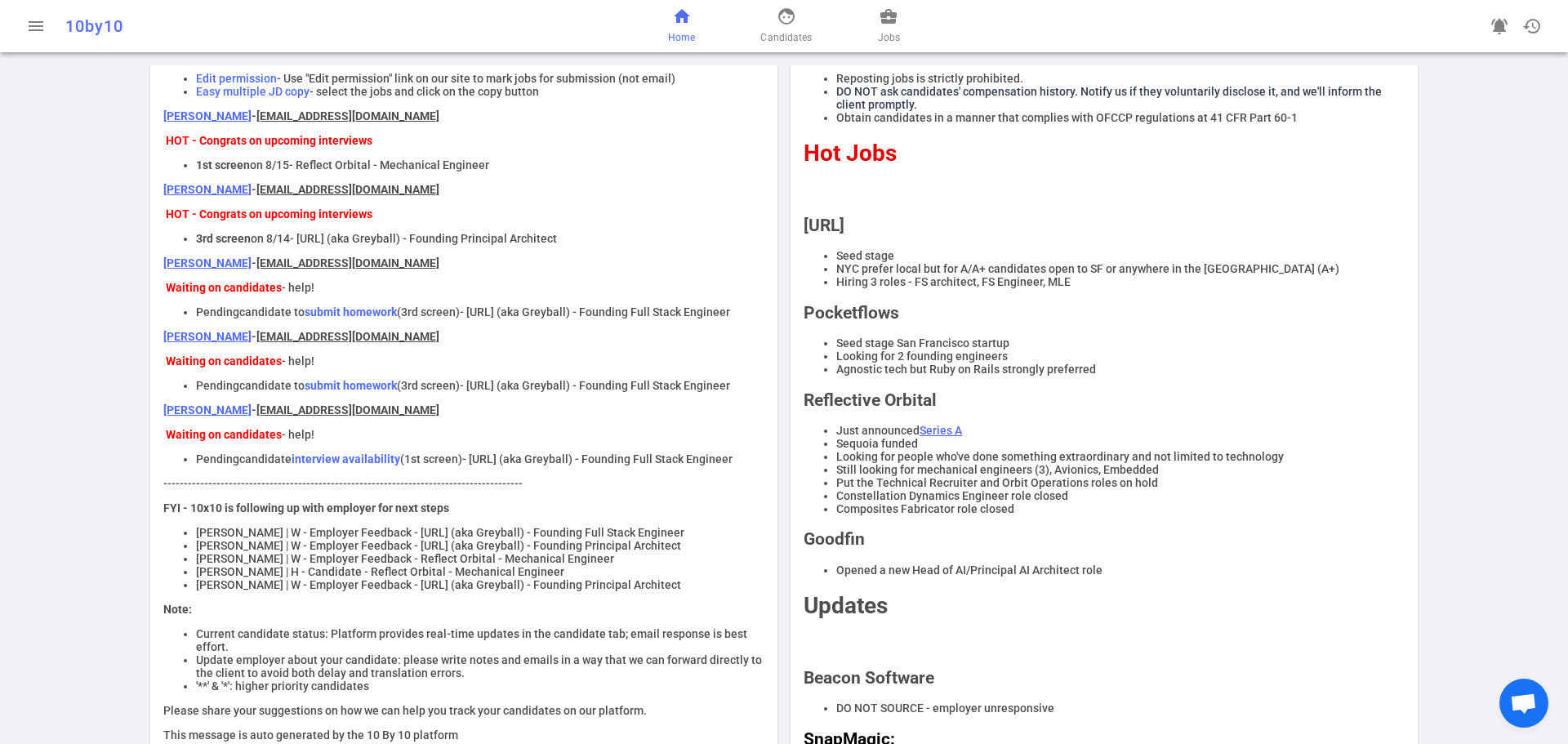
scroll to position [81, 0]
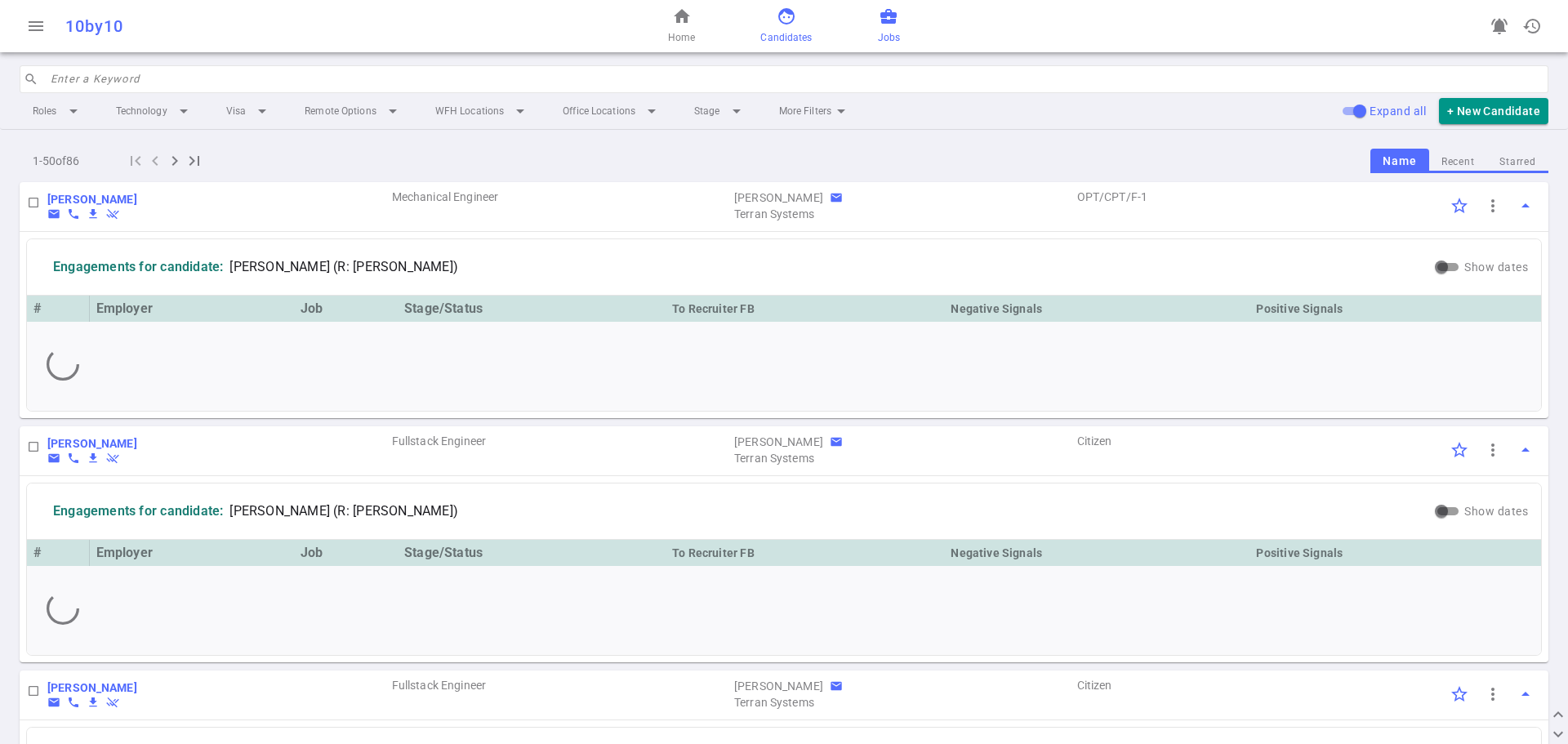
click at [890, 25] on link "business_center Jobs" at bounding box center [889, 26] width 22 height 39
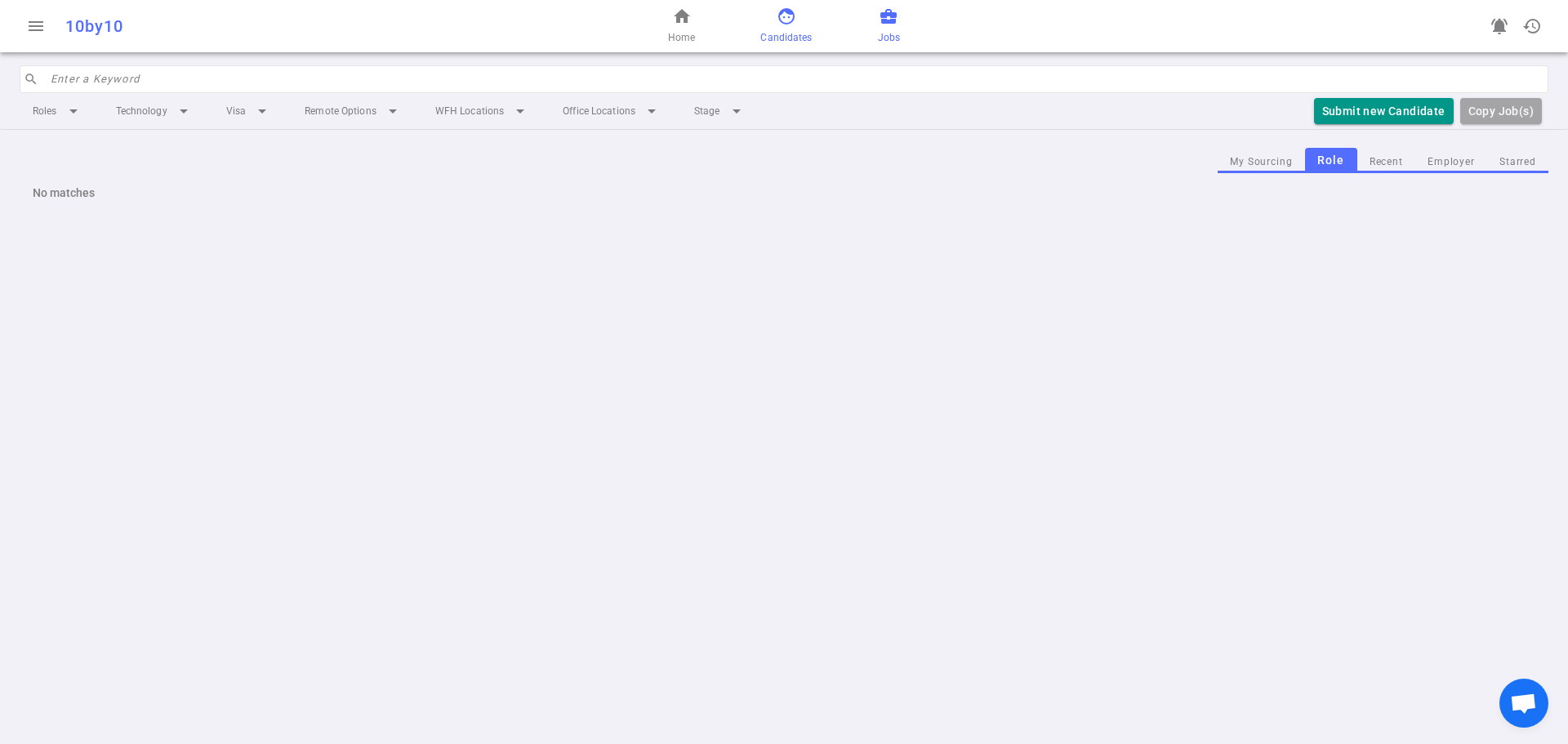
click at [783, 22] on span "face" at bounding box center [786, 16] width 20 height 20
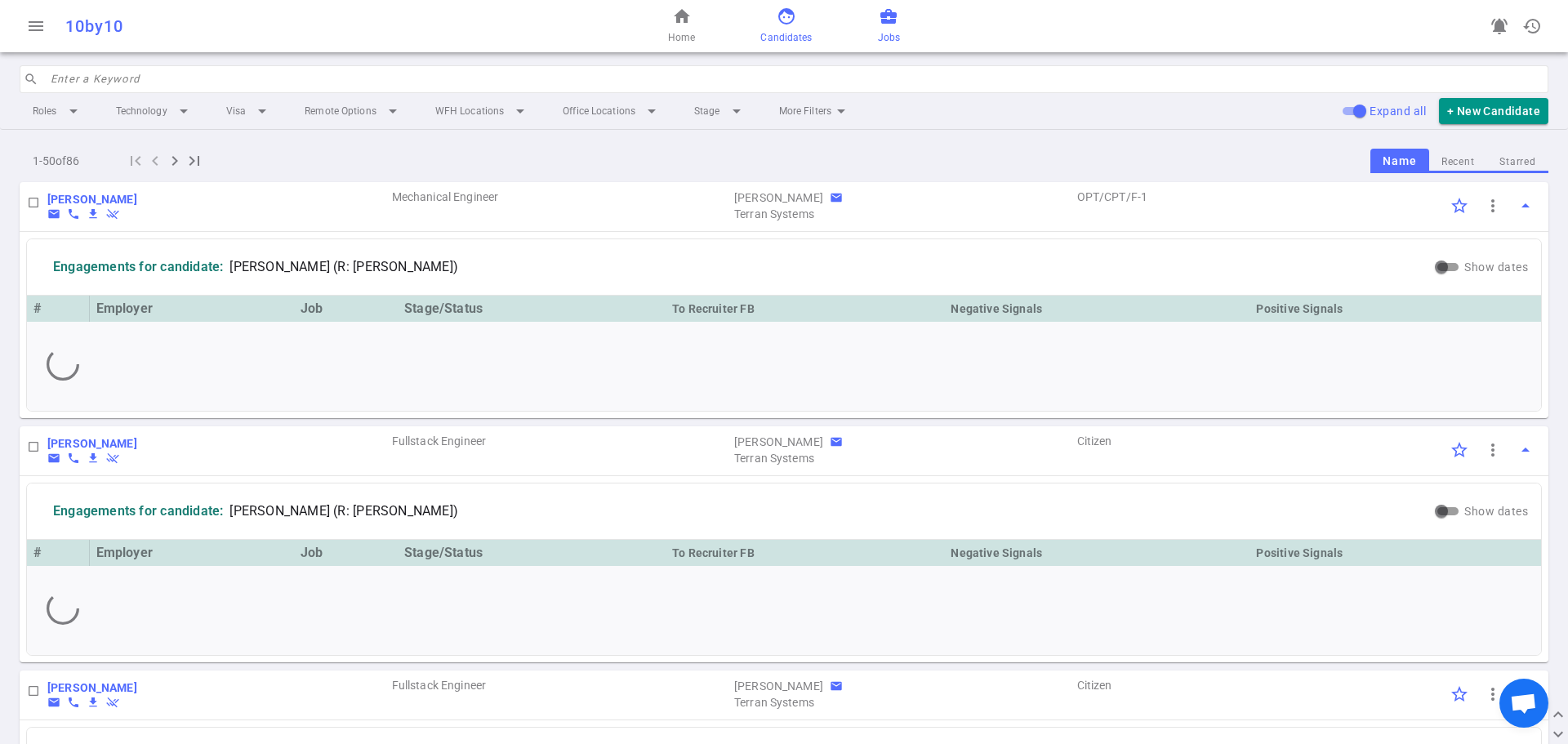
click at [891, 29] on link "business_center Jobs" at bounding box center [889, 26] width 22 height 39
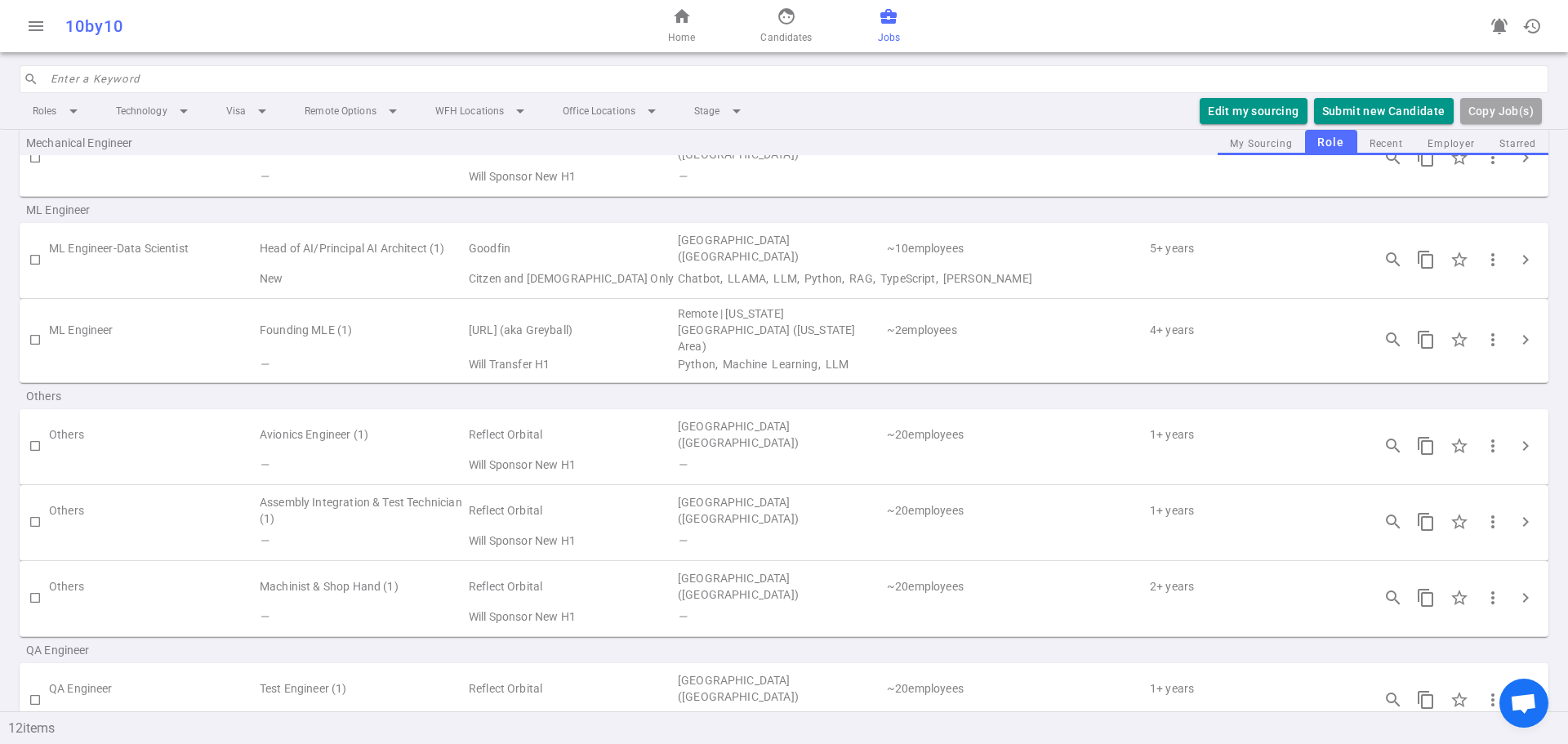
scroll to position [550, 0]
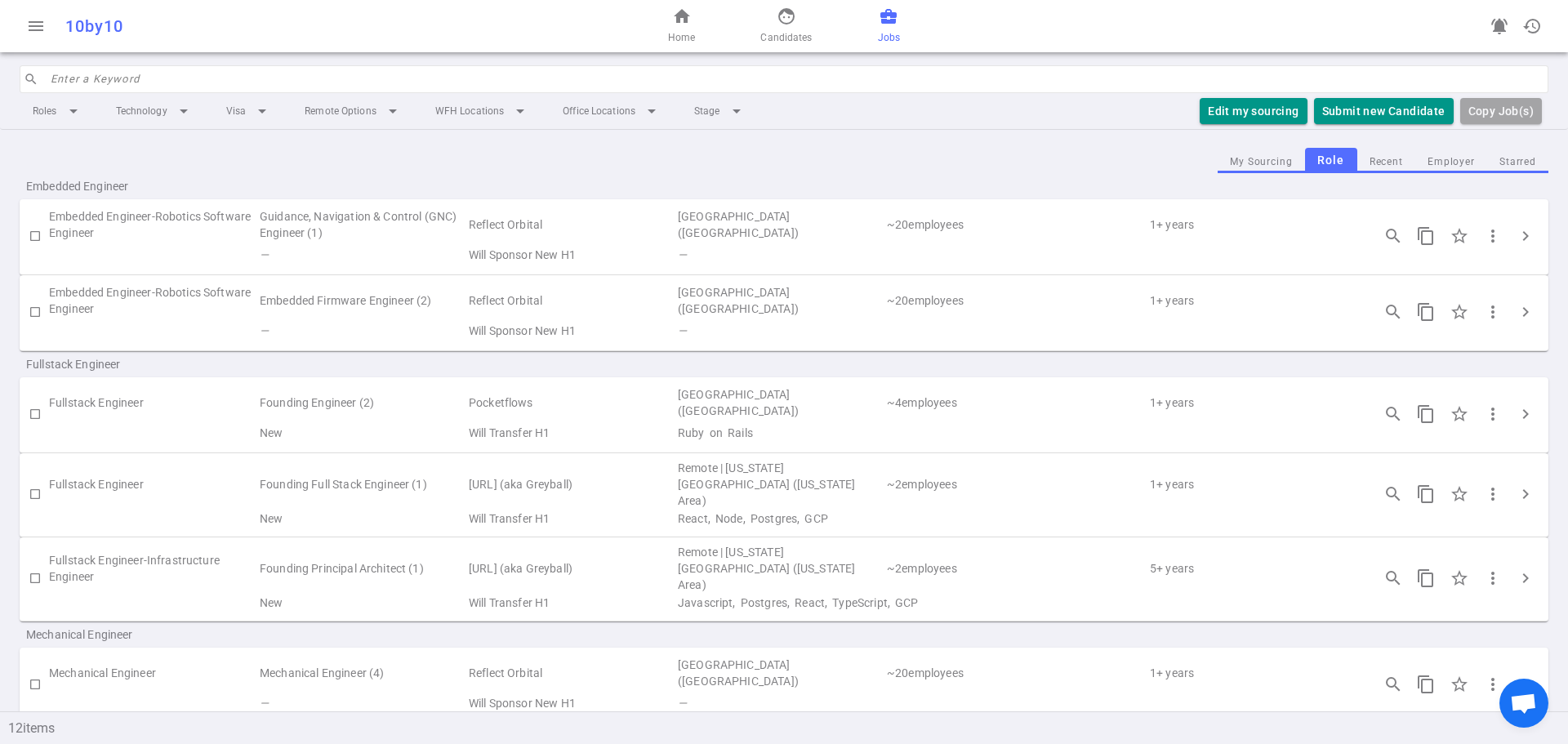
scroll to position [550, 0]
